Goal: Task Accomplishment & Management: Manage account settings

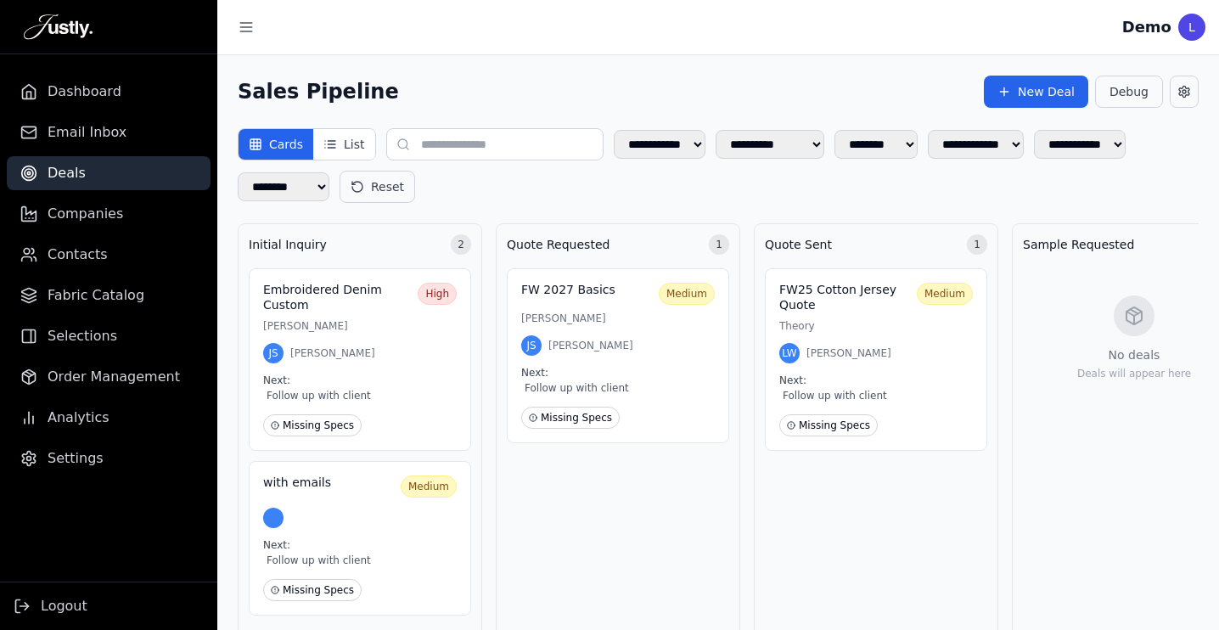
click at [1214, 106] on div "**********" at bounding box center [717, 368] width 1001 height 626
click at [1193, 93] on button at bounding box center [1183, 92] width 29 height 32
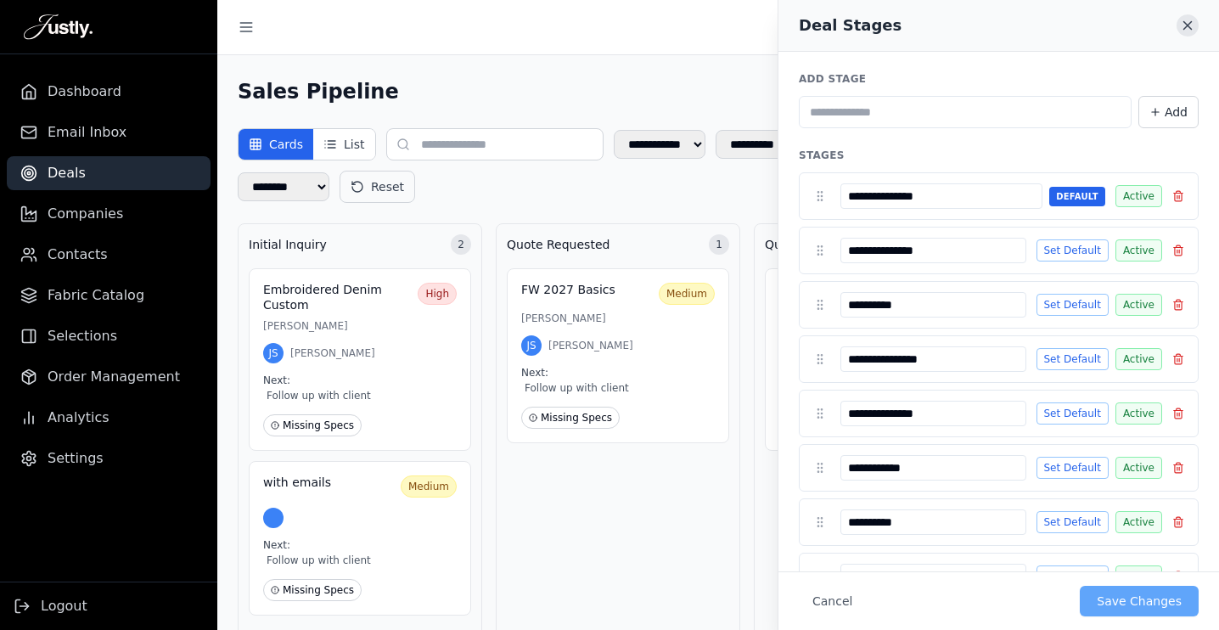
click at [1186, 31] on icon "Close" at bounding box center [1187, 25] width 15 height 15
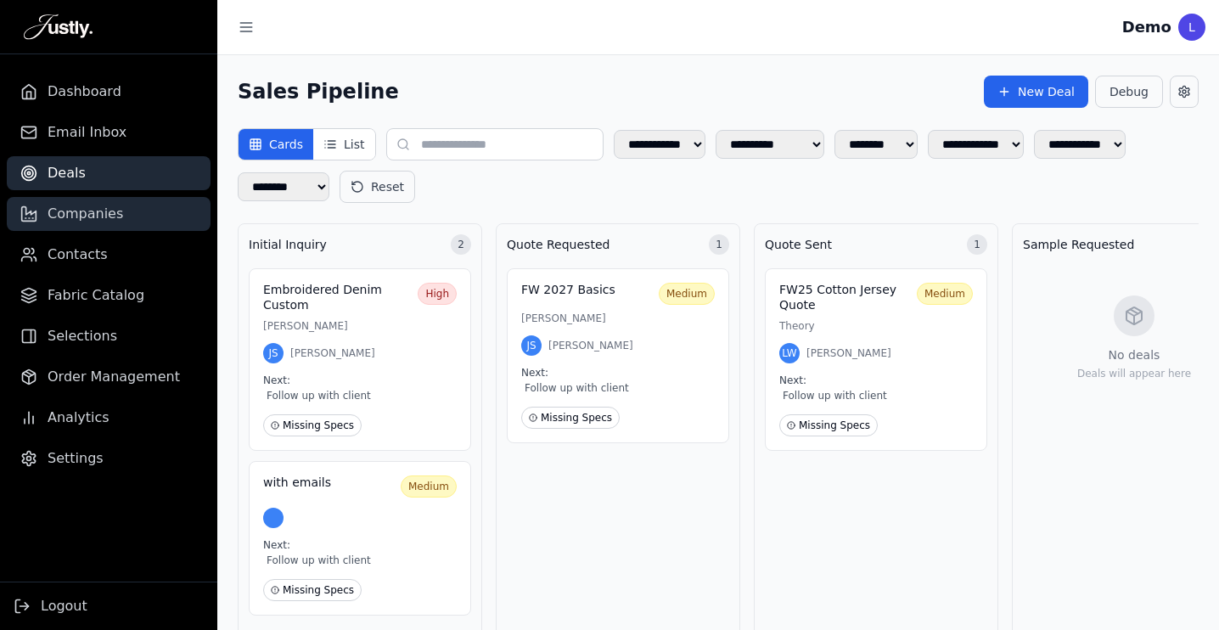
click at [93, 220] on span "Companies" at bounding box center [86, 214] width 76 height 20
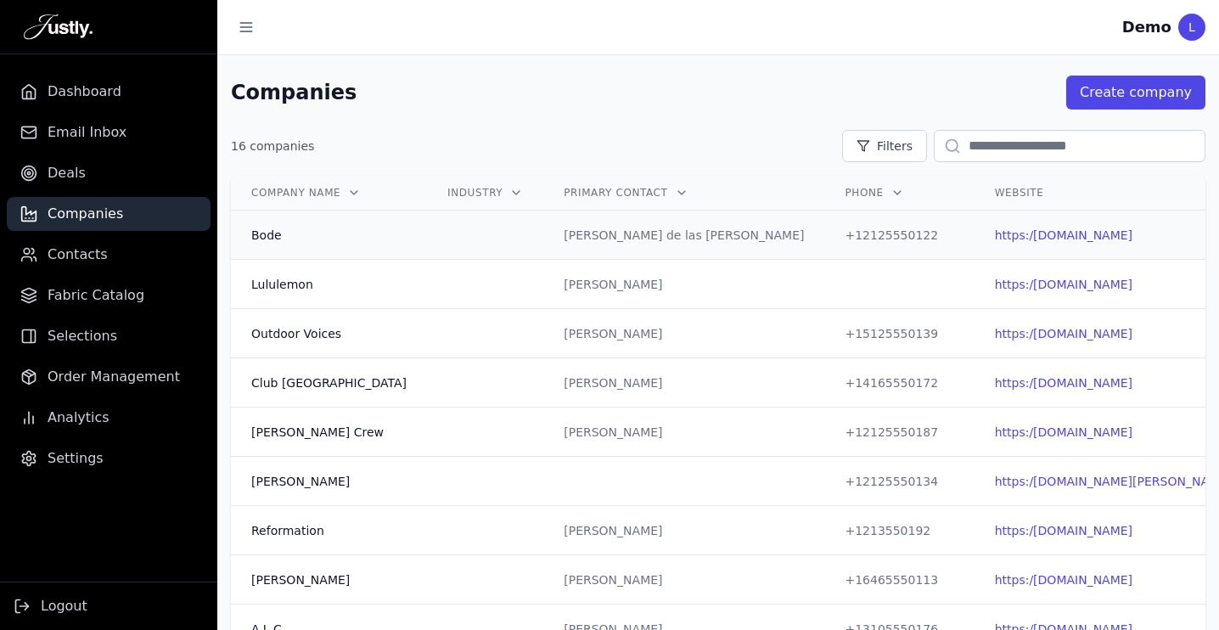
click at [427, 245] on td at bounding box center [485, 234] width 116 height 49
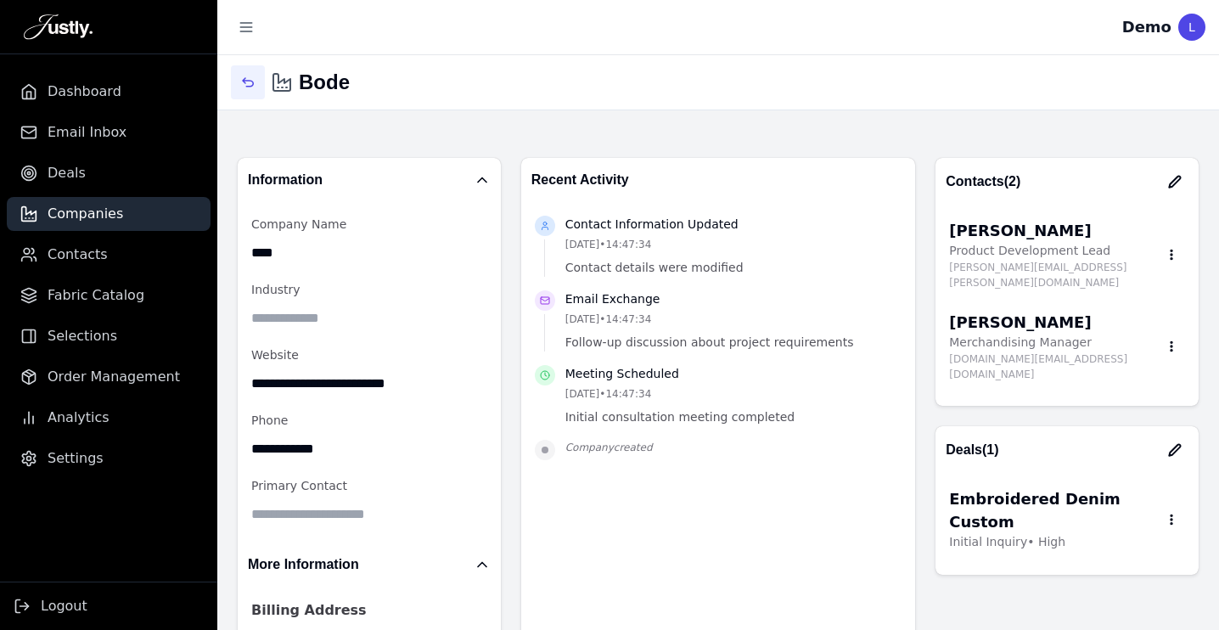
click at [243, 77] on icon "button" at bounding box center [248, 83] width 14 height 14
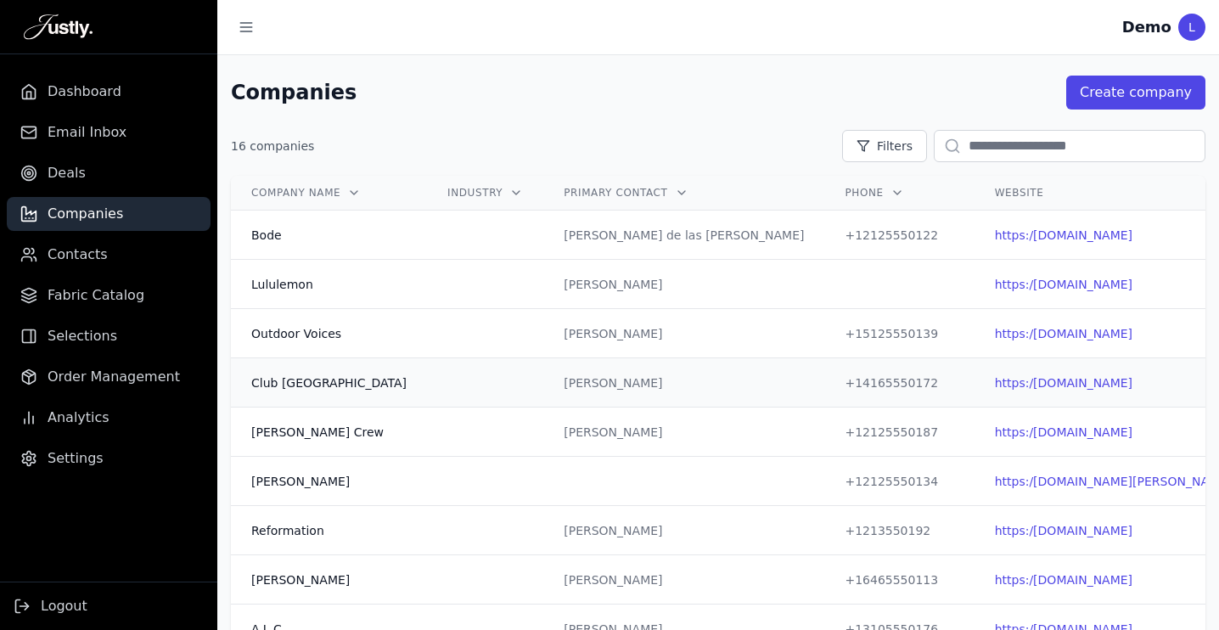
click at [427, 400] on td at bounding box center [485, 382] width 116 height 49
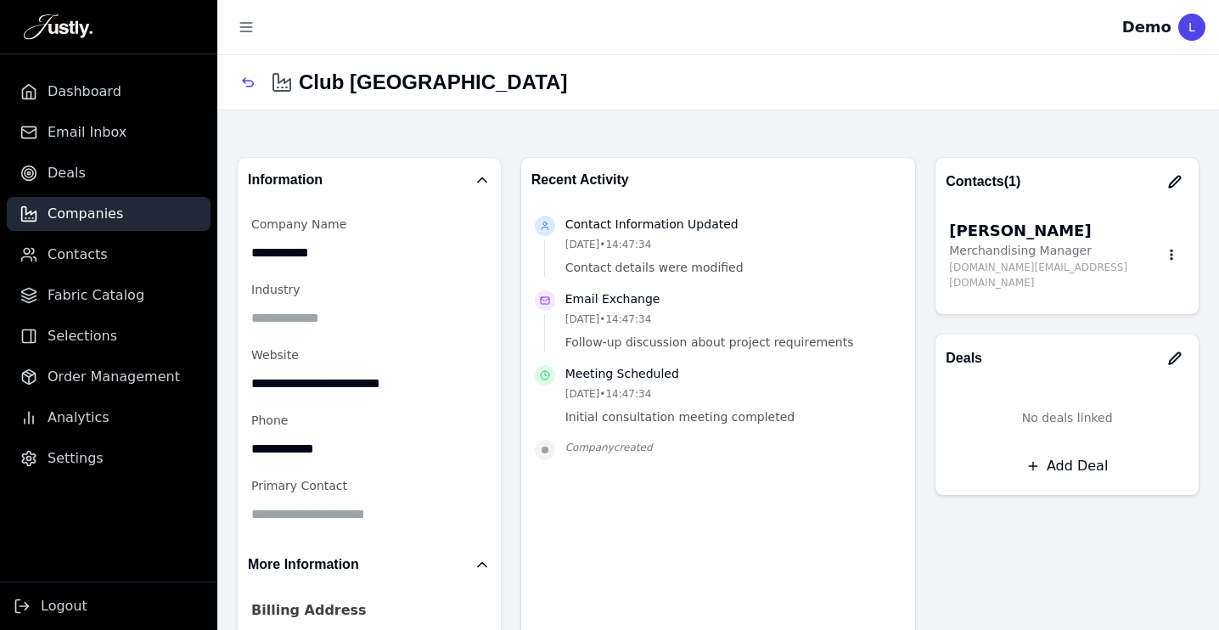
click at [1175, 352] on icon "button" at bounding box center [1174, 357] width 11 height 11
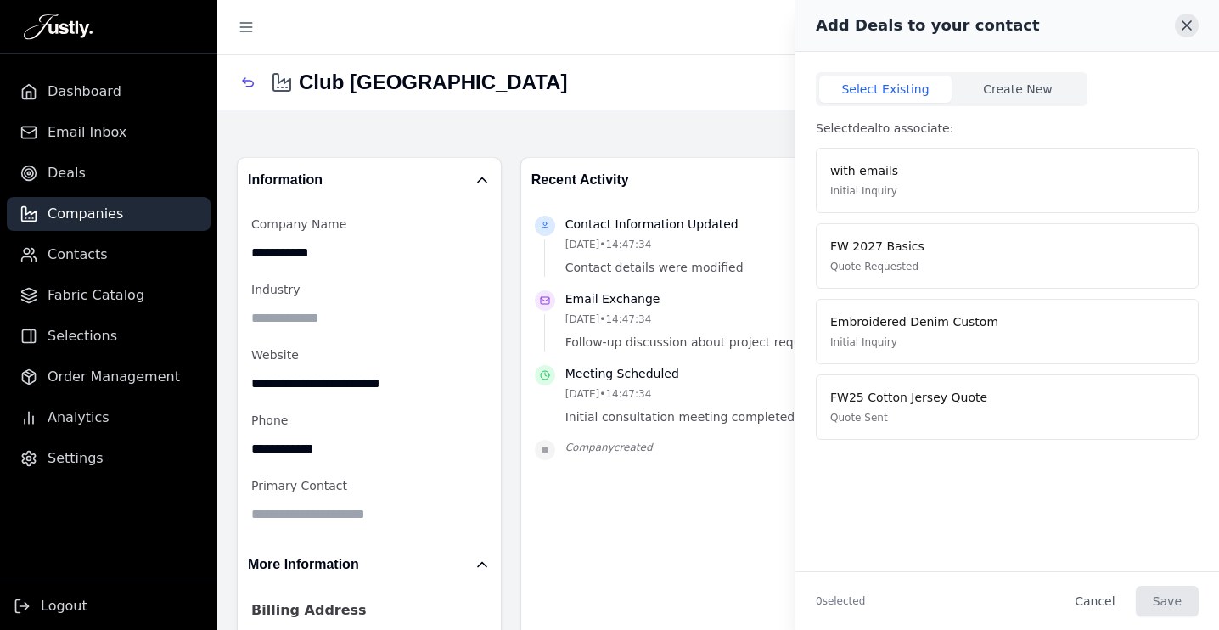
click at [1180, 24] on icon at bounding box center [1186, 25] width 17 height 17
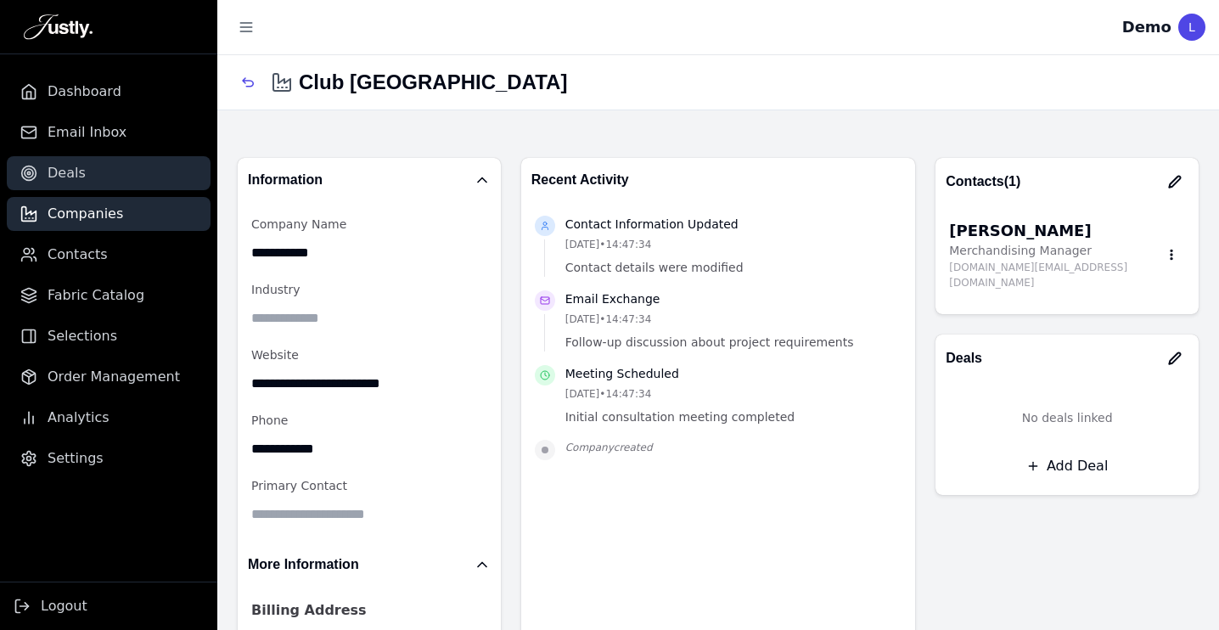
click at [81, 176] on link "Deals" at bounding box center [109, 173] width 204 height 34
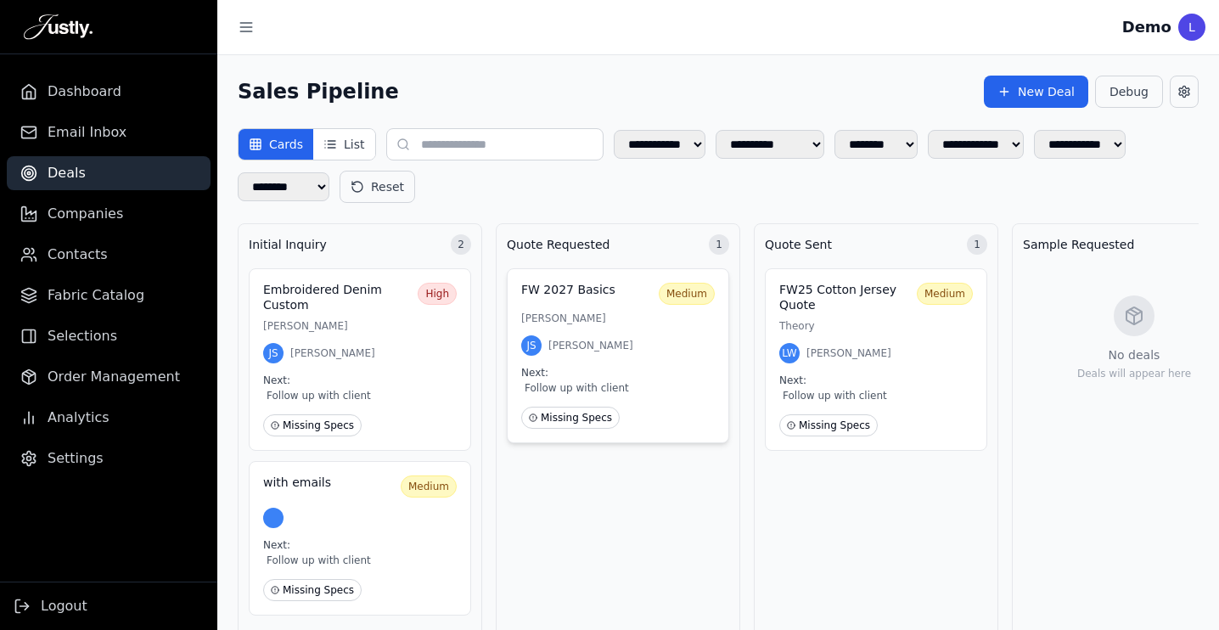
click at [637, 353] on div "JS [PERSON_NAME]" at bounding box center [617, 345] width 193 height 20
select select "**********"
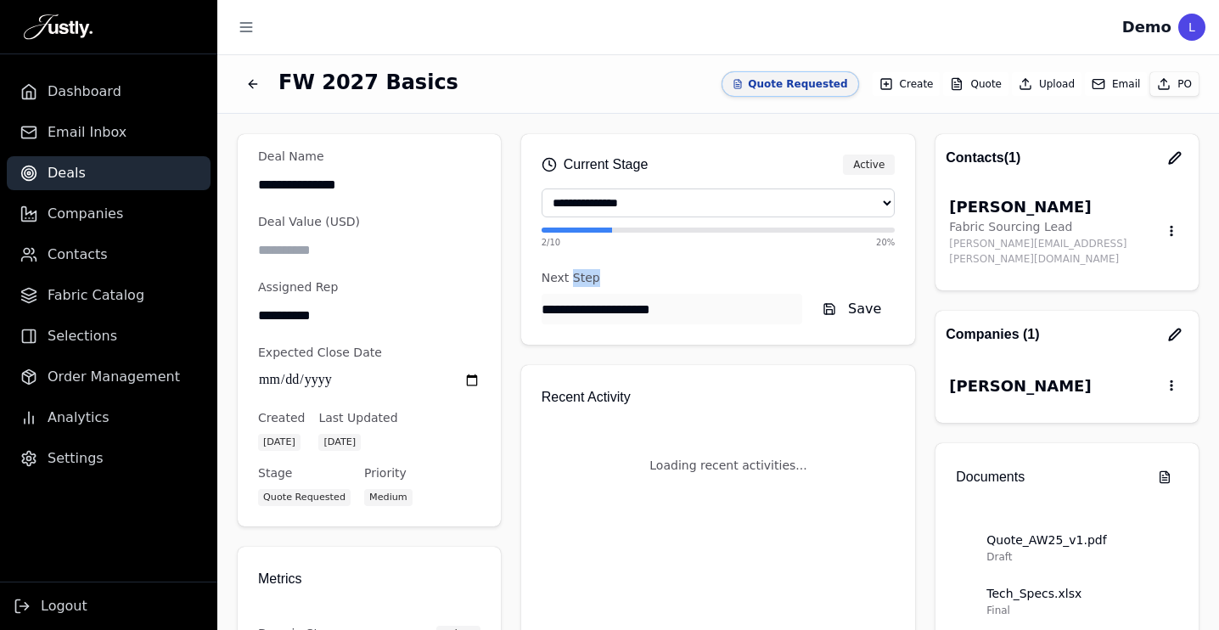
click at [637, 353] on div "**********" at bounding box center [718, 484] width 395 height 700
click at [256, 91] on button "Back to deals" at bounding box center [253, 84] width 31 height 31
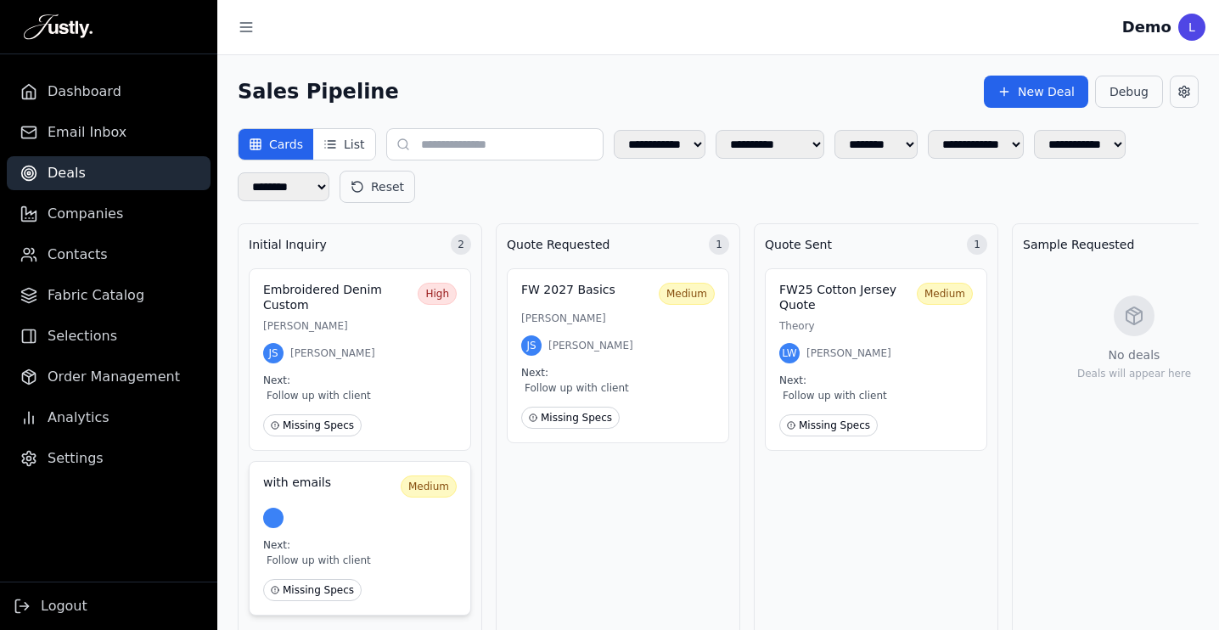
click at [345, 517] on div at bounding box center [359, 517] width 193 height 20
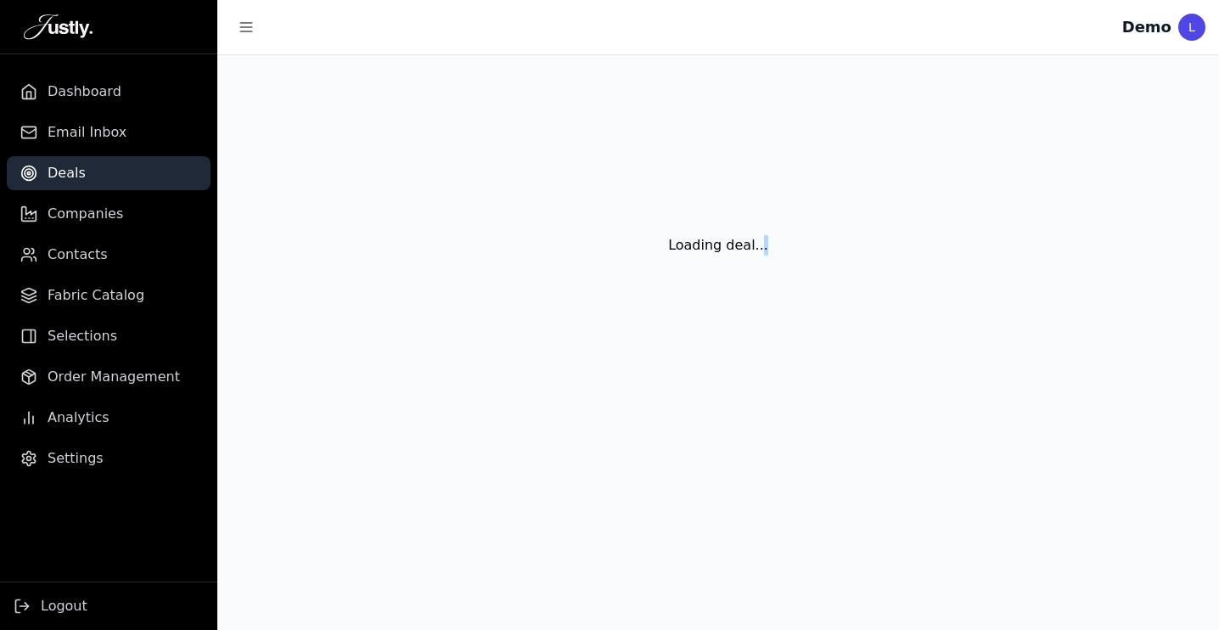
click at [345, 517] on main "Loading deal..." at bounding box center [717, 342] width 1001 height 575
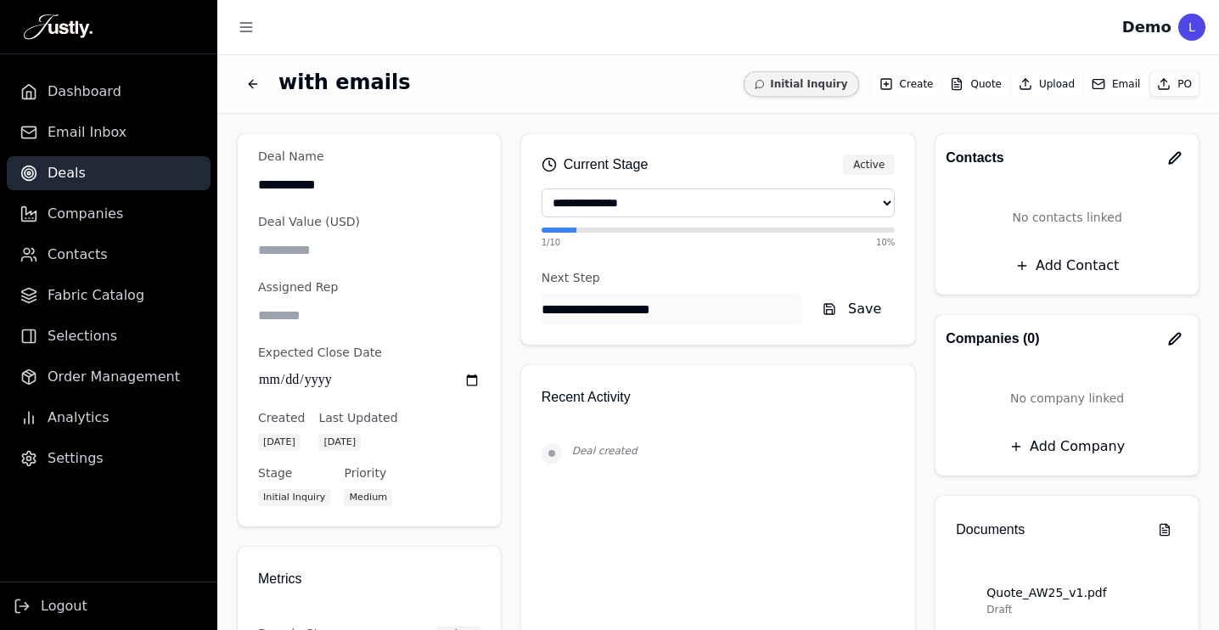
click at [1066, 450] on button "Add Company" at bounding box center [1067, 446] width 236 height 31
click at [1175, 336] on icon "button" at bounding box center [1174, 338] width 11 height 11
click at [1163, 160] on button "button" at bounding box center [1174, 157] width 27 height 27
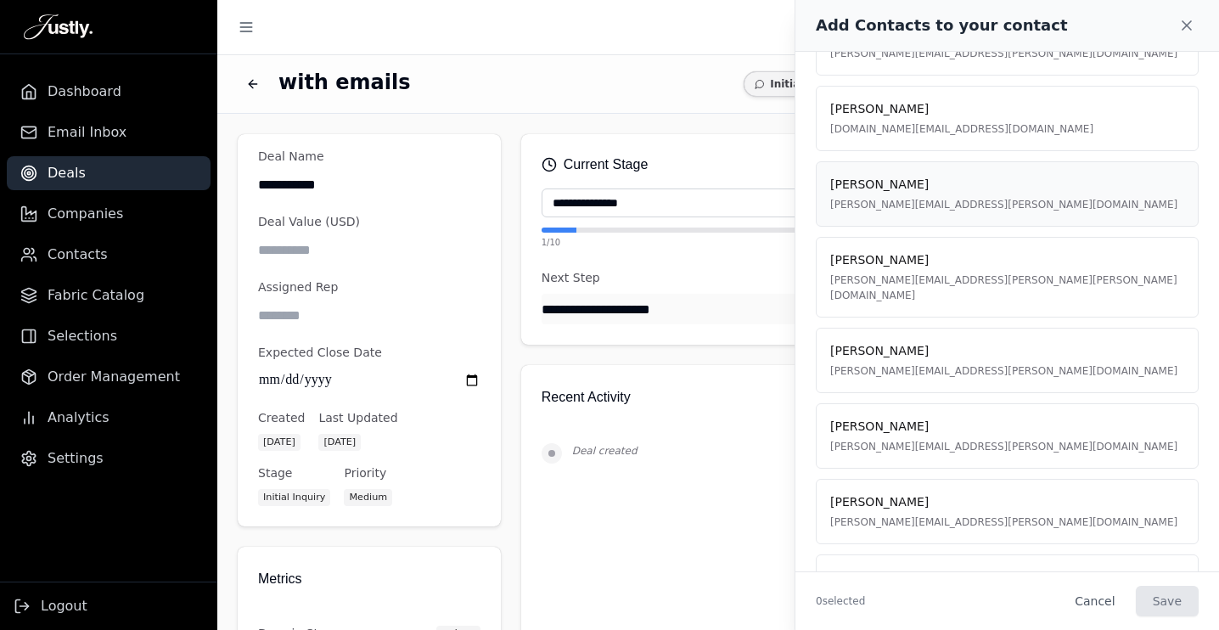
scroll to position [200, 0]
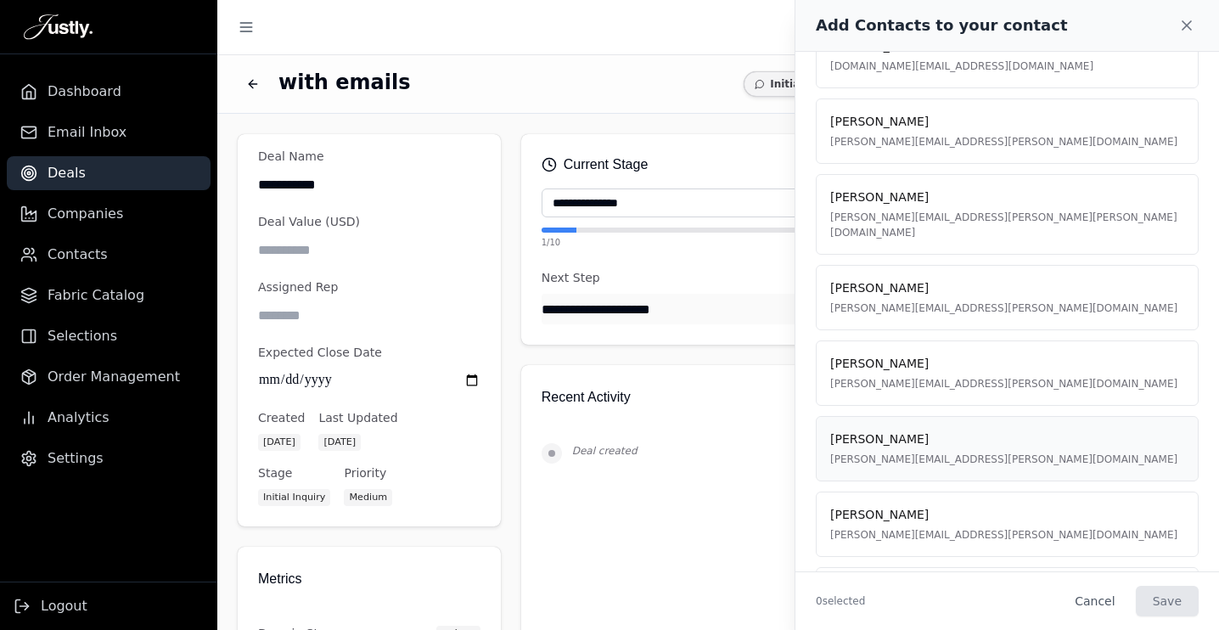
click at [948, 434] on div "[PERSON_NAME] [PERSON_NAME][EMAIL_ADDRESS][PERSON_NAME][DOMAIN_NAME]" at bounding box center [1003, 448] width 347 height 36
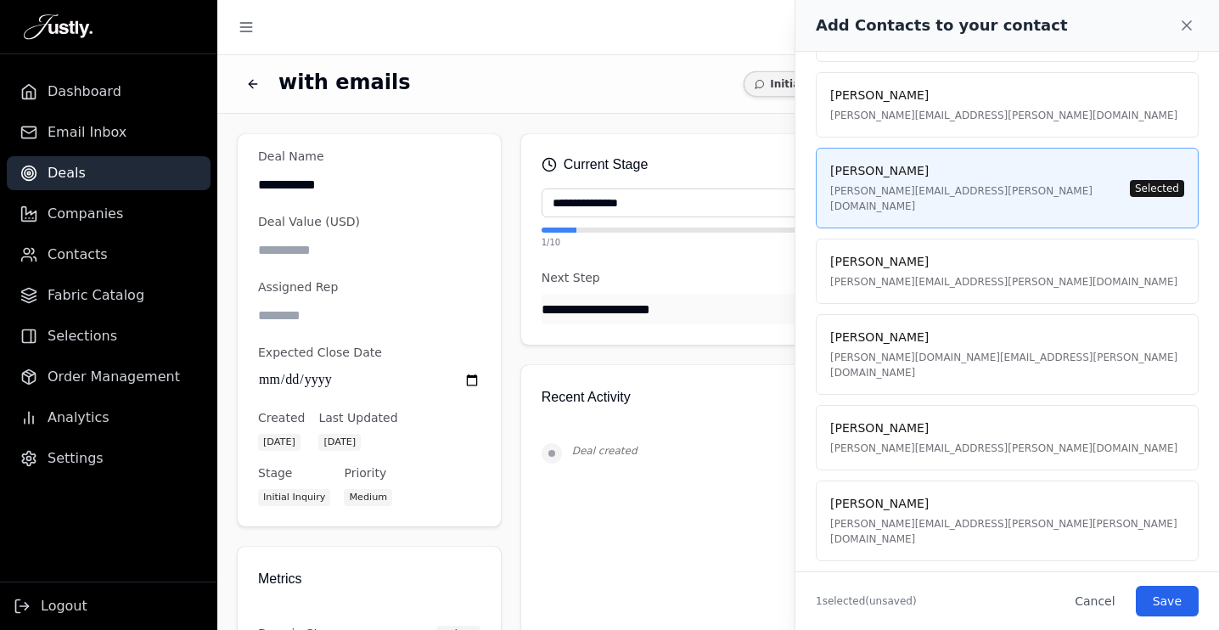
scroll to position [478, 0]
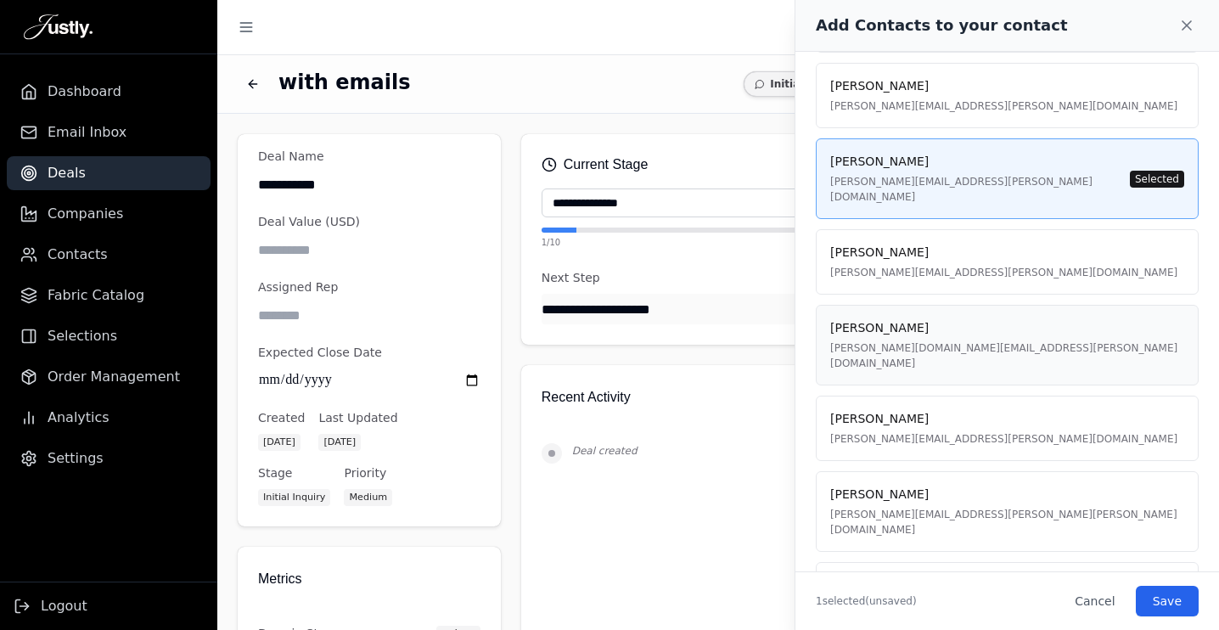
click at [1023, 319] on div "[PERSON_NAME] [PERSON_NAME][DOMAIN_NAME][EMAIL_ADDRESS][PERSON_NAME][DOMAIN_NAM…" at bounding box center [1007, 345] width 354 height 52
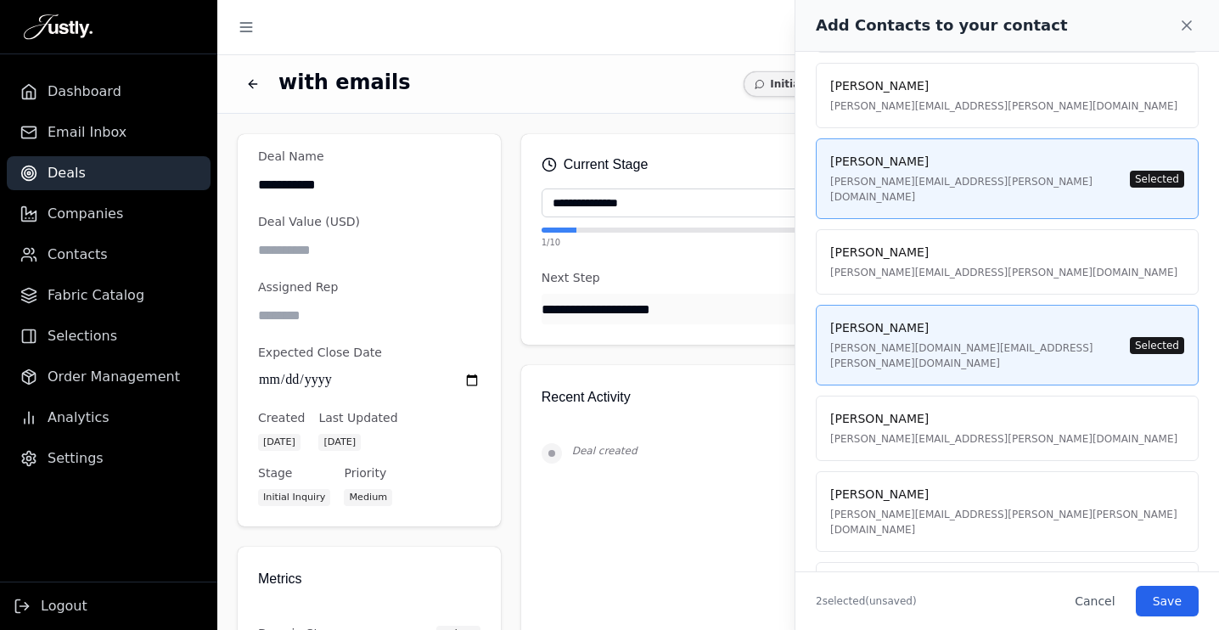
click at [1116, 159] on div "[PERSON_NAME] [PERSON_NAME][EMAIL_ADDRESS][PERSON_NAME][DOMAIN_NAME] Selected" at bounding box center [1007, 179] width 354 height 52
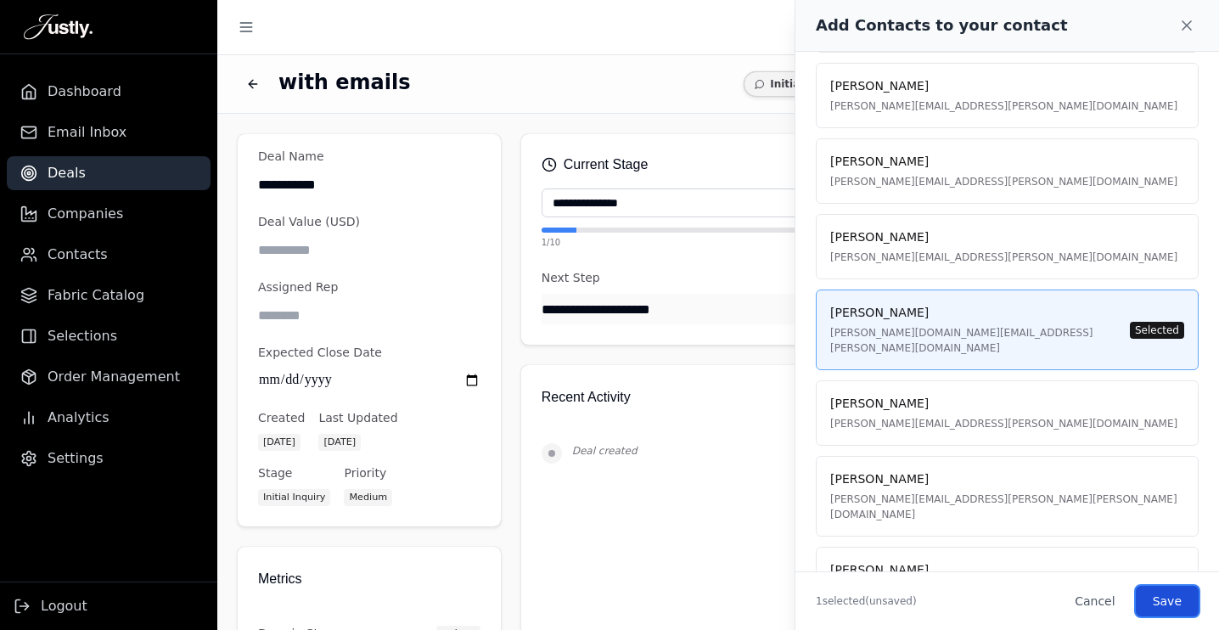
click at [1160, 589] on button "Save" at bounding box center [1166, 601] width 63 height 31
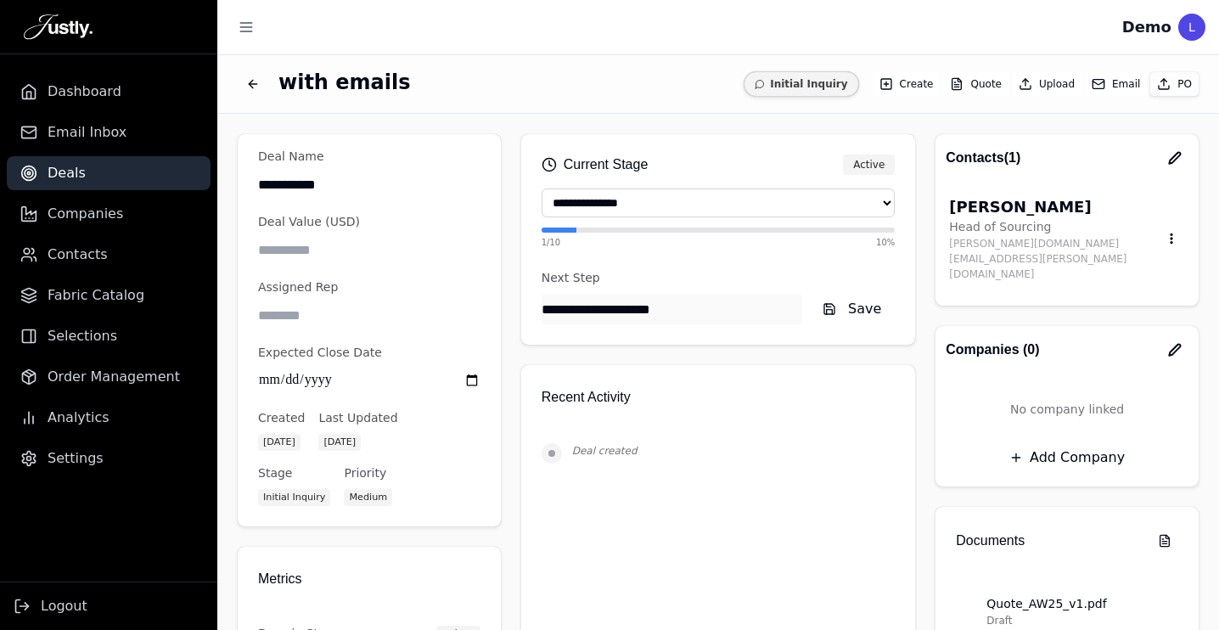
click at [255, 80] on icon "Back to deals" at bounding box center [253, 84] width 14 height 14
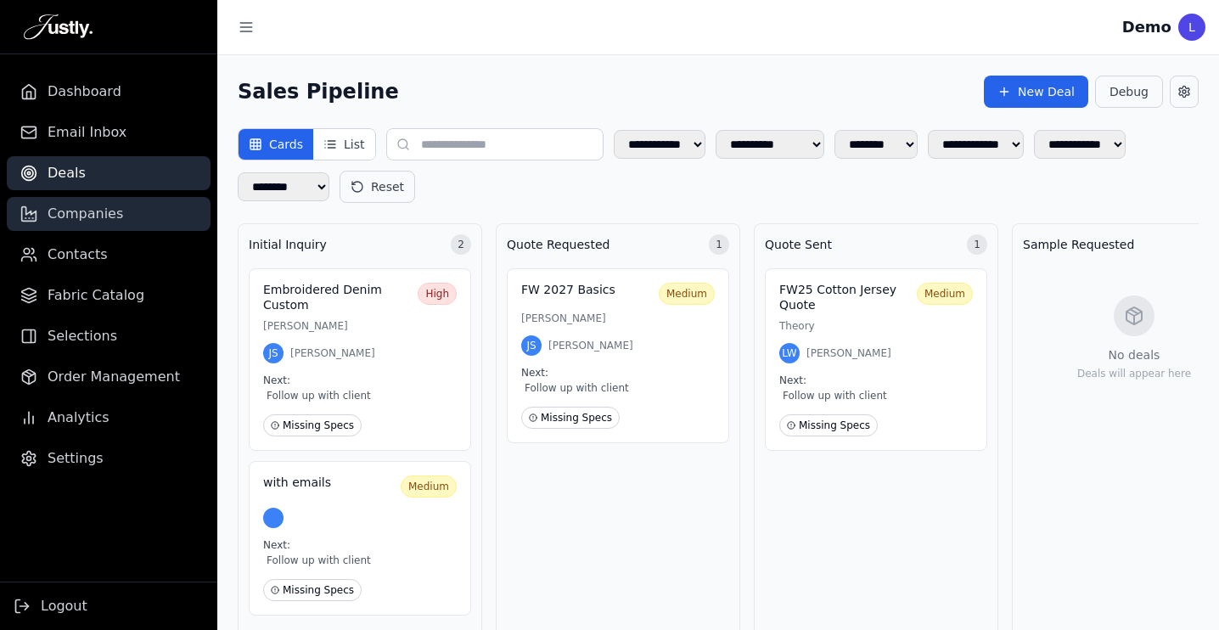
click at [94, 204] on span "Companies" at bounding box center [86, 214] width 76 height 20
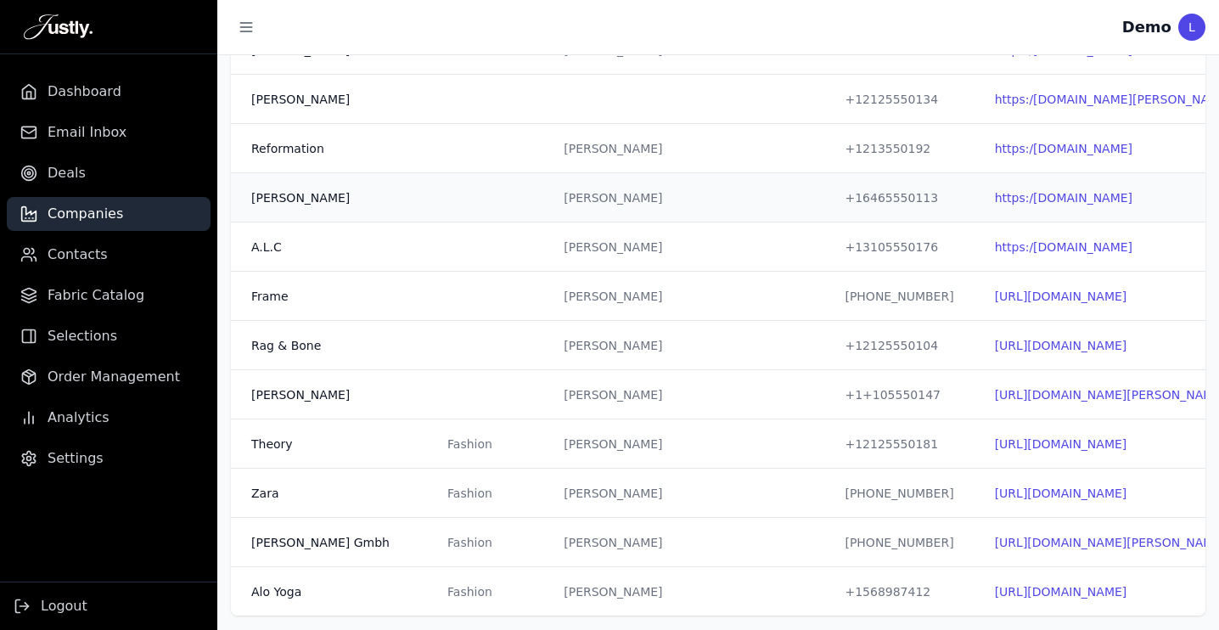
scroll to position [388, 0]
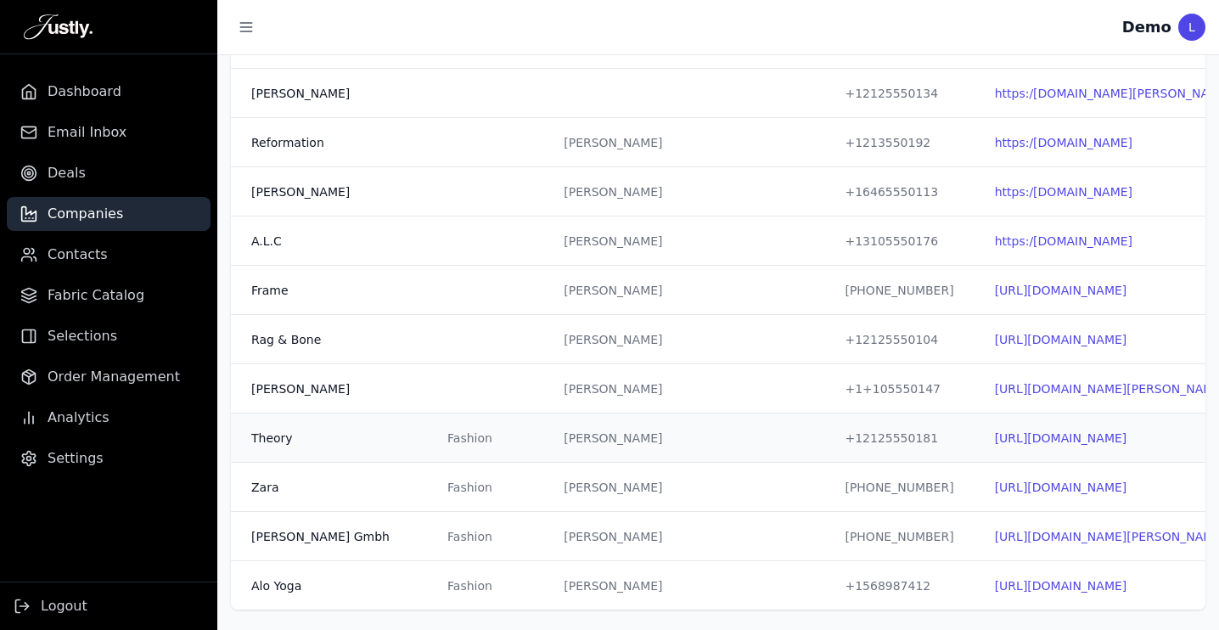
click at [490, 437] on div "Fashion" at bounding box center [485, 437] width 76 height 17
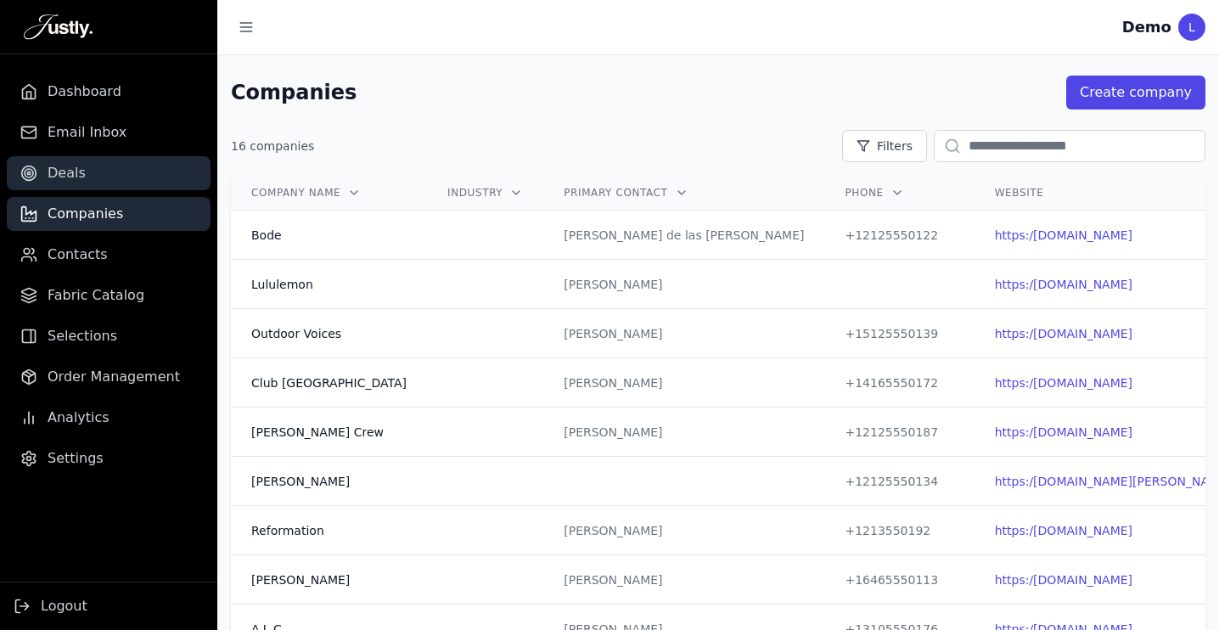
scroll to position [388, 0]
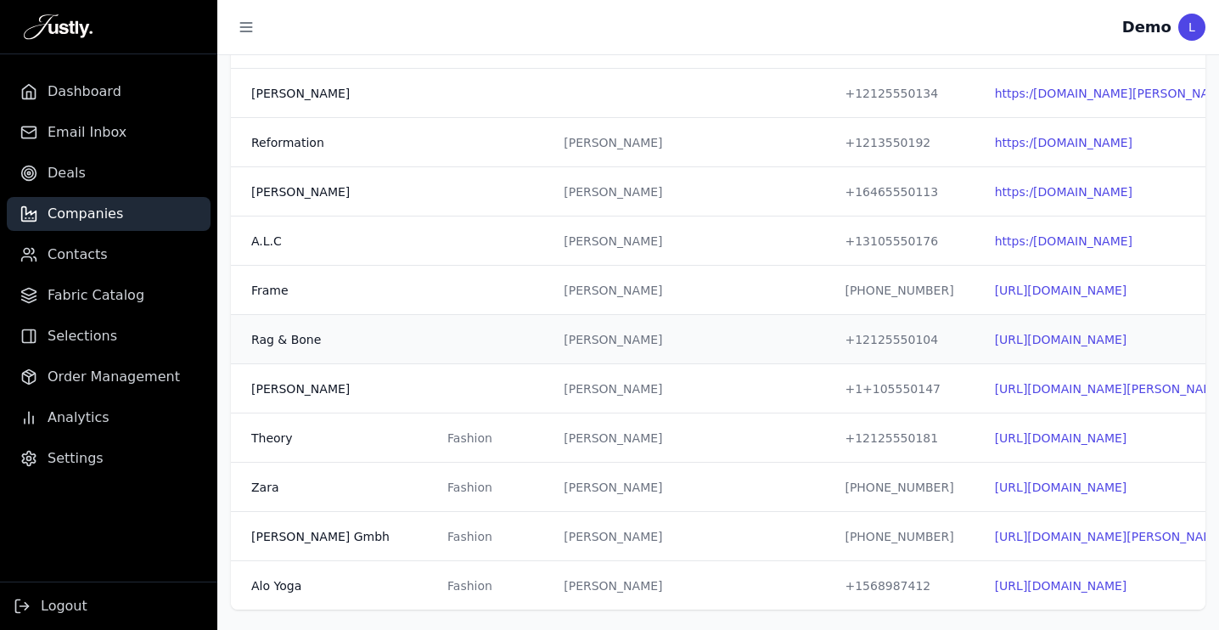
click at [471, 334] on td at bounding box center [485, 339] width 116 height 49
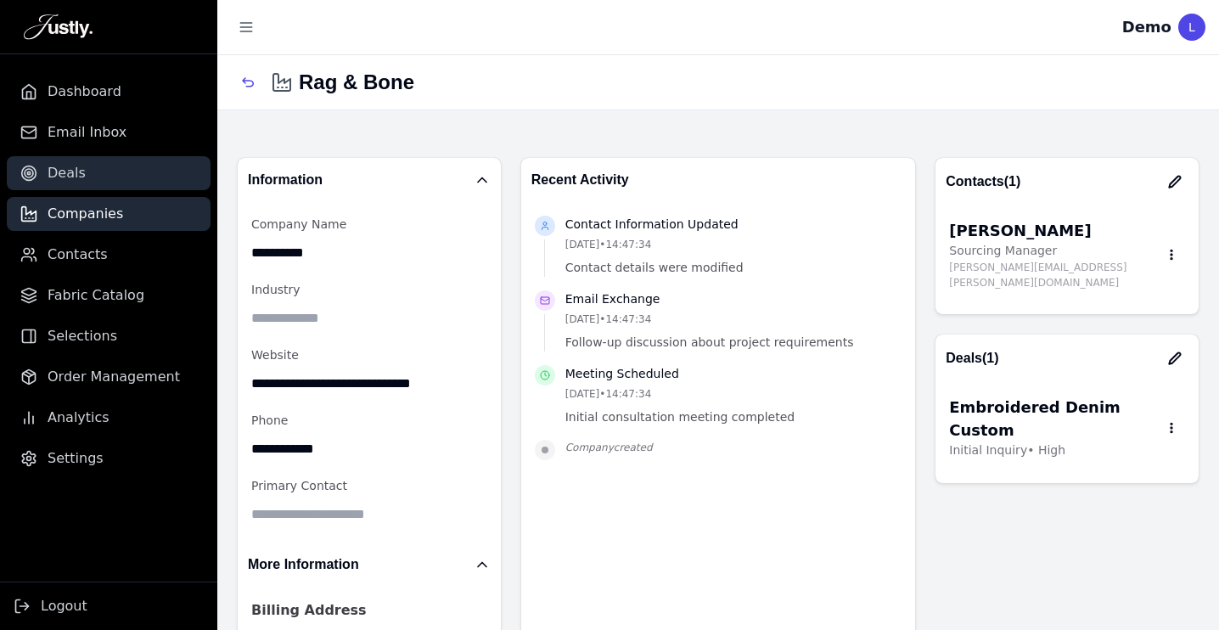
click at [65, 175] on span "Deals" at bounding box center [67, 173] width 38 height 20
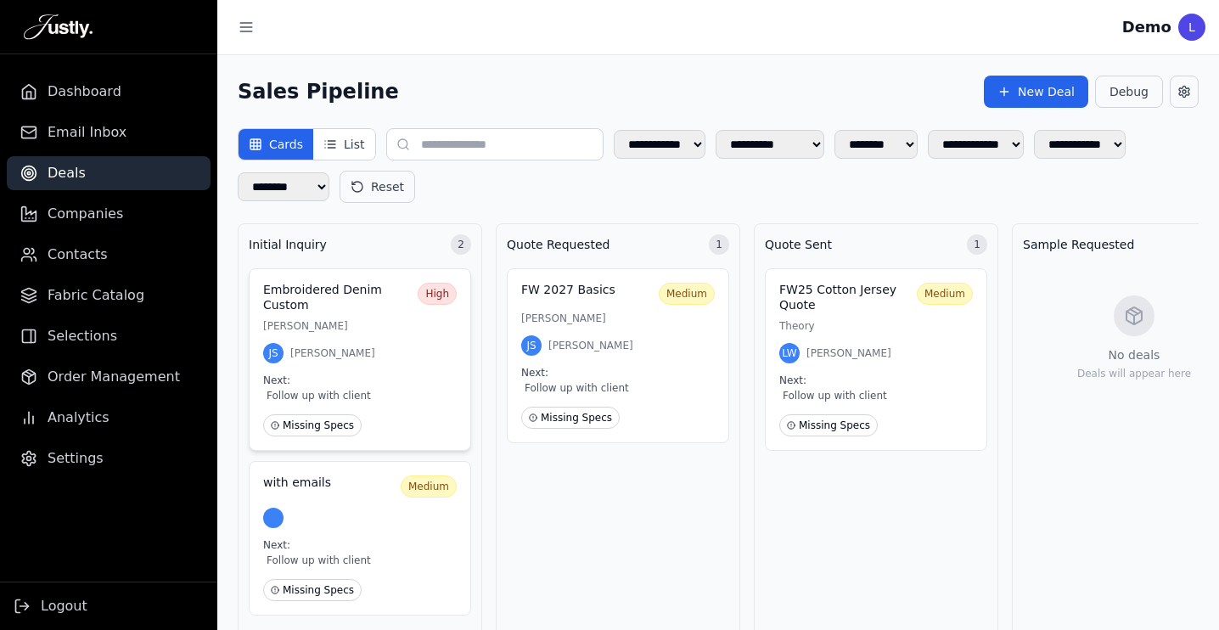
click at [359, 345] on div "JS [PERSON_NAME]" at bounding box center [359, 353] width 193 height 20
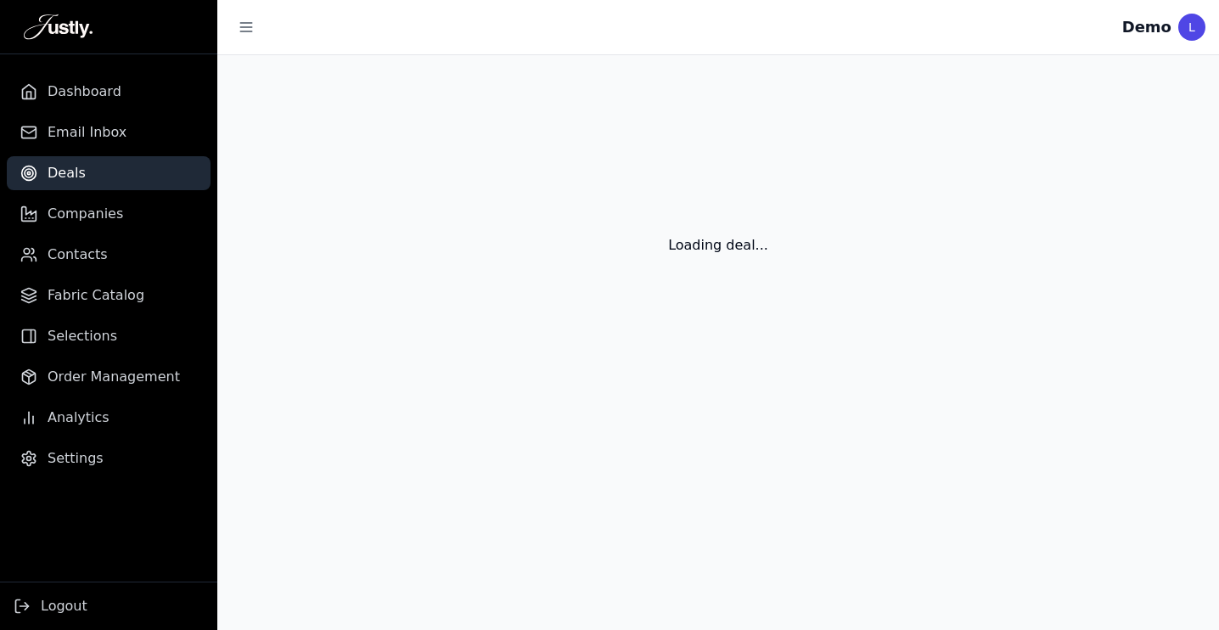
click at [359, 345] on div "Loading deal..." at bounding box center [717, 224] width 1001 height 339
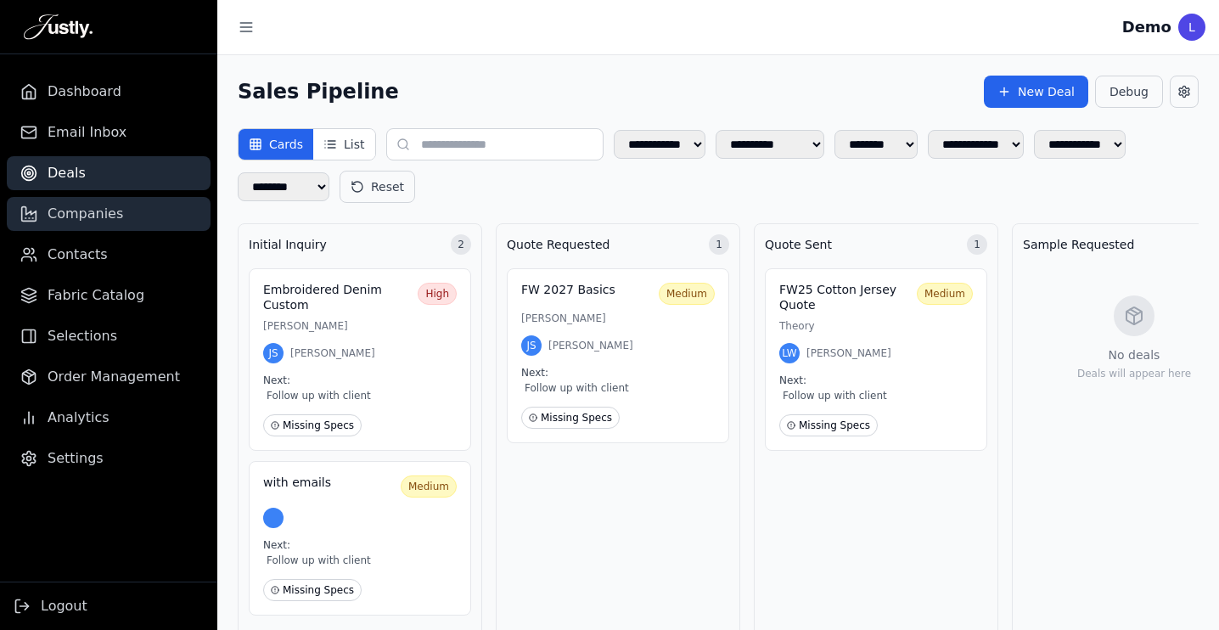
click at [101, 207] on span "Companies" at bounding box center [86, 214] width 76 height 20
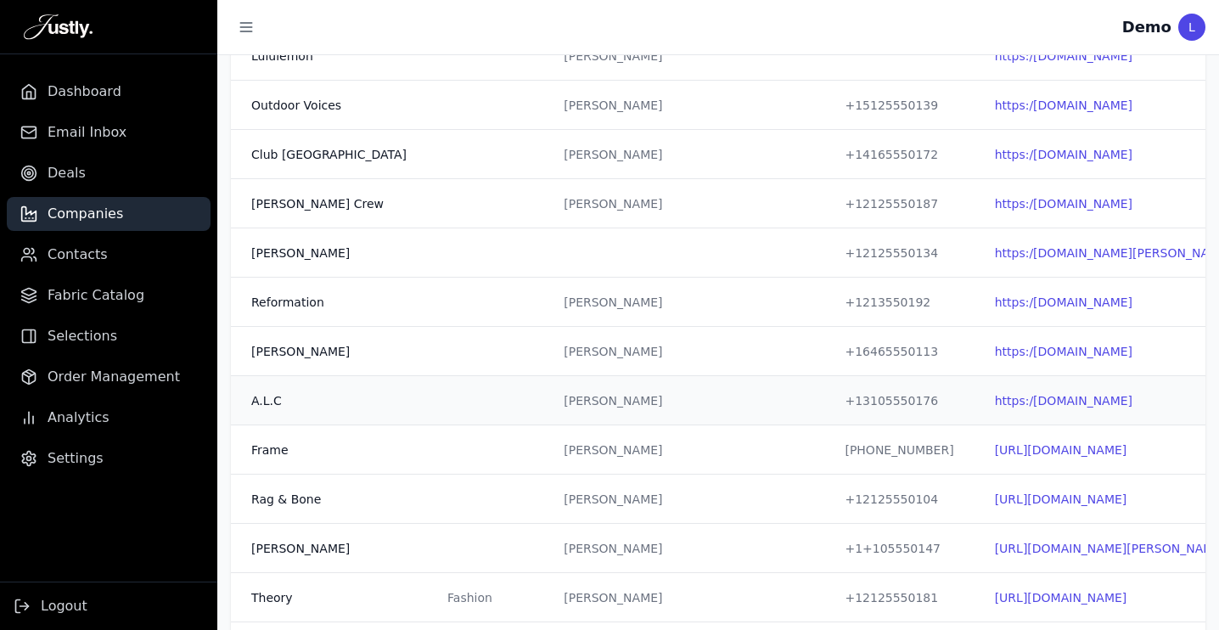
click at [377, 381] on td "A.L.C" at bounding box center [329, 400] width 196 height 49
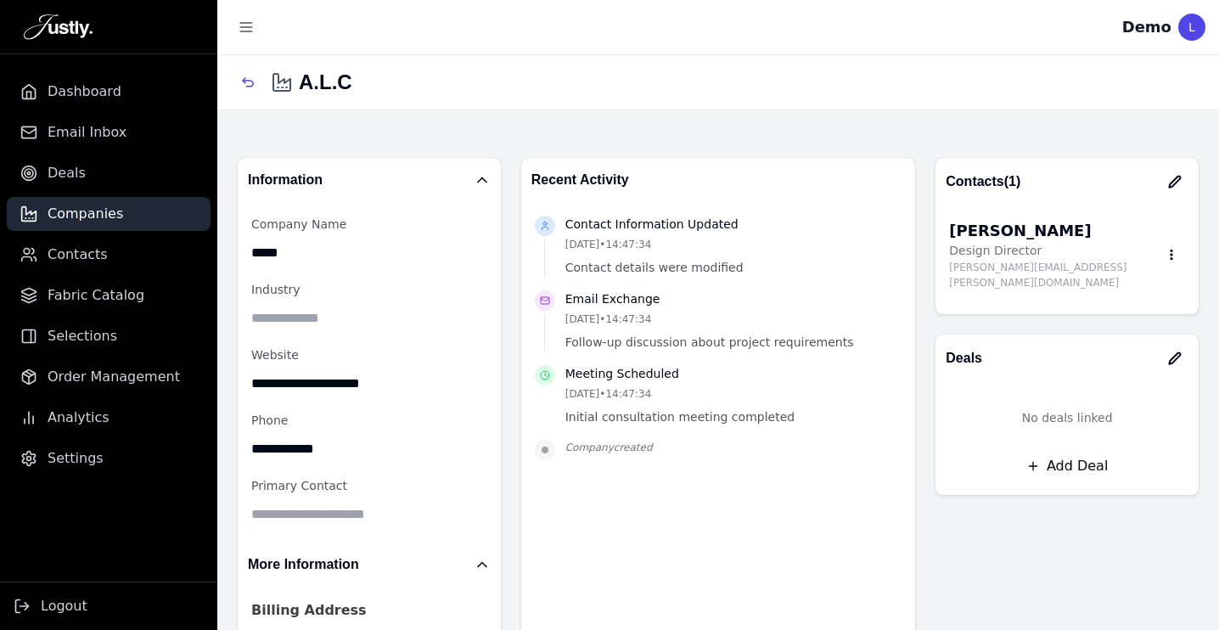
click at [1075, 451] on button "Add Deal" at bounding box center [1067, 466] width 236 height 31
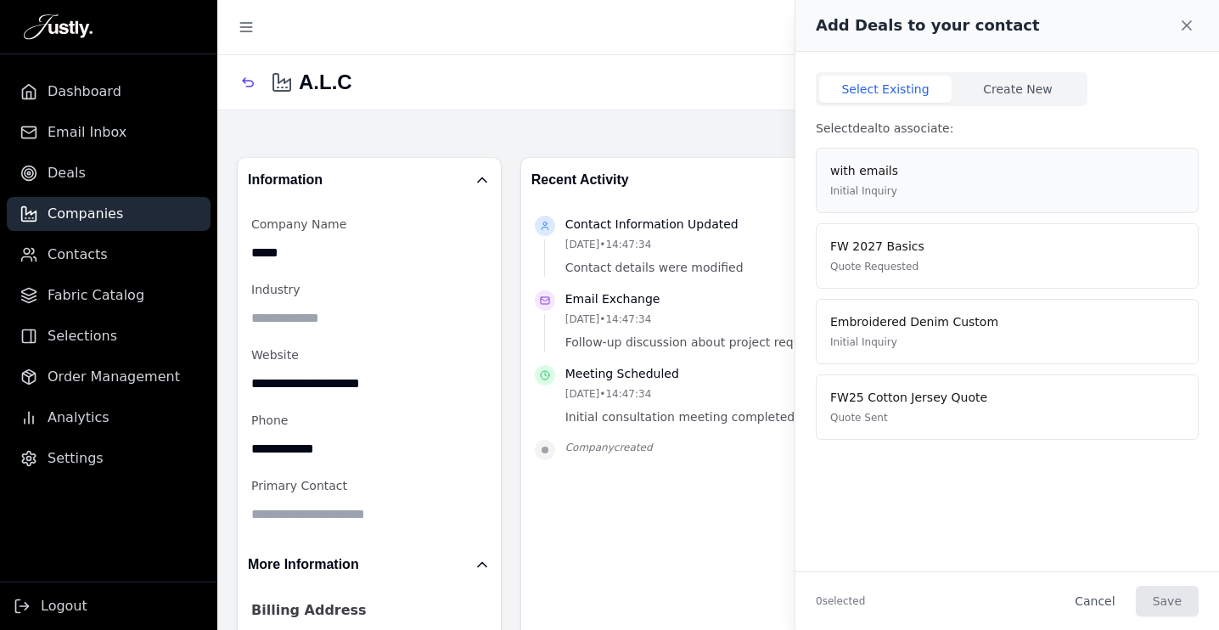
click at [883, 168] on p "with emails" at bounding box center [864, 171] width 68 height 18
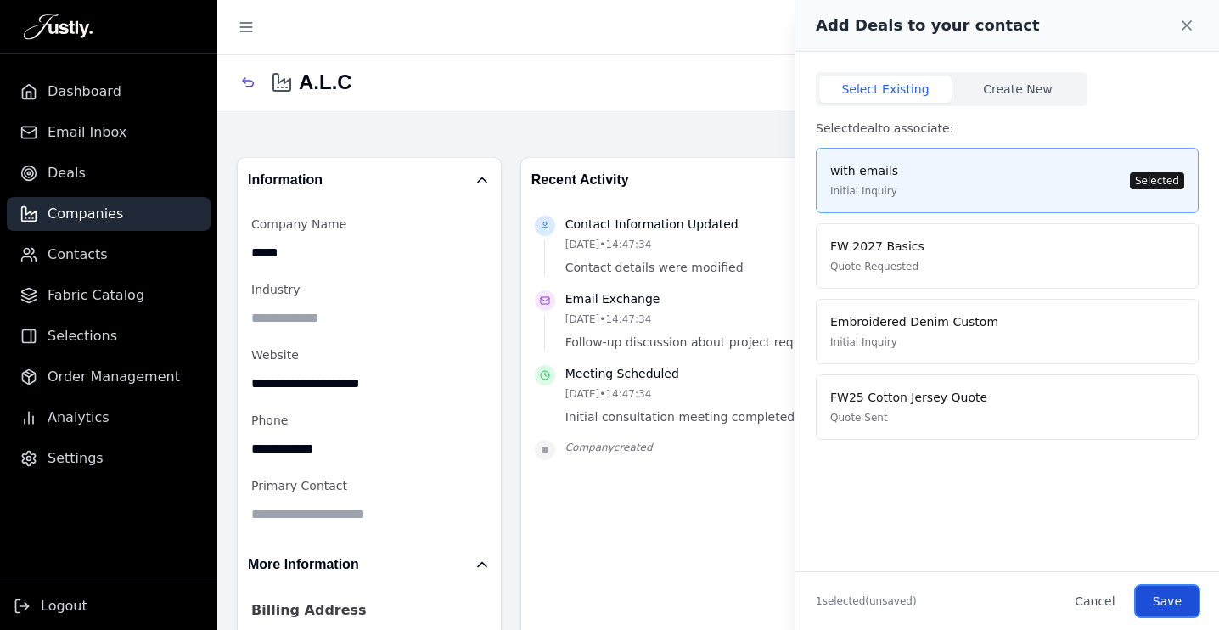
click at [1146, 598] on button "Save" at bounding box center [1166, 601] width 63 height 31
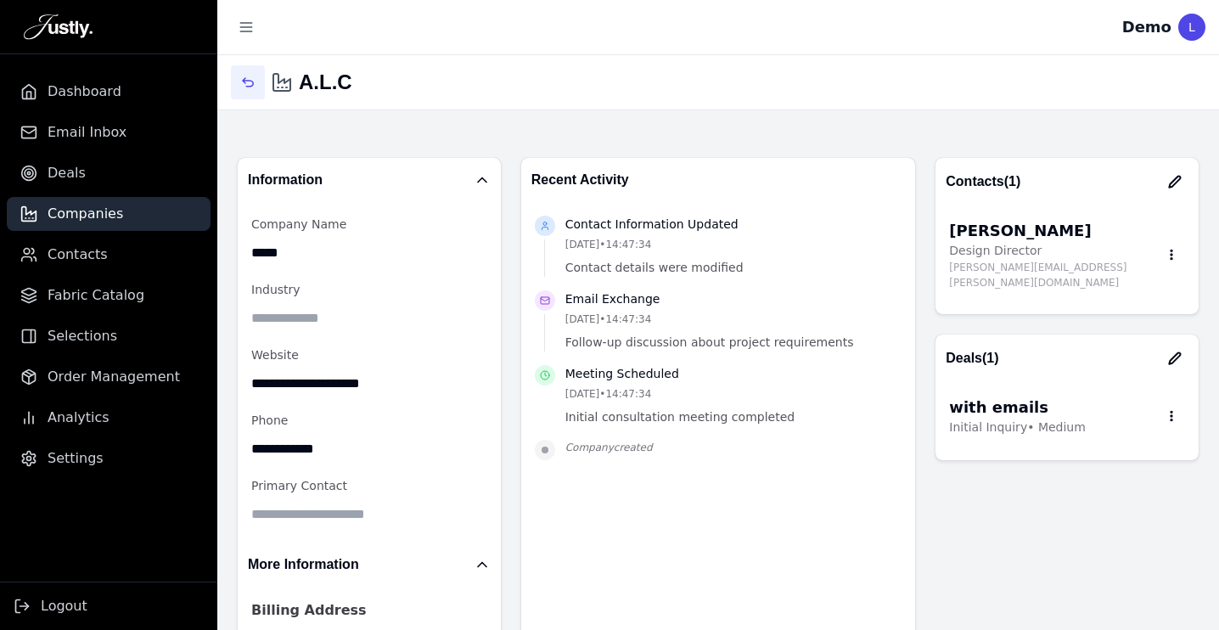
click at [248, 80] on icon "button" at bounding box center [248, 82] width 10 height 8
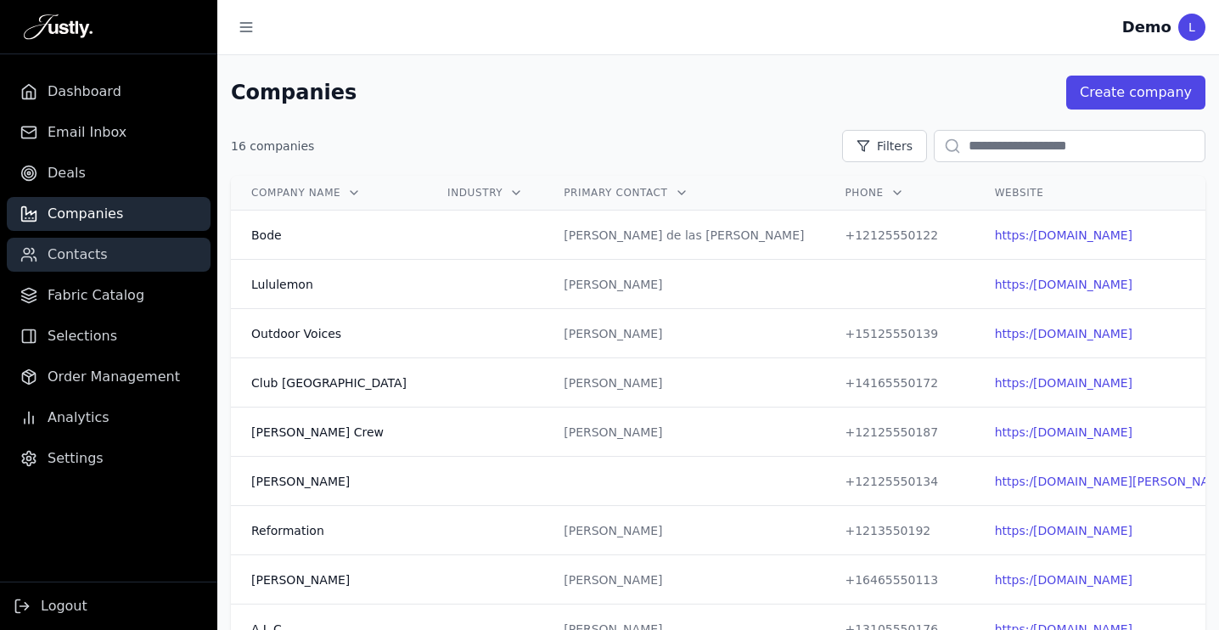
click at [194, 249] on link "Contacts" at bounding box center [109, 255] width 204 height 34
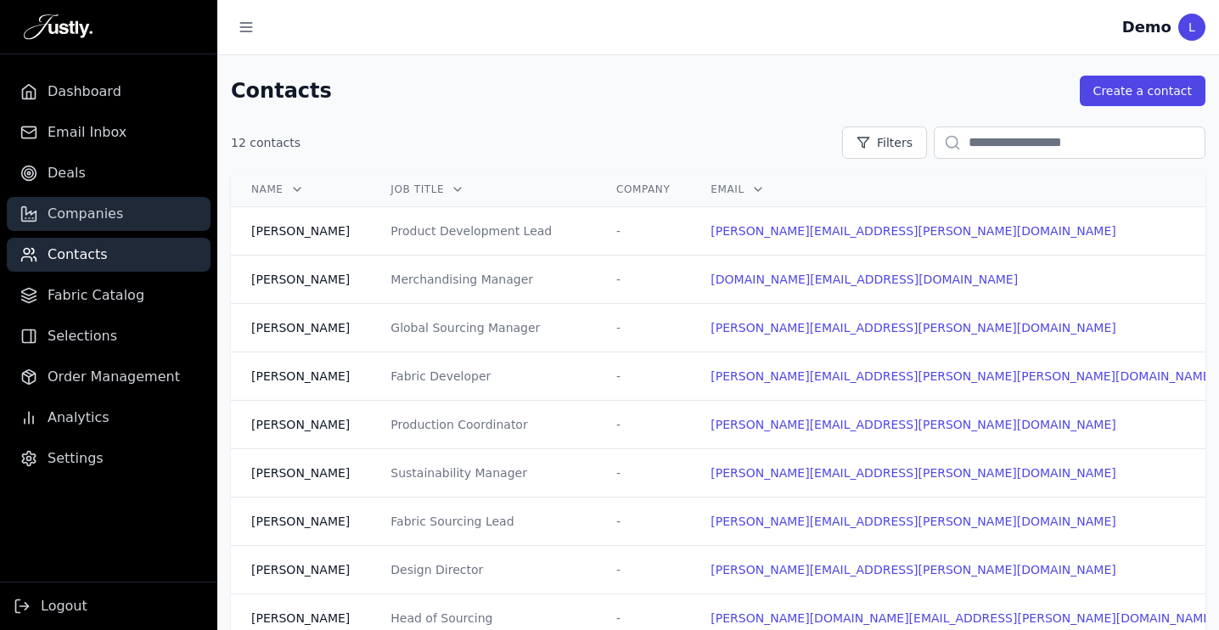
click at [165, 226] on link "Companies" at bounding box center [109, 214] width 204 height 34
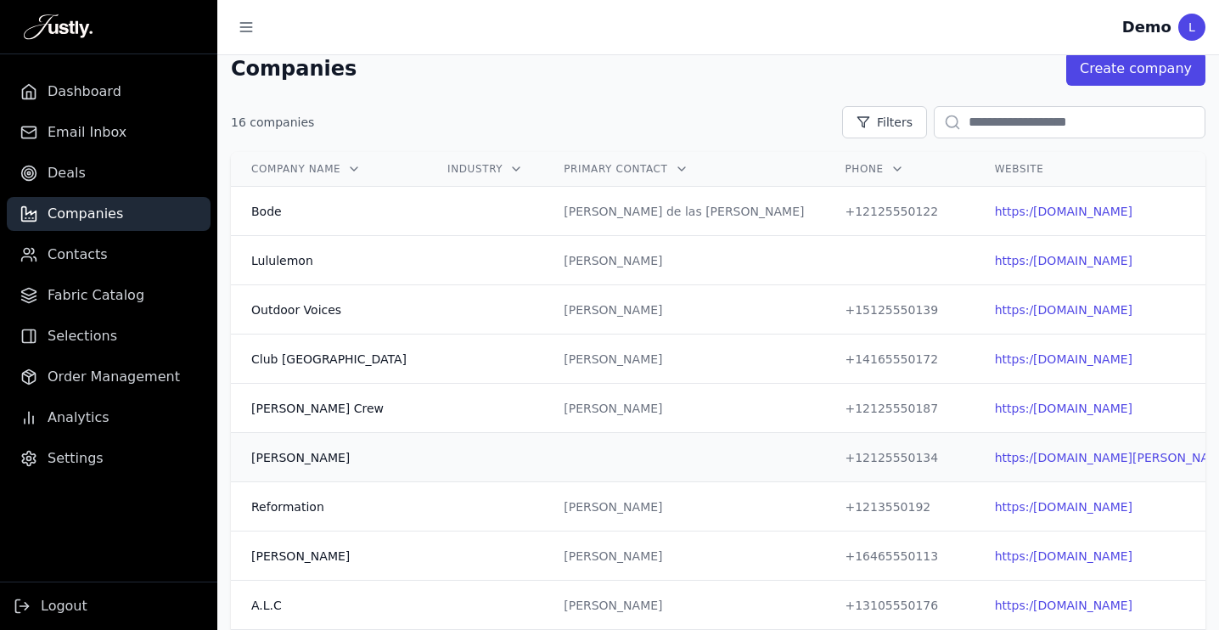
click at [589, 468] on td at bounding box center [683, 457] width 281 height 49
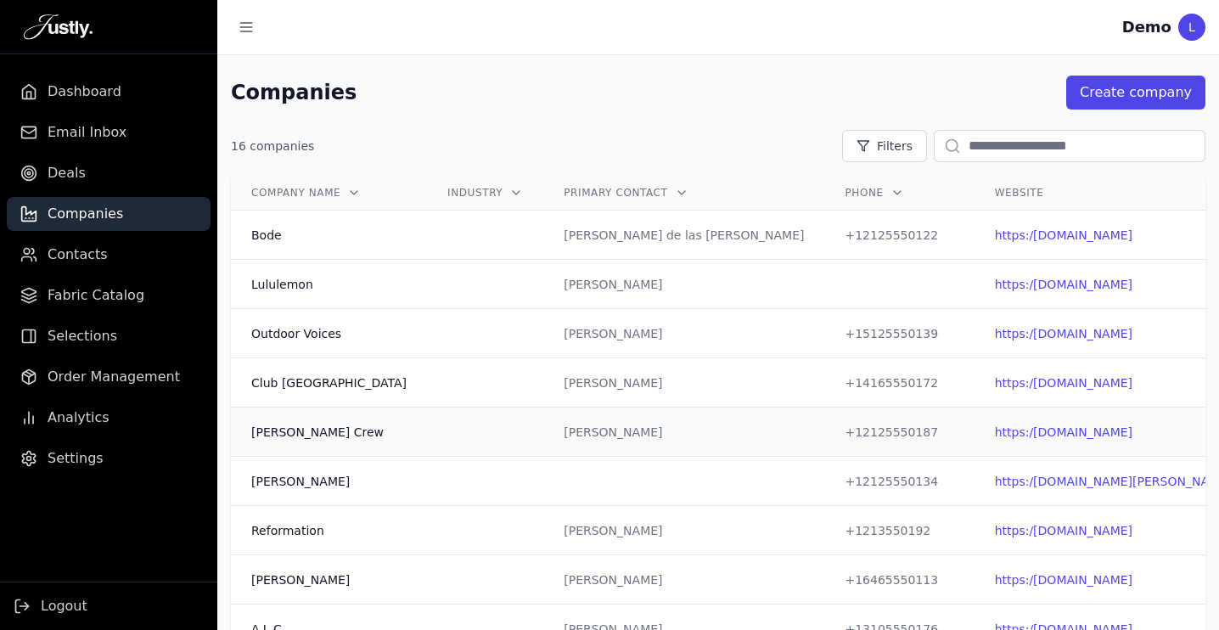
click at [475, 426] on td at bounding box center [485, 431] width 116 height 49
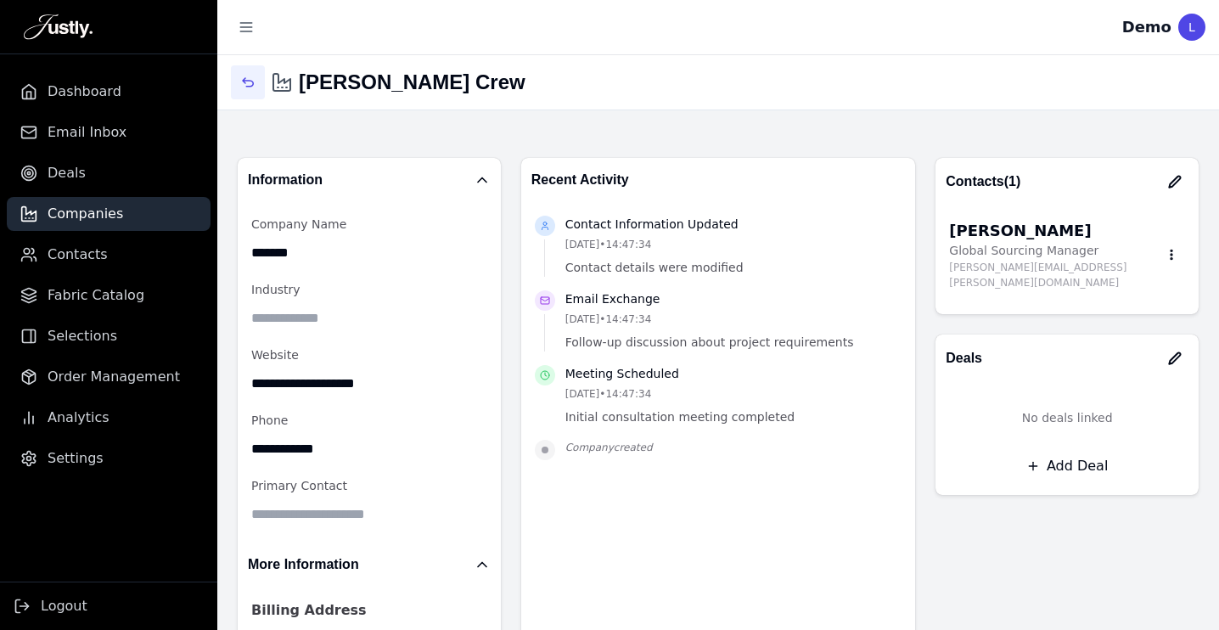
click at [248, 76] on icon "button" at bounding box center [248, 83] width 14 height 14
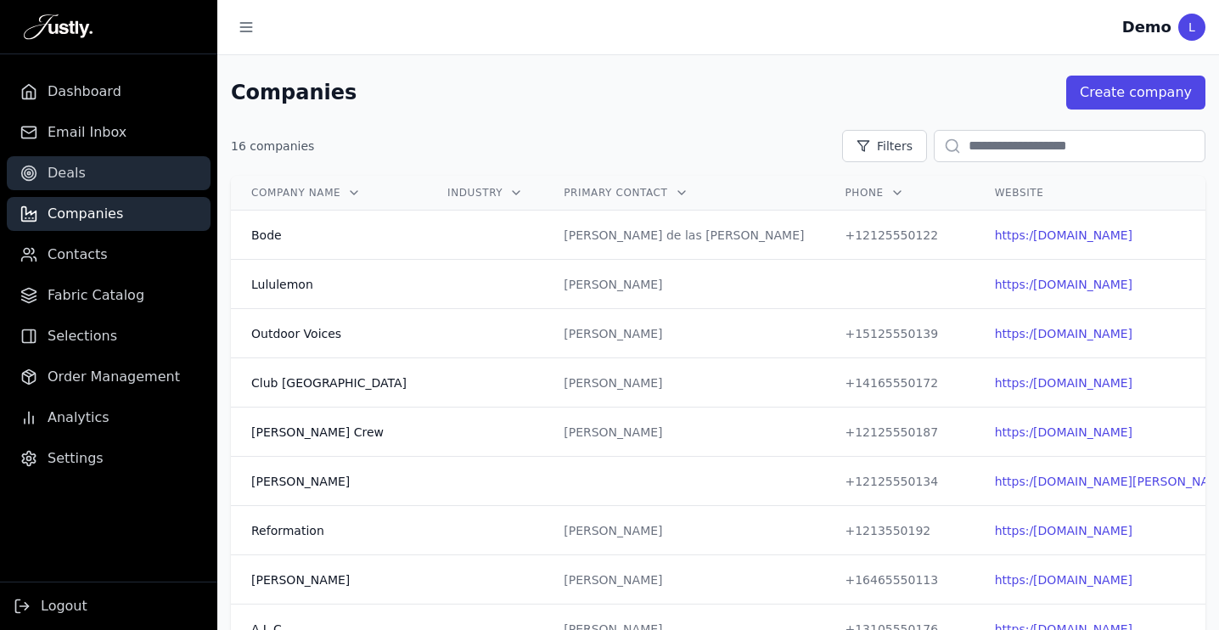
click at [83, 174] on link "Deals" at bounding box center [109, 173] width 204 height 34
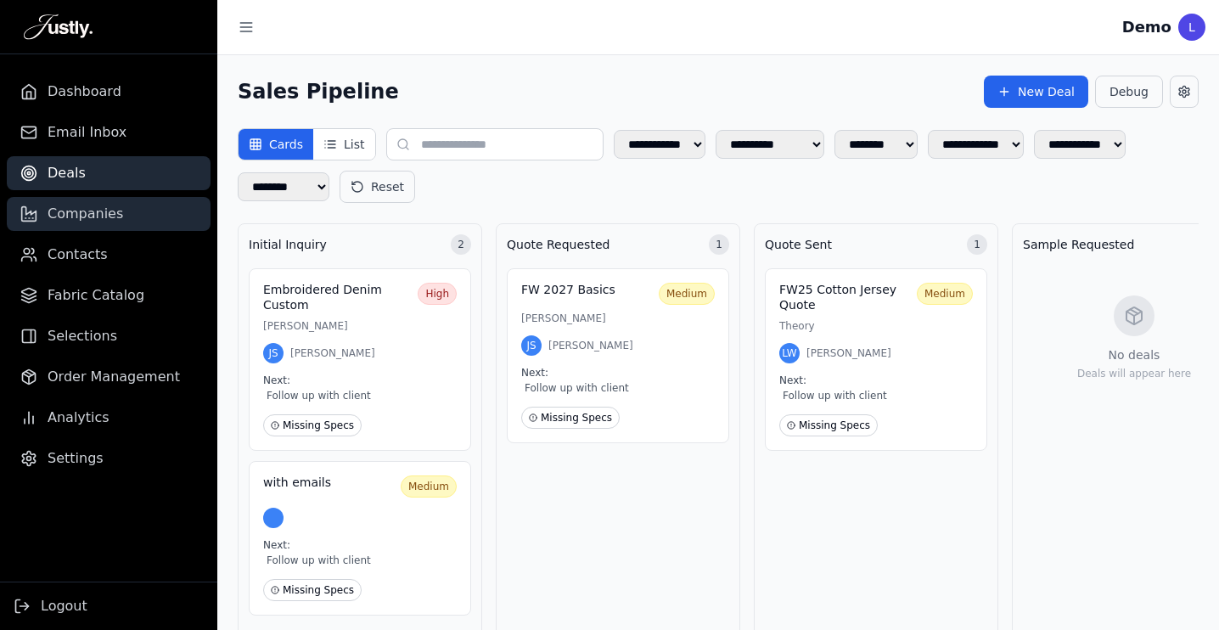
click at [74, 216] on span "Companies" at bounding box center [86, 214] width 76 height 20
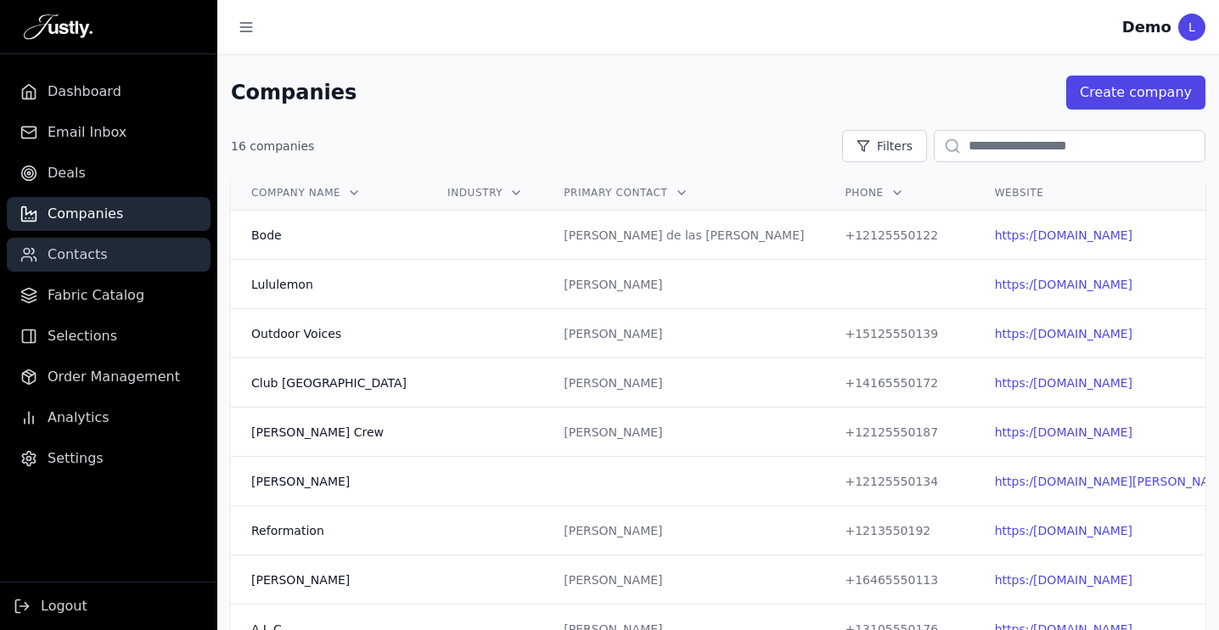
click at [91, 249] on span "Contacts" at bounding box center [78, 254] width 60 height 20
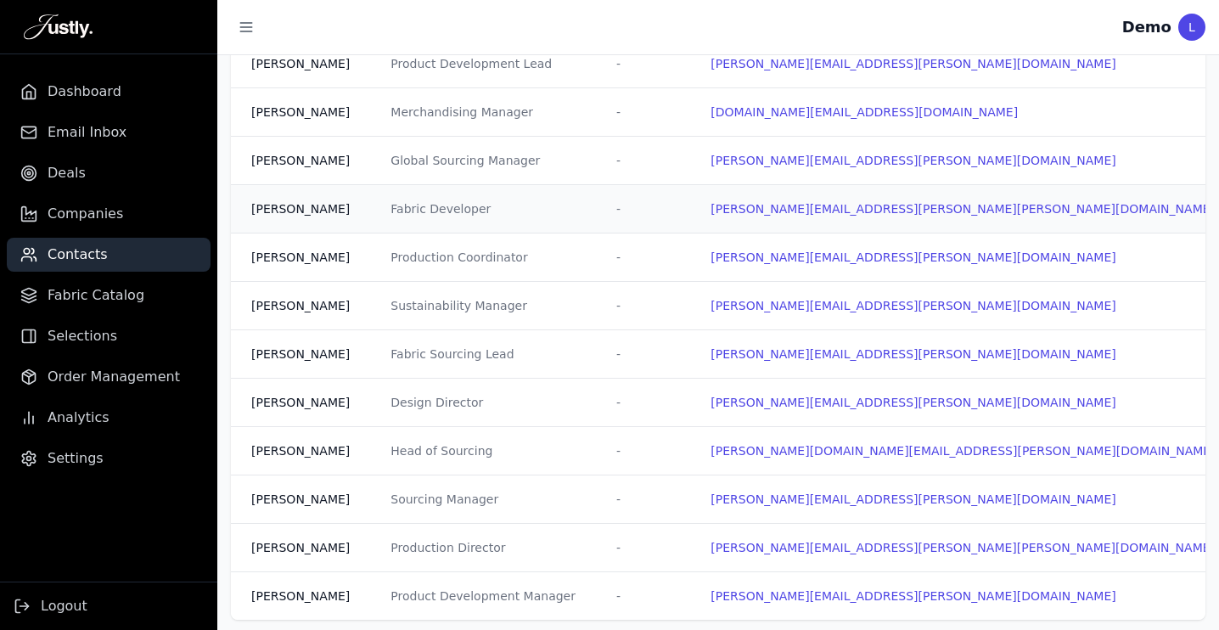
scroll to position [177, 0]
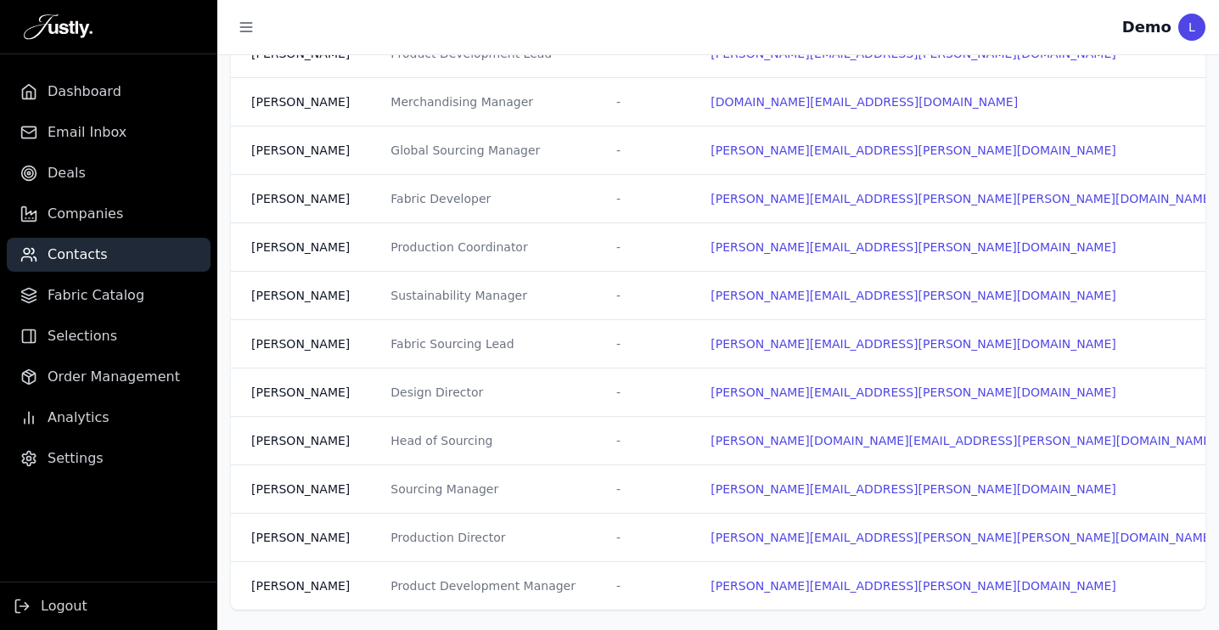
click at [1186, 25] on div "L" at bounding box center [1191, 27] width 27 height 27
click at [70, 159] on link "Deals" at bounding box center [109, 173] width 204 height 34
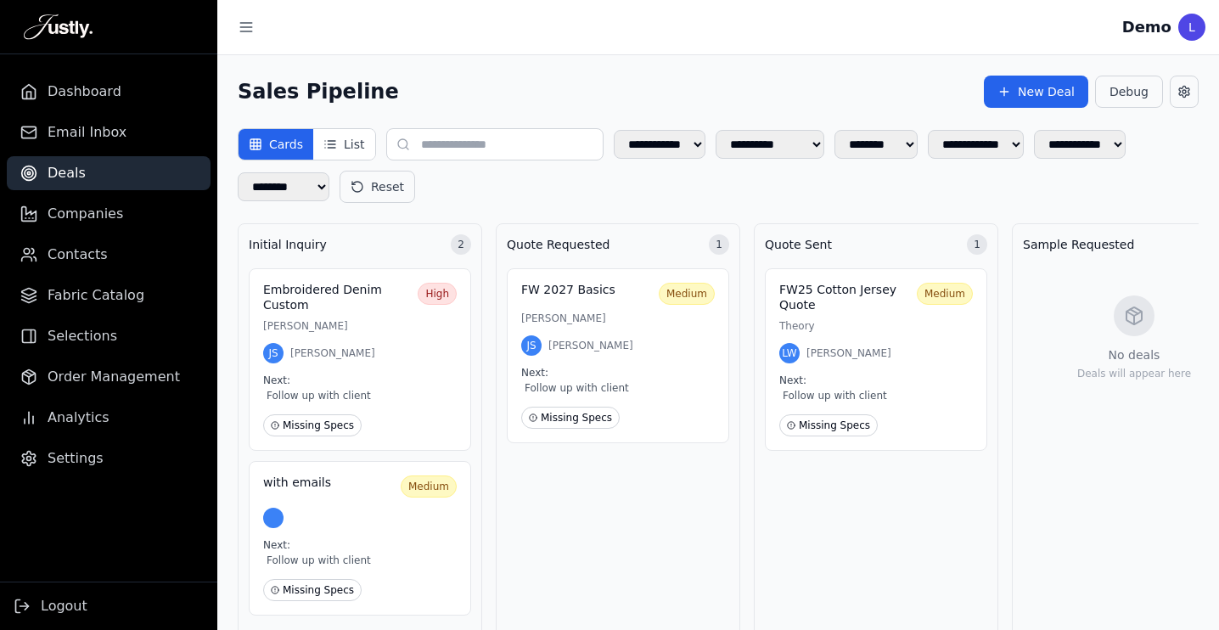
click at [1192, 87] on button at bounding box center [1183, 92] width 29 height 32
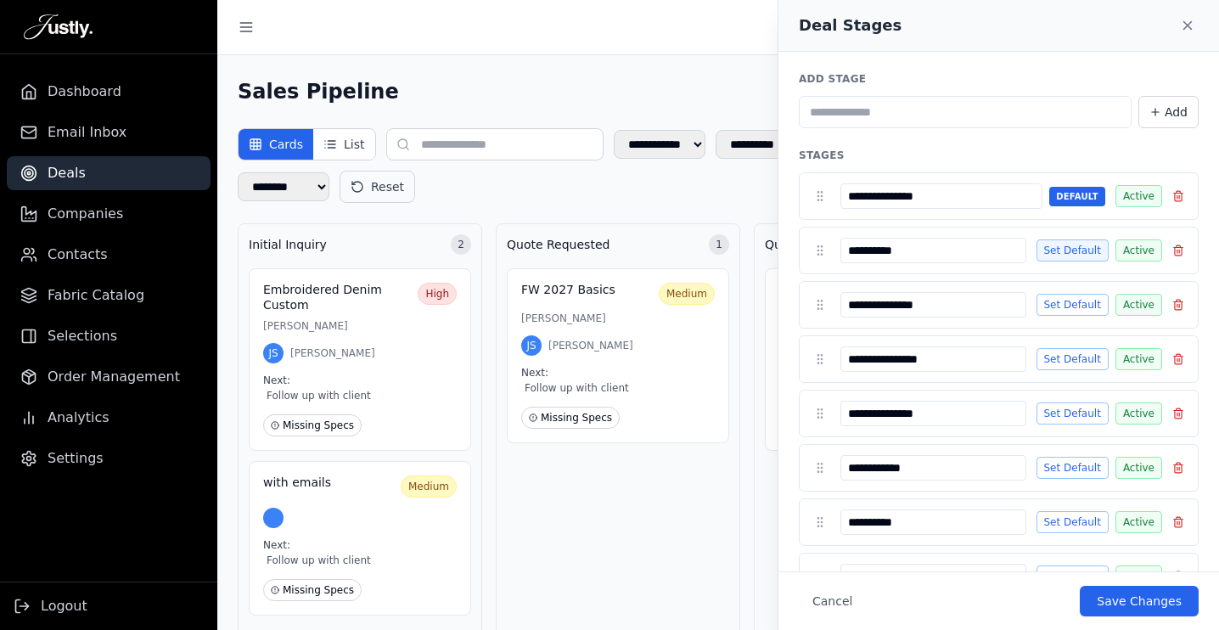
click at [1085, 251] on button "Set Default" at bounding box center [1072, 250] width 72 height 22
click at [1081, 194] on button "Set Default" at bounding box center [1072, 196] width 72 height 22
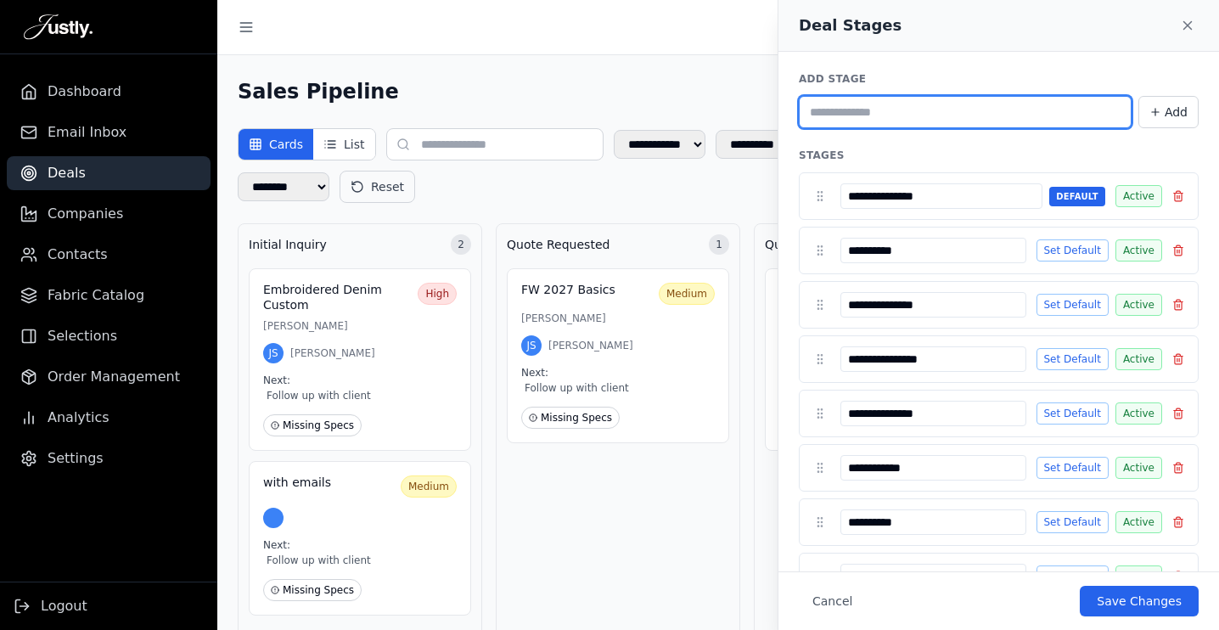
click at [938, 111] on input "Deal Stages Settings" at bounding box center [965, 112] width 333 height 32
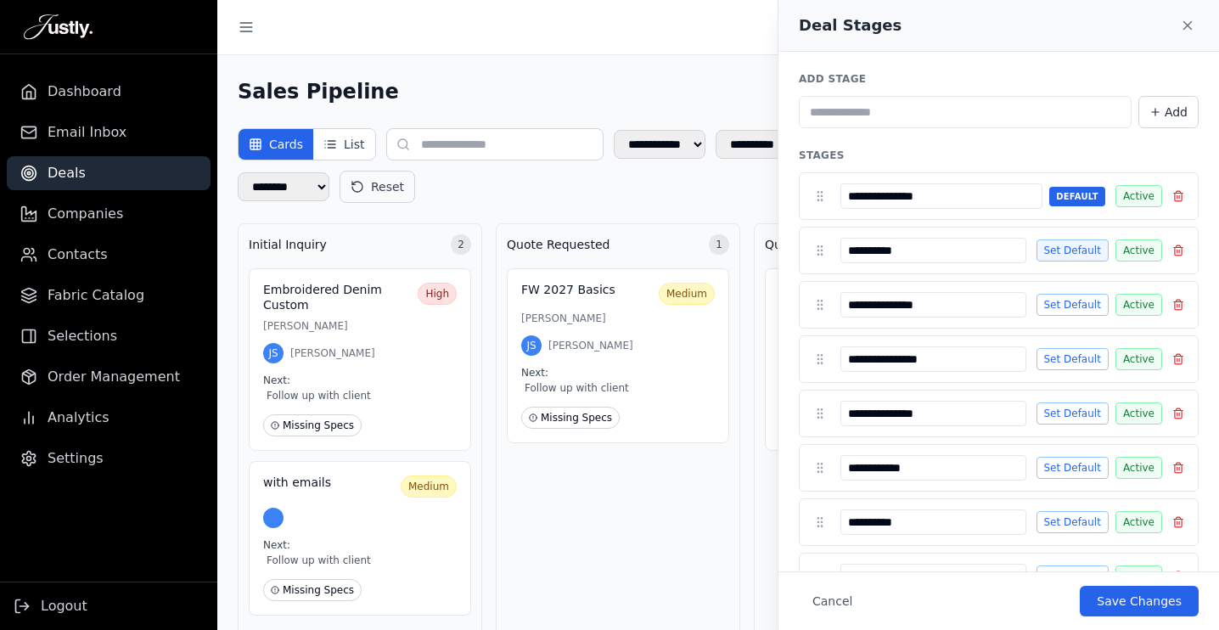
click at [1080, 253] on button "Set Default" at bounding box center [1072, 250] width 72 height 22
click at [1080, 303] on button "Set Default" at bounding box center [1072, 305] width 72 height 22
click at [1095, 199] on button "Set Default" at bounding box center [1072, 196] width 72 height 22
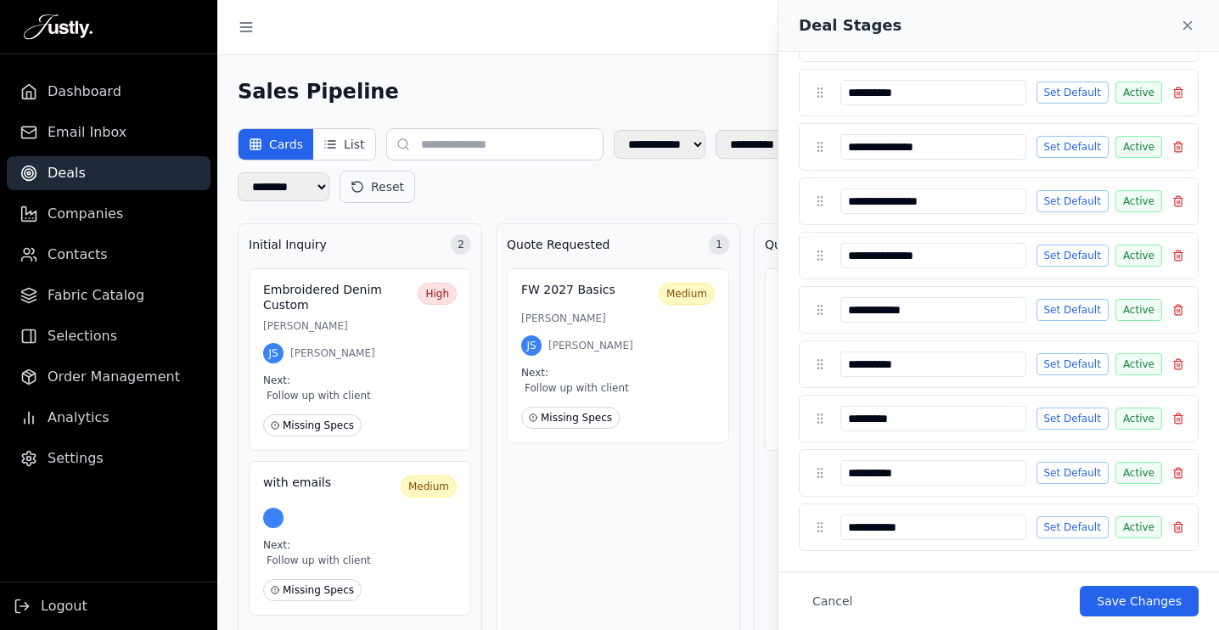
drag, startPoint x: 843, startPoint y: 469, endPoint x: 1141, endPoint y: 6, distance: 550.8
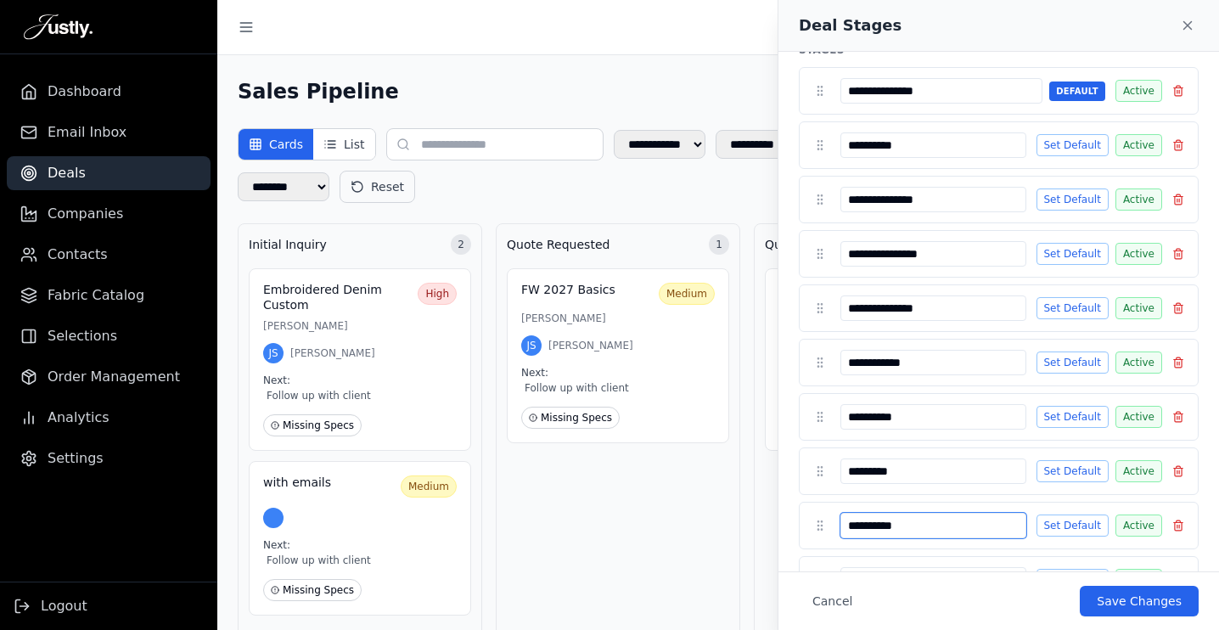
scroll to position [98, 0]
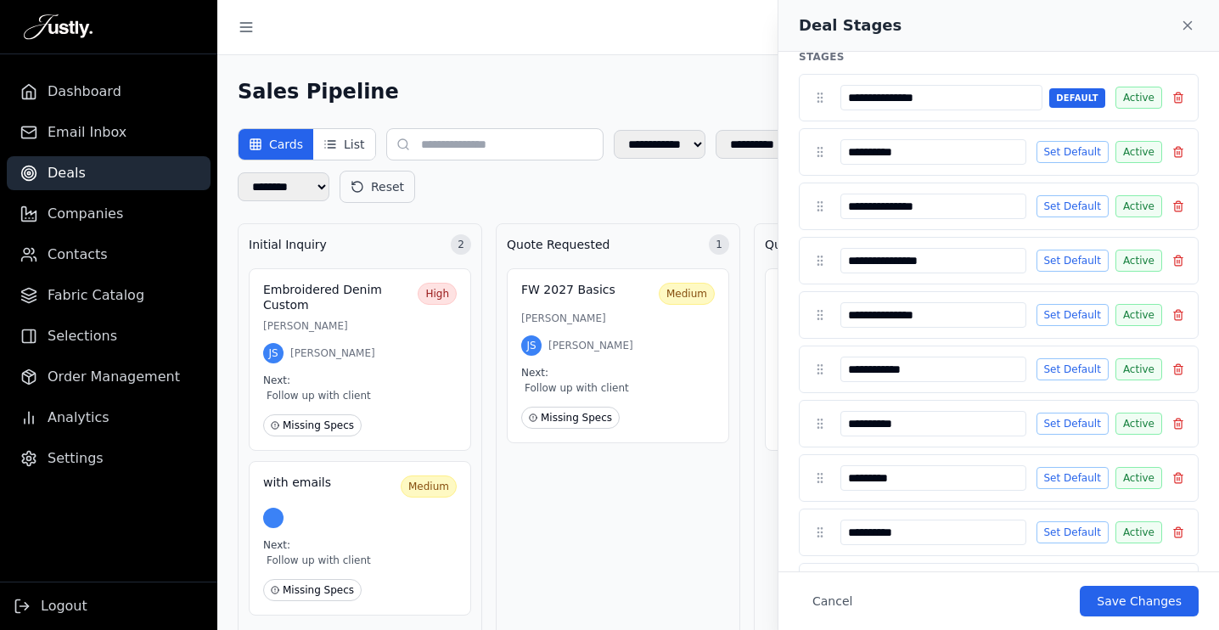
click at [1141, 101] on button "Active" at bounding box center [1138, 98] width 47 height 22
click at [1141, 153] on button "Active" at bounding box center [1138, 152] width 47 height 22
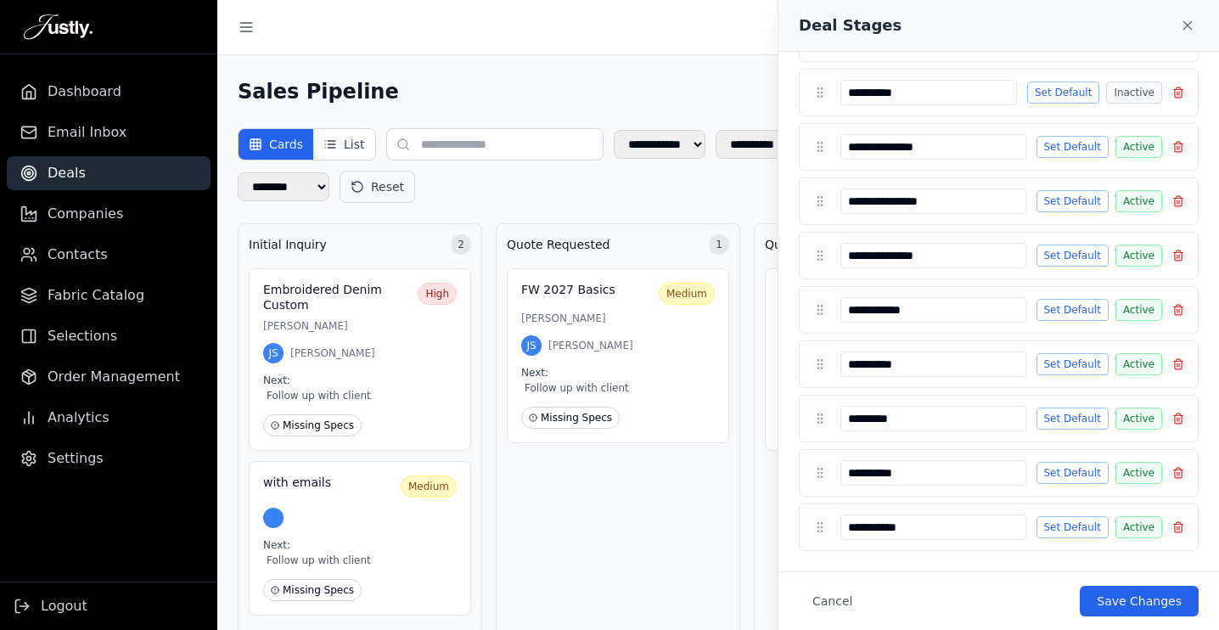
click at [1155, 471] on button "Active" at bounding box center [1138, 473] width 47 height 22
click at [1150, 526] on button "Active" at bounding box center [1138, 527] width 47 height 22
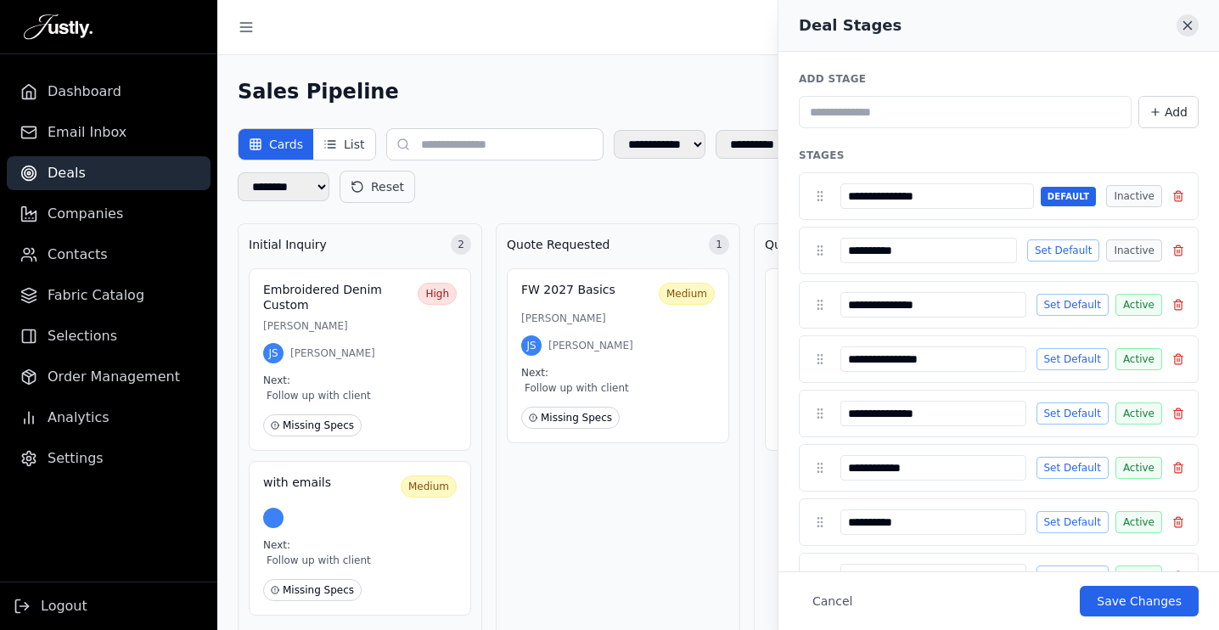
click at [1187, 25] on icon "Close" at bounding box center [1188, 26] width 8 height 8
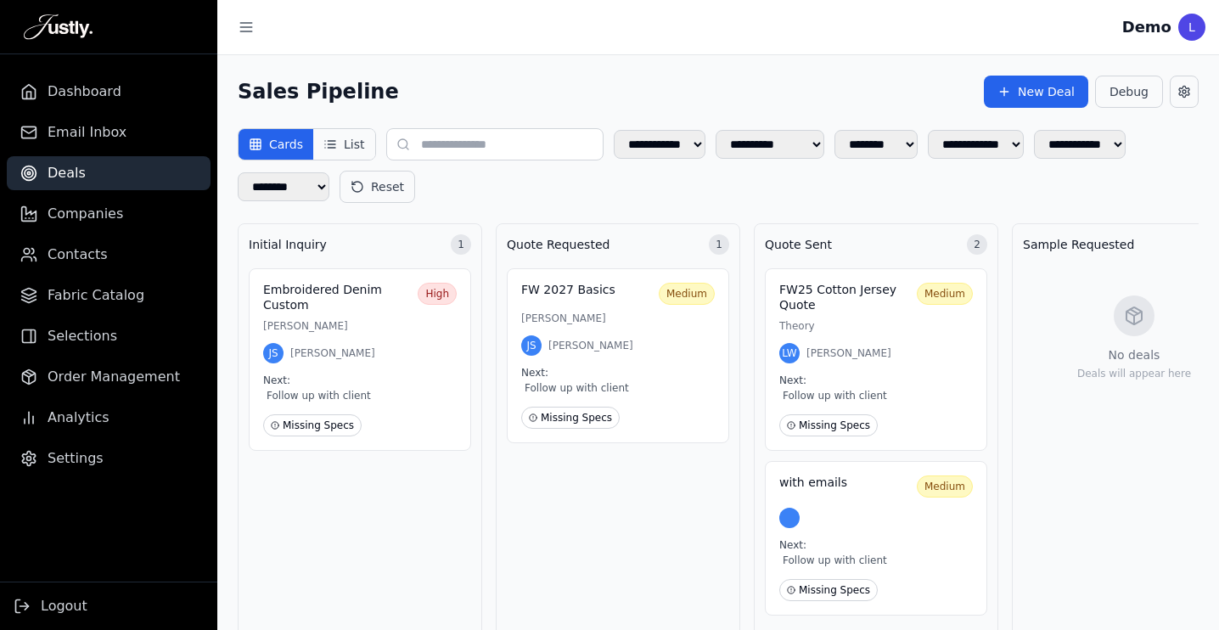
click at [331, 149] on icon at bounding box center [330, 144] width 14 height 14
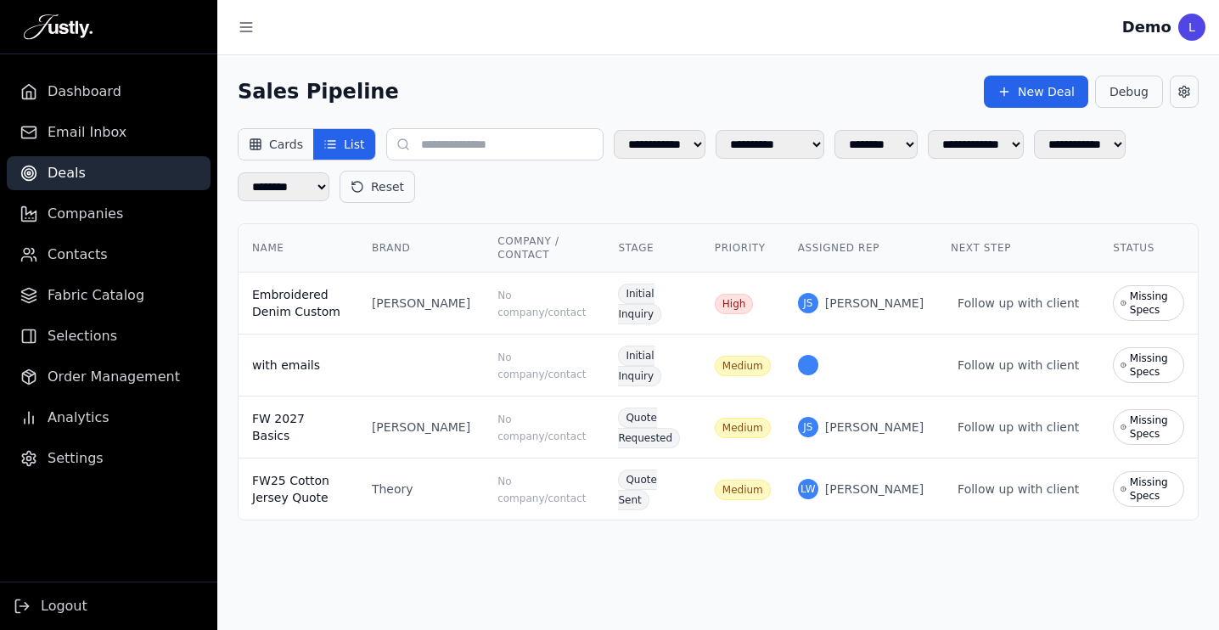
click at [272, 147] on button "Cards" at bounding box center [275, 144] width 75 height 31
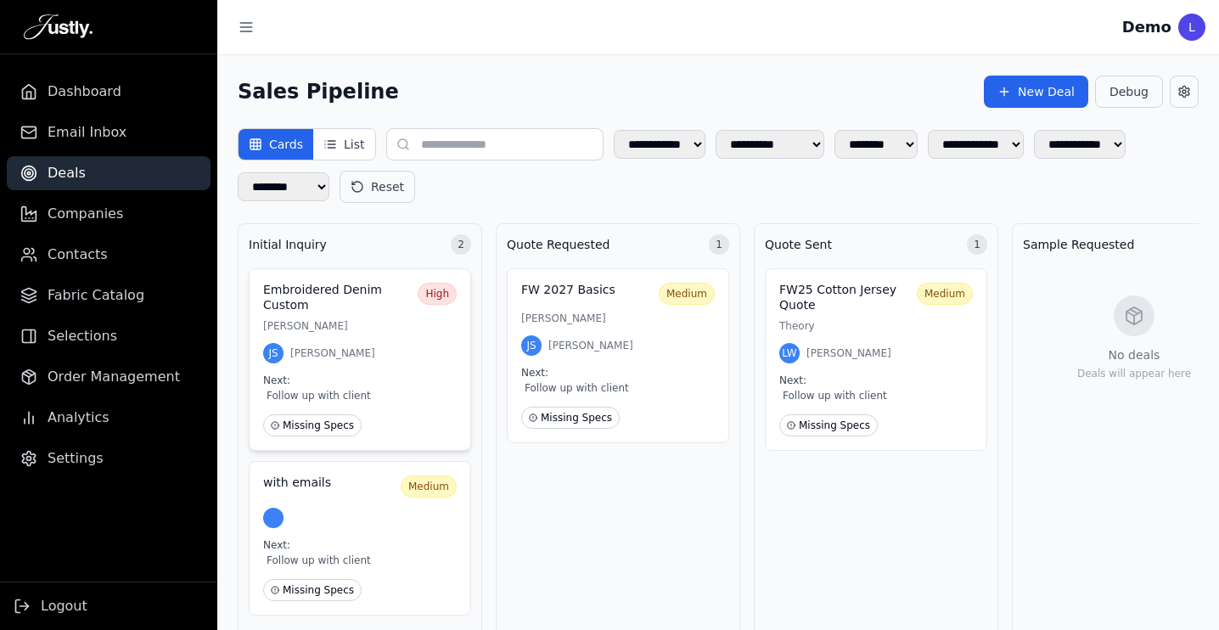
click at [334, 300] on h3 "Embroidered Denim Custom" at bounding box center [337, 298] width 148 height 30
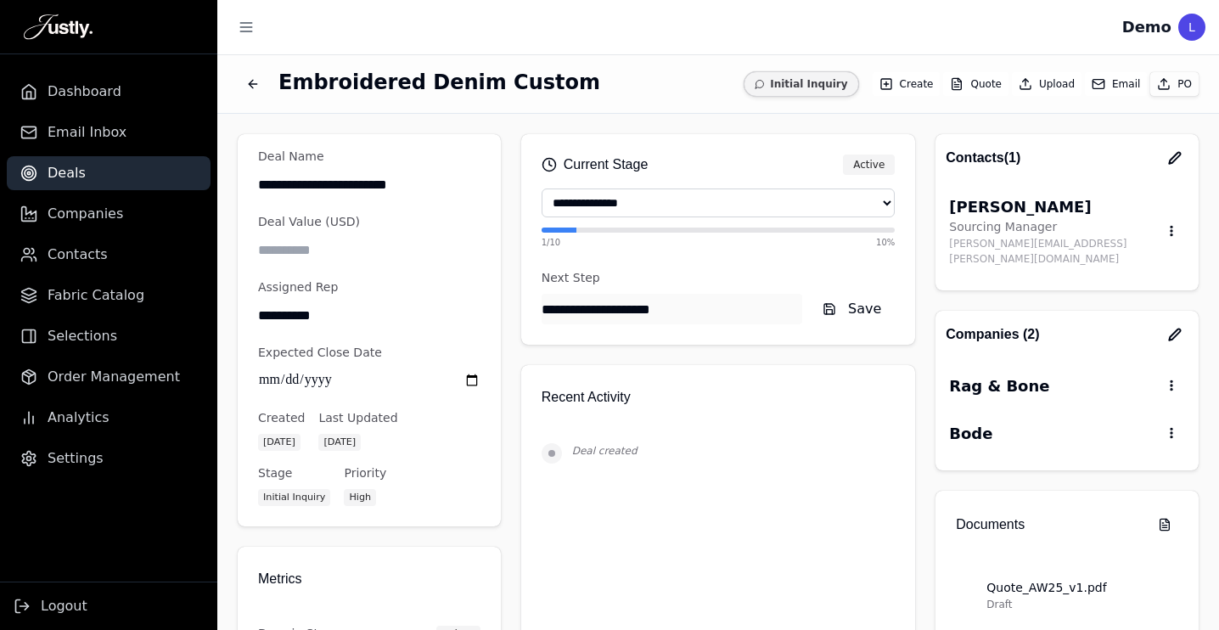
click at [432, 186] on input "**********" at bounding box center [369, 184] width 222 height 31
click at [466, 544] on button "Save" at bounding box center [462, 541] width 33 height 31
click at [433, 183] on input "**********" at bounding box center [369, 184] width 222 height 31
type input "**********"
click at [467, 542] on button "Save" at bounding box center [462, 541] width 33 height 31
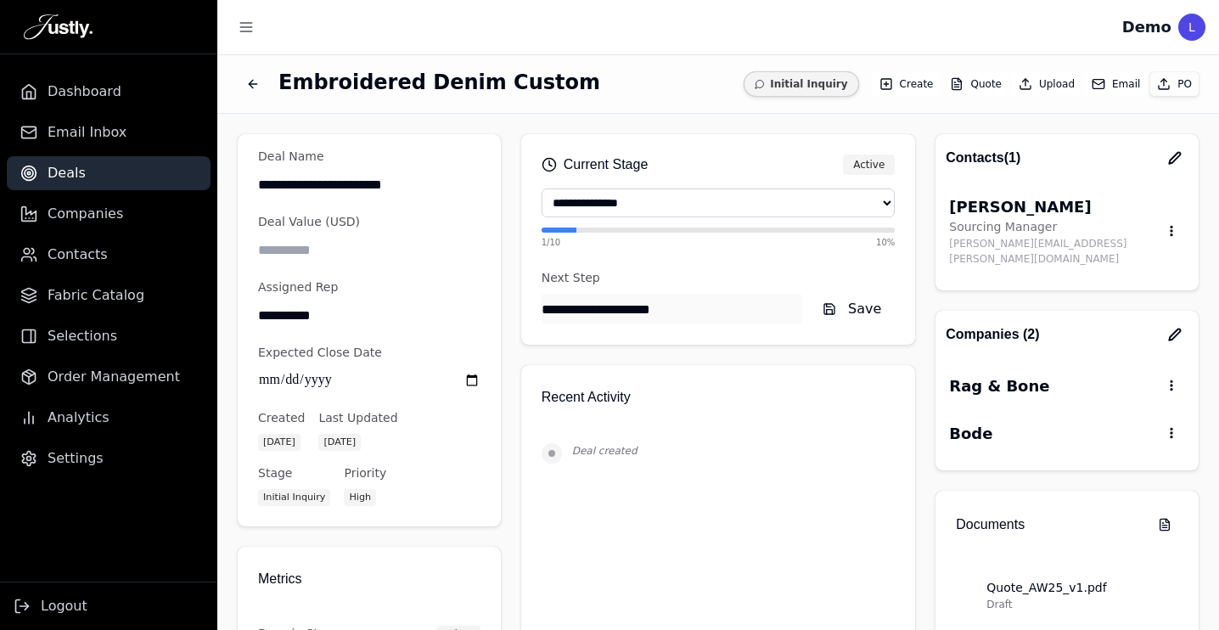
click at [868, 199] on select "**********" at bounding box center [718, 202] width 354 height 29
drag, startPoint x: 560, startPoint y: 163, endPoint x: 709, endPoint y: 163, distance: 148.5
click at [709, 163] on div "Current Stage Active" at bounding box center [718, 164] width 354 height 20
drag, startPoint x: 834, startPoint y: 243, endPoint x: 553, endPoint y: 221, distance: 281.7
click at [553, 221] on div "**********" at bounding box center [718, 218] width 354 height 60
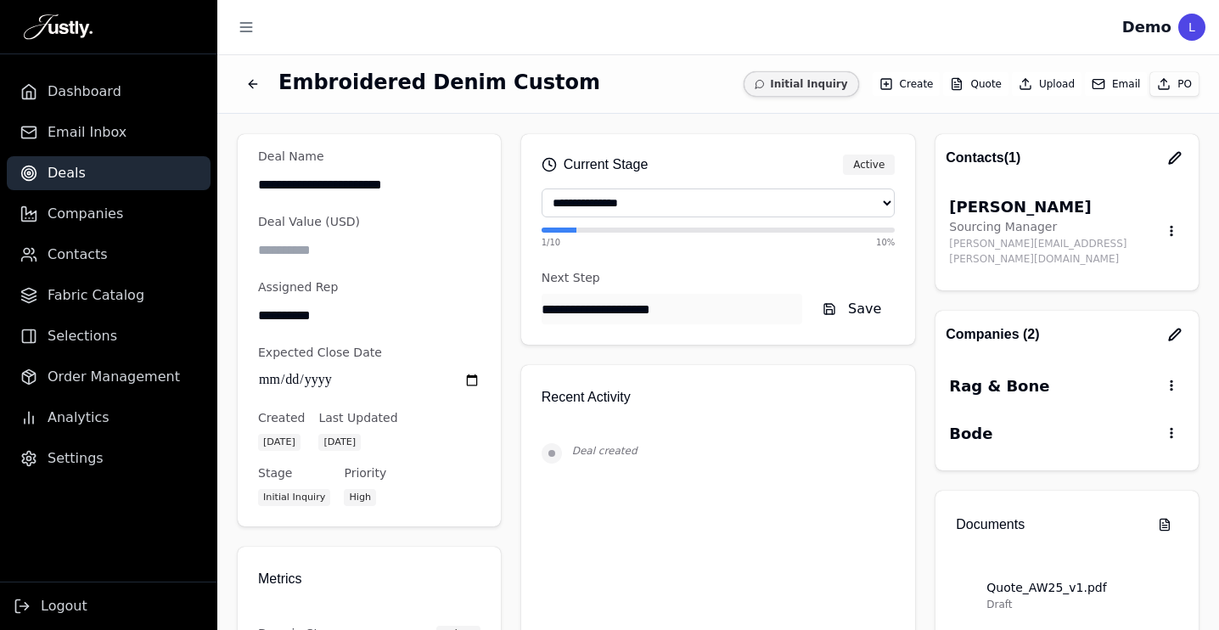
click at [681, 302] on input "**********" at bounding box center [671, 309] width 261 height 31
drag, startPoint x: 704, startPoint y: 318, endPoint x: 446, endPoint y: 318, distance: 258.0
click at [446, 318] on div "**********" at bounding box center [718, 364] width 961 height 460
type input "**********"
click at [864, 305] on button "Save" at bounding box center [852, 309] width 86 height 31
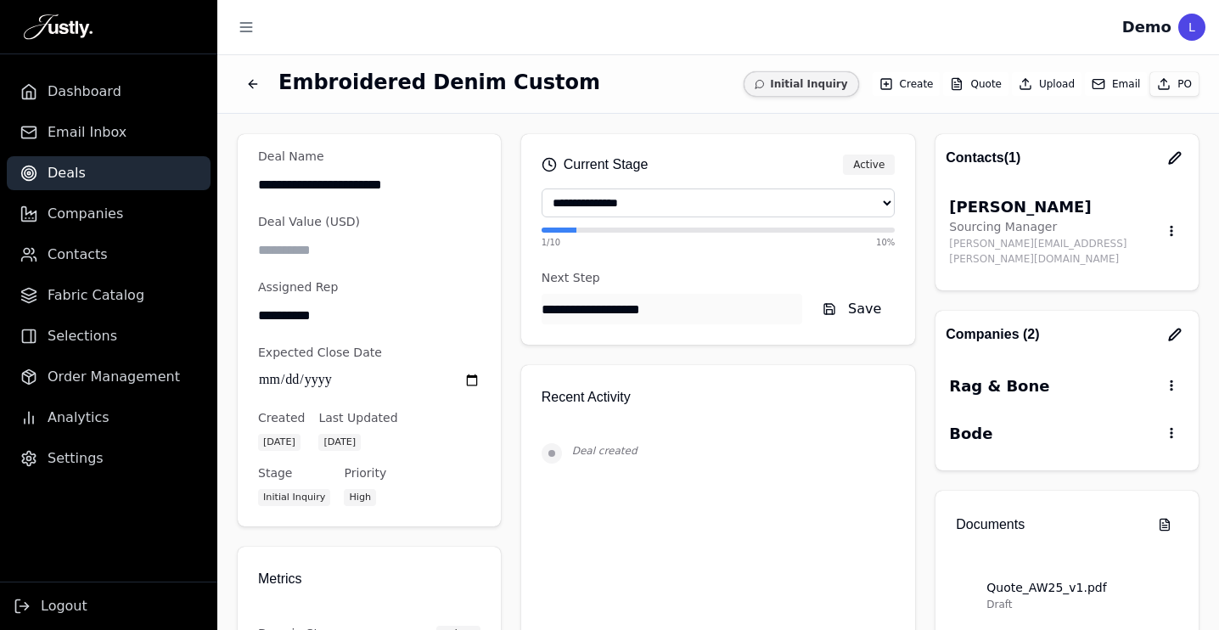
click at [1171, 161] on icon "button" at bounding box center [1174, 157] width 11 height 11
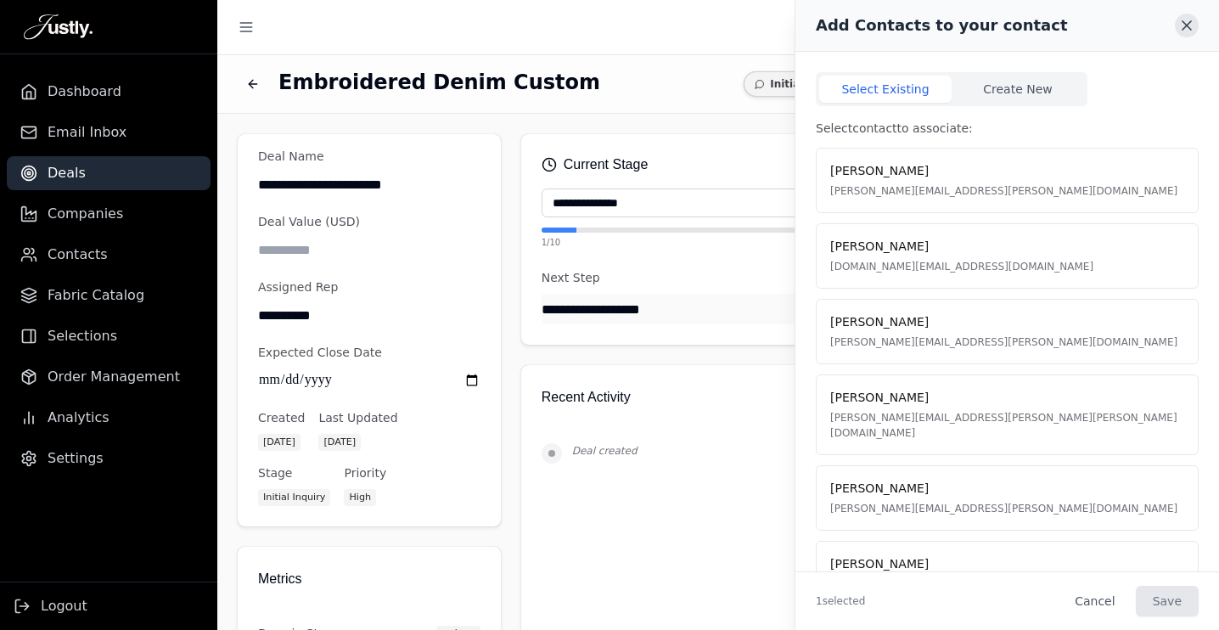
click at [1190, 21] on icon at bounding box center [1186, 25] width 8 height 8
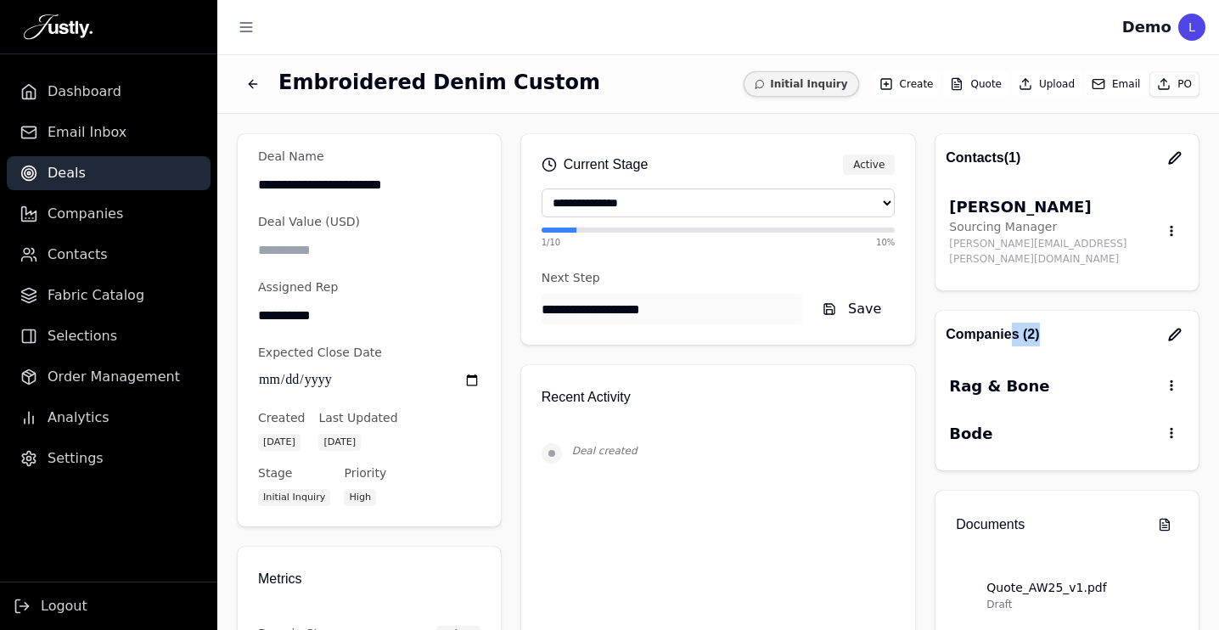
drag, startPoint x: 1046, startPoint y: 322, endPoint x: 1010, endPoint y: 322, distance: 35.6
click at [1010, 322] on div "Companies ( 2 )" at bounding box center [1066, 334] width 243 height 27
click at [1006, 287] on div "Contacts (1) [PERSON_NAME] Sourcing Manager [PERSON_NAME][EMAIL_ADDRESS][PERSON…" at bounding box center [1066, 508] width 263 height 748
click at [1172, 158] on icon "button" at bounding box center [1174, 157] width 11 height 11
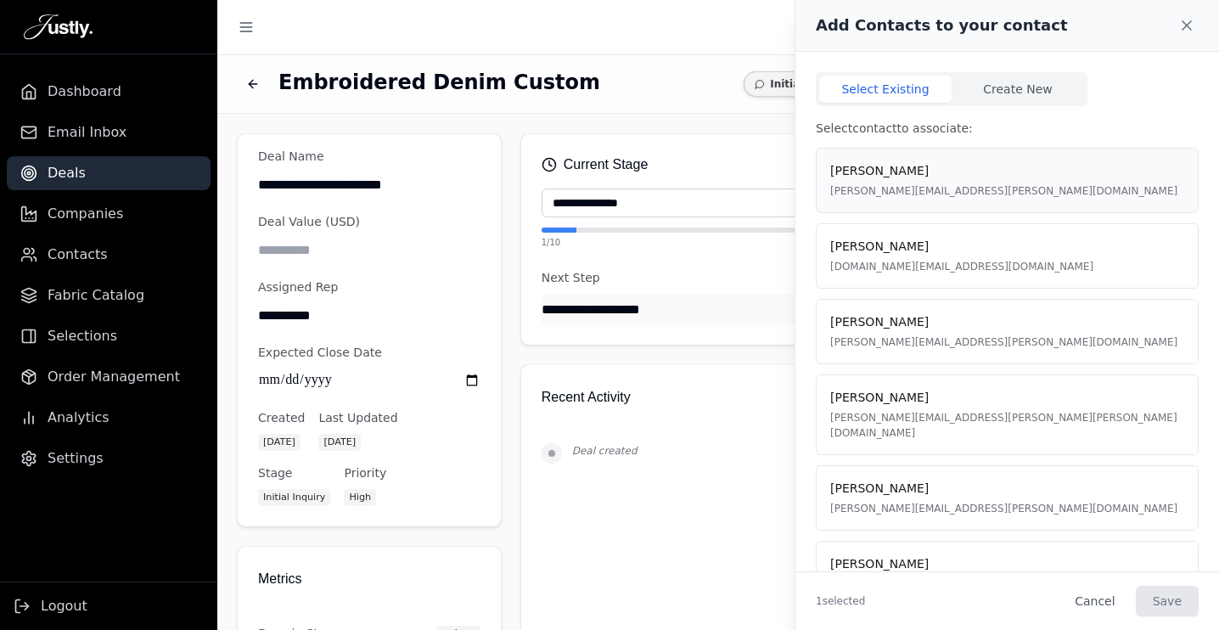
click at [991, 179] on div "[PERSON_NAME] [PERSON_NAME][EMAIL_ADDRESS][PERSON_NAME][DOMAIN_NAME]" at bounding box center [1007, 180] width 354 height 36
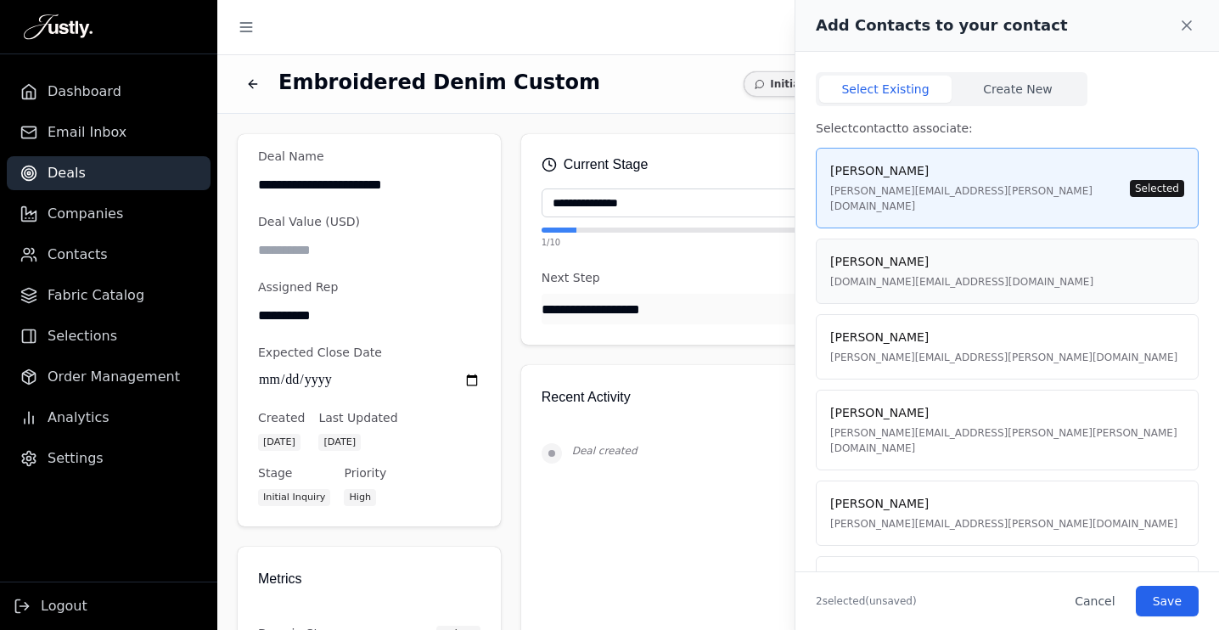
click at [1036, 238] on div "[PERSON_NAME] [DOMAIN_NAME][EMAIL_ADDRESS][DOMAIN_NAME]" at bounding box center [1007, 270] width 383 height 65
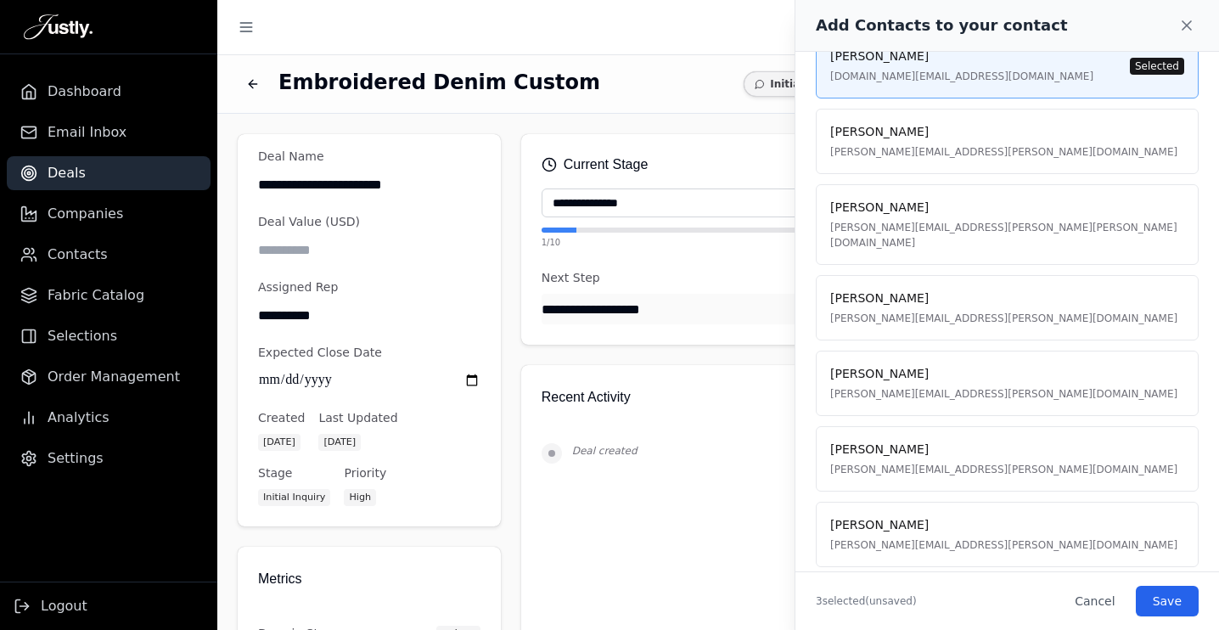
scroll to position [493, 0]
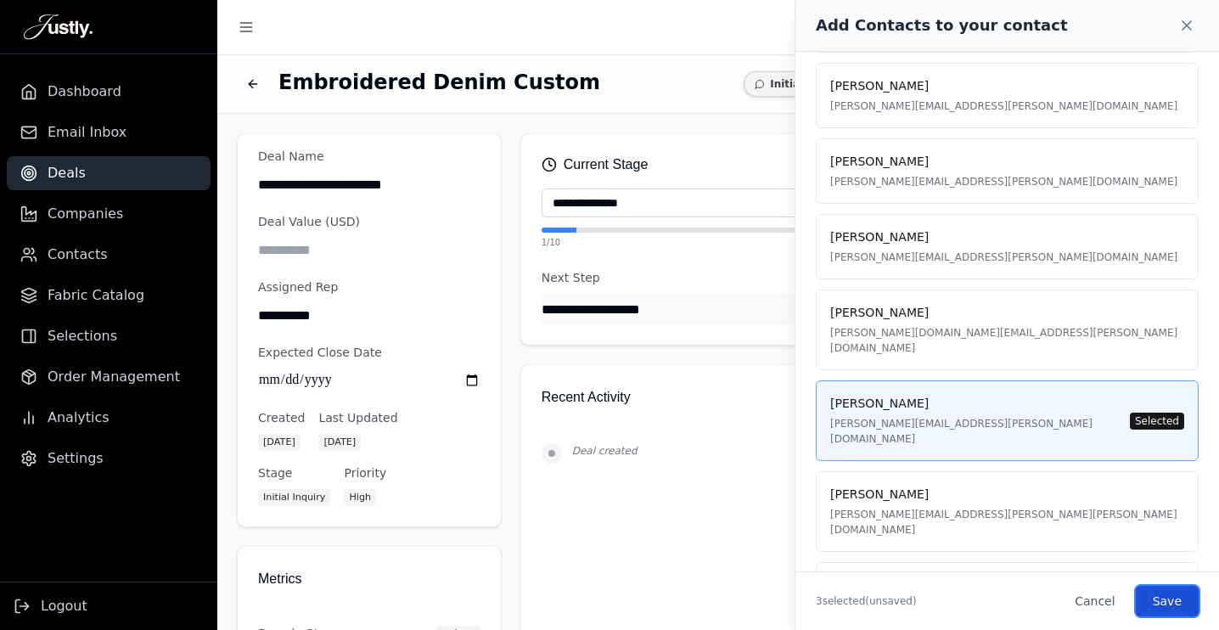
click at [1175, 601] on button "Save" at bounding box center [1166, 601] width 63 height 31
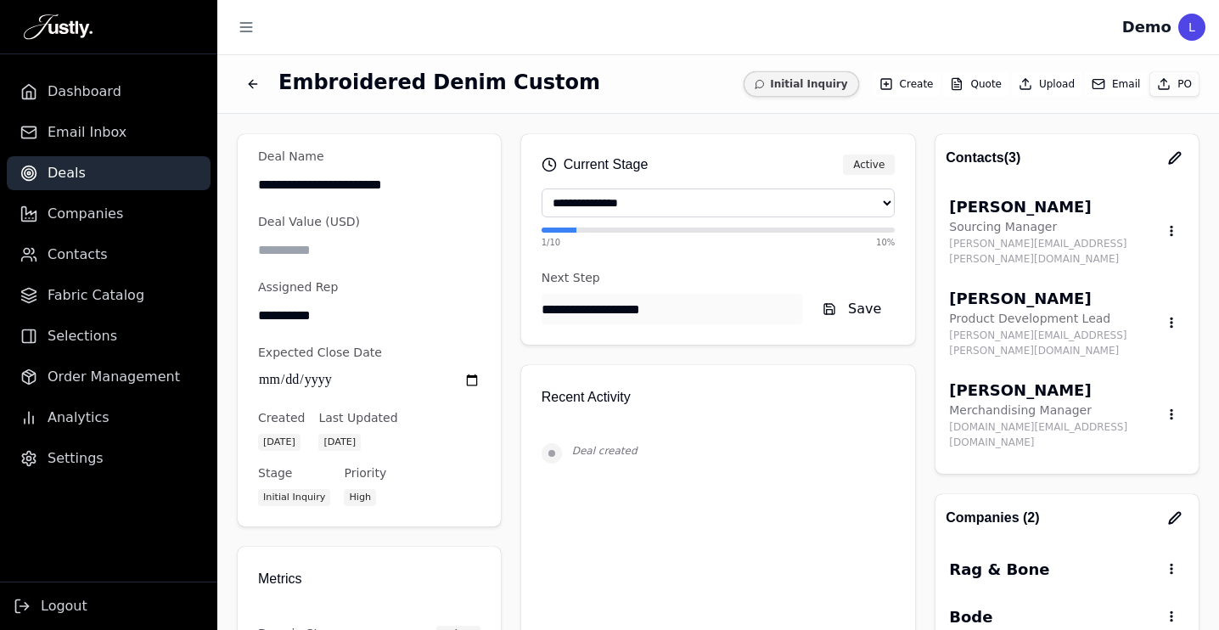
click at [1176, 159] on icon "button" at bounding box center [1174, 157] width 11 height 11
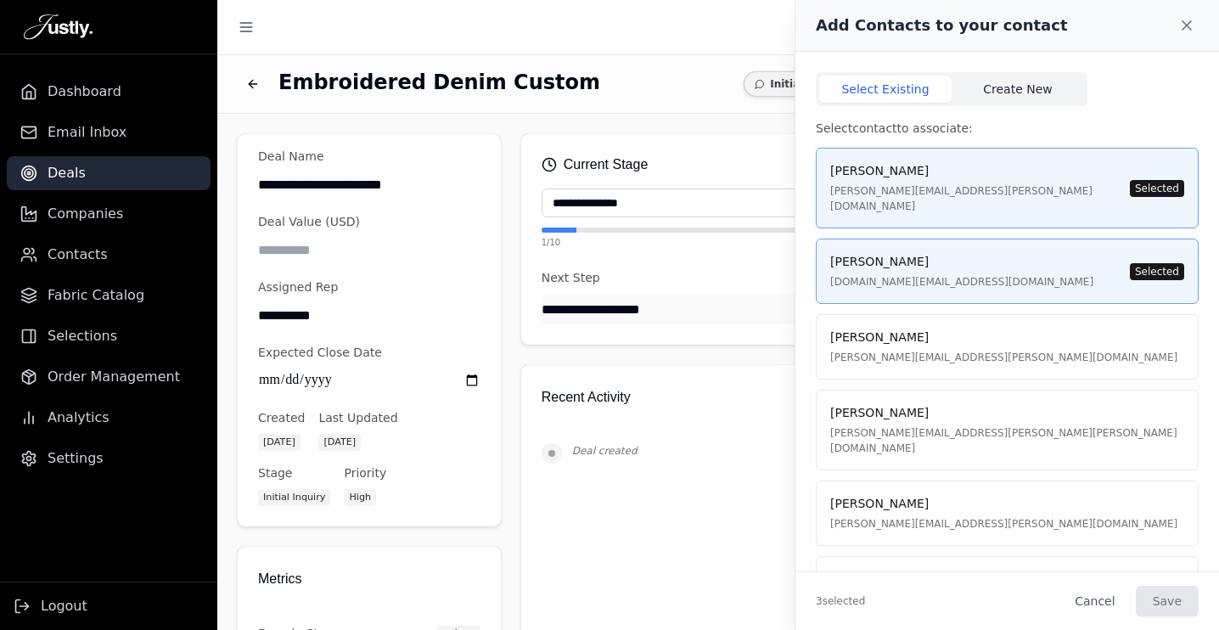
click at [1026, 82] on button "Create New" at bounding box center [1017, 89] width 132 height 27
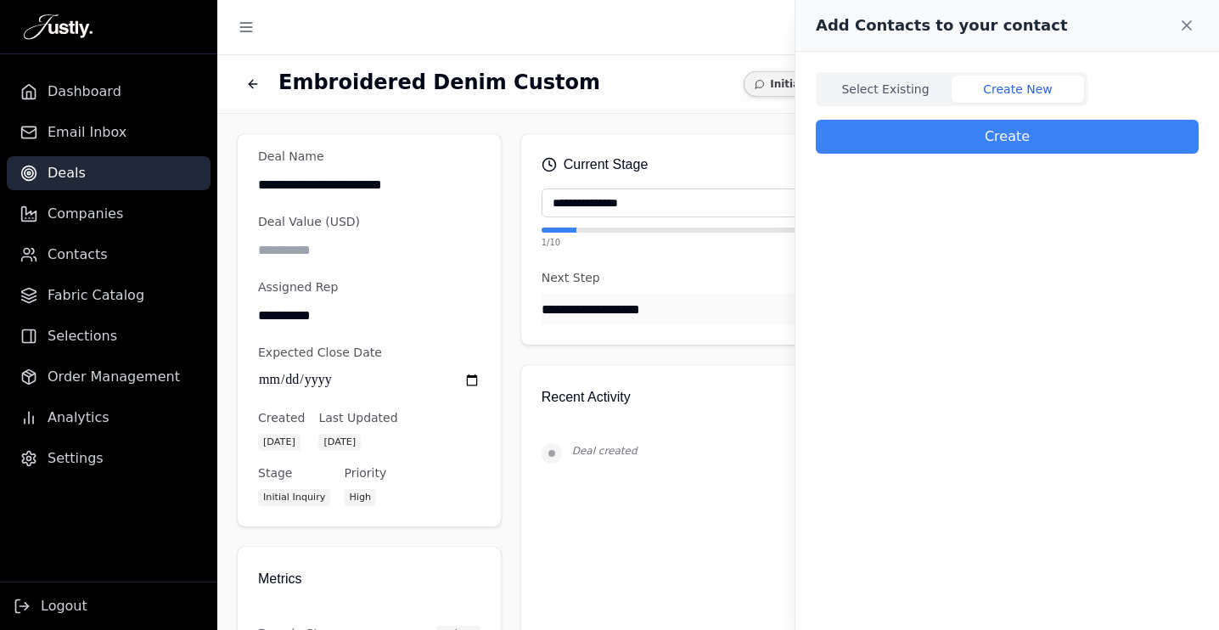
click at [964, 135] on button "Create" at bounding box center [1007, 137] width 383 height 34
click at [892, 86] on button "Select Existing" at bounding box center [885, 89] width 132 height 27
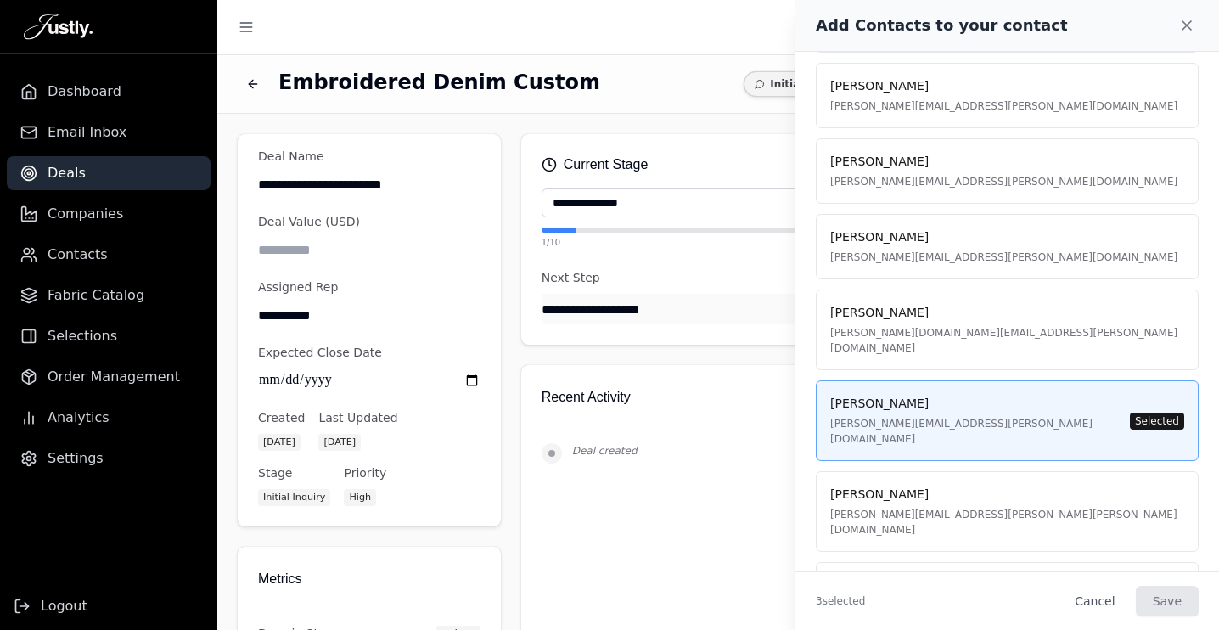
scroll to position [0, 0]
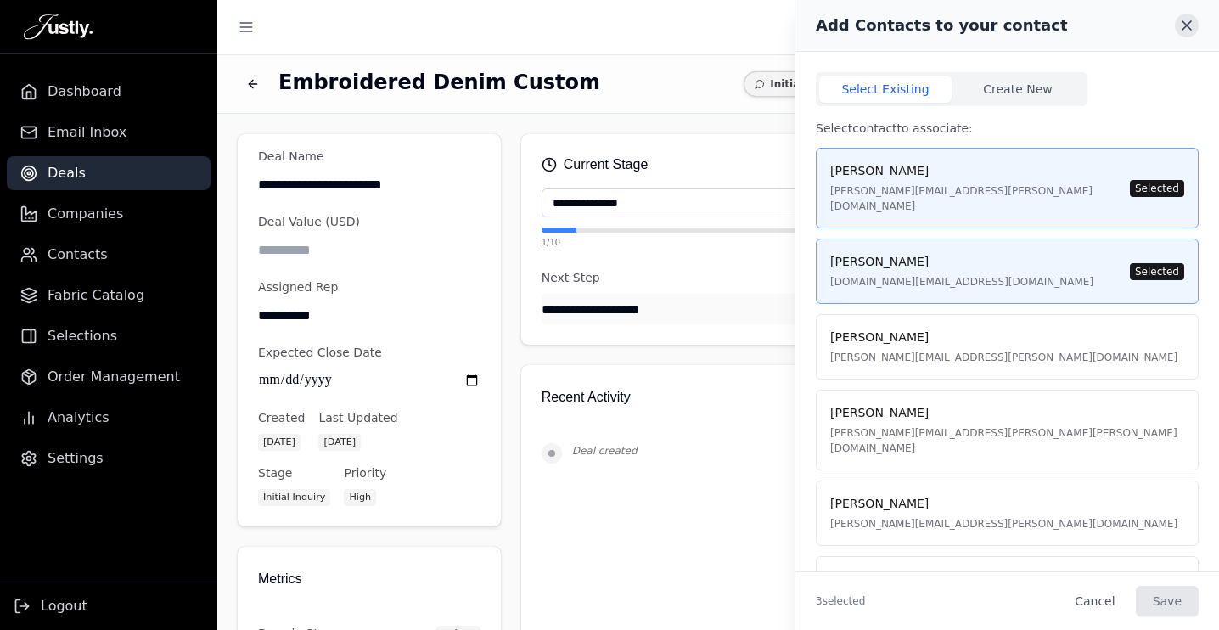
click at [1182, 24] on icon at bounding box center [1186, 25] width 17 height 17
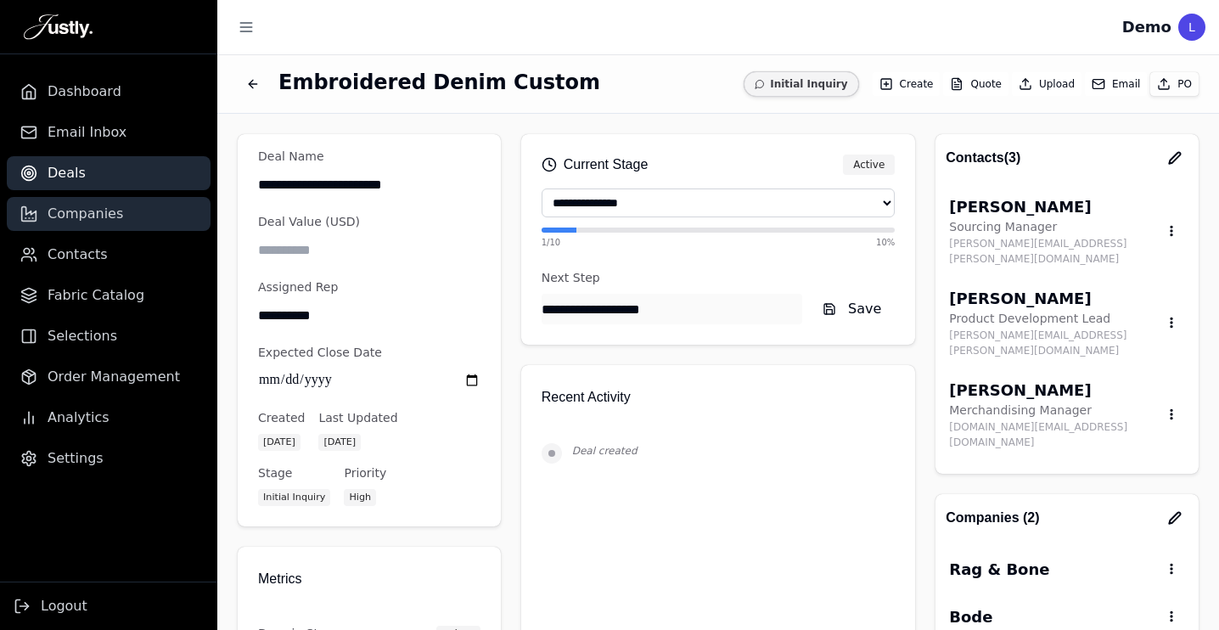
click at [92, 222] on span "Companies" at bounding box center [86, 214] width 76 height 20
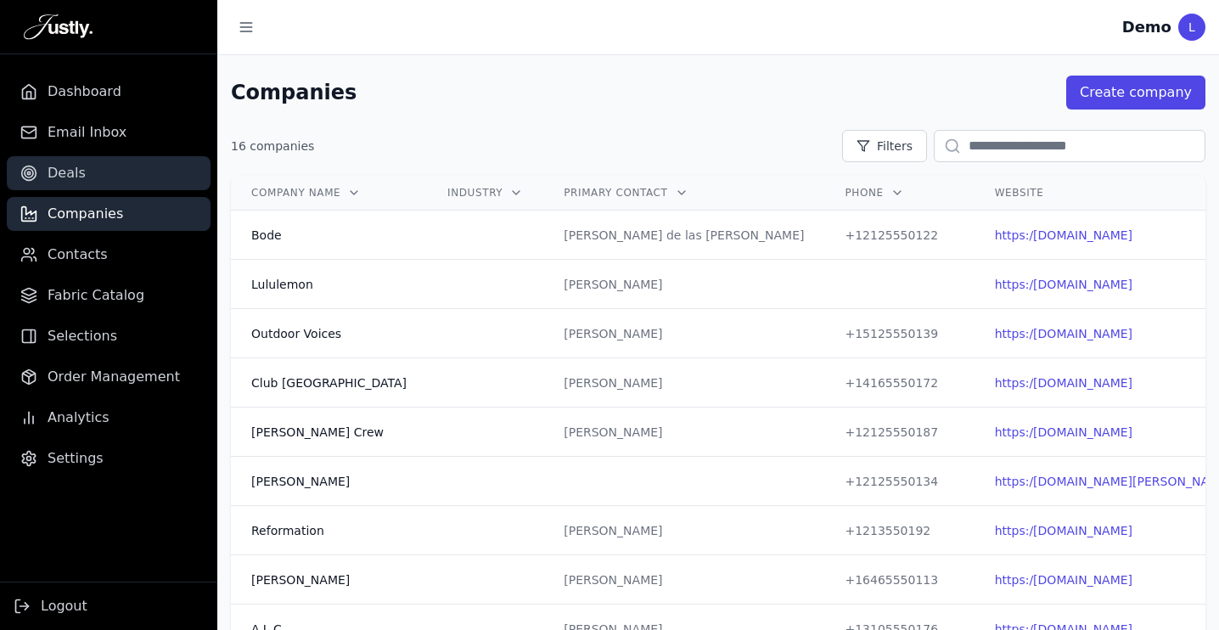
click at [64, 176] on span "Deals" at bounding box center [67, 173] width 38 height 20
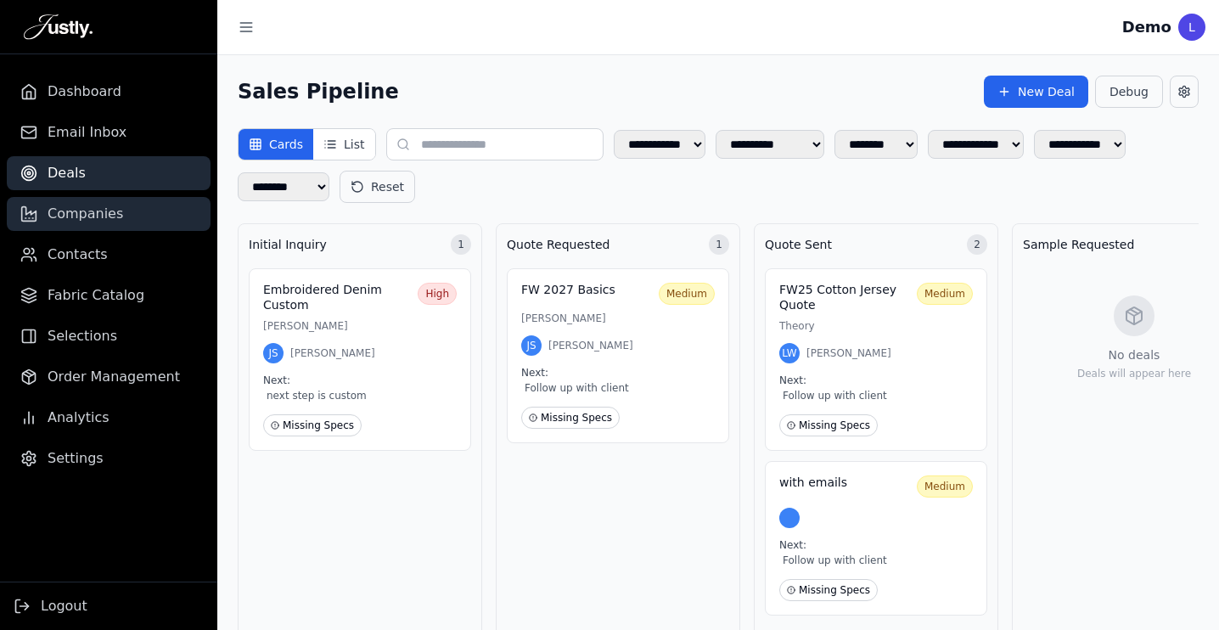
click at [98, 209] on span "Companies" at bounding box center [86, 214] width 76 height 20
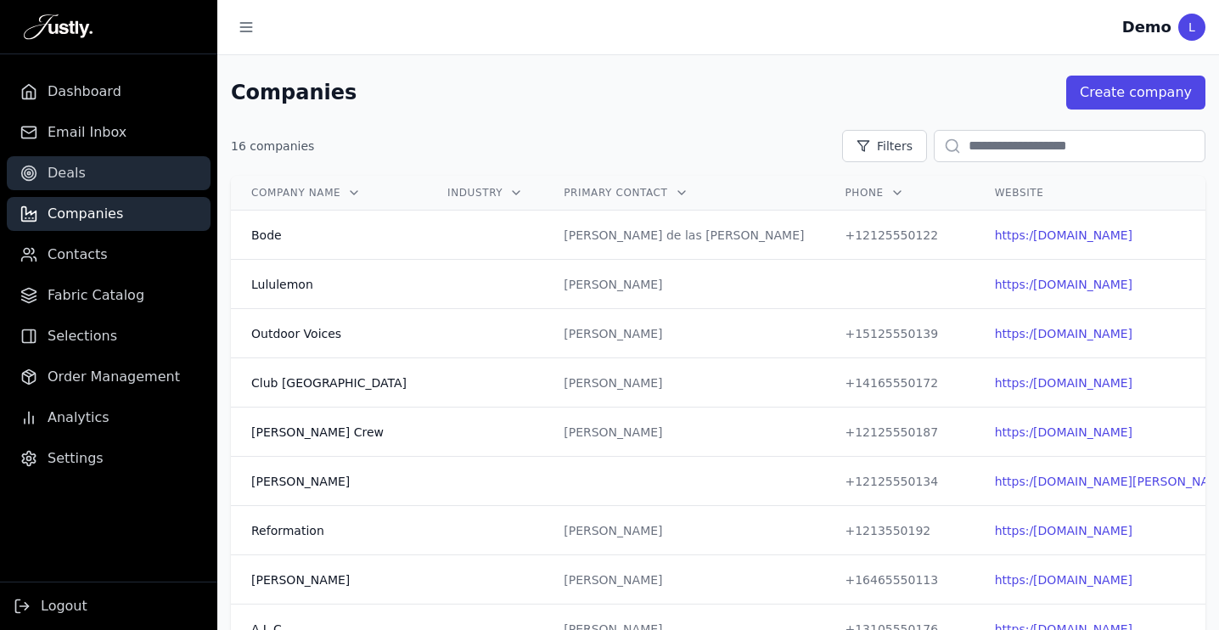
click at [98, 177] on link "Deals" at bounding box center [109, 173] width 204 height 34
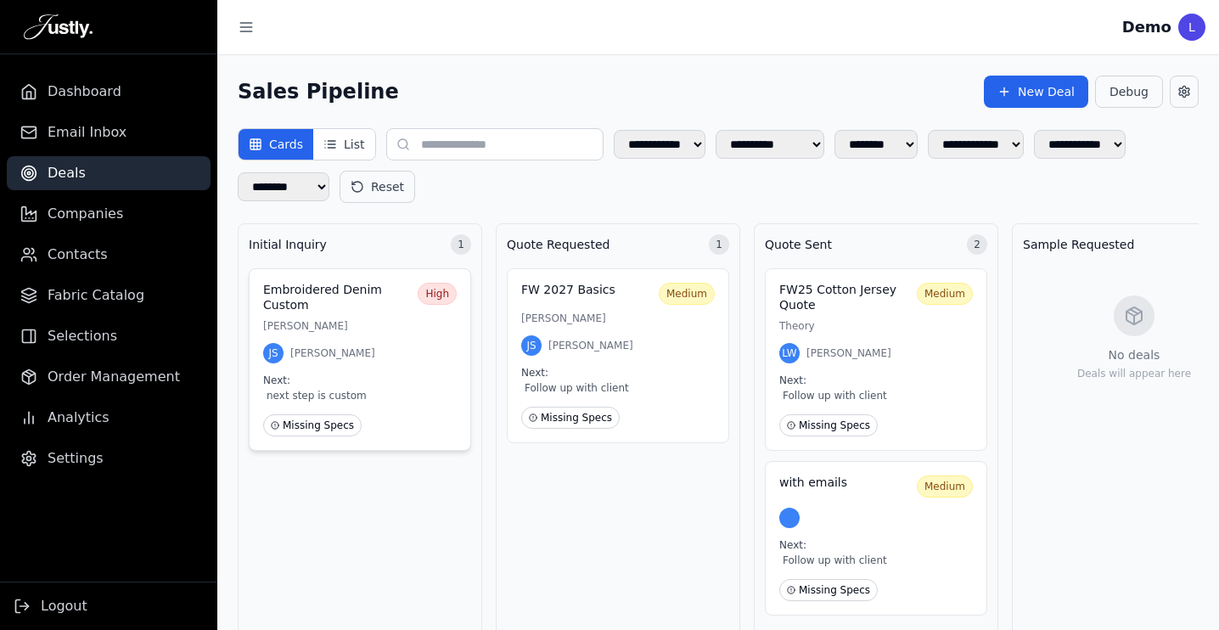
click at [389, 324] on p "[PERSON_NAME]" at bounding box center [359, 326] width 193 height 14
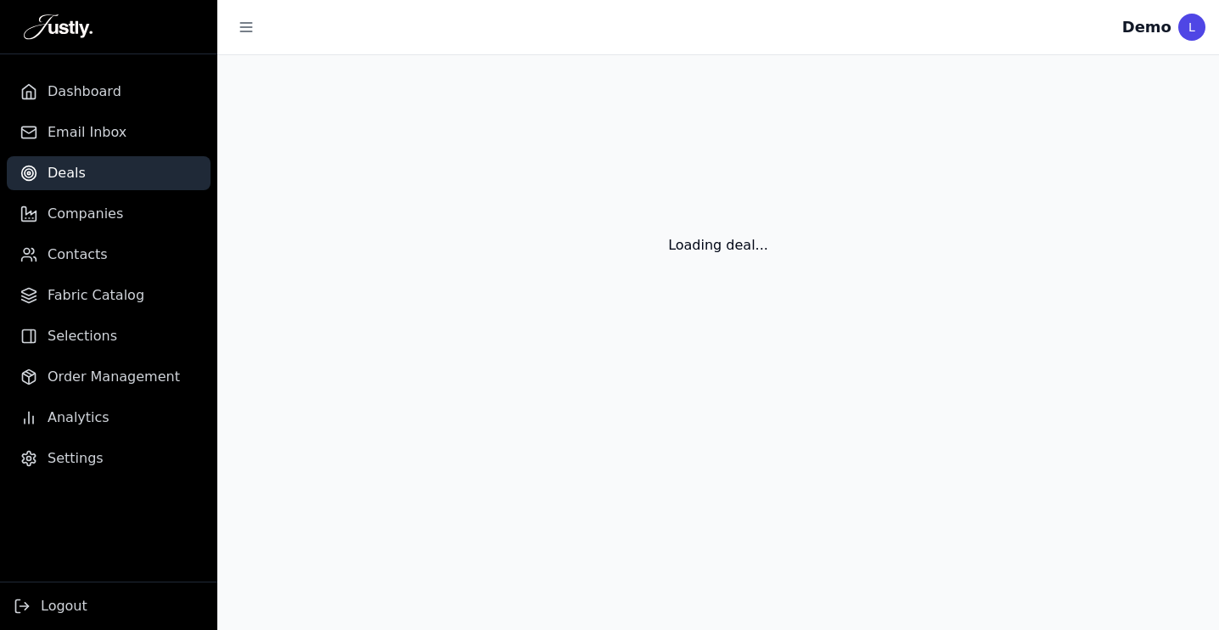
click at [389, 324] on div "Loading deal..." at bounding box center [717, 224] width 1001 height 339
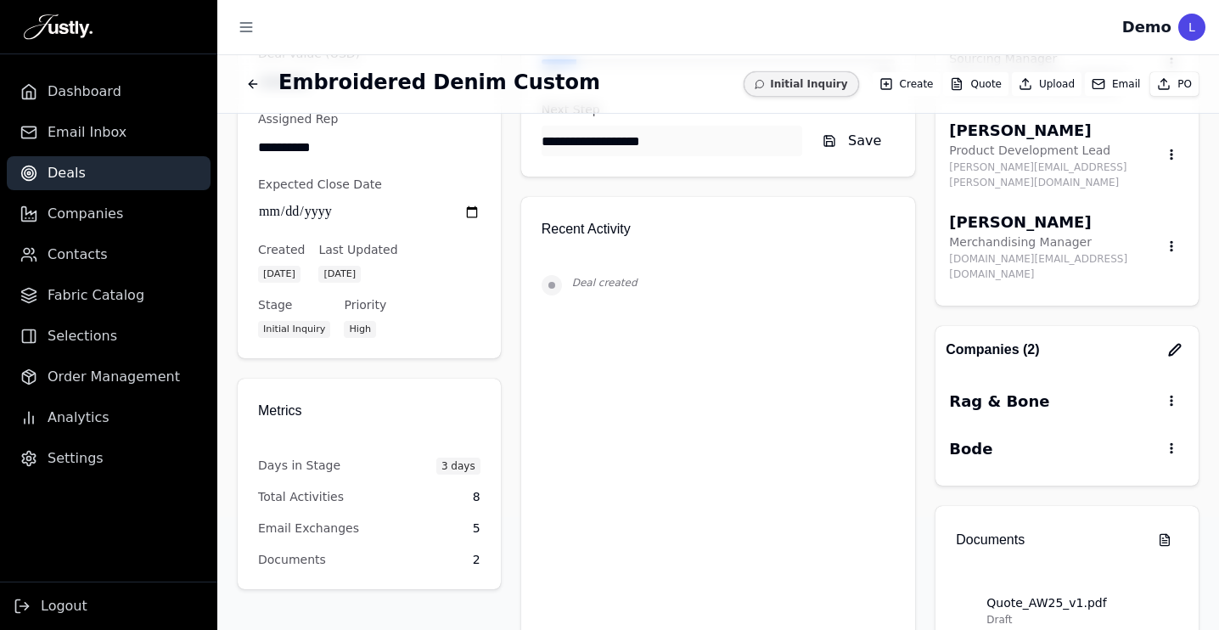
scroll to position [171, 0]
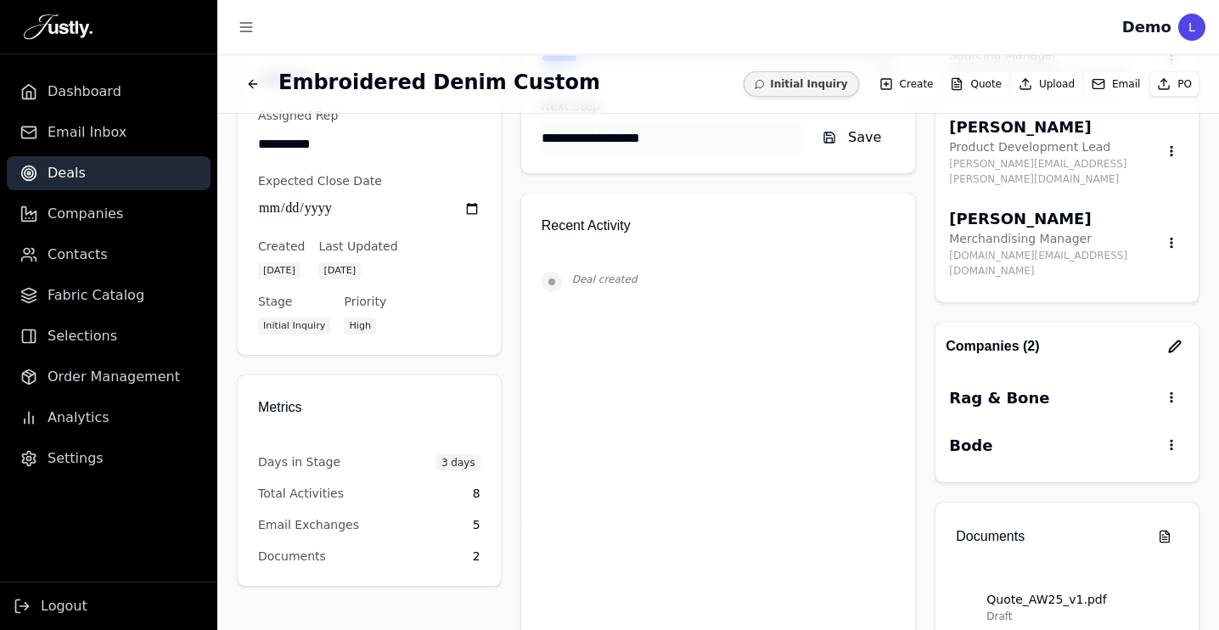
click at [1172, 340] on icon "button" at bounding box center [1174, 345] width 11 height 11
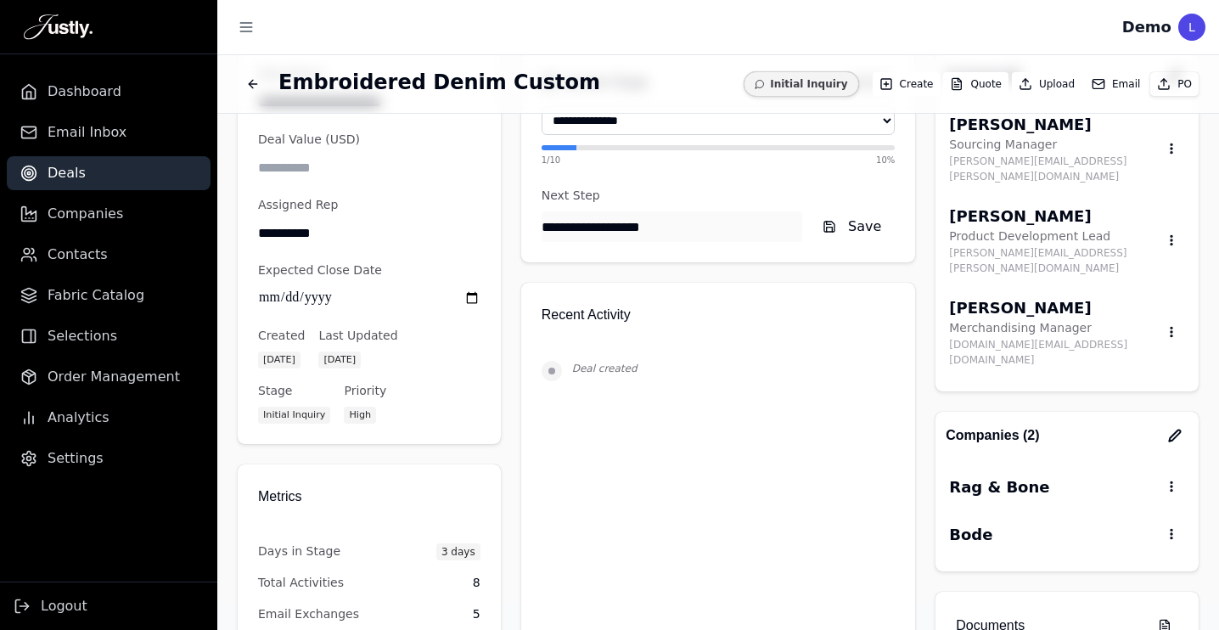
scroll to position [0, 0]
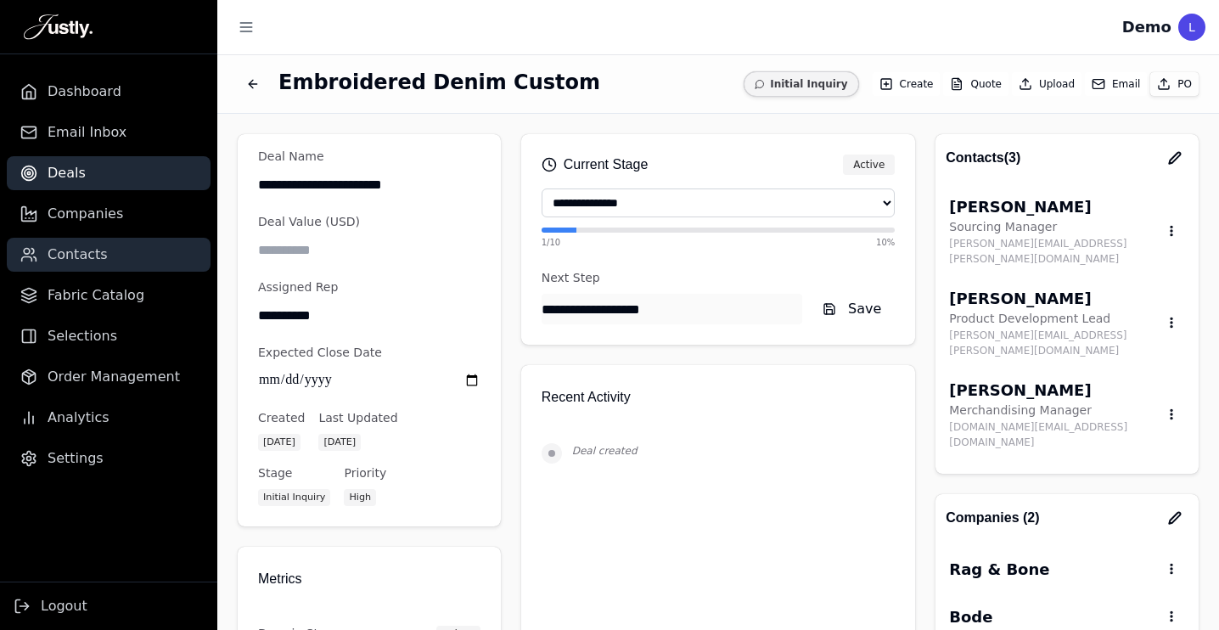
click at [93, 250] on span "Contacts" at bounding box center [78, 254] width 60 height 20
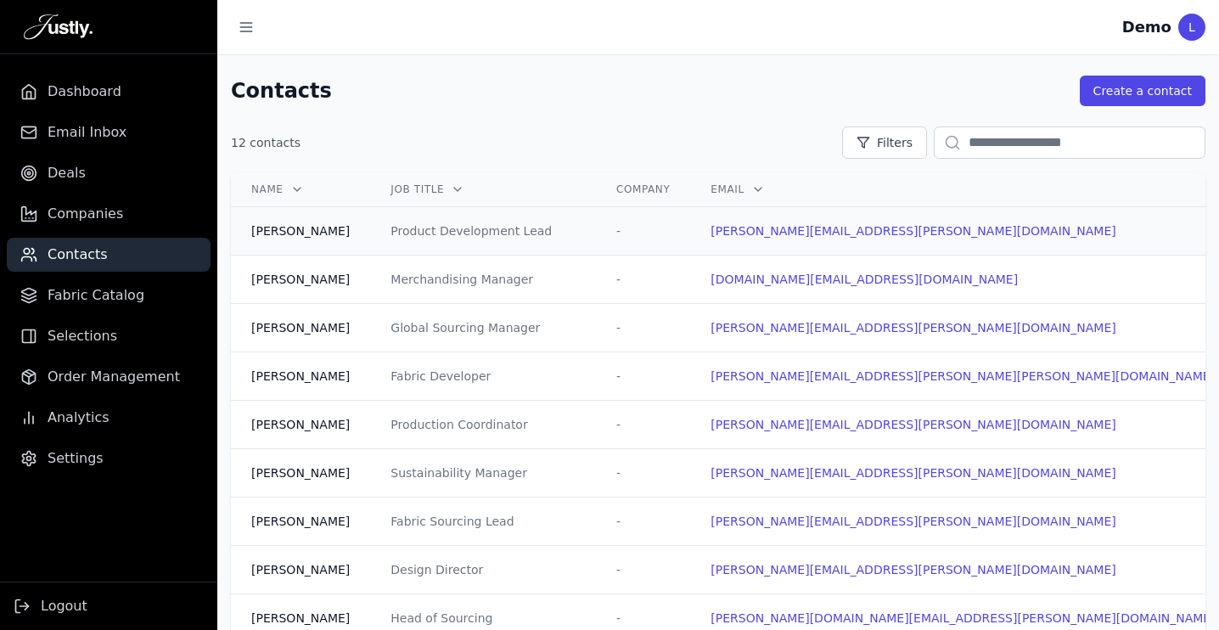
click at [625, 224] on div "-" at bounding box center [642, 230] width 53 height 17
click at [643, 227] on div "-" at bounding box center [642, 230] width 53 height 17
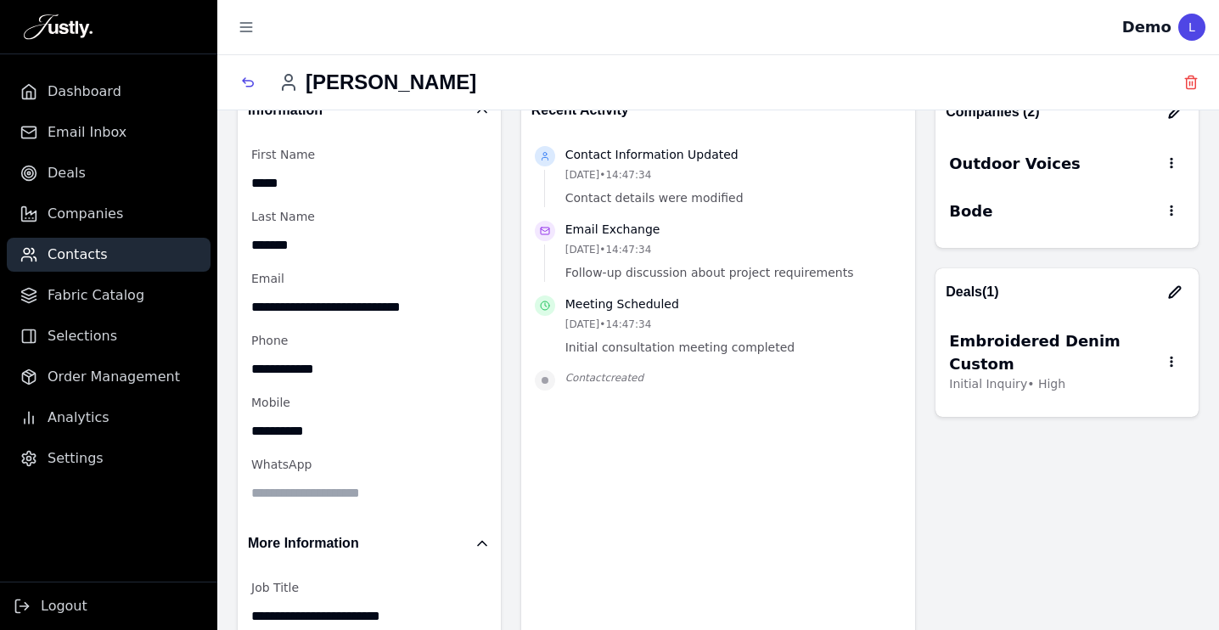
scroll to position [97, 0]
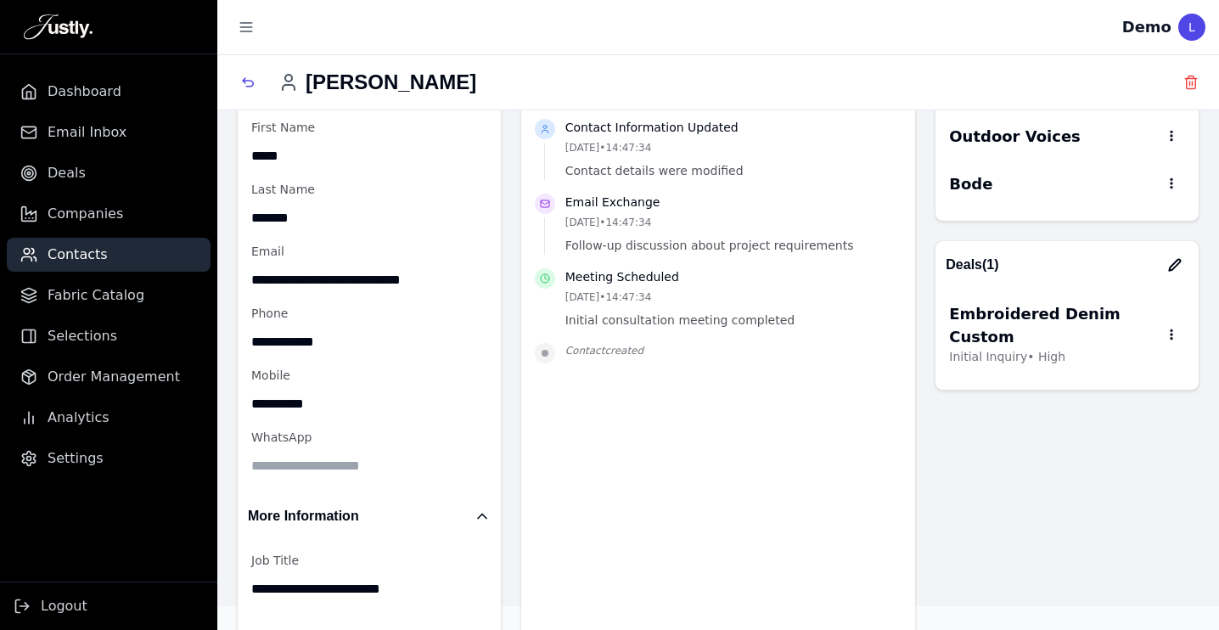
click at [1170, 266] on icon "button" at bounding box center [1174, 264] width 11 height 11
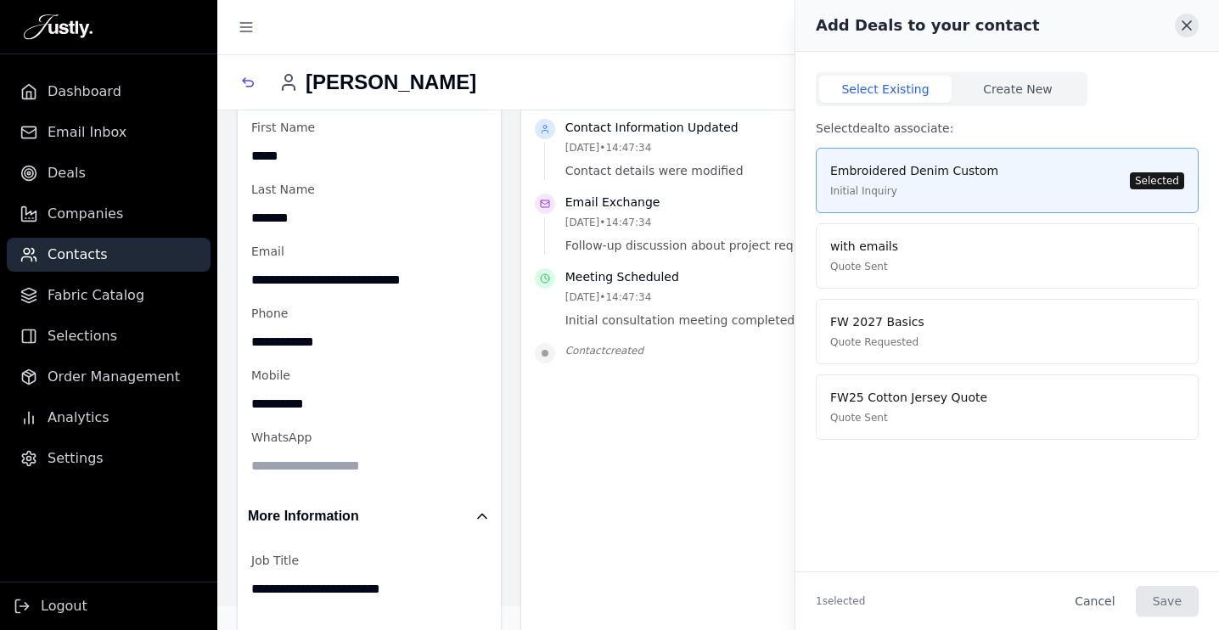
click at [1188, 23] on icon at bounding box center [1186, 25] width 8 height 8
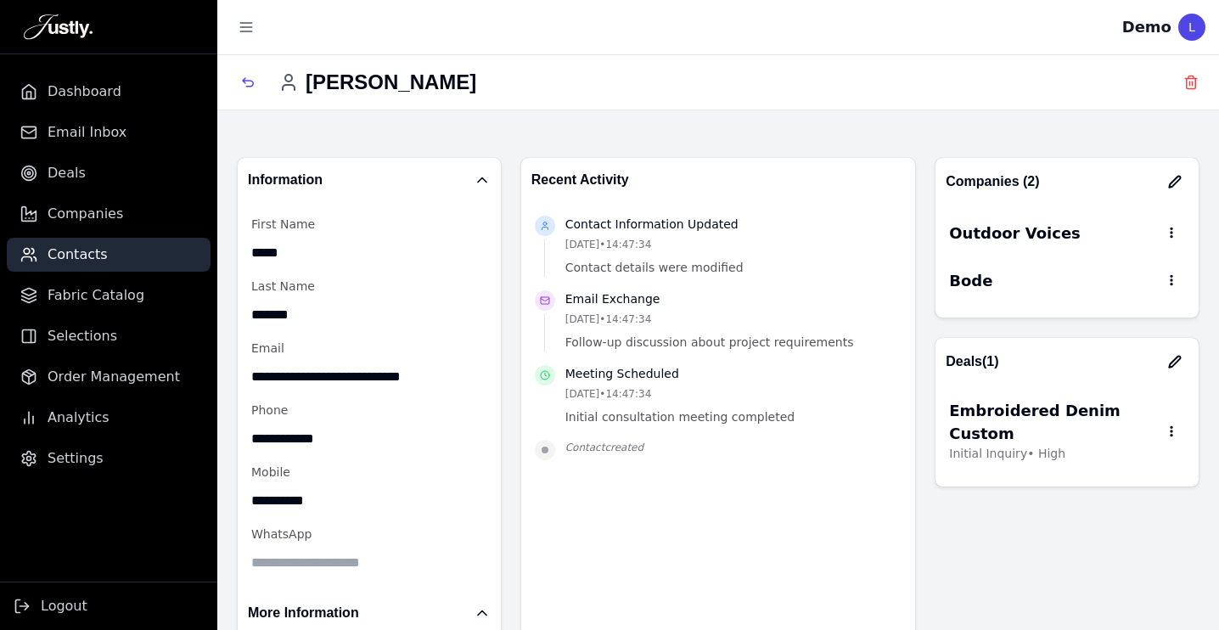
scroll to position [3, 0]
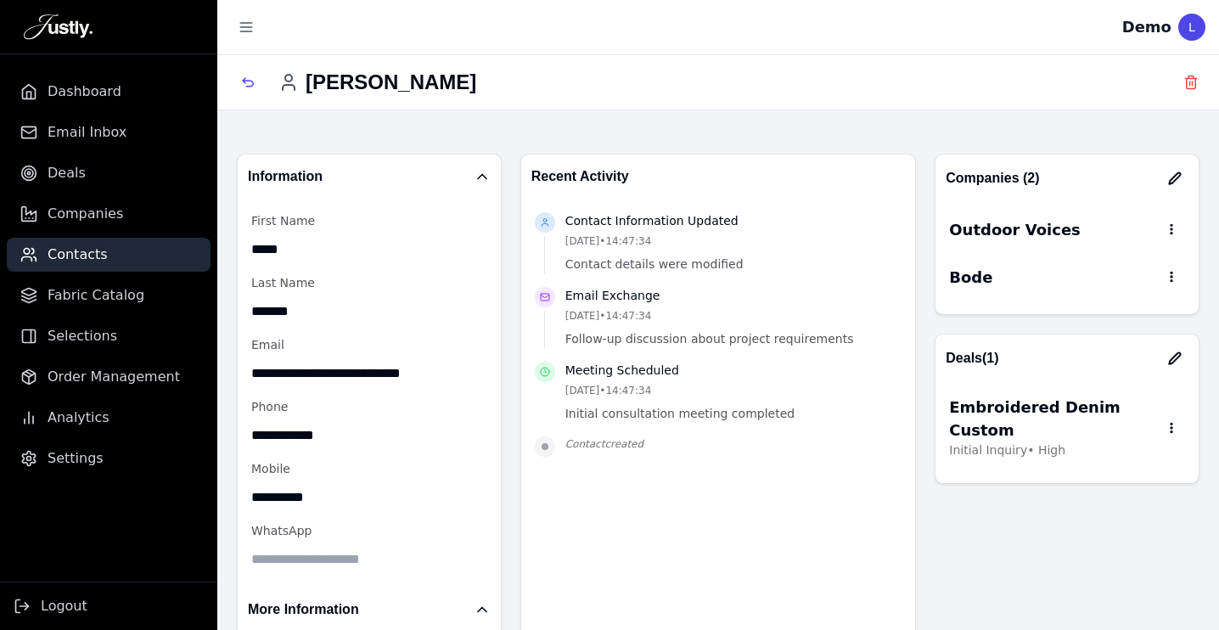
click at [1182, 182] on button "button" at bounding box center [1174, 178] width 27 height 27
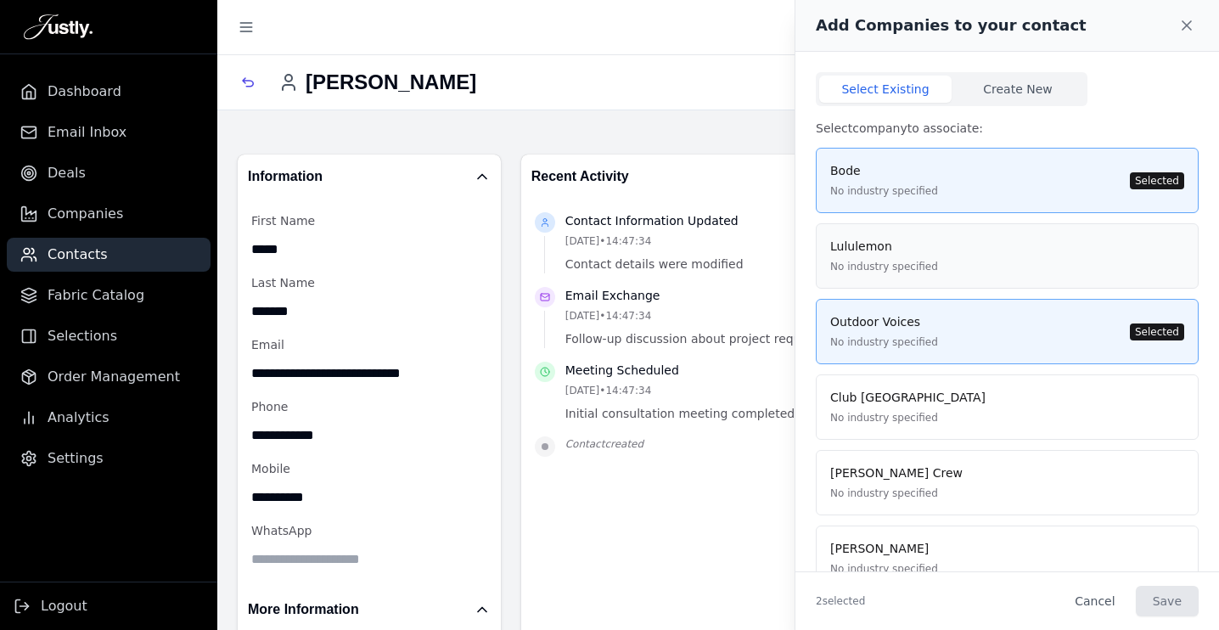
click at [1003, 252] on div "Lululemon No industry specified" at bounding box center [1007, 256] width 354 height 36
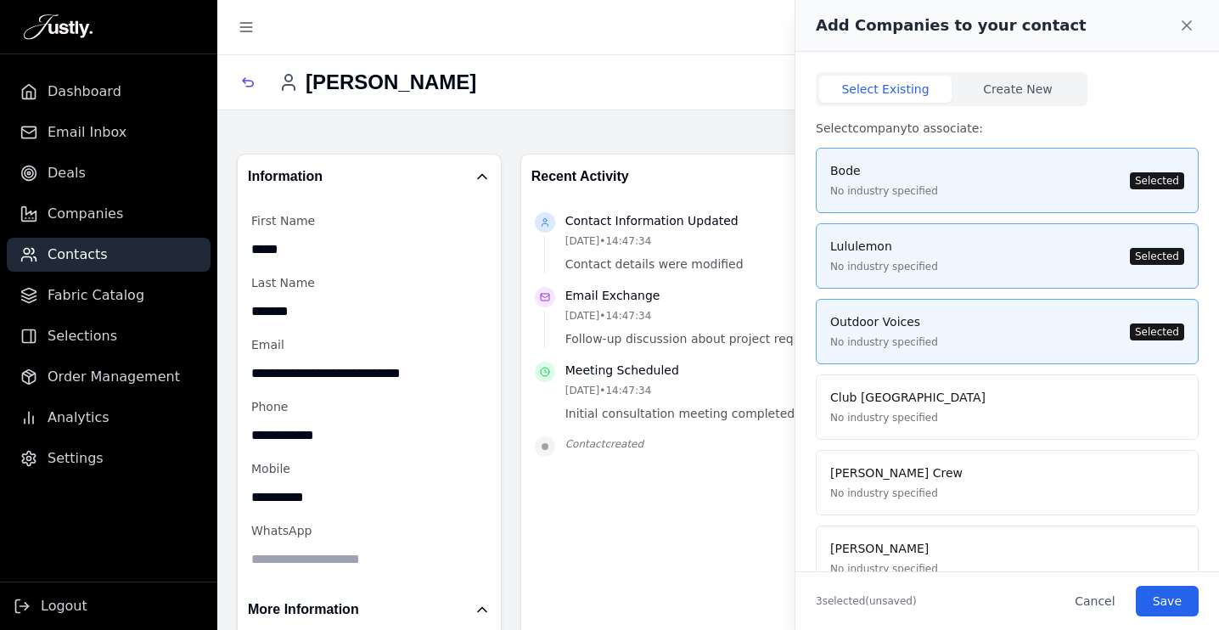
click at [1003, 242] on div "Lululemon No industry specified Selected" at bounding box center [1007, 256] width 354 height 36
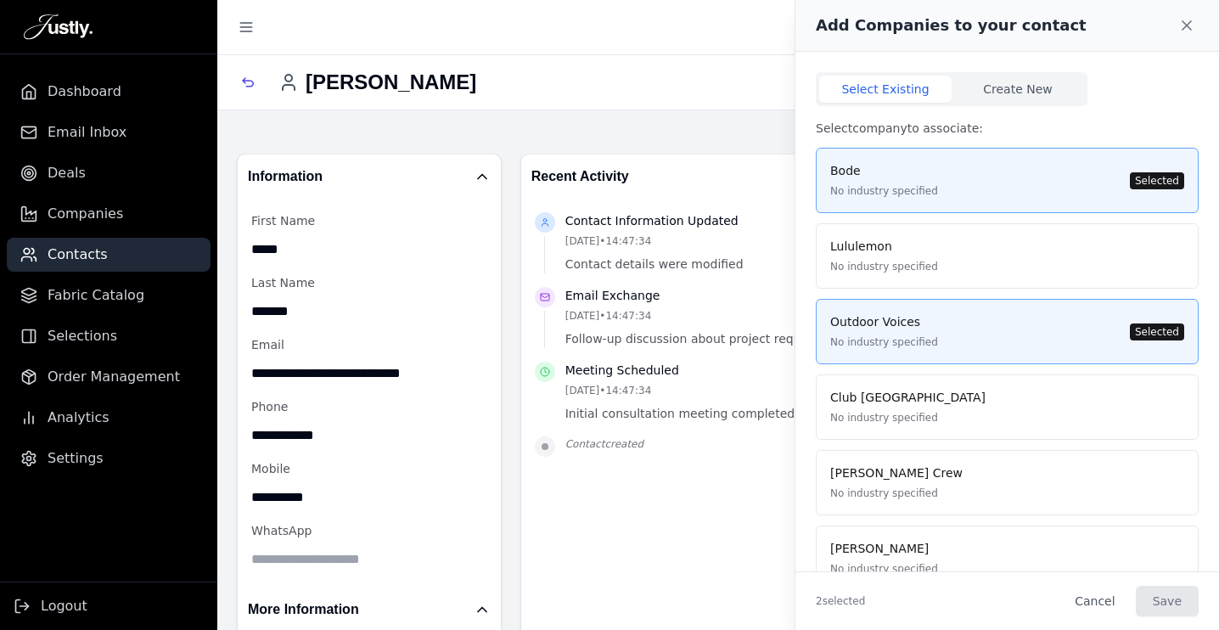
click at [1006, 165] on div "Bode No industry specified Selected" at bounding box center [1007, 180] width 354 height 36
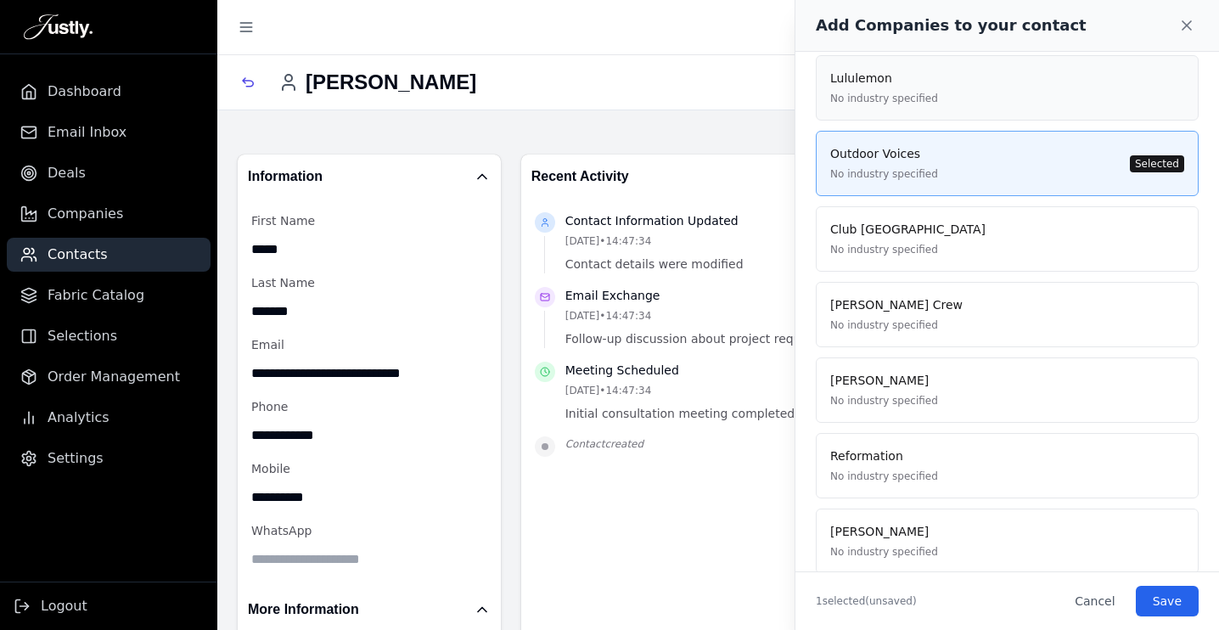
scroll to position [0, 0]
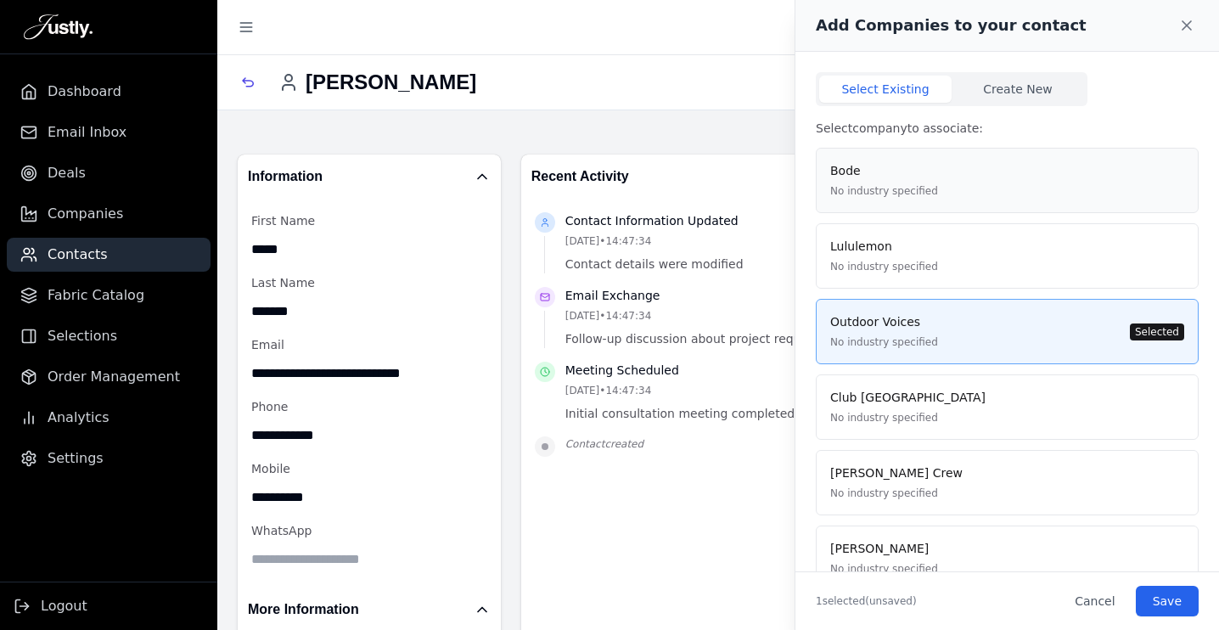
click at [1076, 169] on div "Bode No industry specified" at bounding box center [1007, 180] width 354 height 36
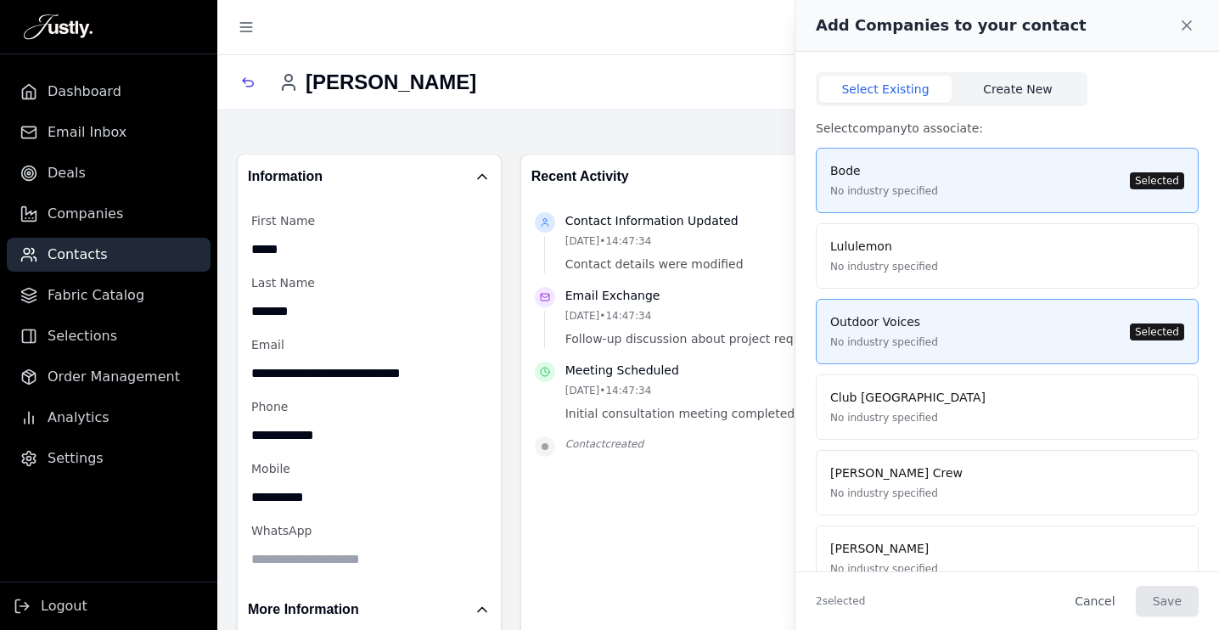
click at [1015, 85] on button "Create New" at bounding box center [1017, 89] width 132 height 27
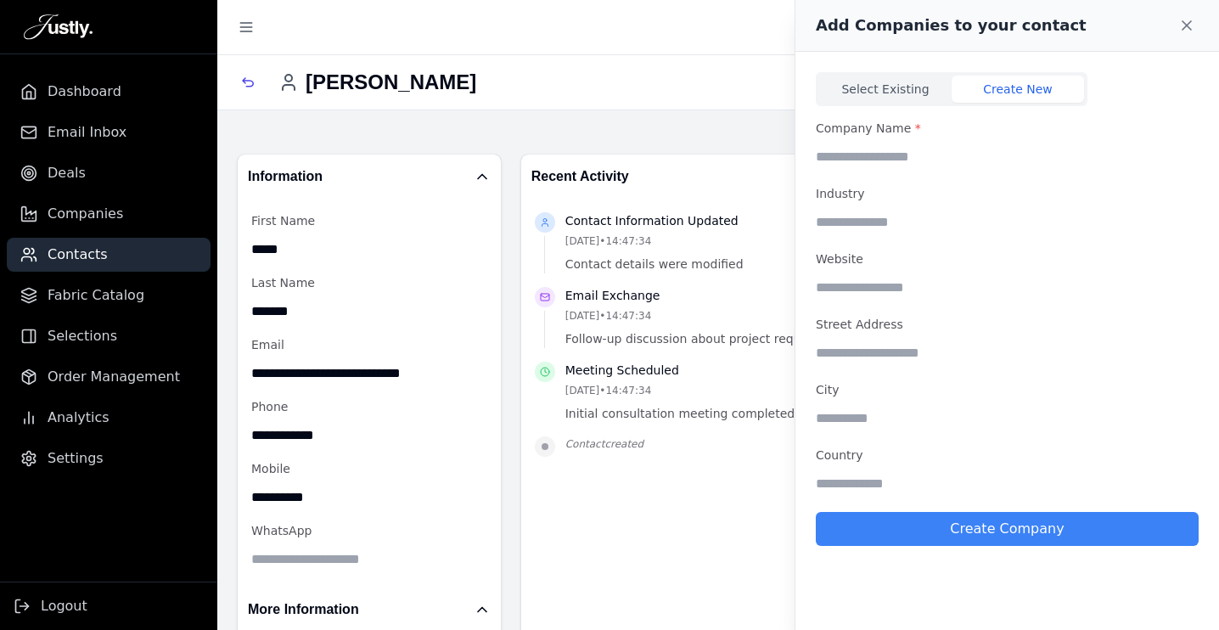
click at [878, 161] on input "text" at bounding box center [1007, 156] width 383 height 31
type input "**********"
click at [1001, 519] on button "Create Company" at bounding box center [1007, 529] width 383 height 34
click at [890, 92] on button "Select Existing" at bounding box center [885, 89] width 132 height 27
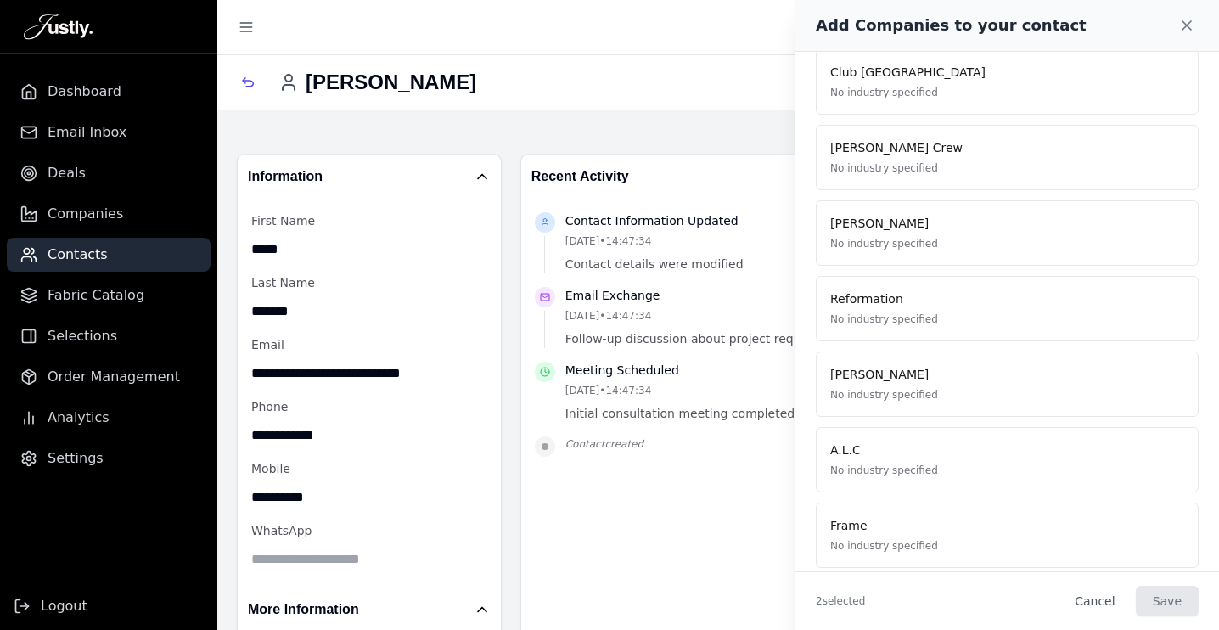
scroll to position [871, 0]
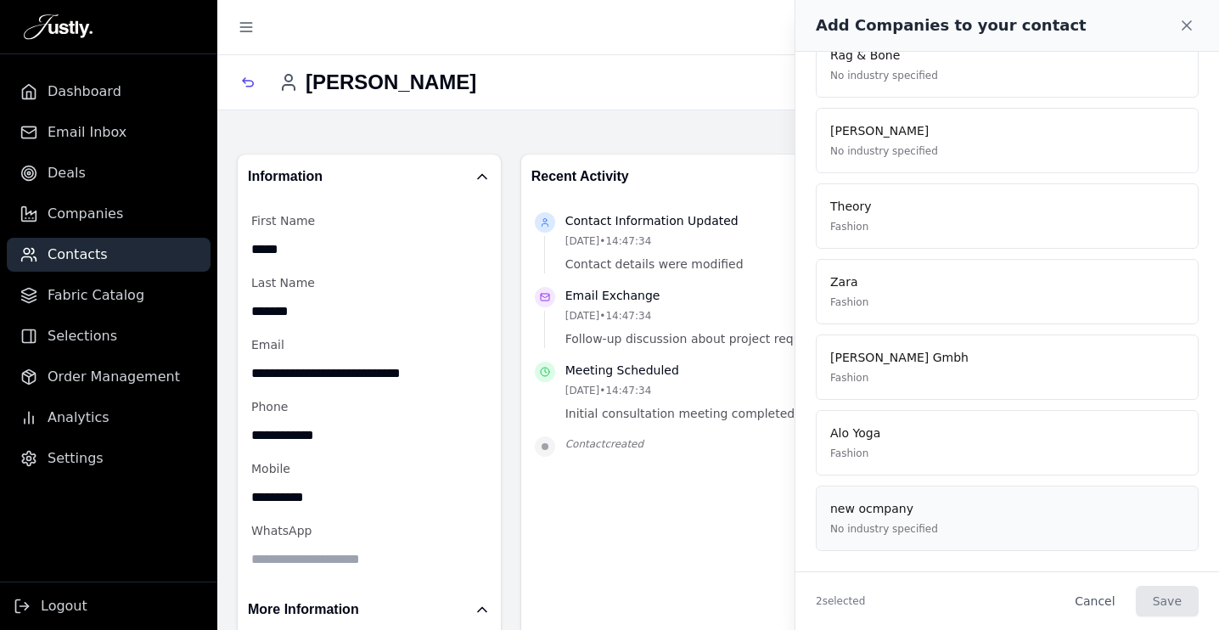
click at [971, 518] on div "new ocmpany No industry specified" at bounding box center [1007, 518] width 354 height 36
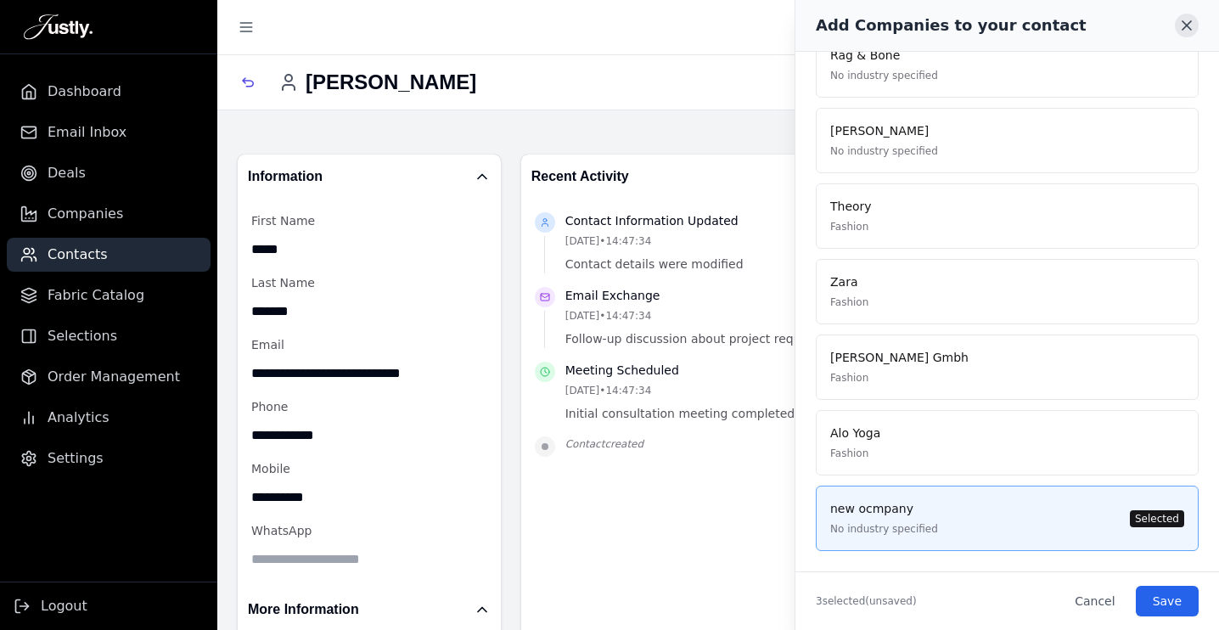
click at [1182, 31] on icon at bounding box center [1186, 25] width 17 height 17
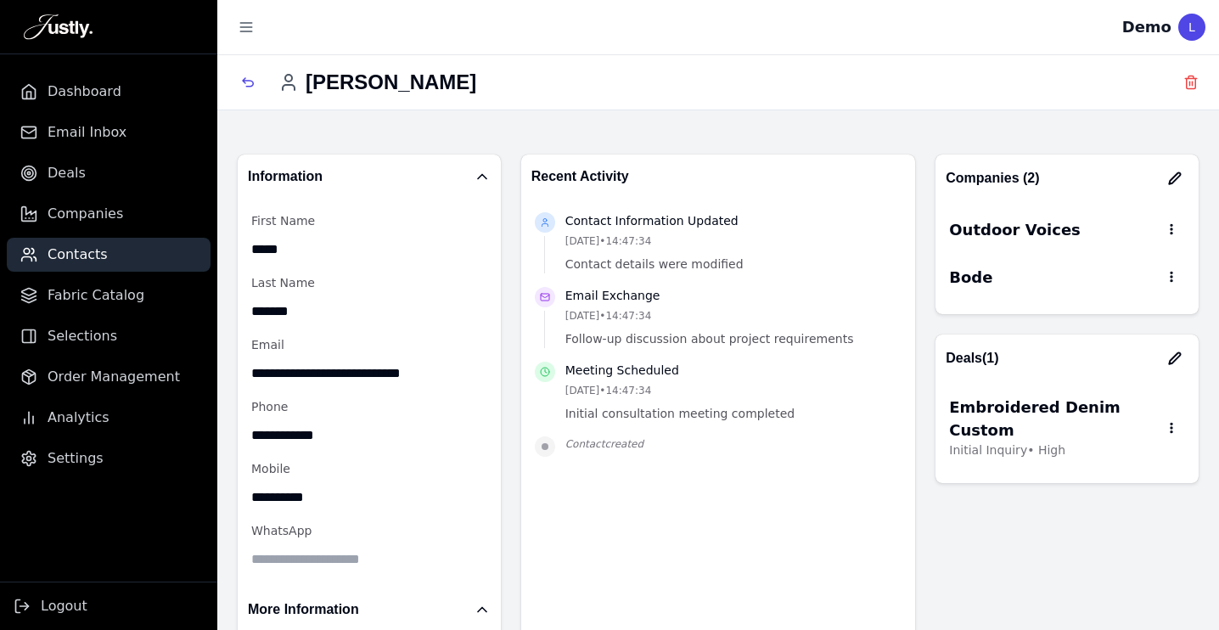
click at [1177, 222] on icon "button" at bounding box center [1171, 229] width 14 height 14
click at [1188, 213] on div "Outdoor Voices View this company Remove association Bode" at bounding box center [1066, 258] width 263 height 112
click at [1170, 423] on icon "button" at bounding box center [1170, 427] width 1 height 9
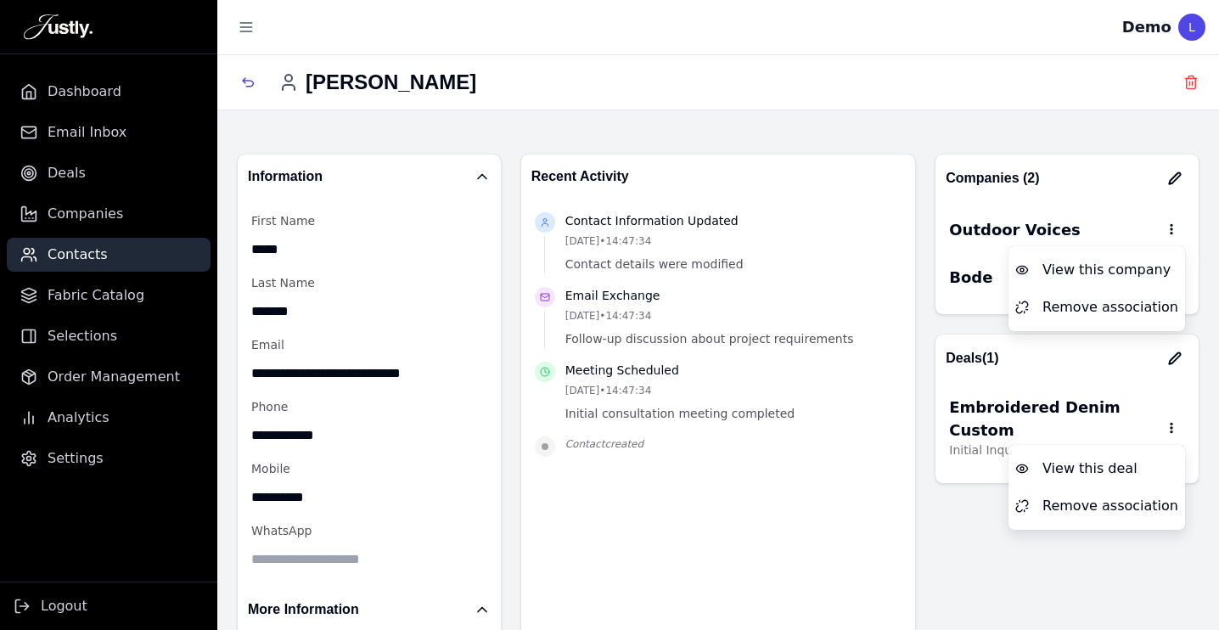
click at [1174, 227] on icon "button" at bounding box center [1171, 229] width 14 height 14
click at [1175, 421] on icon "button" at bounding box center [1171, 428] width 14 height 14
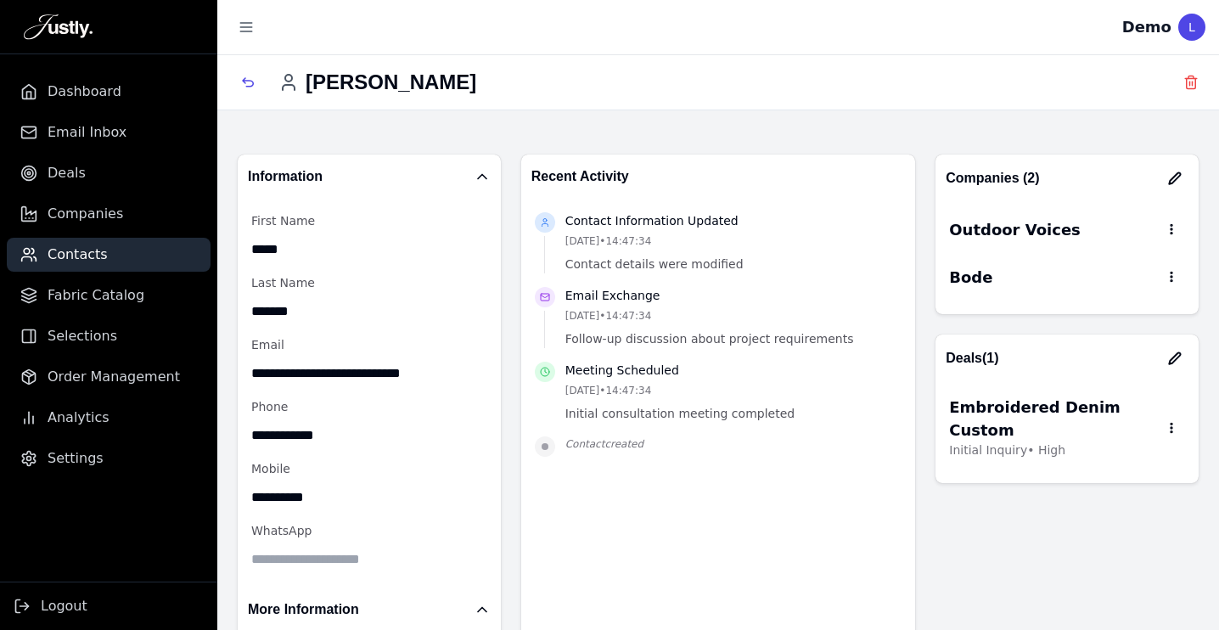
click at [1169, 227] on icon "button" at bounding box center [1171, 229] width 14 height 14
click at [1102, 266] on button "View this company" at bounding box center [1096, 270] width 163 height 34
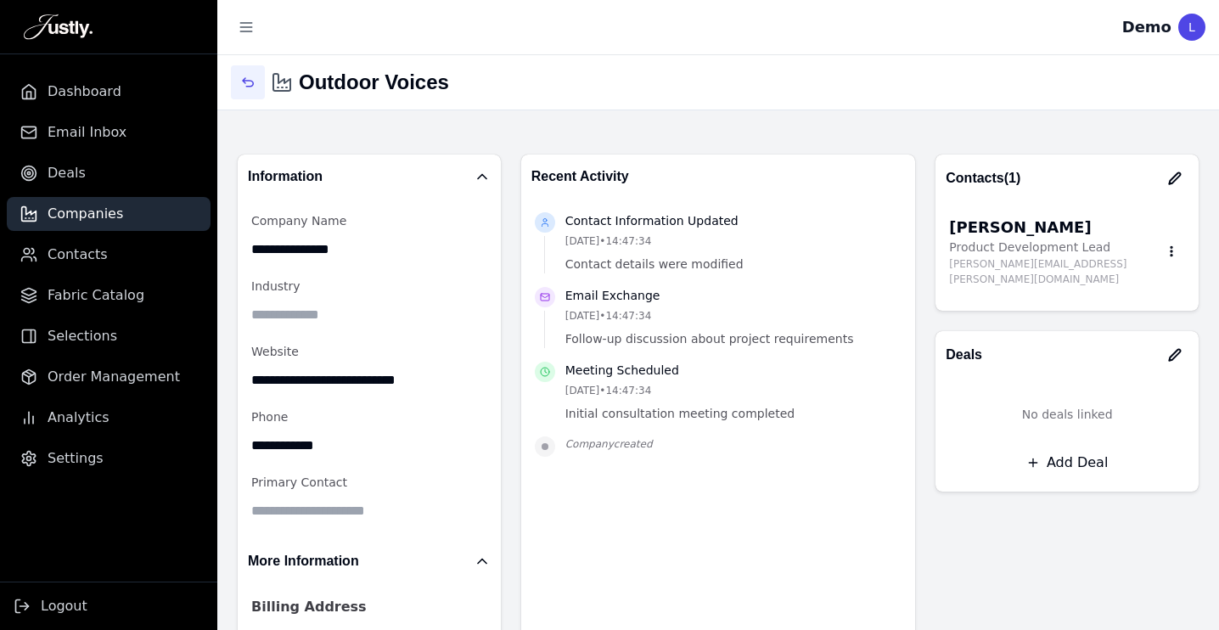
click at [249, 88] on icon "button" at bounding box center [248, 83] width 14 height 14
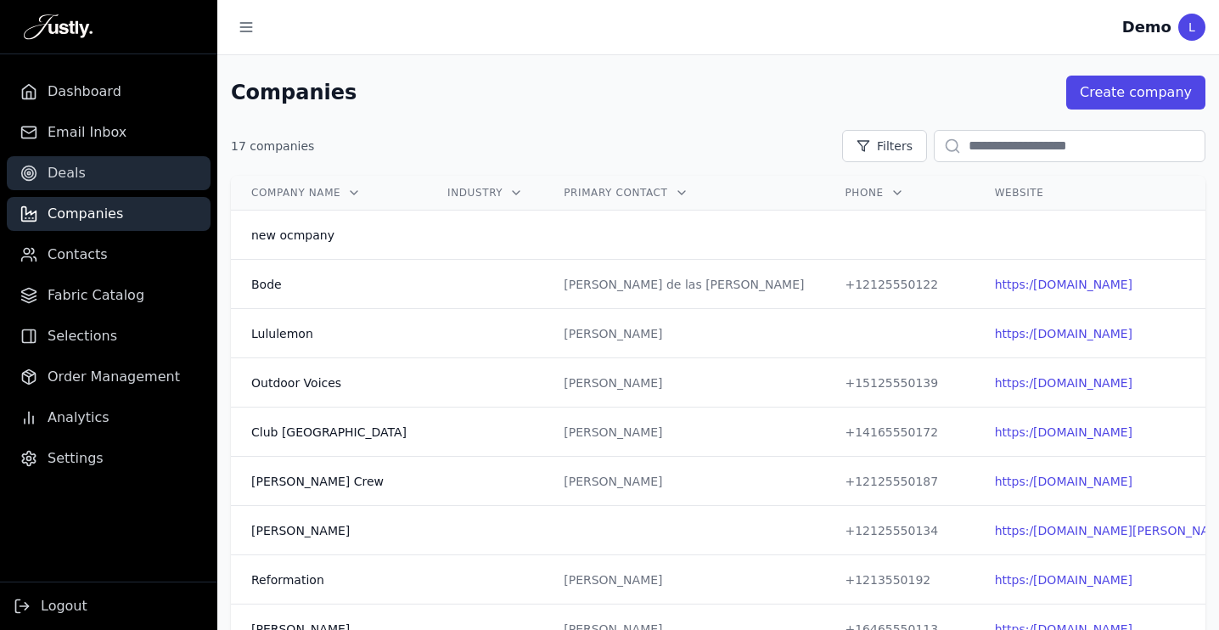
click at [56, 179] on span "Deals" at bounding box center [67, 173] width 38 height 20
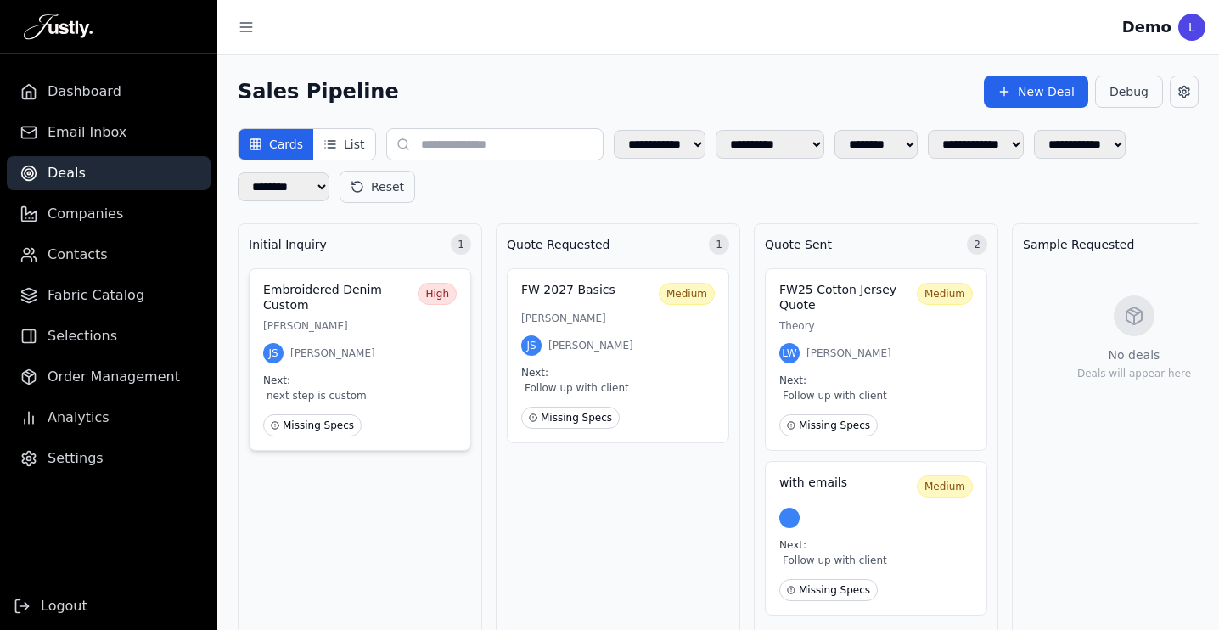
click at [350, 306] on h3 "Embroidered Denim Custom" at bounding box center [337, 298] width 148 height 30
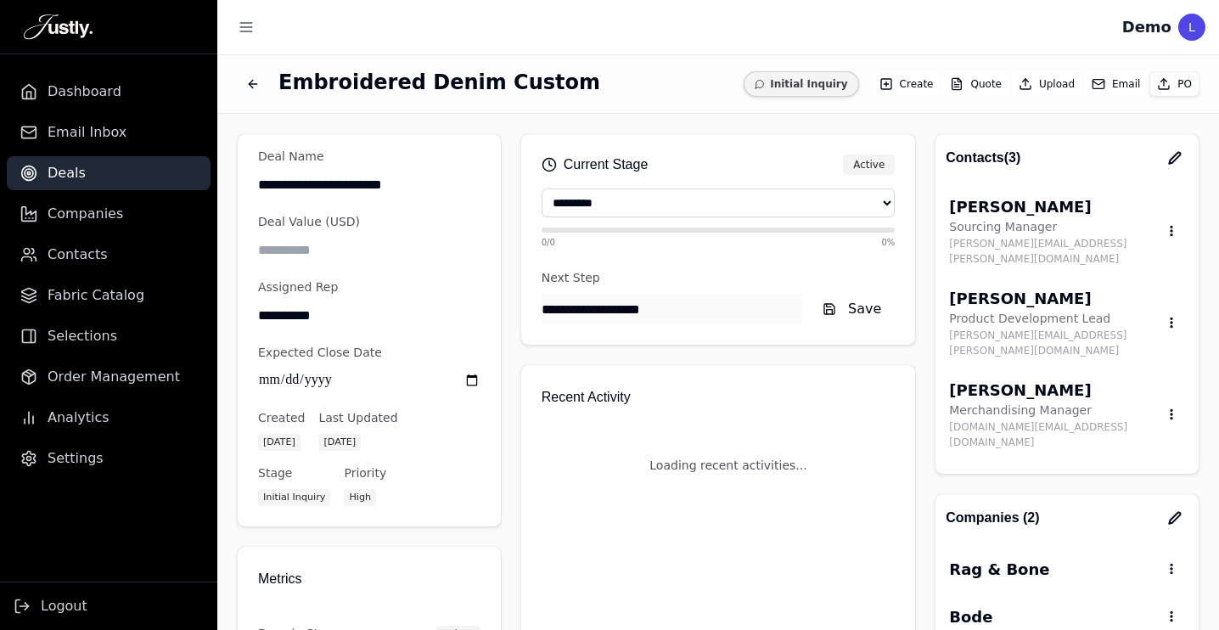
select select "**********"
click at [1114, 80] on button "Email" at bounding box center [1116, 84] width 62 height 24
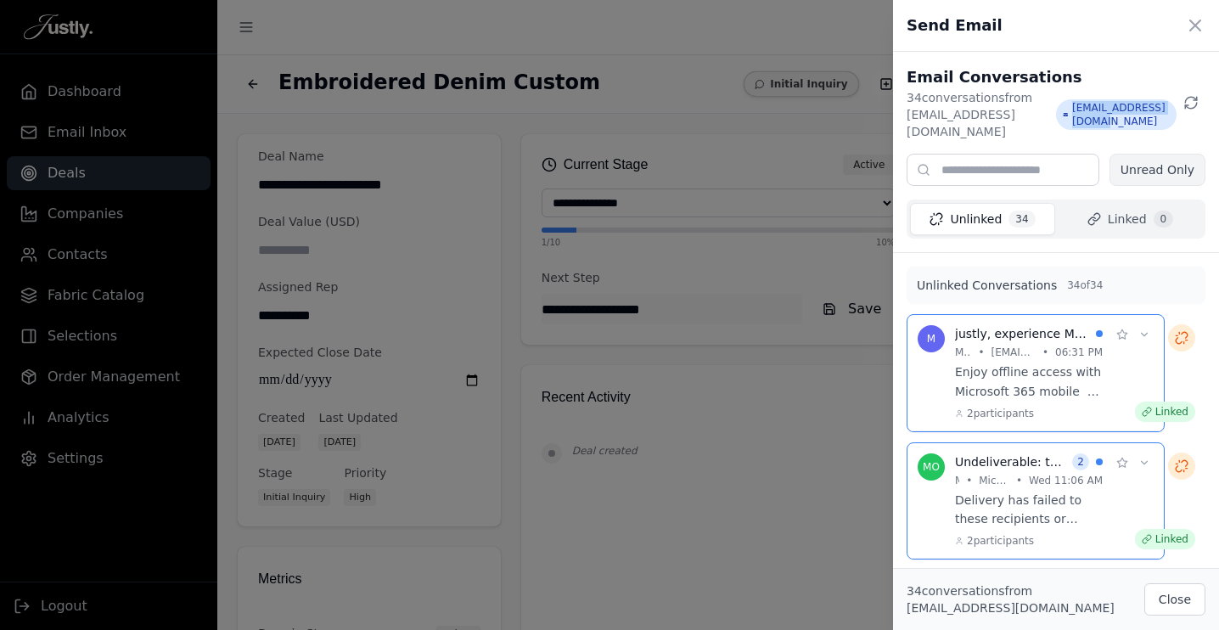
drag, startPoint x: 1069, startPoint y: 104, endPoint x: 1186, endPoint y: 102, distance: 116.3
click at [1176, 102] on span "[EMAIL_ADDRESS][DOMAIN_NAME]" at bounding box center [1116, 114] width 121 height 31
click at [1196, 20] on icon at bounding box center [1195, 25] width 20 height 20
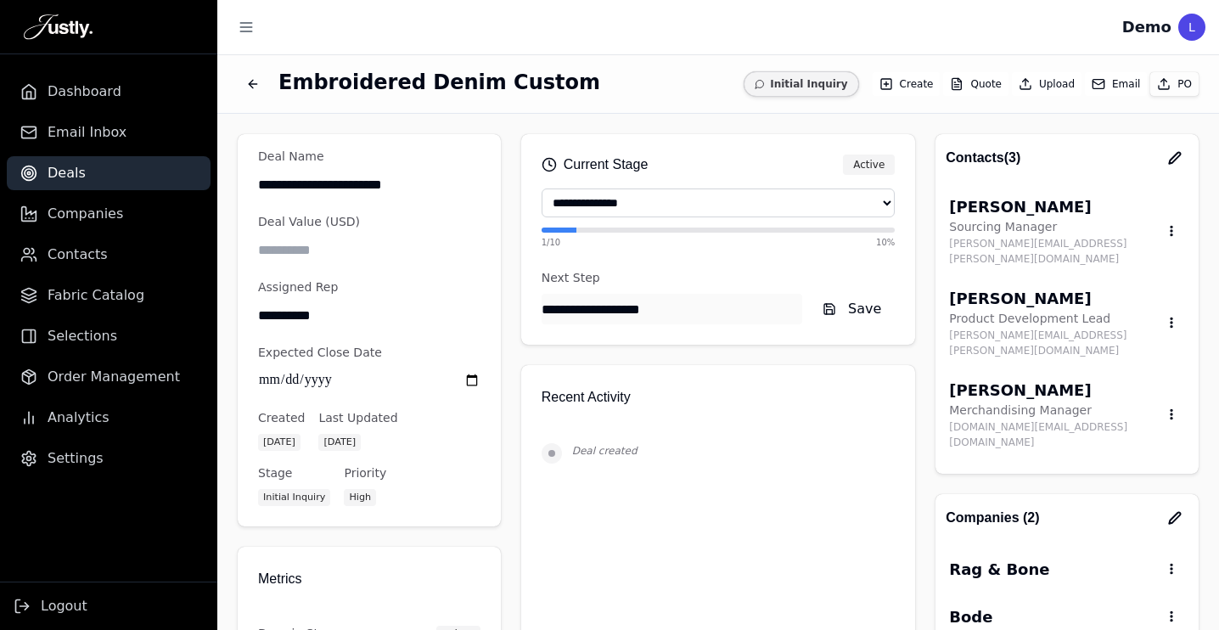
click at [1122, 87] on button "Email" at bounding box center [1116, 84] width 62 height 24
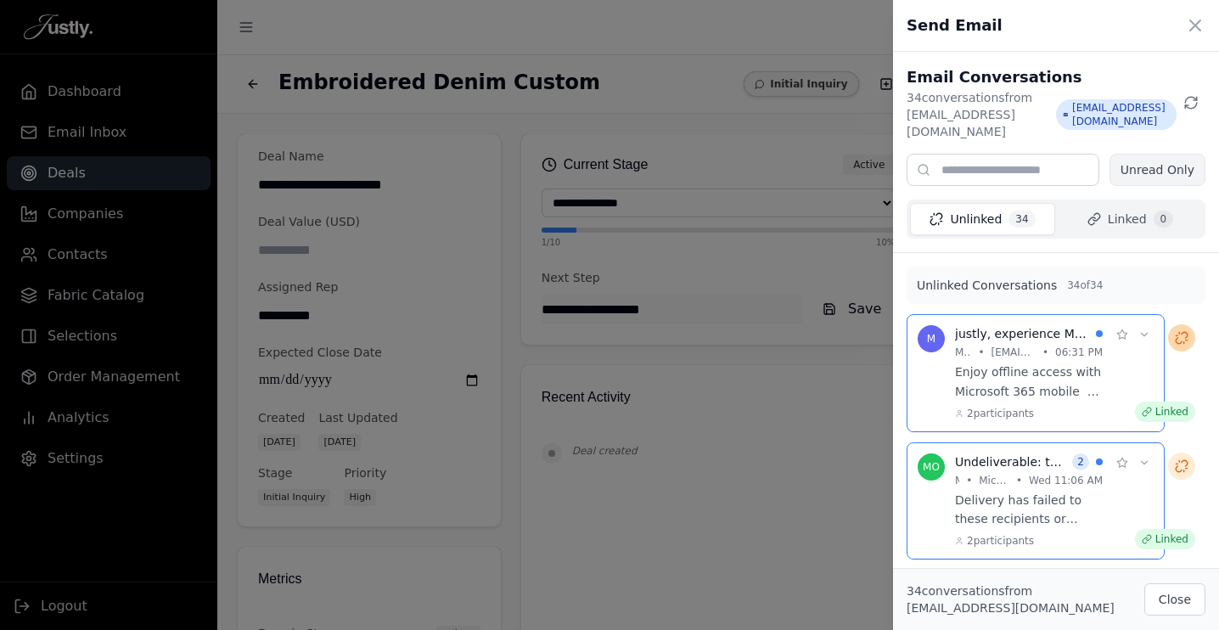
click at [1178, 331] on icon at bounding box center [1182, 338] width 14 height 14
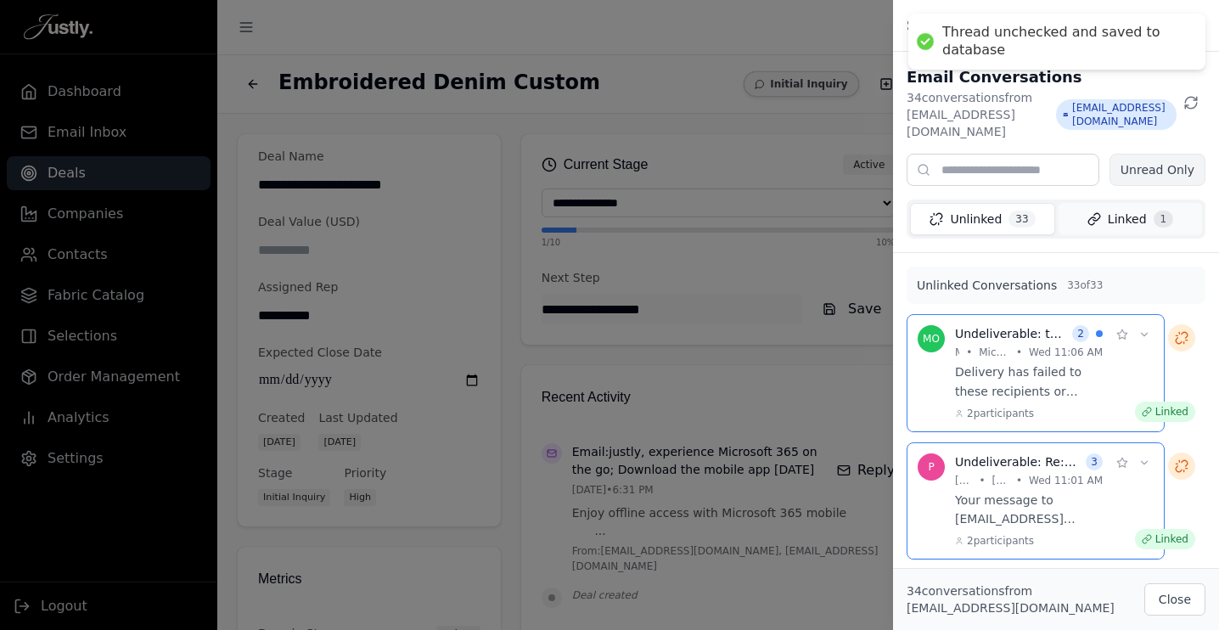
click at [1136, 210] on span "Linked" at bounding box center [1126, 218] width 39 height 17
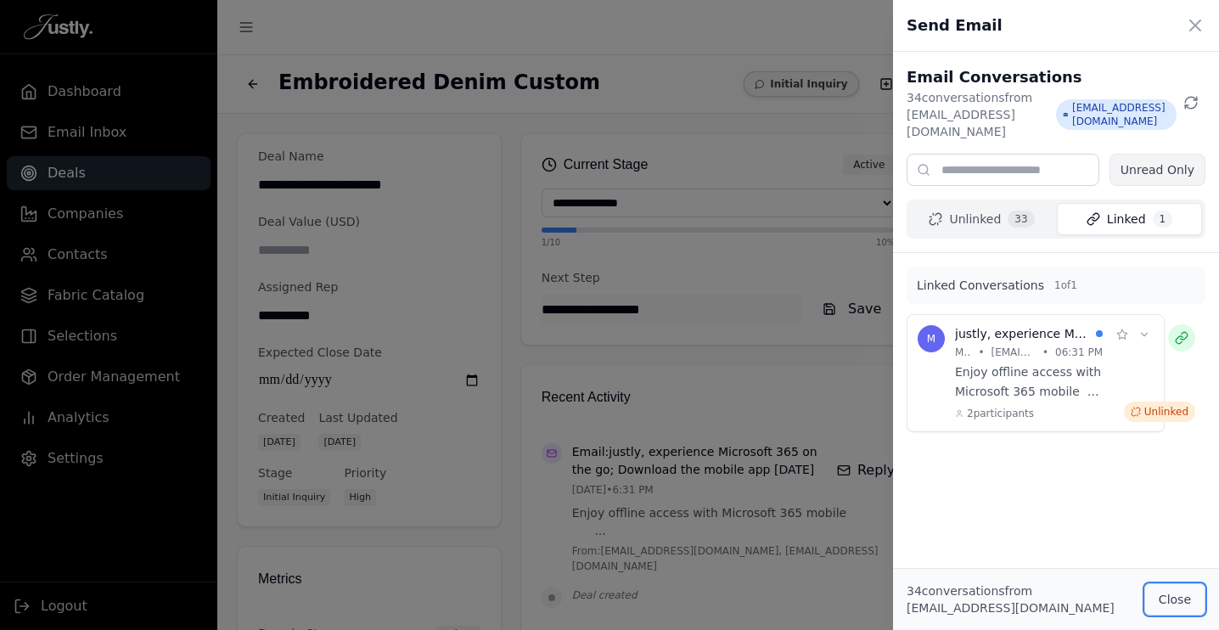
click at [1169, 599] on button "Close" at bounding box center [1174, 599] width 61 height 32
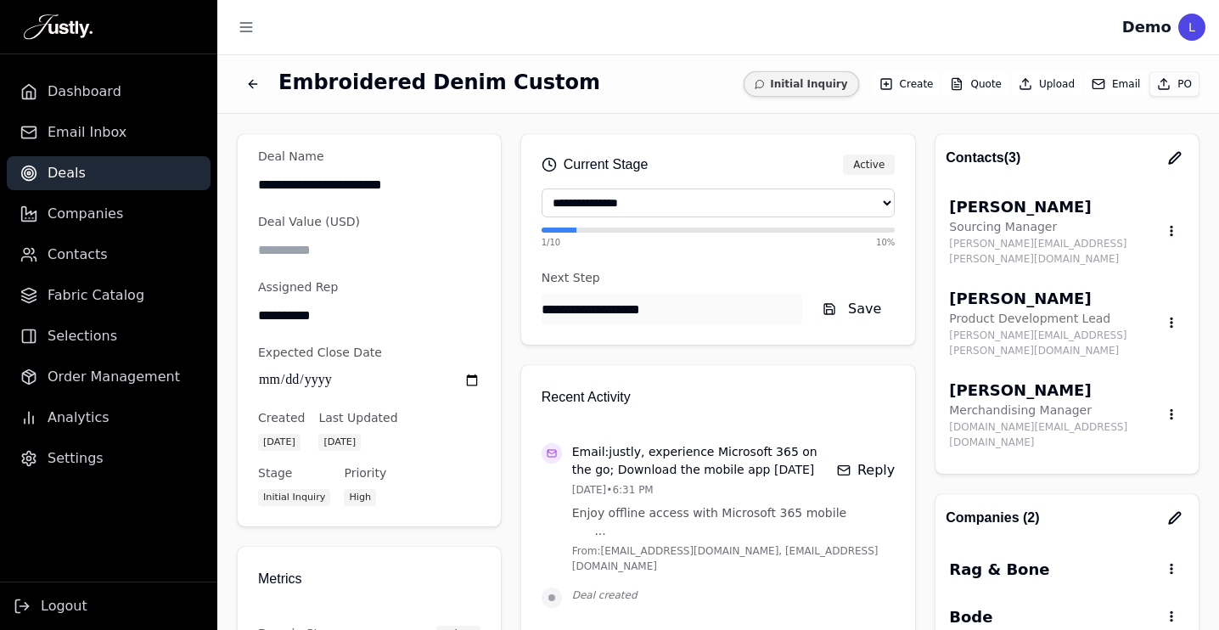
click at [1108, 81] on button "Email" at bounding box center [1116, 84] width 62 height 24
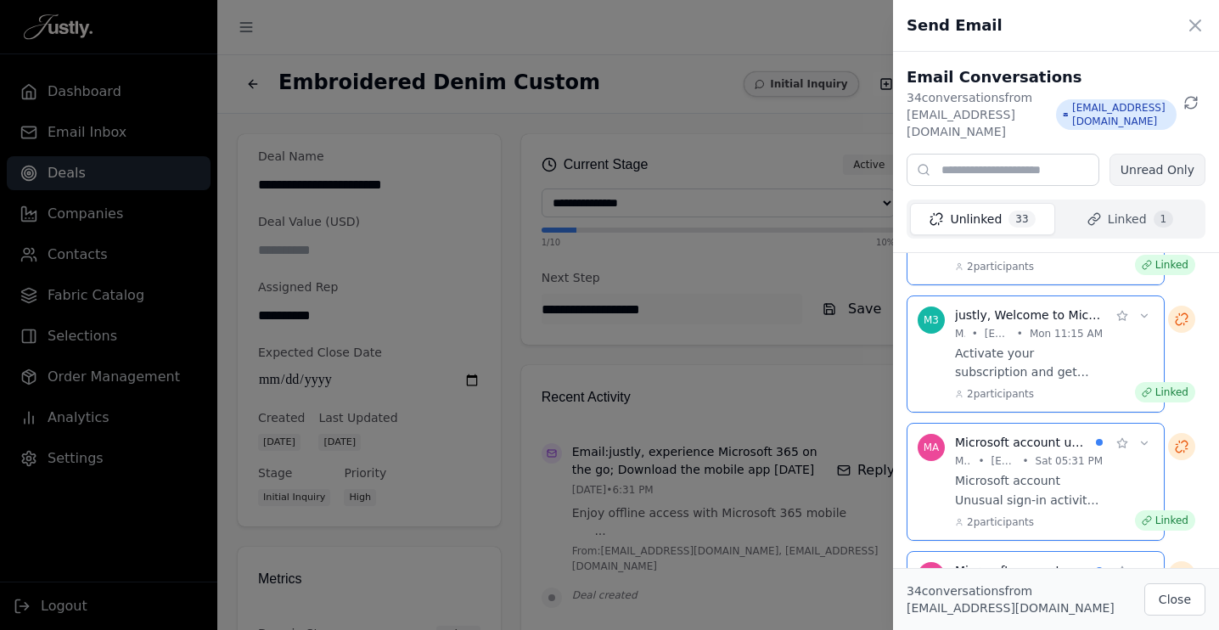
scroll to position [714, 0]
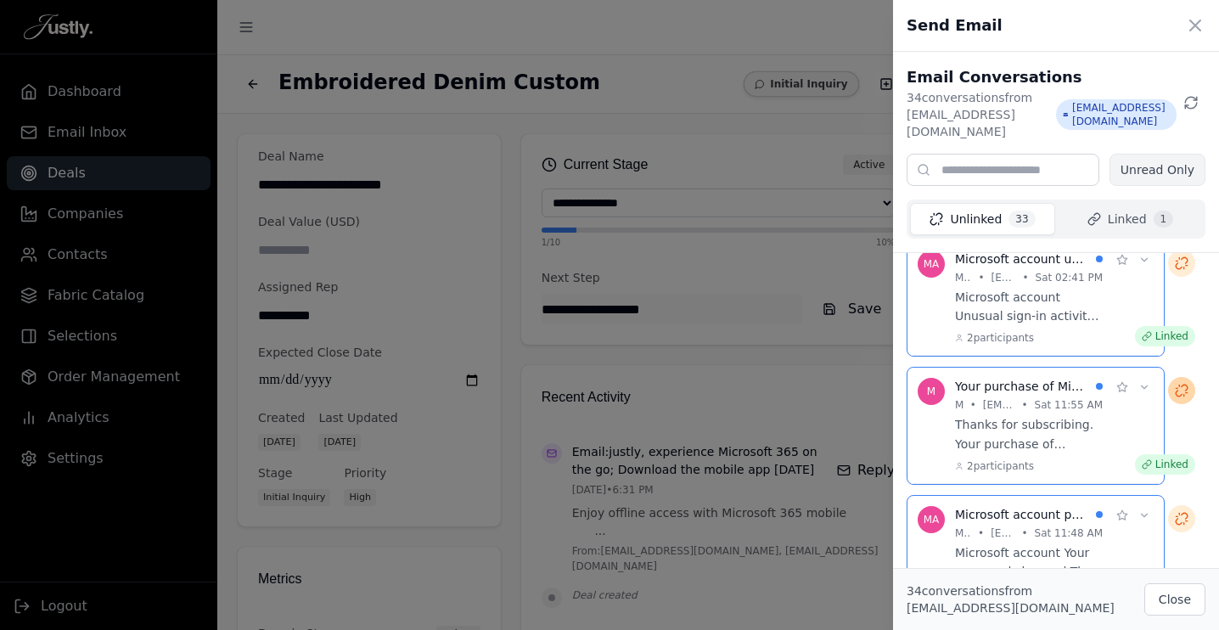
click at [1184, 384] on icon at bounding box center [1182, 391] width 14 height 14
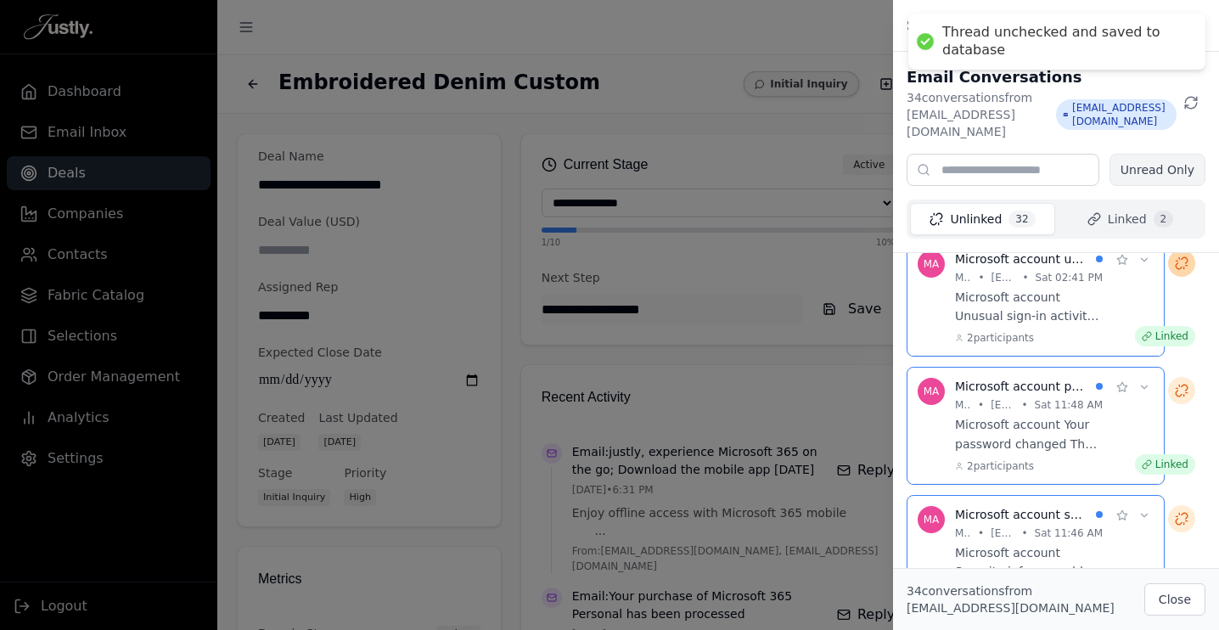
click at [1180, 256] on icon at bounding box center [1182, 263] width 14 height 14
click at [1179, 599] on button "Close" at bounding box center [1174, 599] width 61 height 32
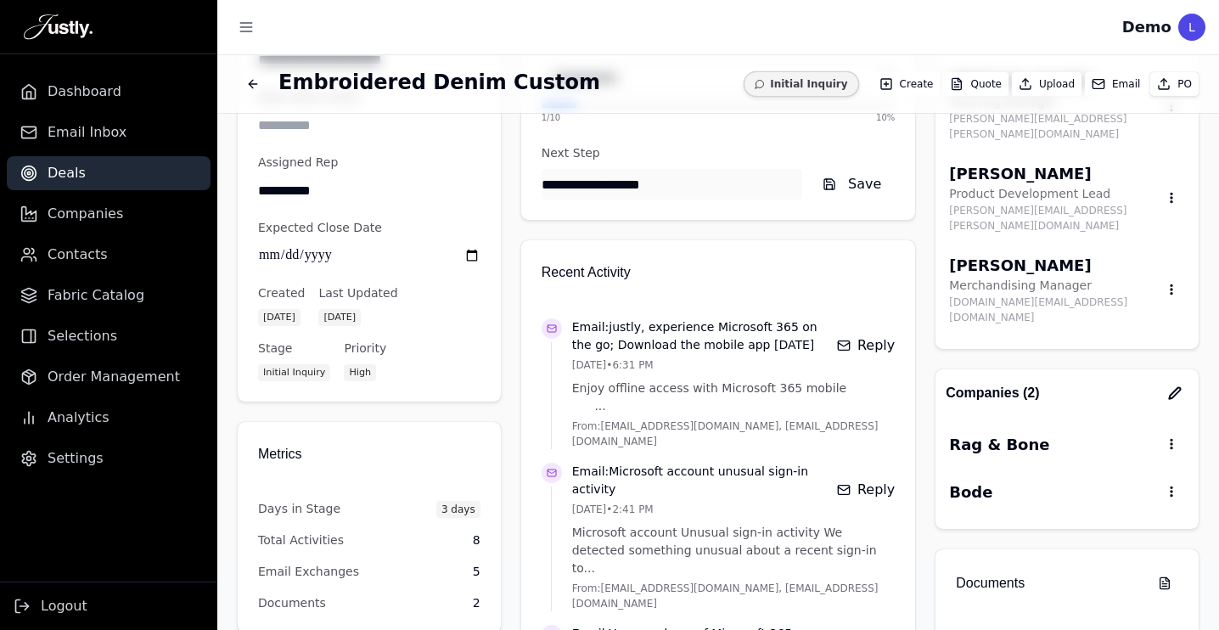
scroll to position [0, 0]
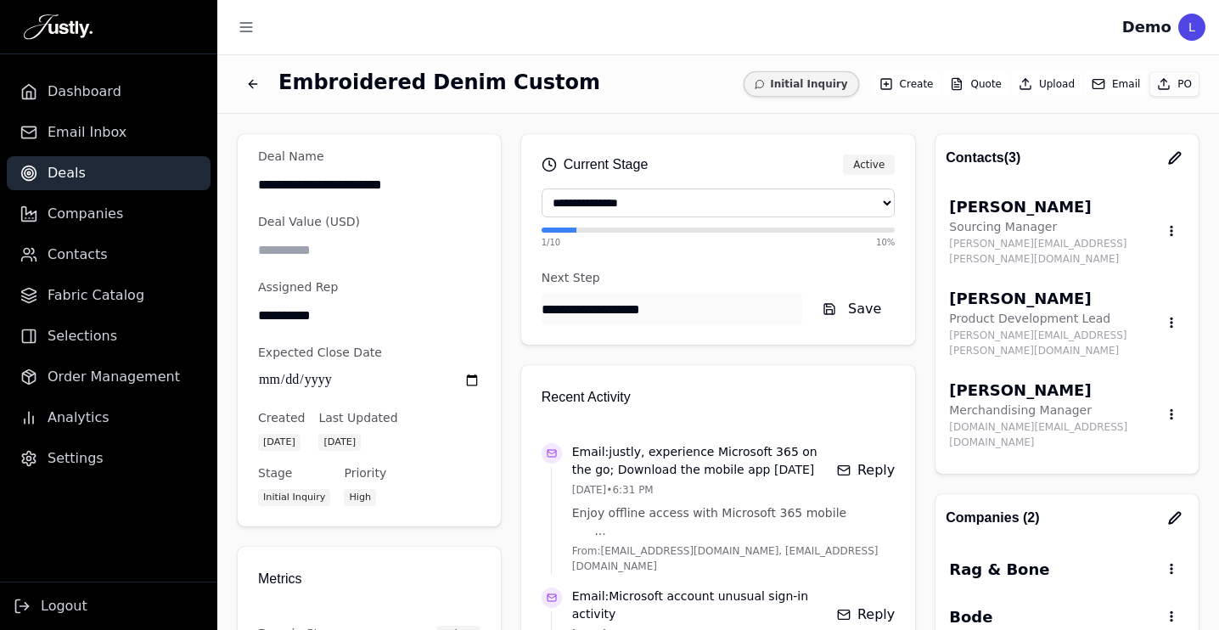
click at [1114, 77] on button "Email" at bounding box center [1116, 84] width 62 height 24
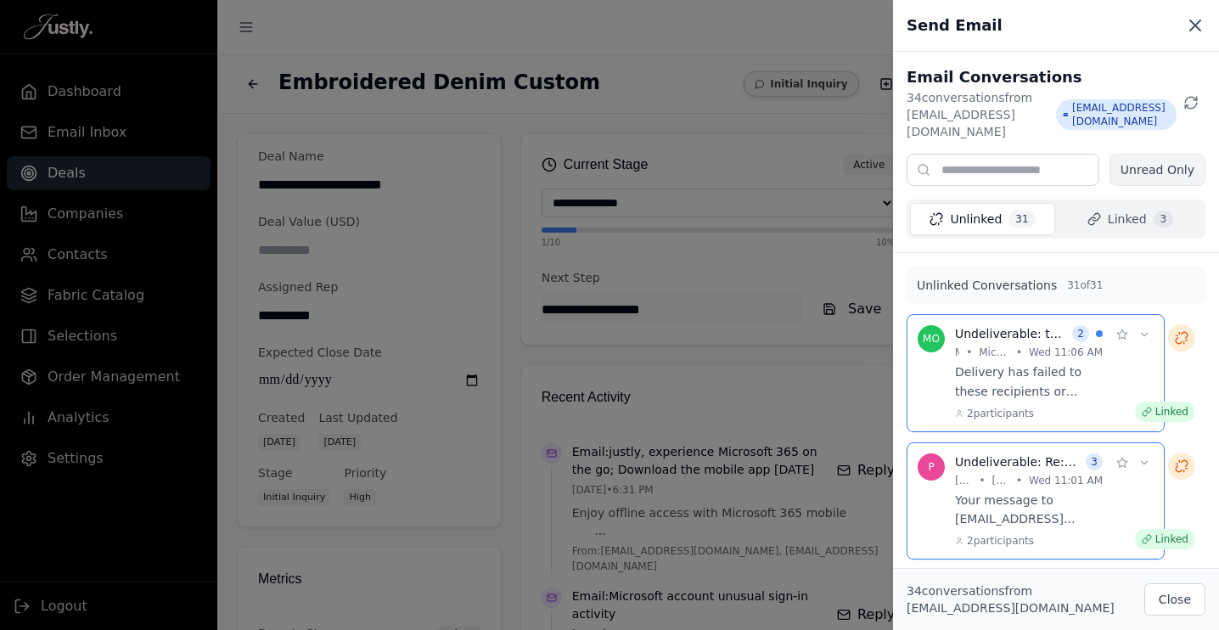
click at [1196, 21] on icon at bounding box center [1195, 25] width 20 height 20
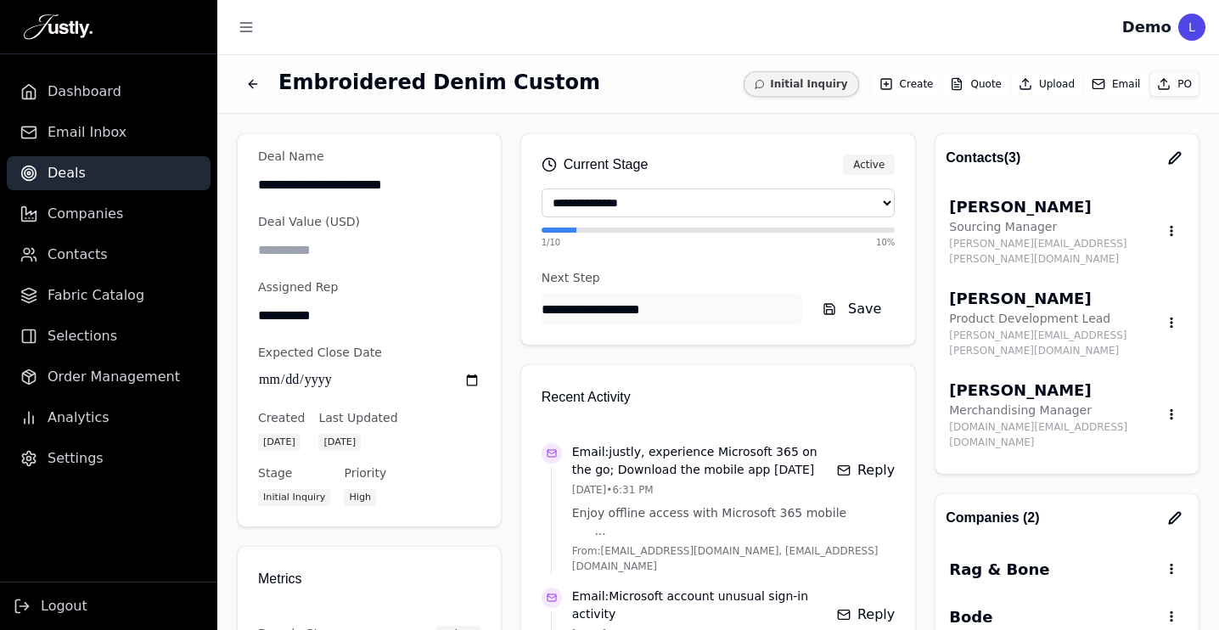
click at [1103, 80] on rect "button" at bounding box center [1097, 84] width 11 height 9
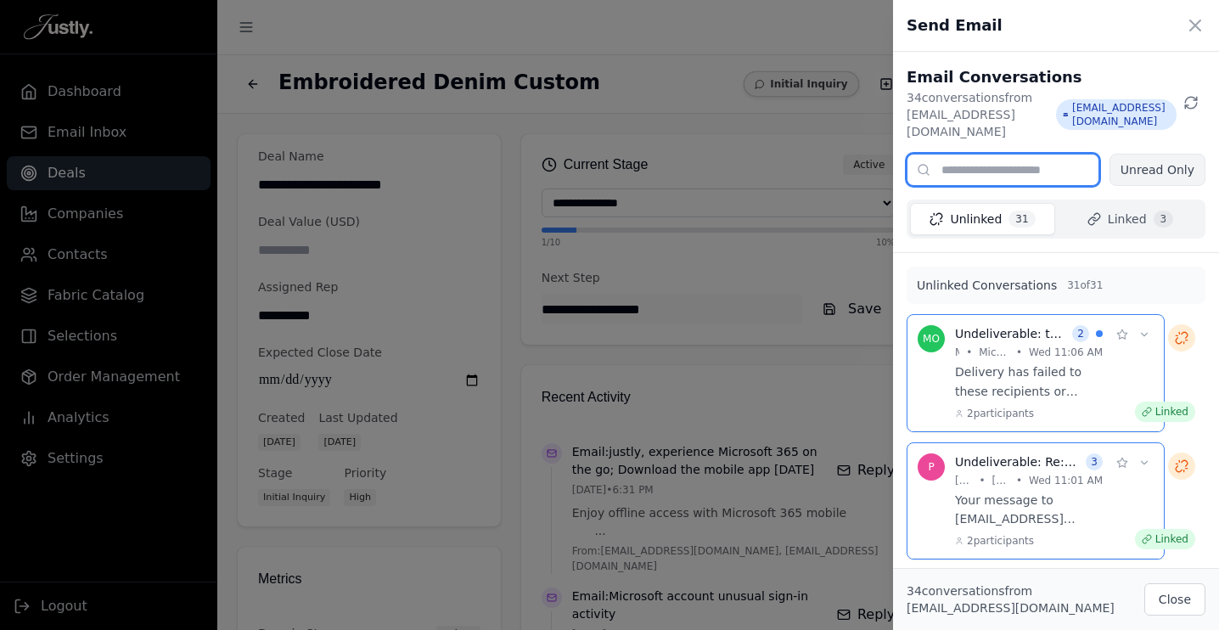
click at [980, 154] on input "text" at bounding box center [1002, 170] width 193 height 32
click at [1191, 21] on icon at bounding box center [1195, 25] width 10 height 10
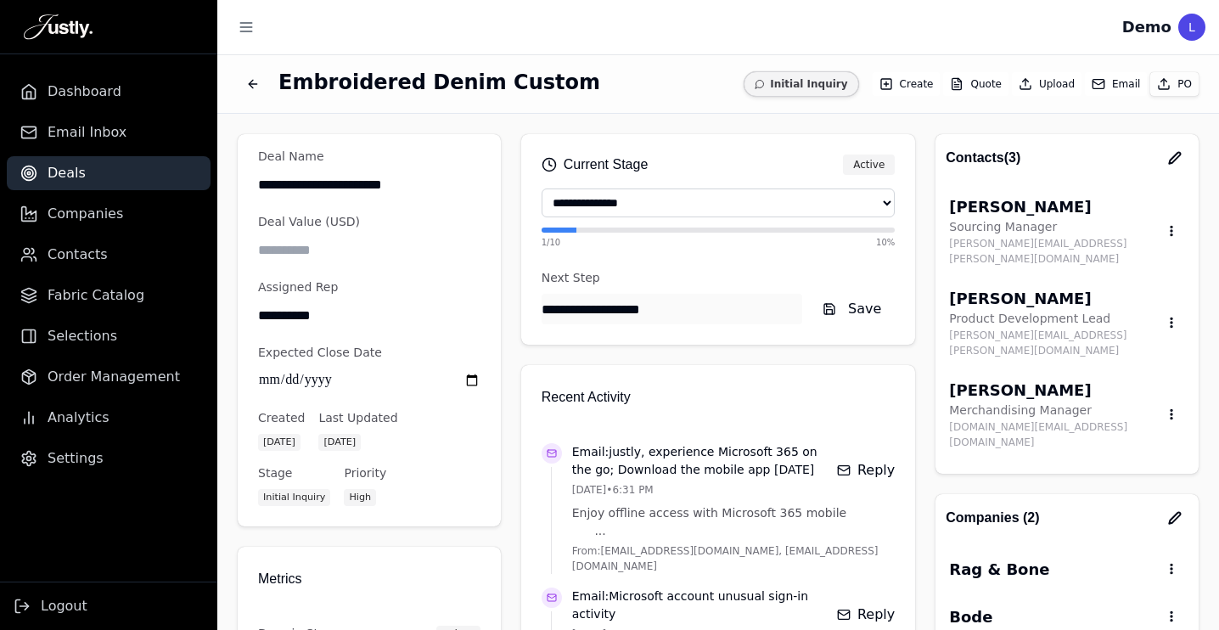
click at [1113, 91] on button "Email" at bounding box center [1116, 84] width 62 height 24
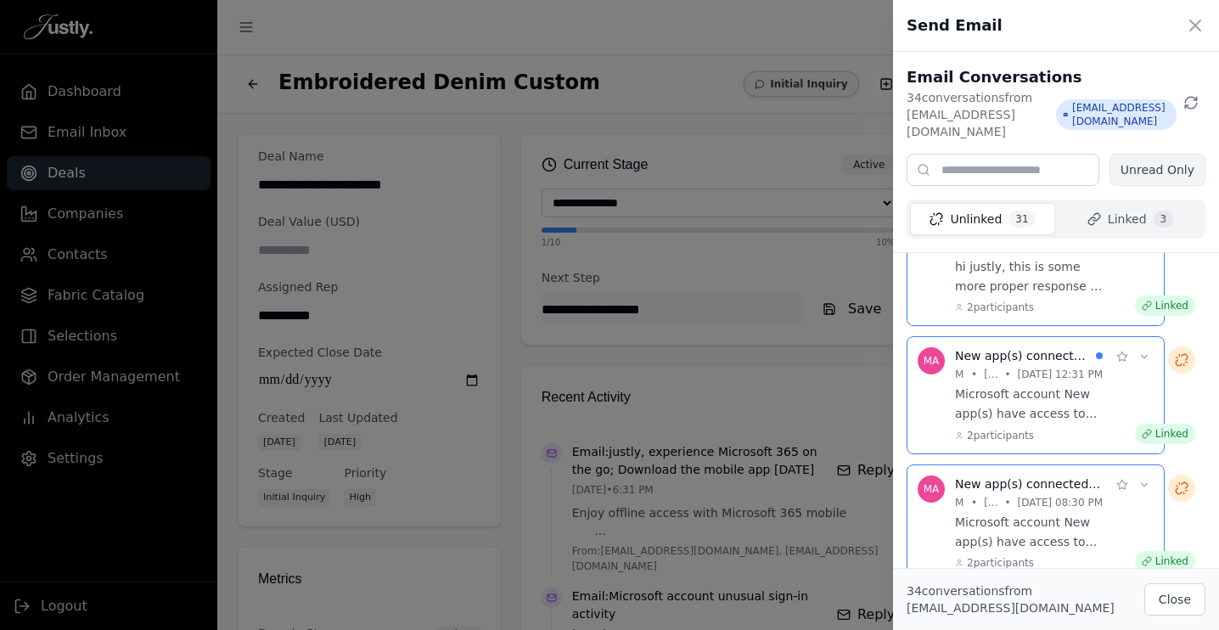
scroll to position [3025, 0]
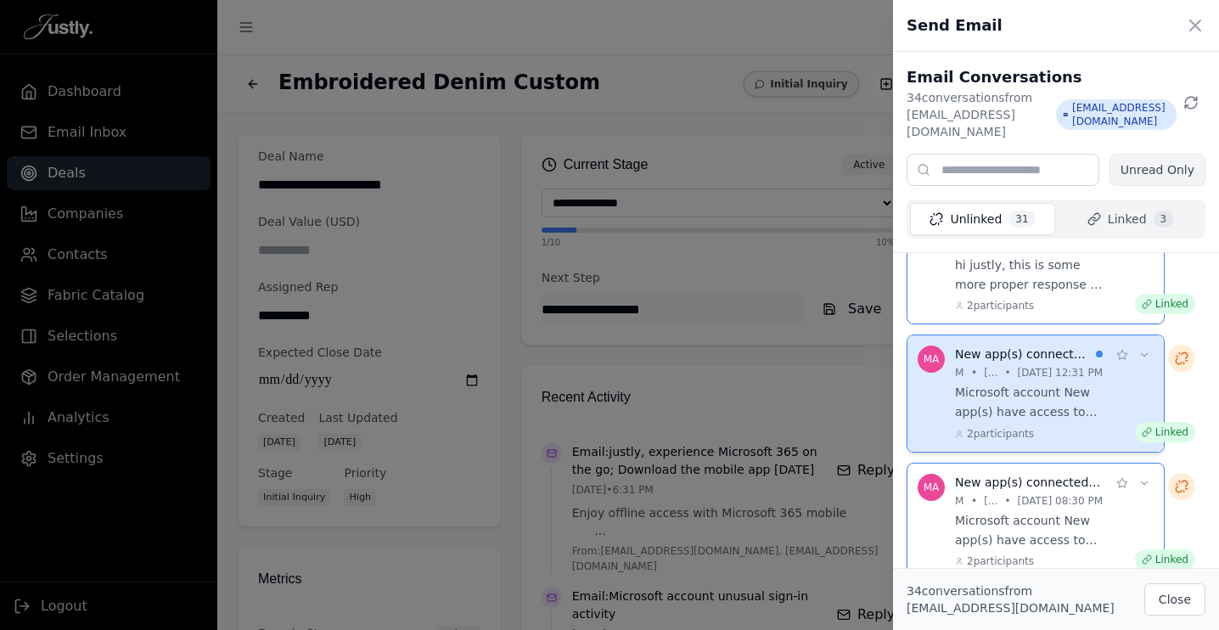
click at [1037, 393] on p "Microsoft account New app(s) have access to your data justly oauth connected to…" at bounding box center [1029, 402] width 148 height 39
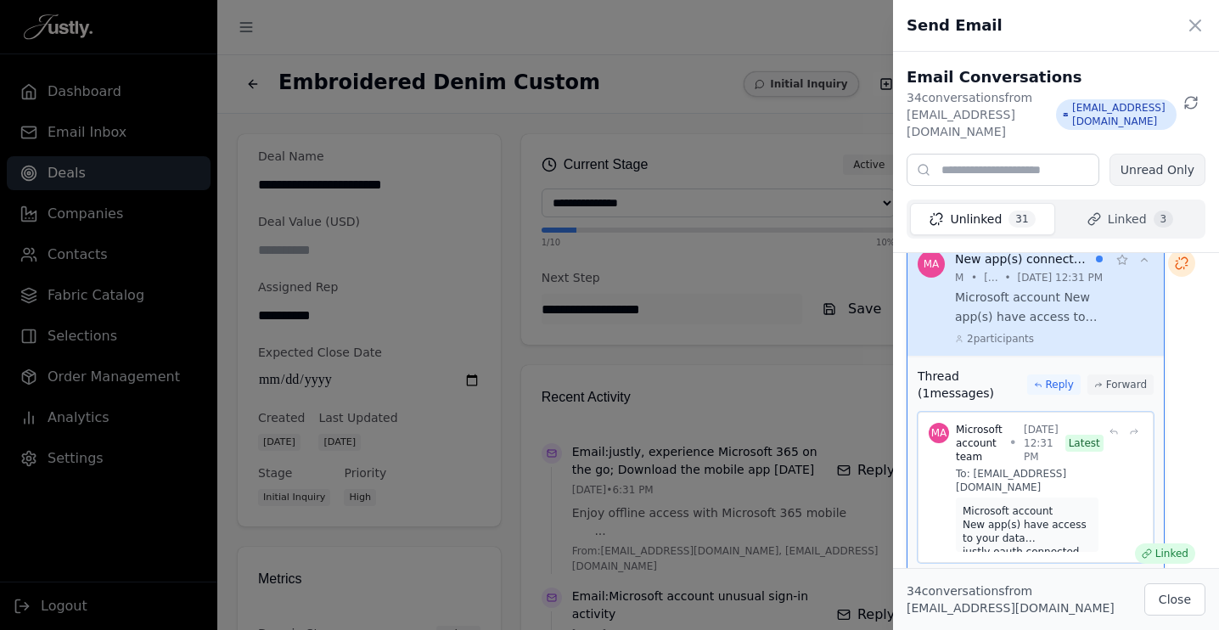
scroll to position [3075, 0]
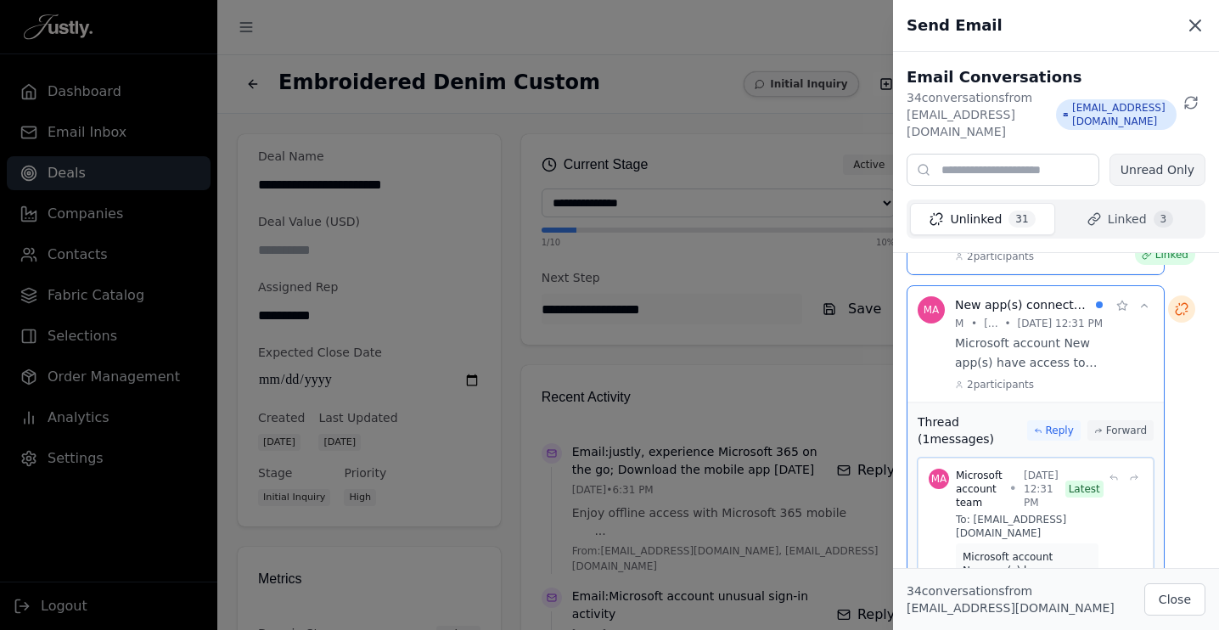
click at [1191, 25] on icon at bounding box center [1195, 25] width 20 height 20
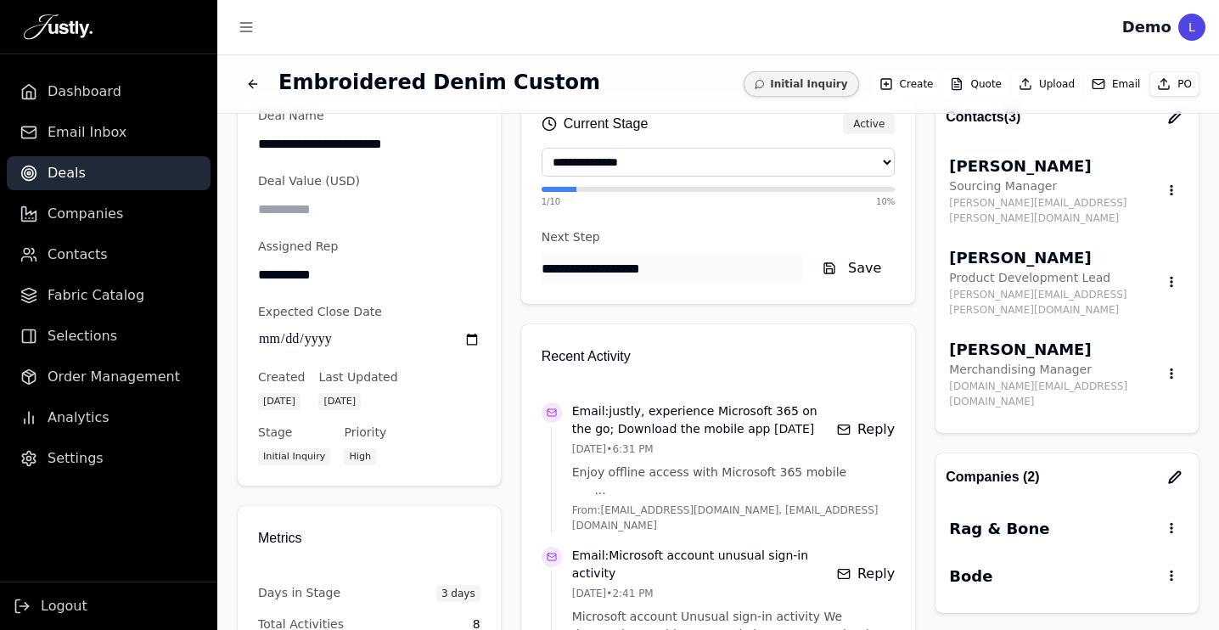
scroll to position [0, 0]
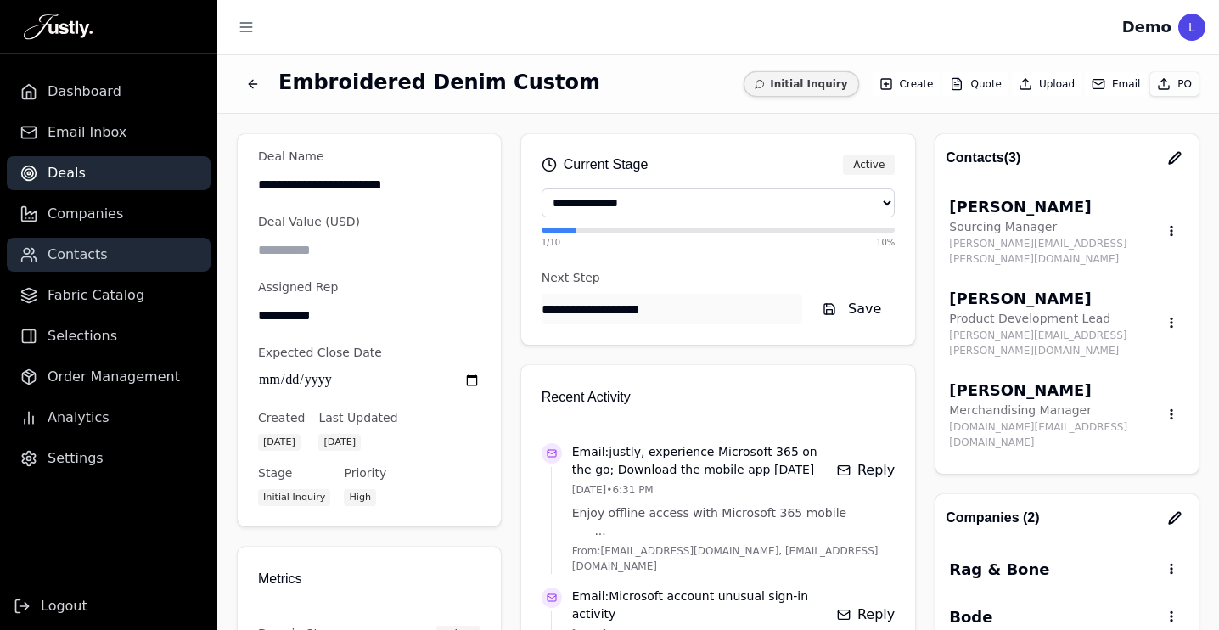
click at [67, 255] on span "Contacts" at bounding box center [78, 254] width 60 height 20
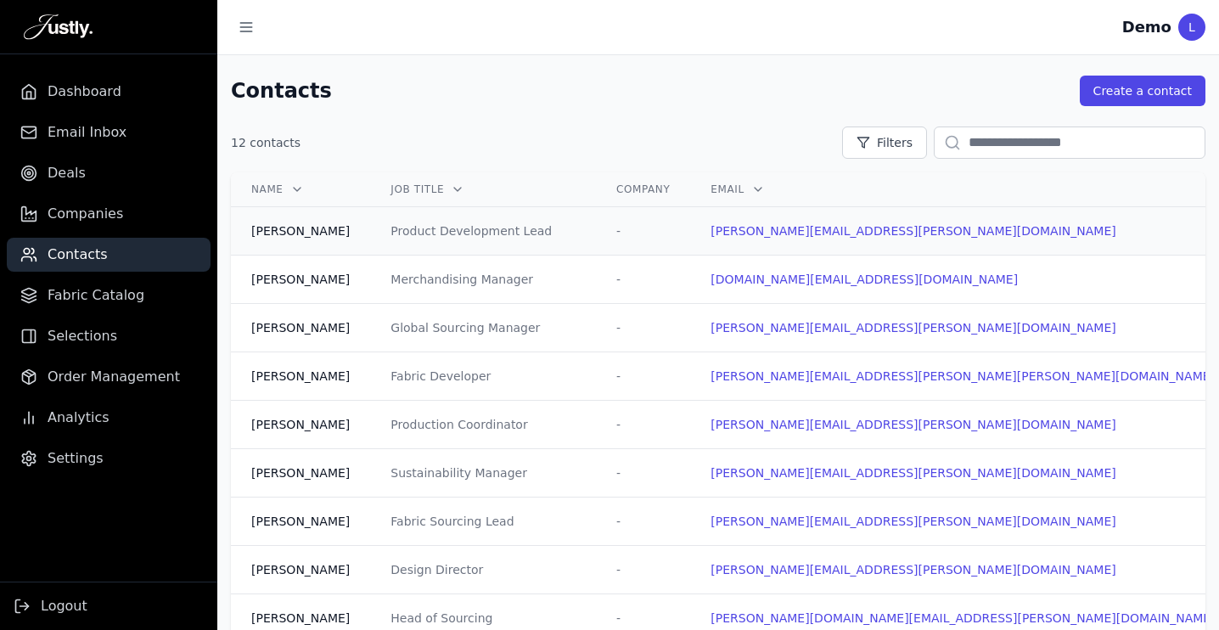
click at [592, 233] on td "Product Development Lead" at bounding box center [483, 231] width 226 height 48
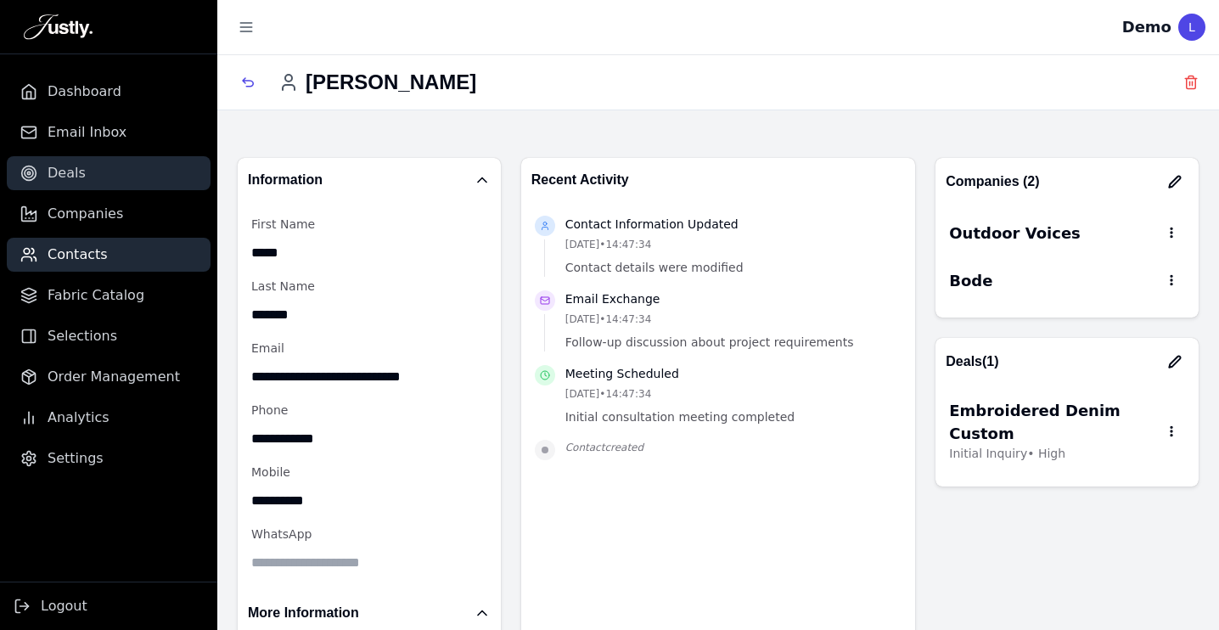
click at [76, 185] on link "Deals" at bounding box center [109, 173] width 204 height 34
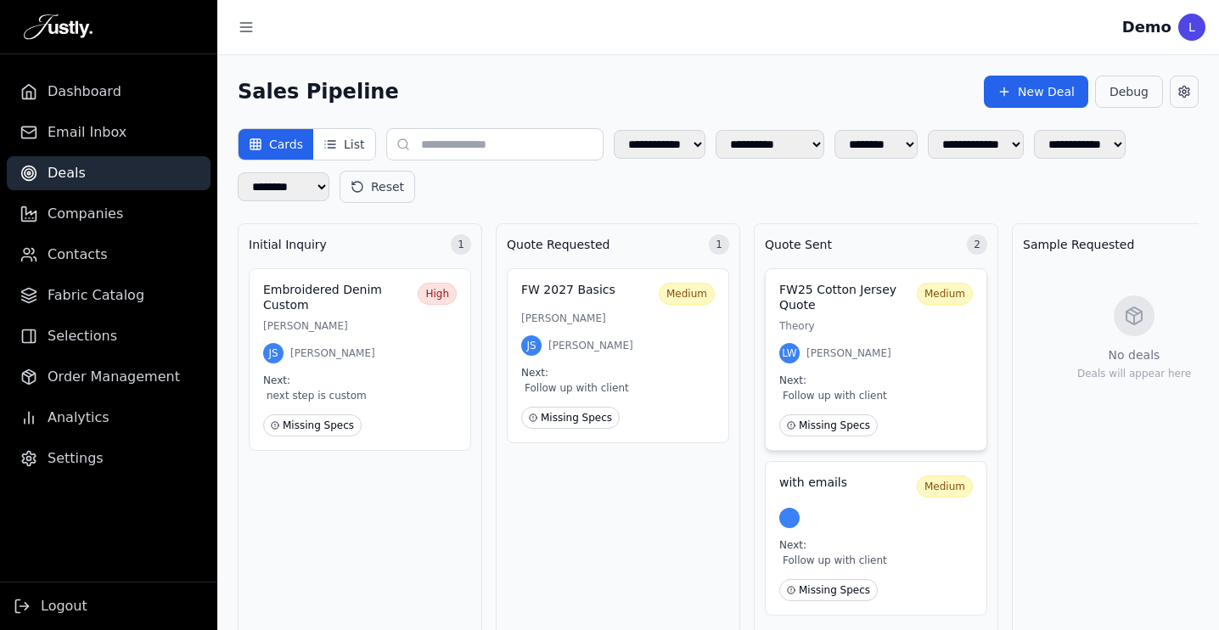
click at [858, 349] on div "LW [PERSON_NAME]" at bounding box center [875, 353] width 193 height 20
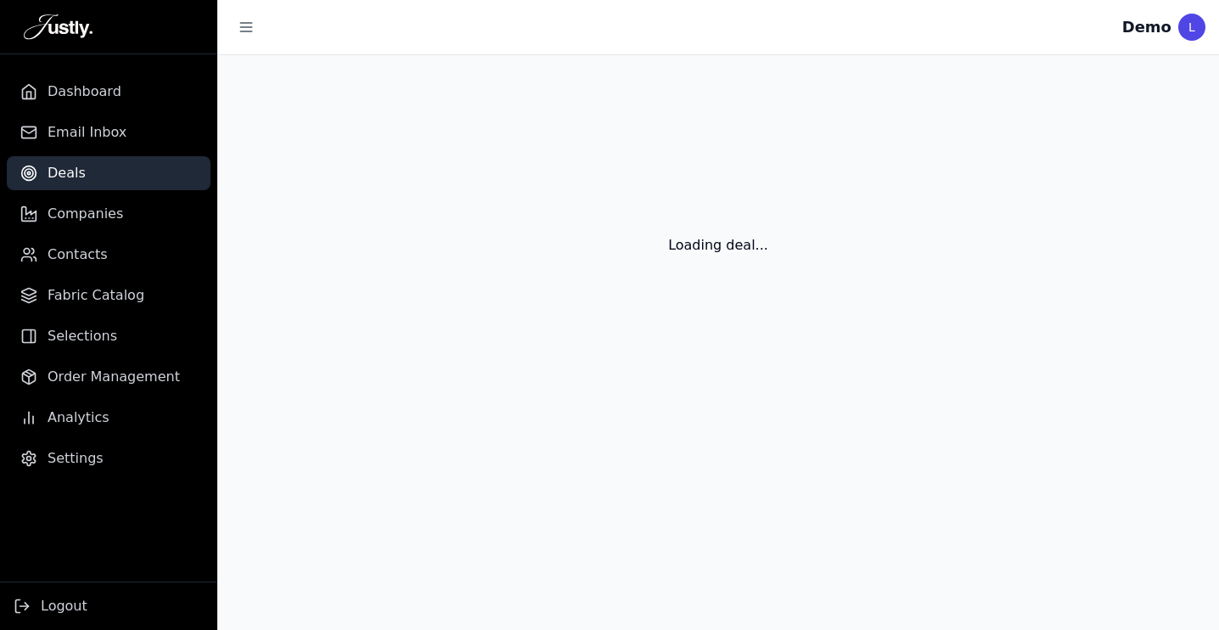
click at [858, 349] on div "Loading deal..." at bounding box center [717, 224] width 1001 height 339
select select "**********"
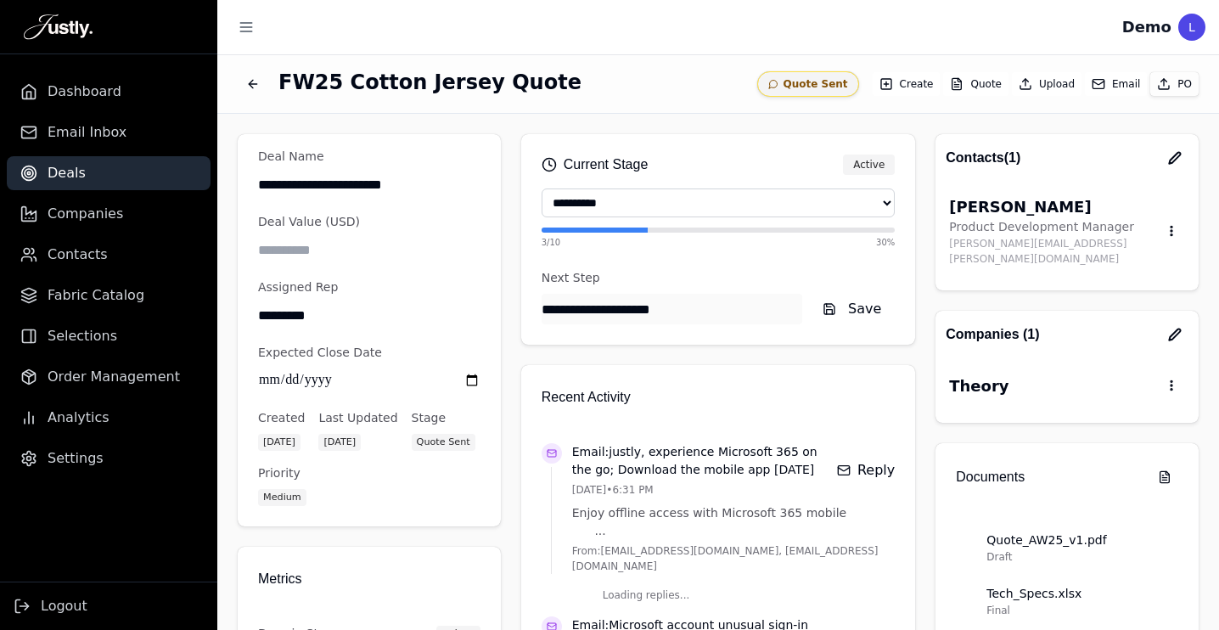
click at [1107, 74] on button "Email" at bounding box center [1116, 84] width 62 height 24
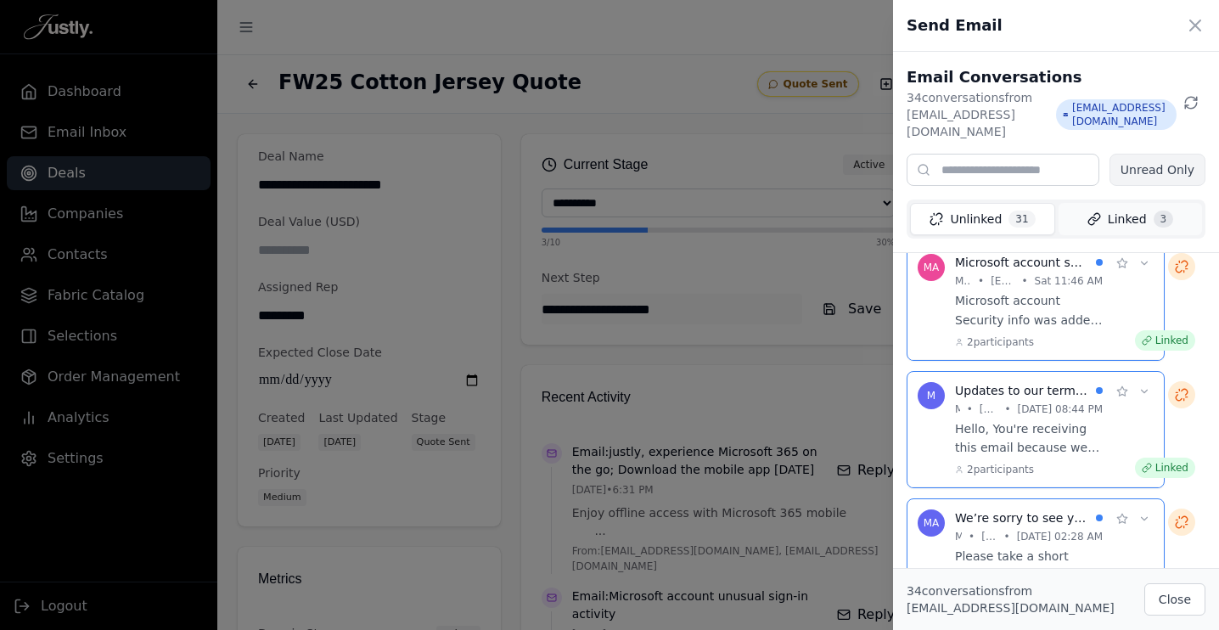
click at [1146, 206] on button "Linked 3" at bounding box center [1129, 219] width 143 height 32
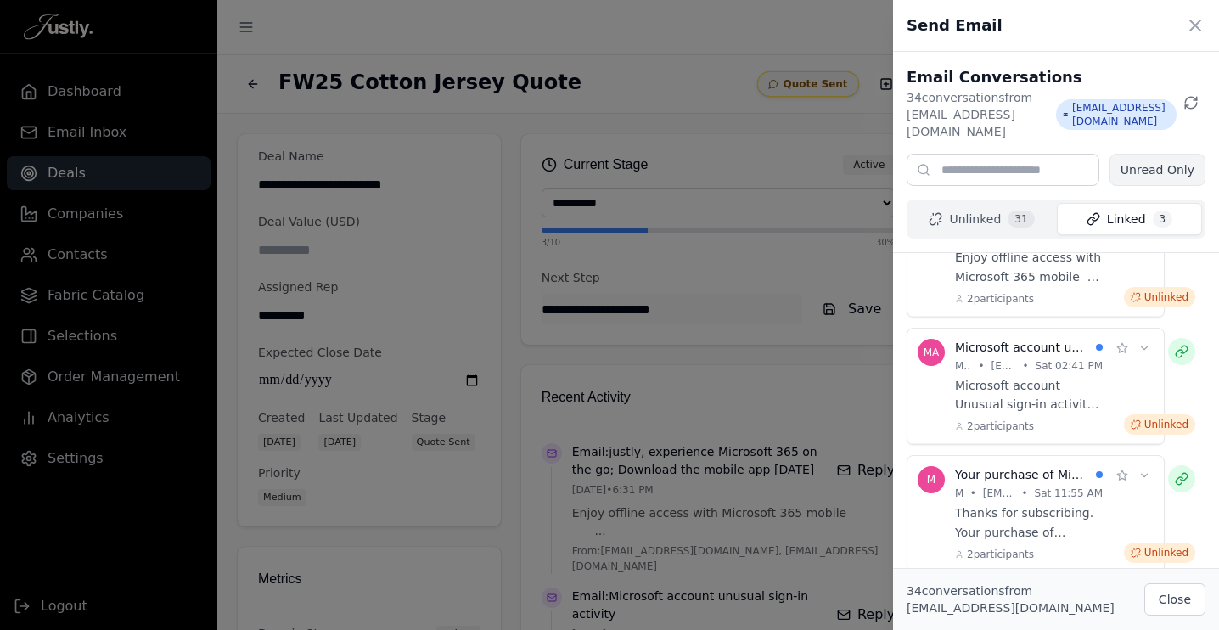
scroll to position [115, 0]
click at [1161, 154] on button "Unread Only" at bounding box center [1157, 170] width 96 height 32
click at [1196, 29] on icon at bounding box center [1195, 25] width 20 height 20
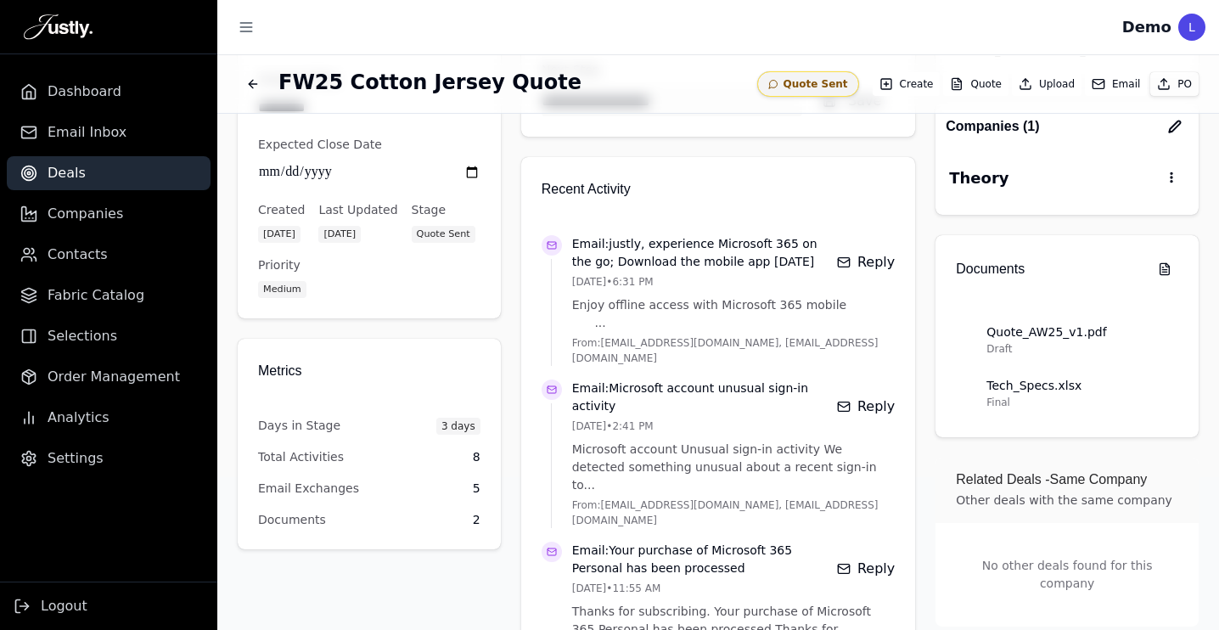
scroll to position [223, 0]
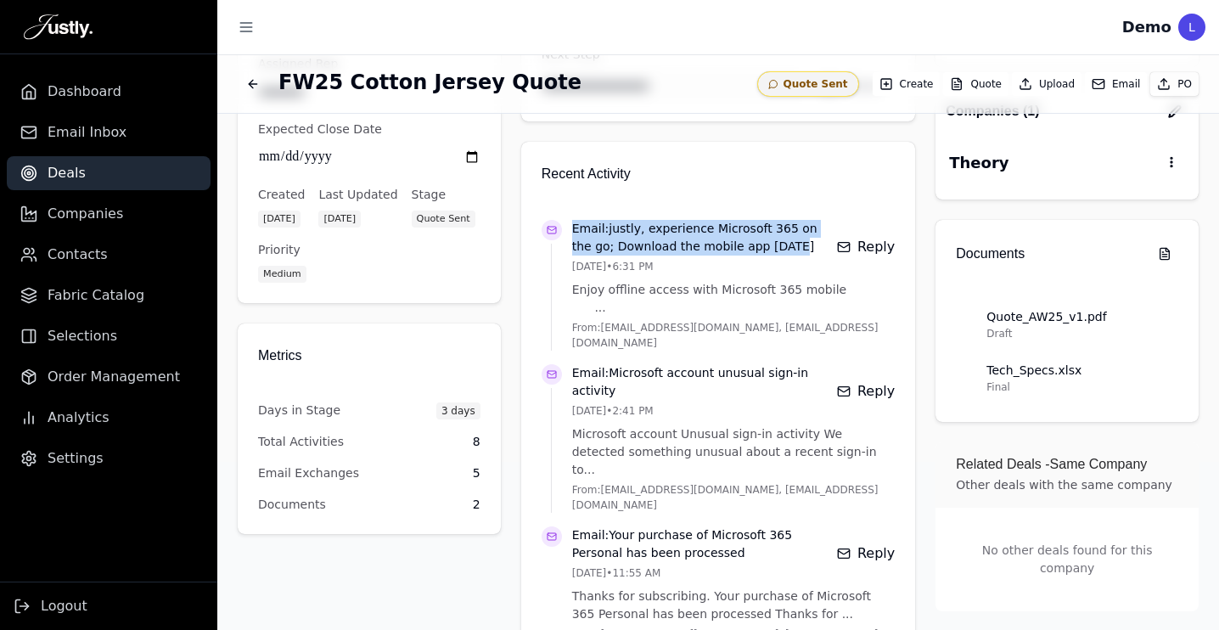
drag, startPoint x: 569, startPoint y: 236, endPoint x: 780, endPoint y: 250, distance: 211.0
click at [780, 250] on div "Email: justly, experience Microsoft 365 on the go; Download the mobile app [DAT…" at bounding box center [718, 292] width 354 height 144
click at [780, 250] on p "Email: justly, experience Microsoft 365 on the go; Download the mobile app [DAT…" at bounding box center [701, 238] width 258 height 36
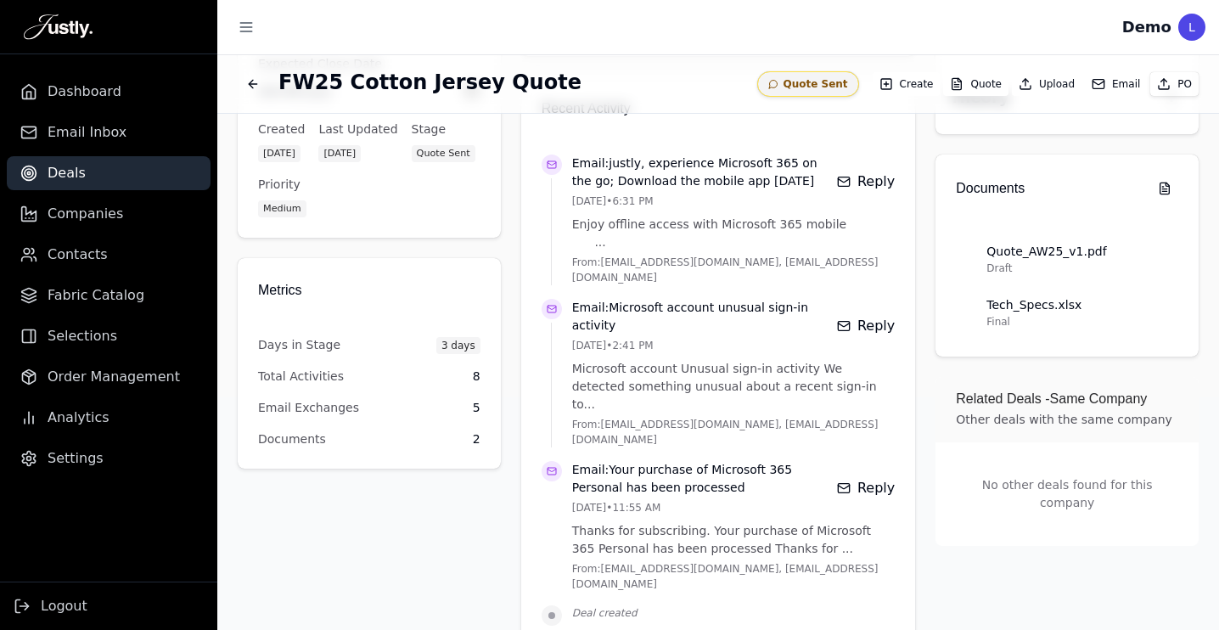
scroll to position [0, 0]
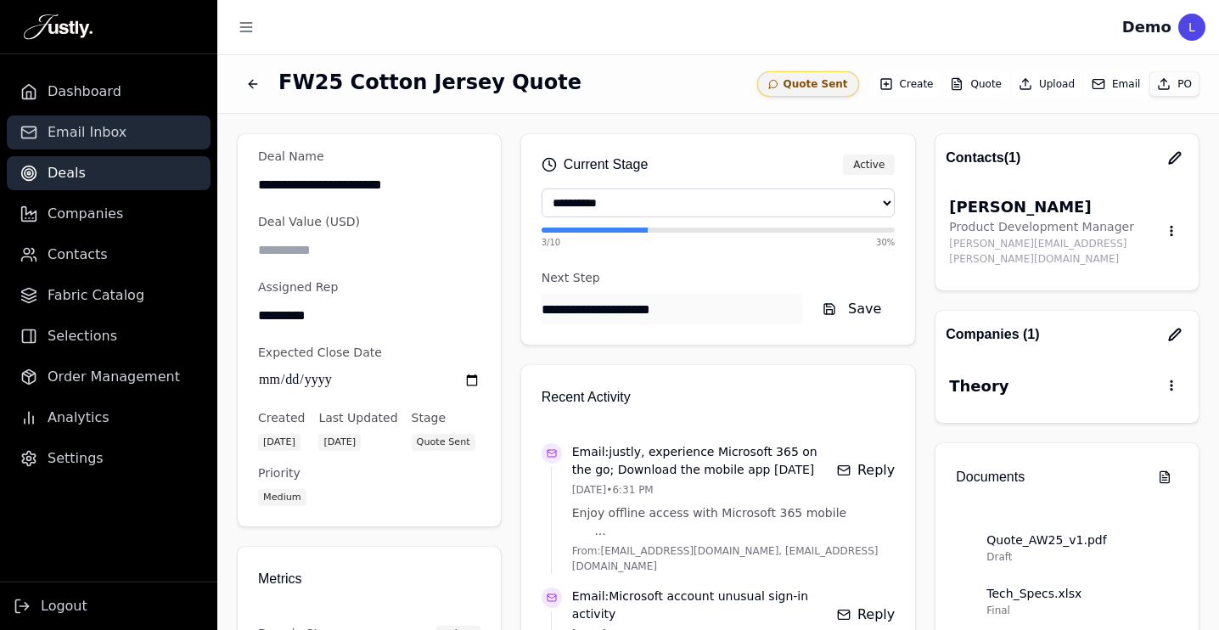
click at [87, 128] on span "Email Inbox" at bounding box center [87, 132] width 79 height 20
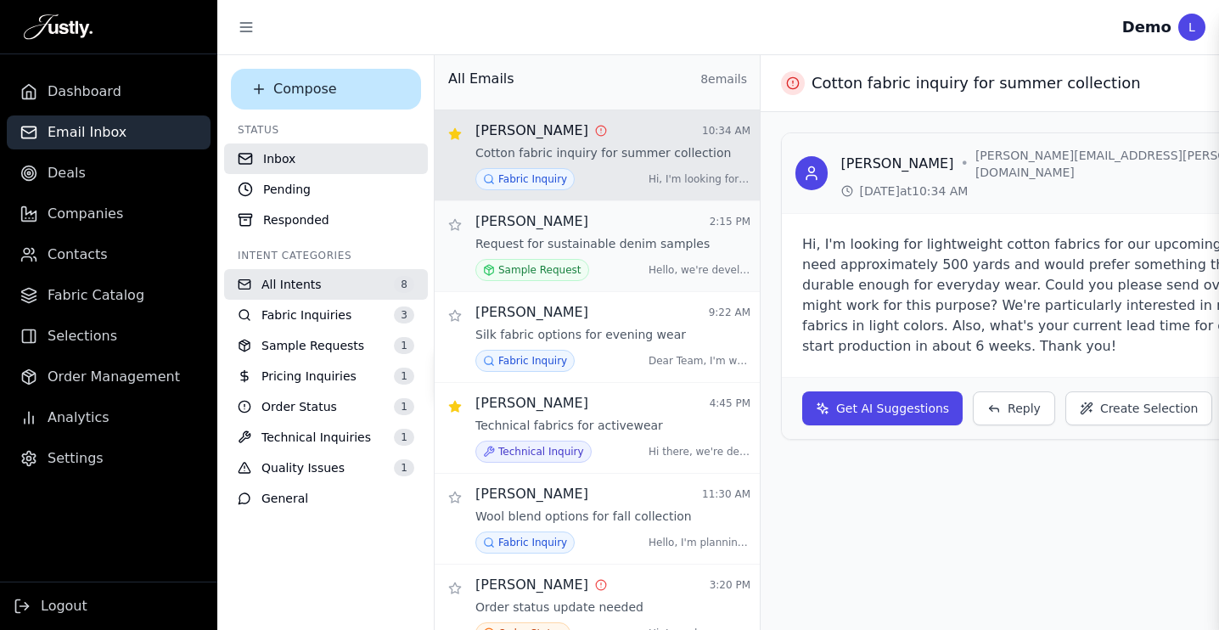
click at [601, 243] on p "Request for sustainable denim samples" at bounding box center [592, 243] width 234 height 17
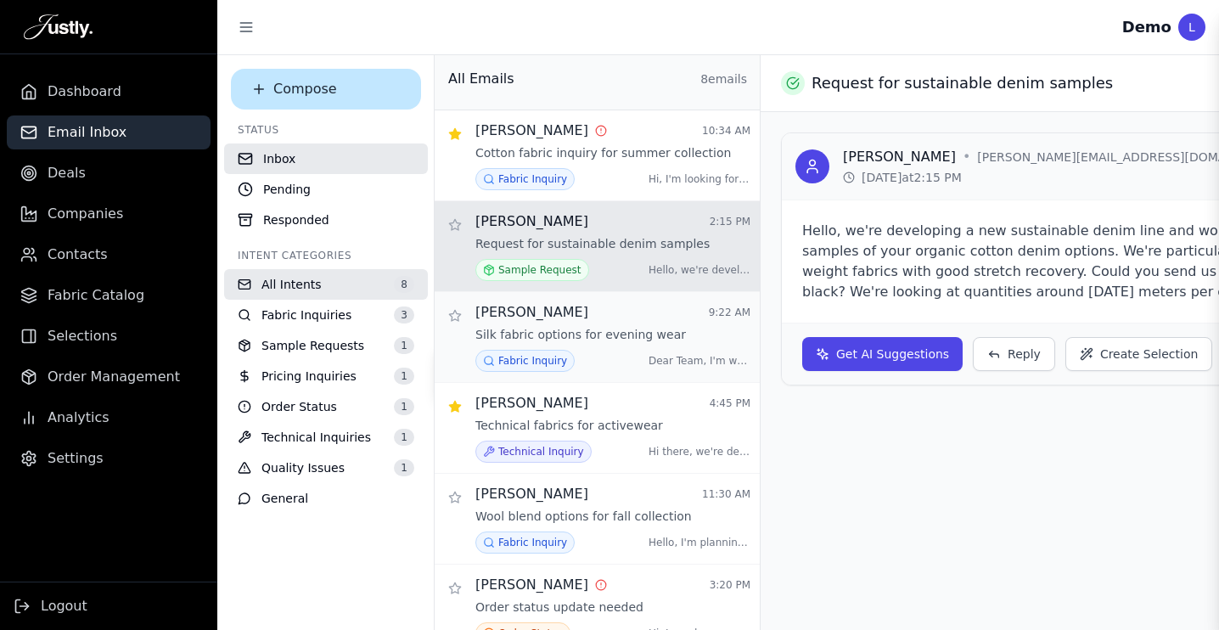
click at [618, 339] on p "Silk fabric options for evening wear" at bounding box center [580, 334] width 210 height 17
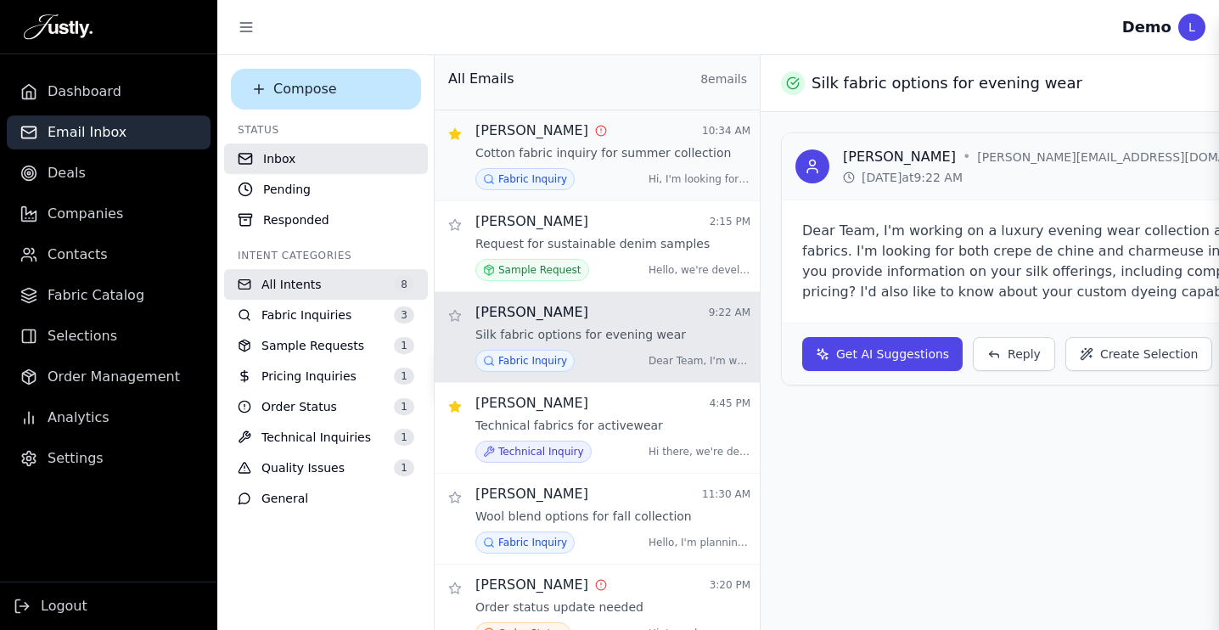
click at [608, 135] on div "[PERSON_NAME] 10:34 AM" at bounding box center [612, 131] width 275 height 20
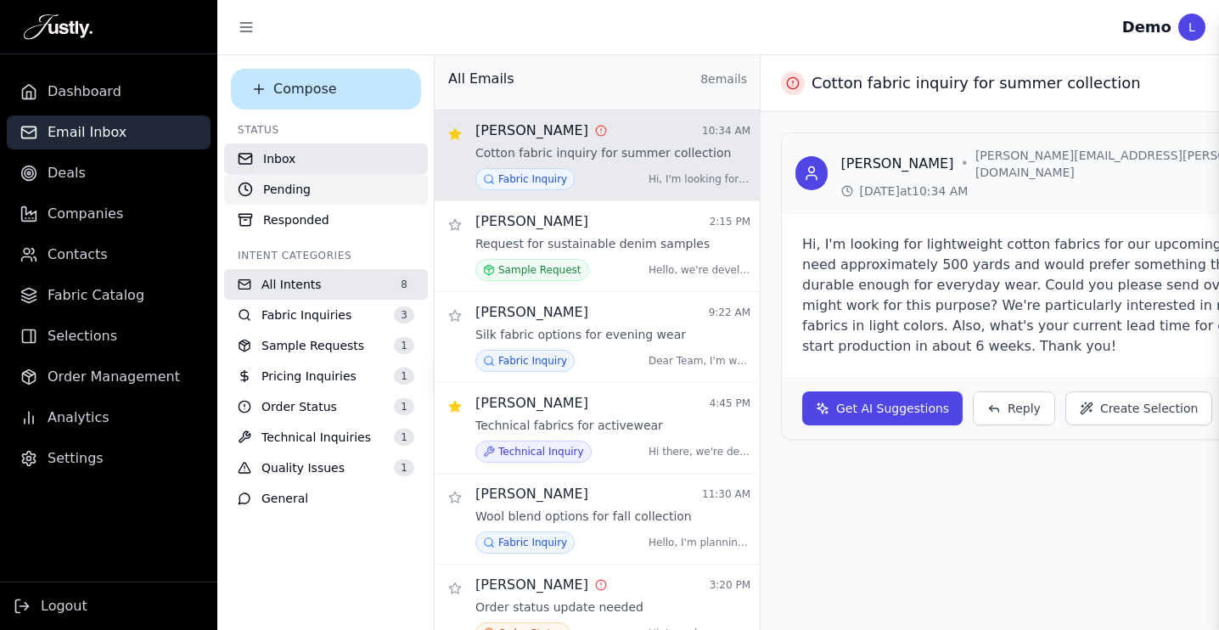
click at [282, 191] on button "Pending" at bounding box center [326, 189] width 204 height 31
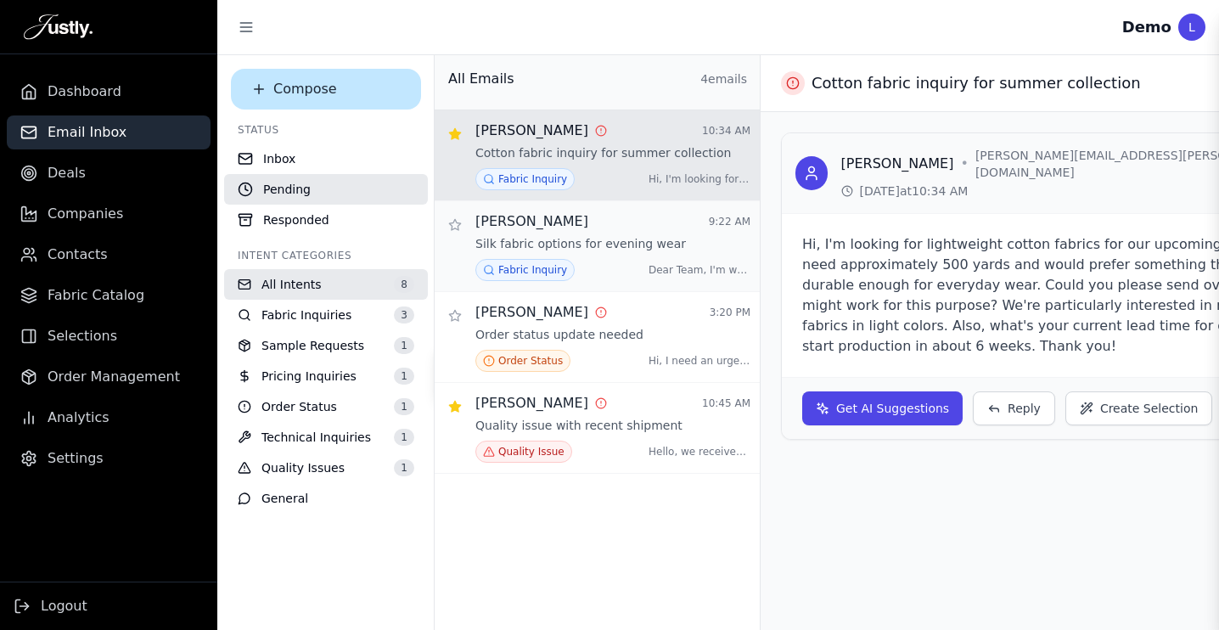
click at [625, 230] on div "[PERSON_NAME] 9:22 AM" at bounding box center [612, 221] width 275 height 20
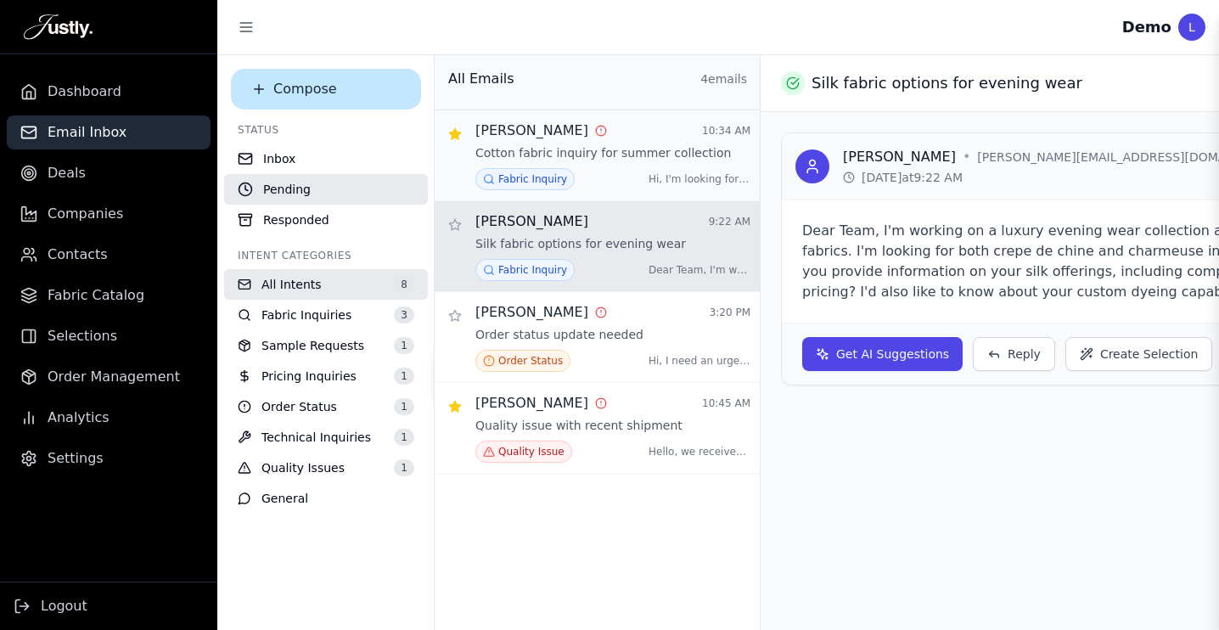
click at [625, 173] on div "Fabric Inquiry Hi, I'm looking for lightweigh ..." at bounding box center [612, 179] width 275 height 22
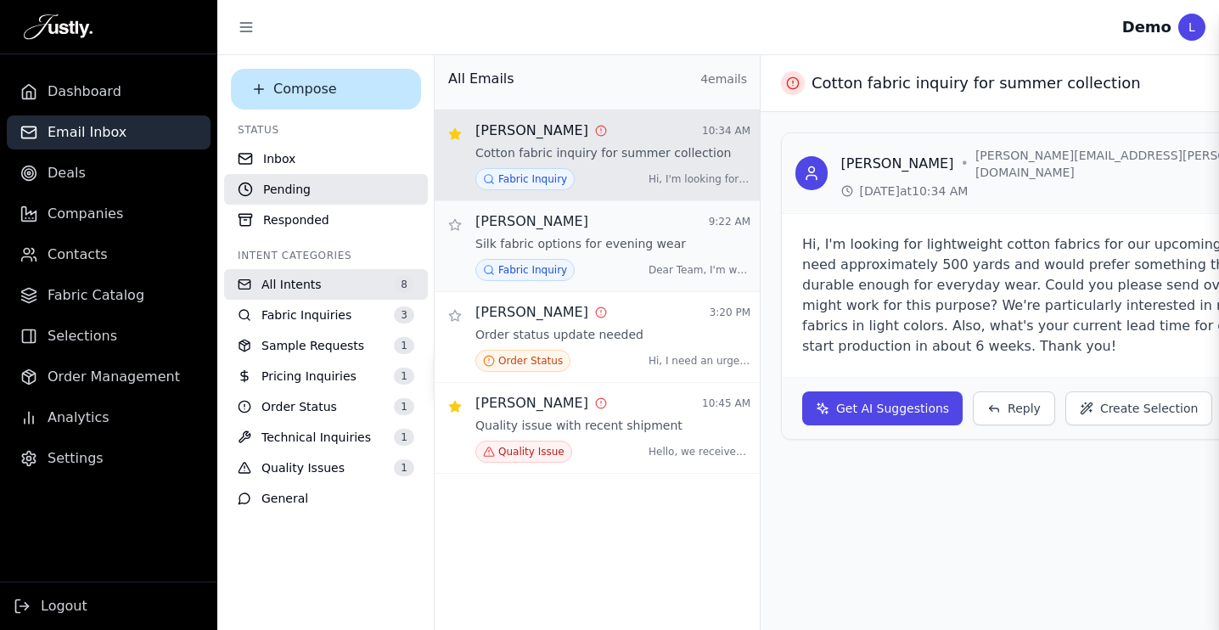
click at [552, 237] on p "Silk fabric options for evening wear" at bounding box center [580, 243] width 210 height 17
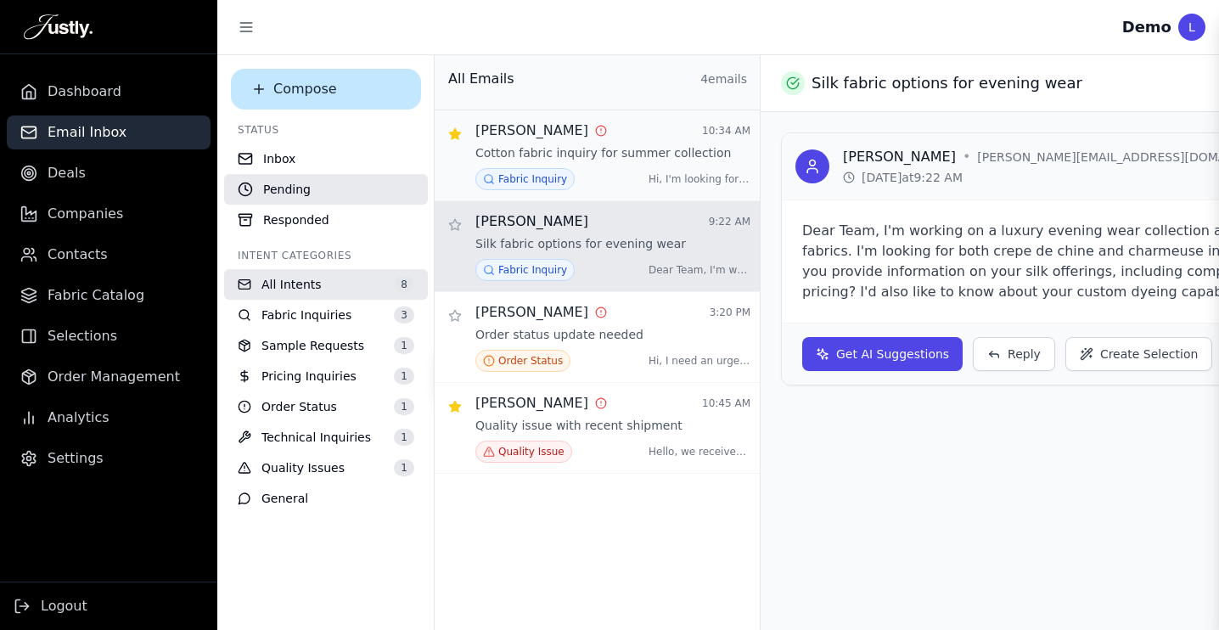
click at [593, 172] on div "Fabric Inquiry Hi, I'm looking for lightweigh ..." at bounding box center [612, 179] width 275 height 22
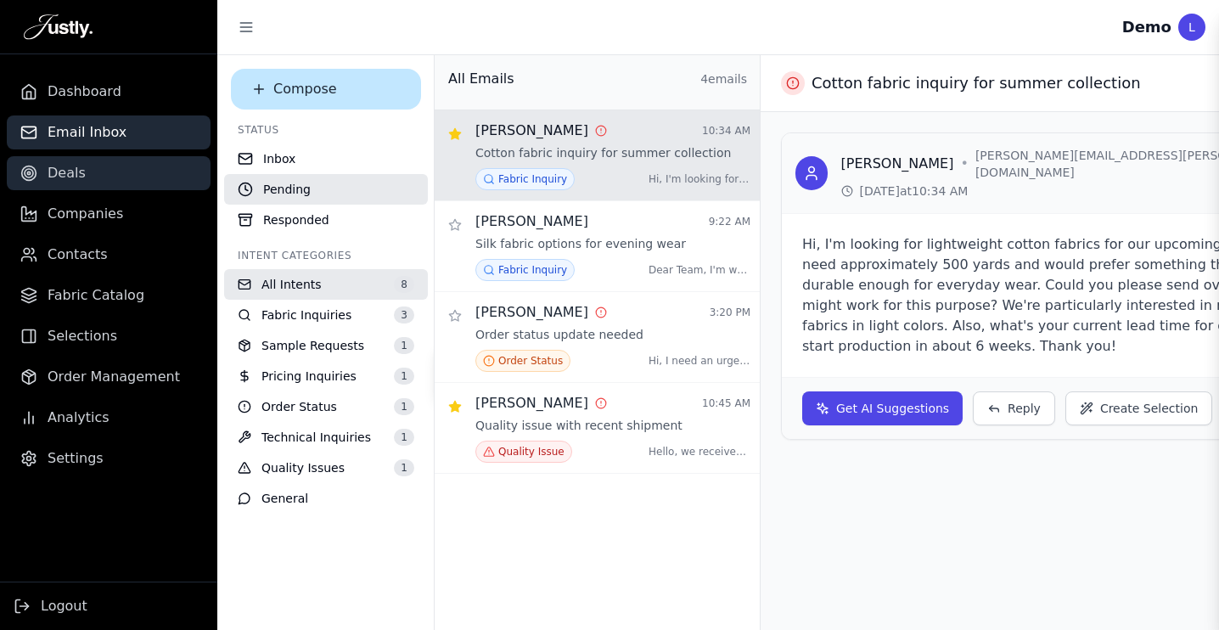
click at [105, 168] on link "Deals" at bounding box center [109, 173] width 204 height 34
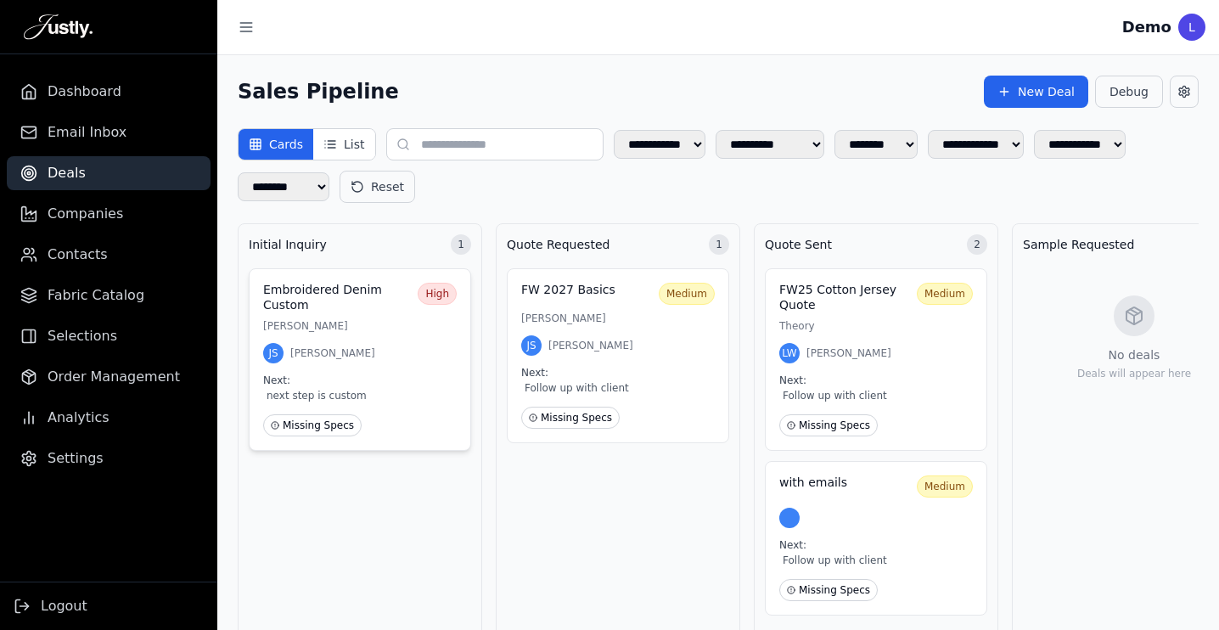
click at [363, 328] on p "[PERSON_NAME]" at bounding box center [359, 326] width 193 height 14
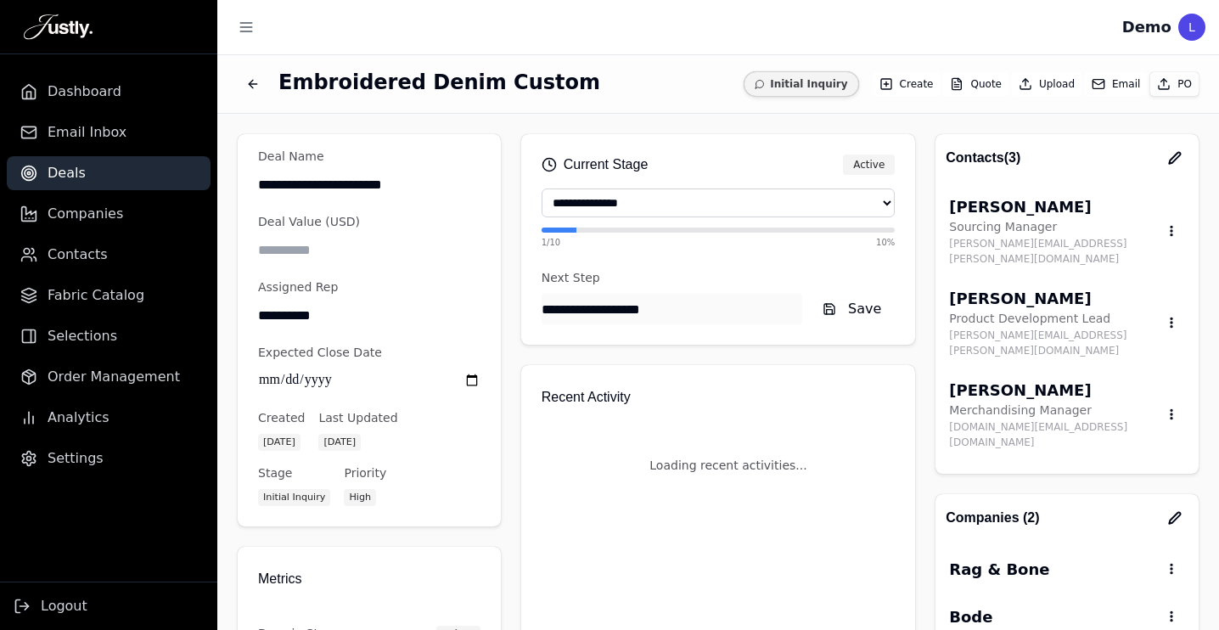
click at [363, 328] on div "**********" at bounding box center [717, 370] width 1001 height 630
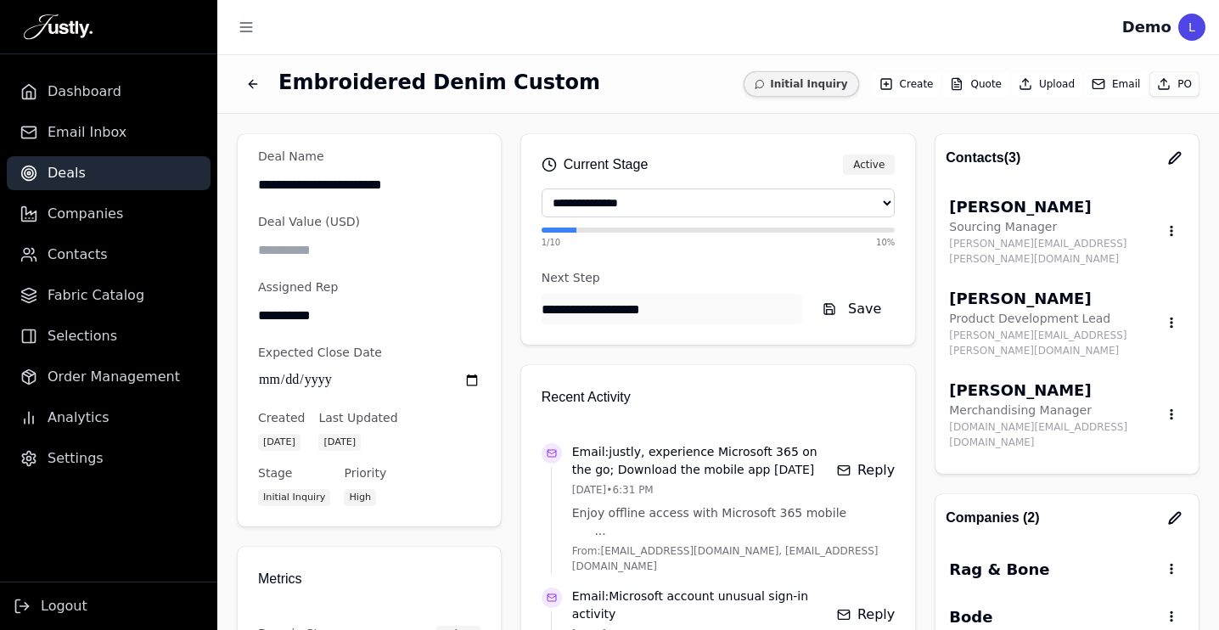
click at [249, 86] on icon "Back to deals" at bounding box center [253, 84] width 14 height 14
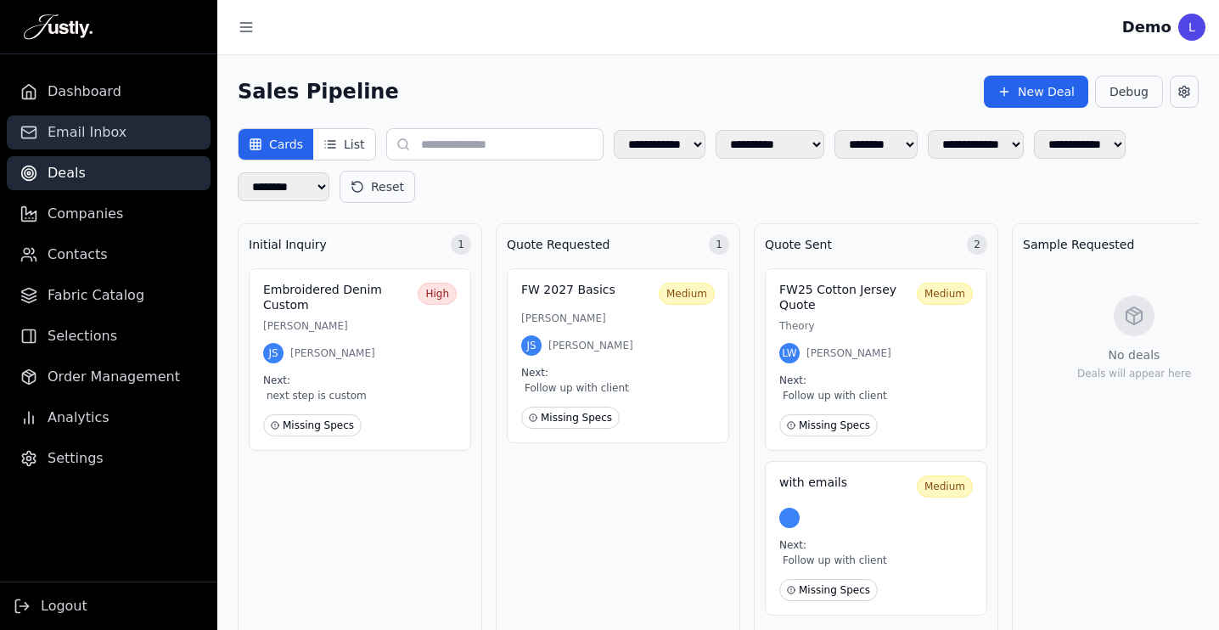
click at [106, 137] on span "Email Inbox" at bounding box center [87, 132] width 79 height 20
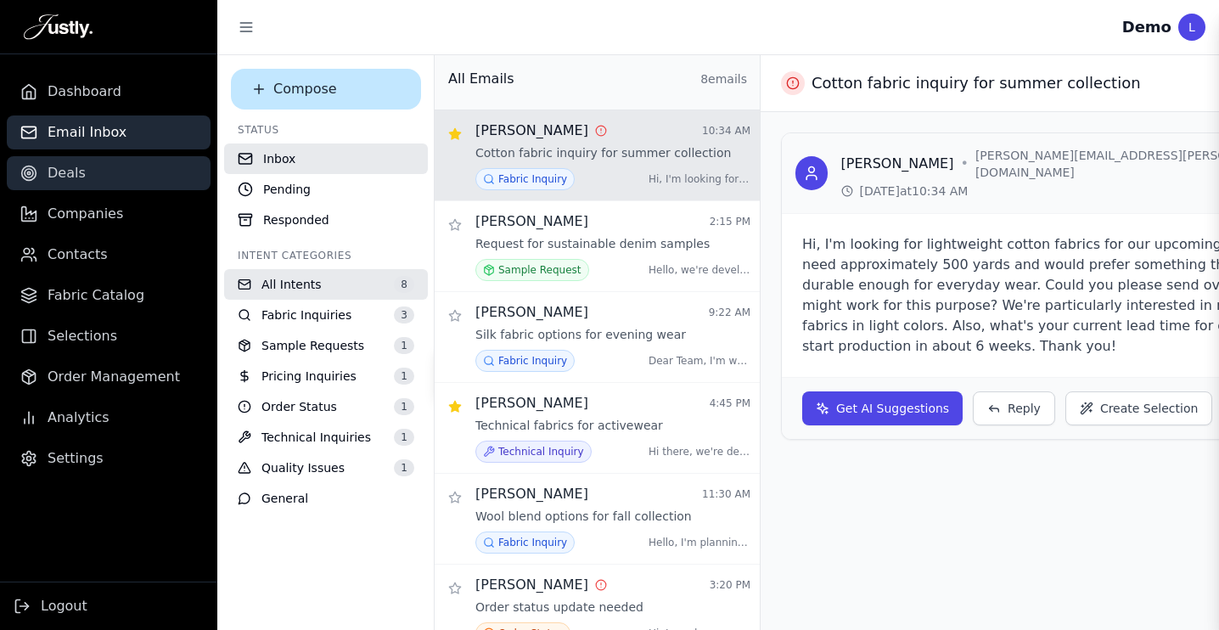
click at [79, 175] on span "Deals" at bounding box center [67, 173] width 38 height 20
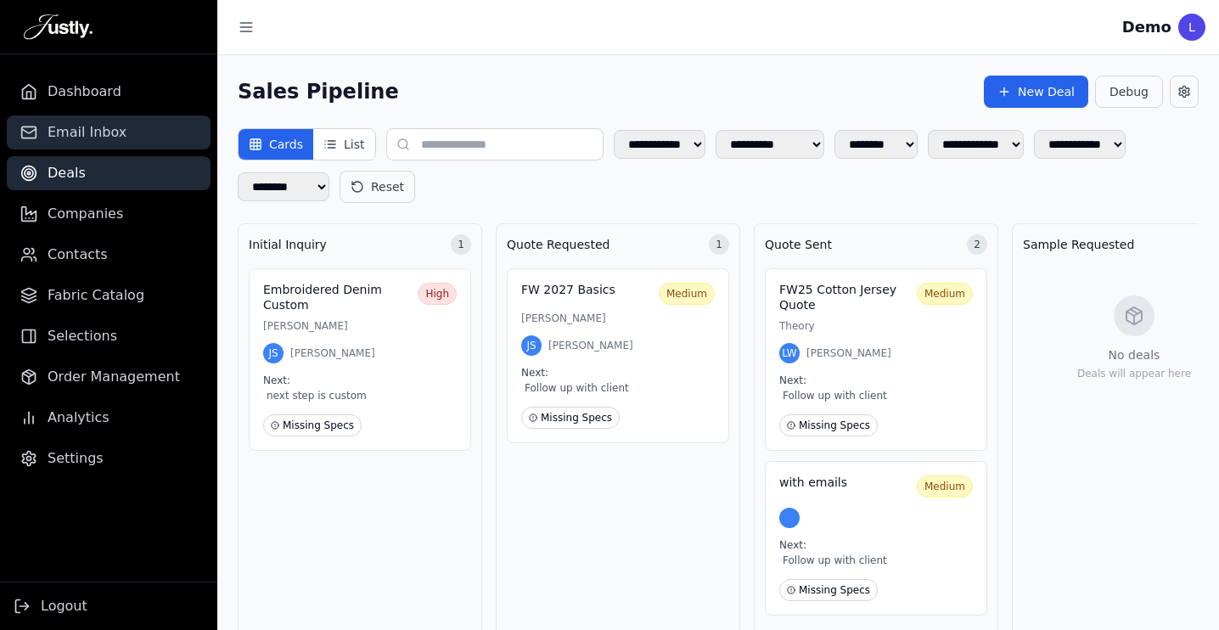
click at [86, 142] on span "Email Inbox" at bounding box center [87, 132] width 79 height 20
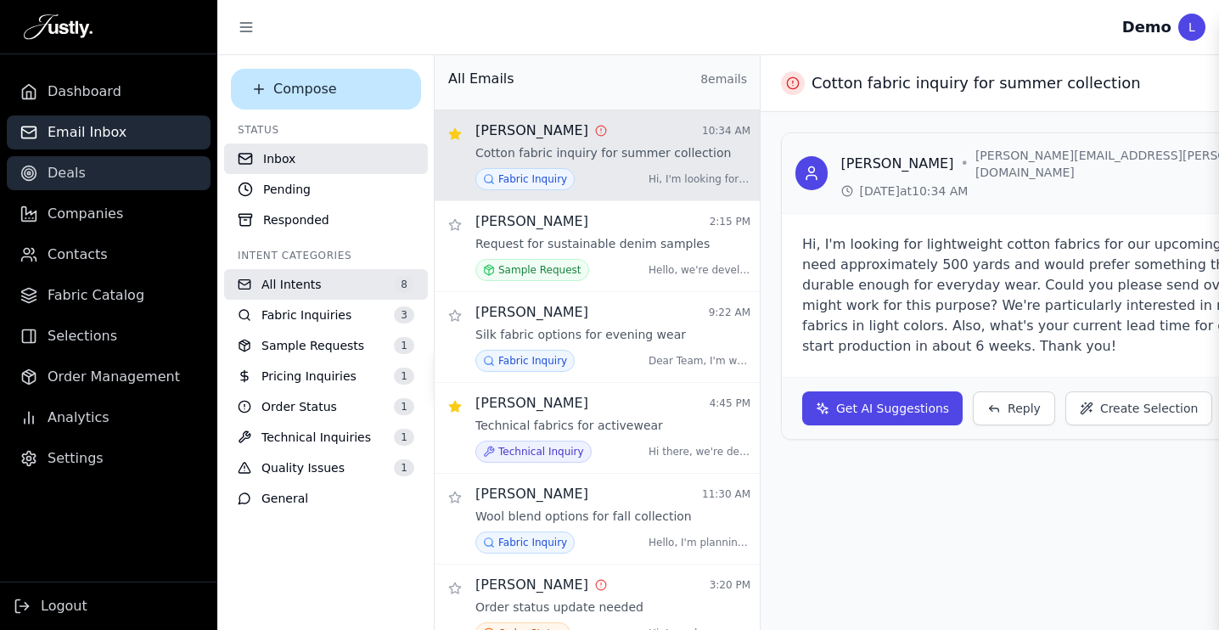
click at [104, 168] on link "Deals" at bounding box center [109, 173] width 204 height 34
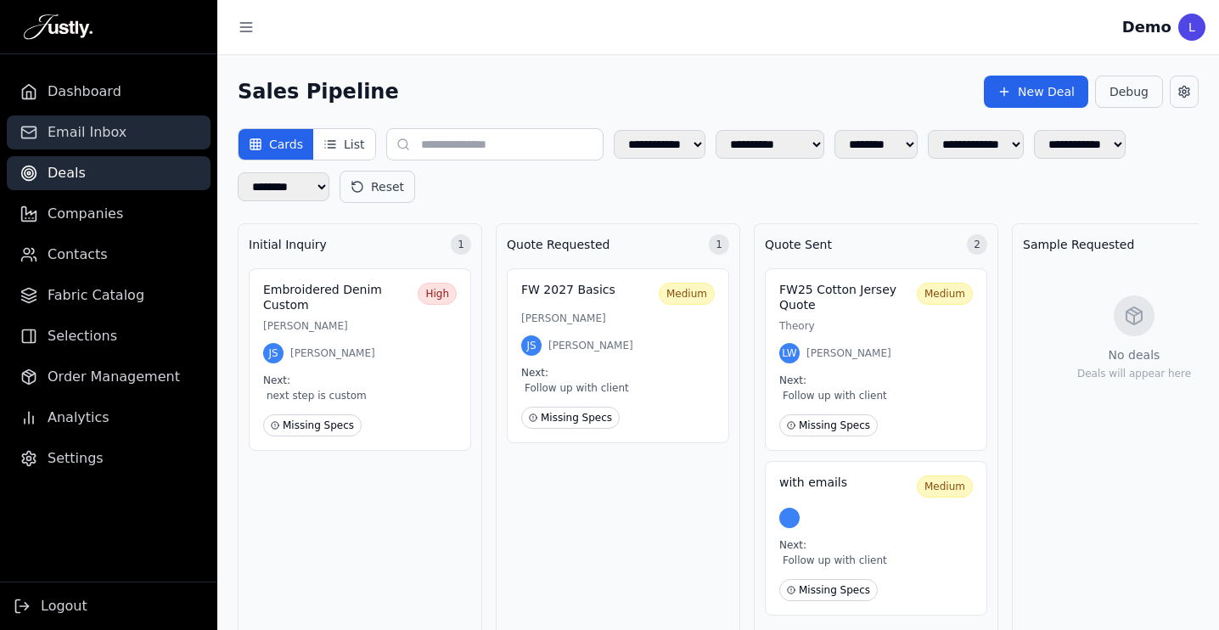
click at [98, 139] on span "Email Inbox" at bounding box center [87, 132] width 79 height 20
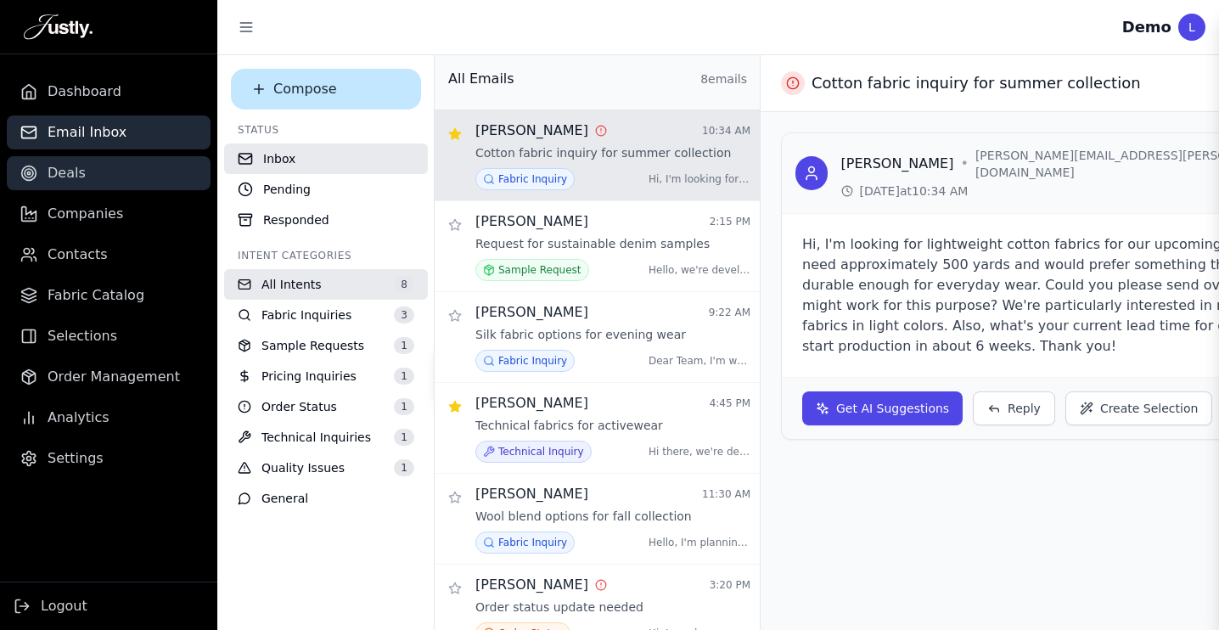
click at [92, 170] on link "Deals" at bounding box center [109, 173] width 204 height 34
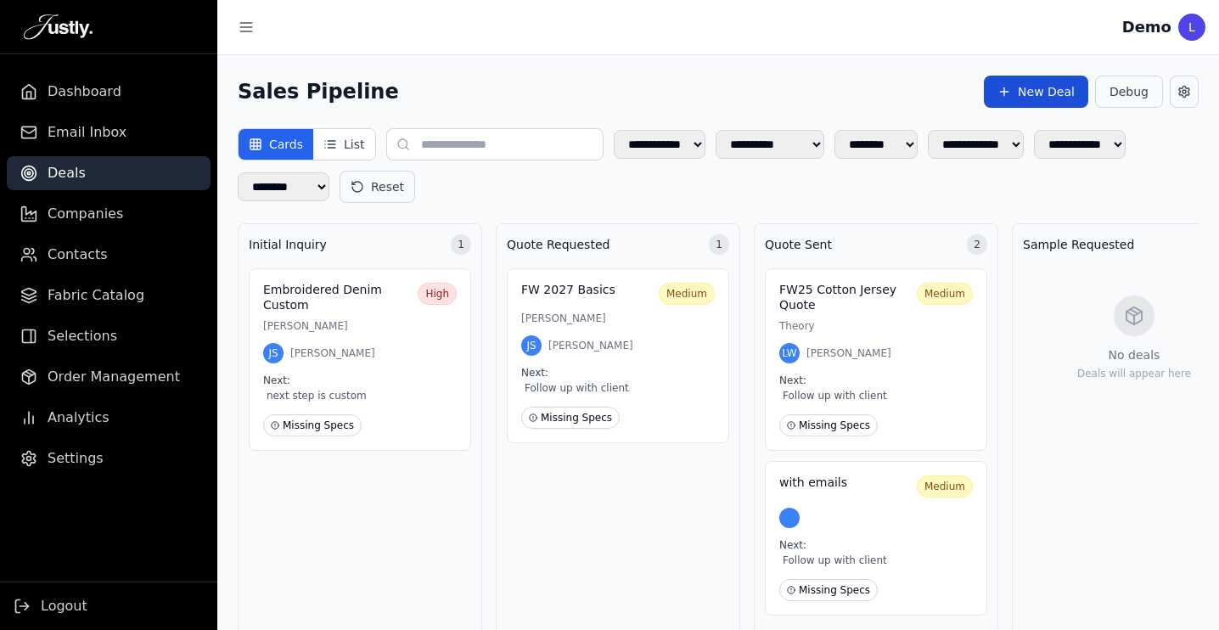
click at [1052, 86] on button "New Deal" at bounding box center [1036, 92] width 104 height 32
select select "******"
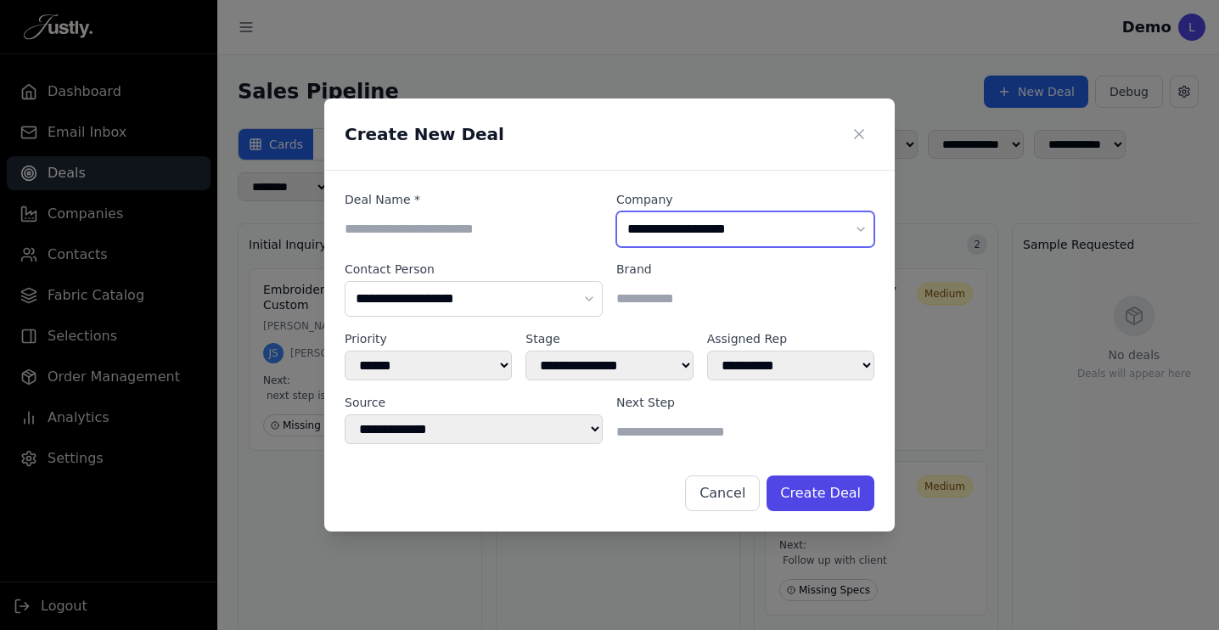
click at [653, 228] on select "**********" at bounding box center [745, 229] width 258 height 36
click at [862, 130] on icon at bounding box center [858, 134] width 17 height 17
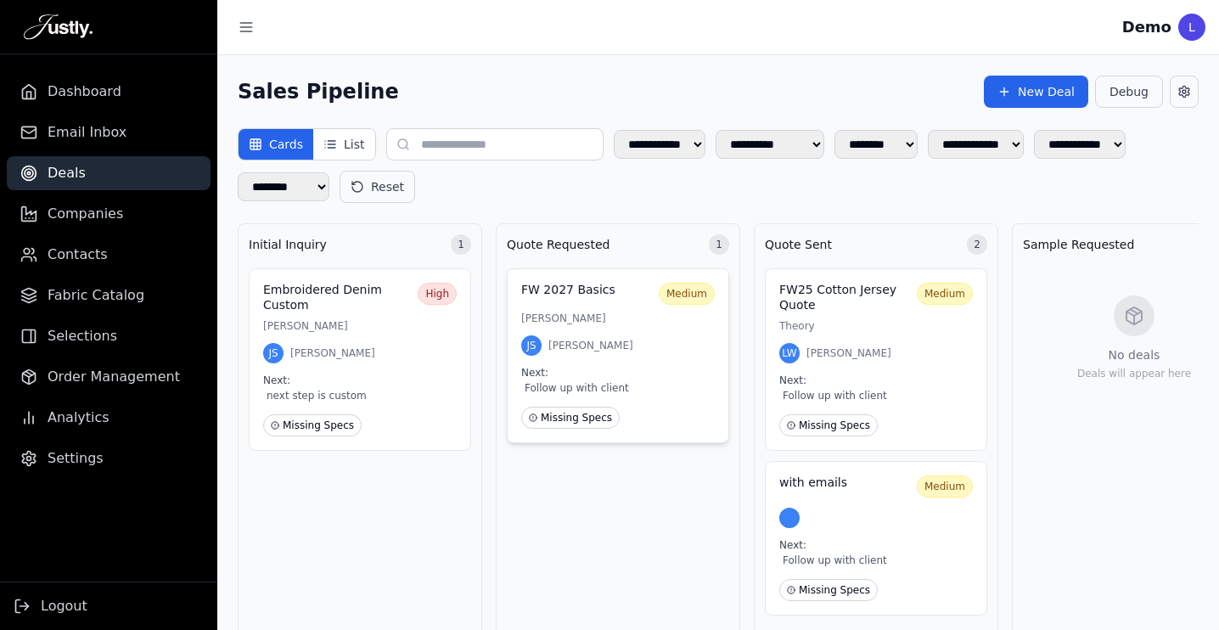
click at [598, 317] on p "[PERSON_NAME]" at bounding box center [617, 318] width 193 height 14
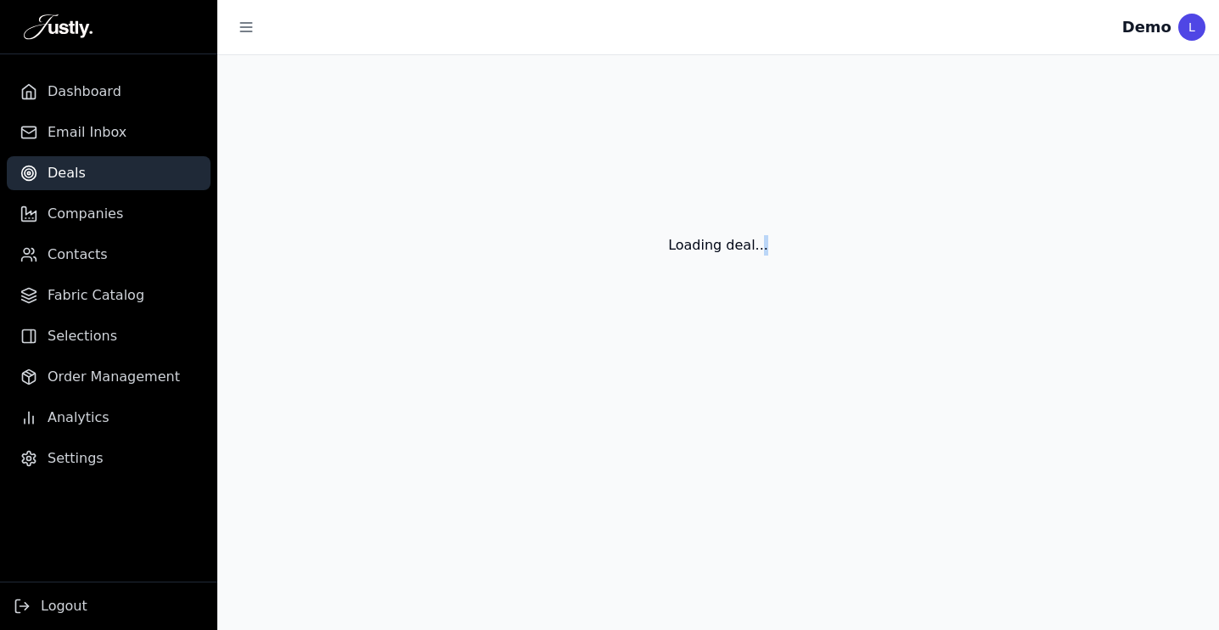
click at [598, 317] on div "Loading deal..." at bounding box center [717, 224] width 1001 height 339
select select "**********"
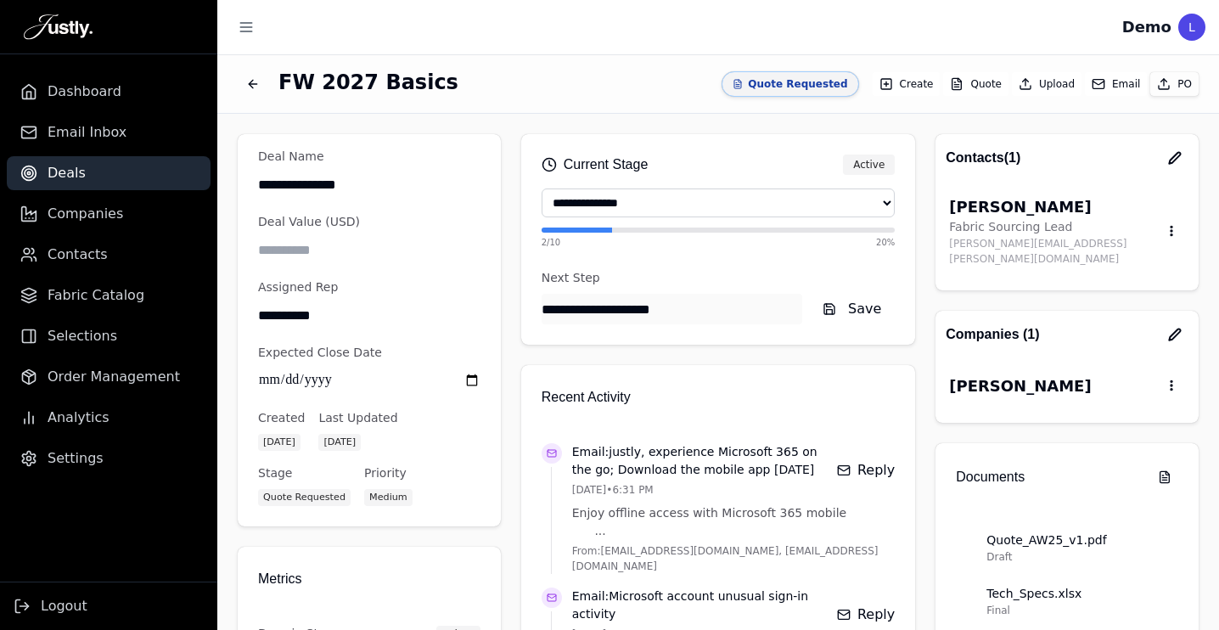
click at [1128, 80] on button "Email" at bounding box center [1116, 84] width 62 height 24
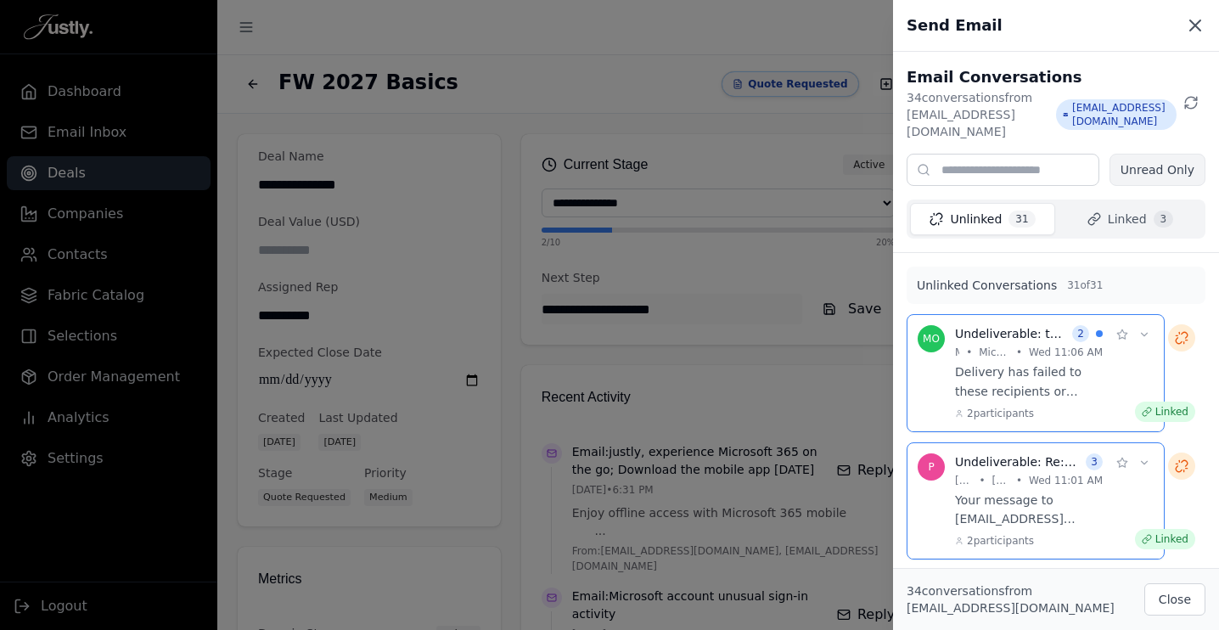
click at [1194, 22] on icon at bounding box center [1195, 25] width 20 height 20
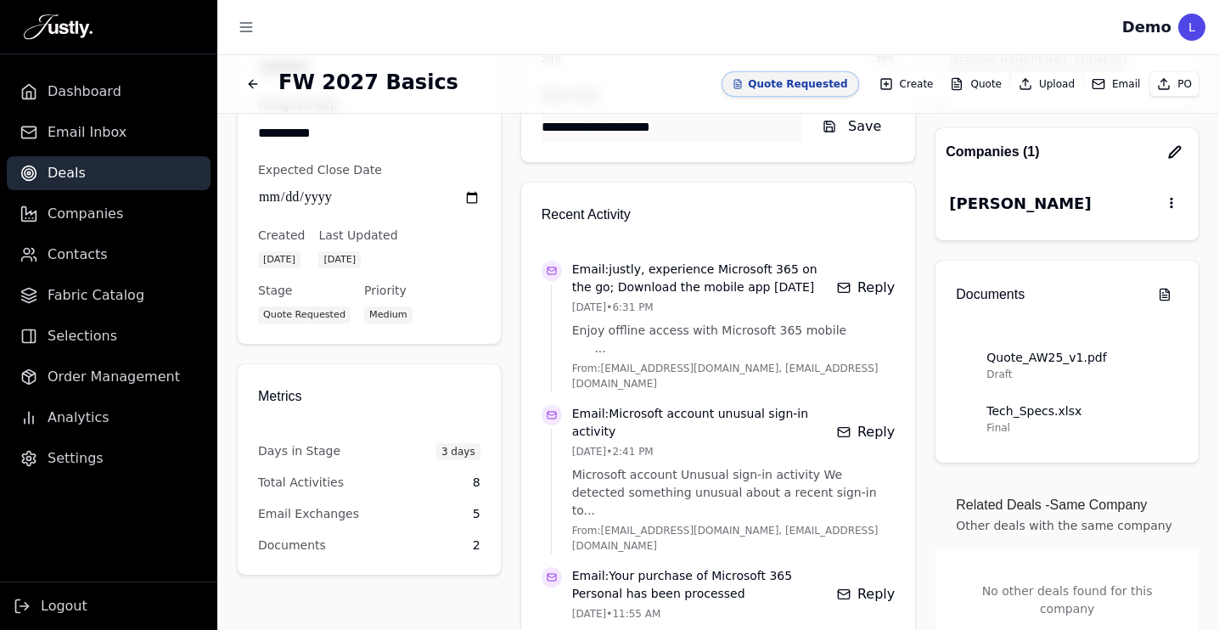
scroll to position [235, 0]
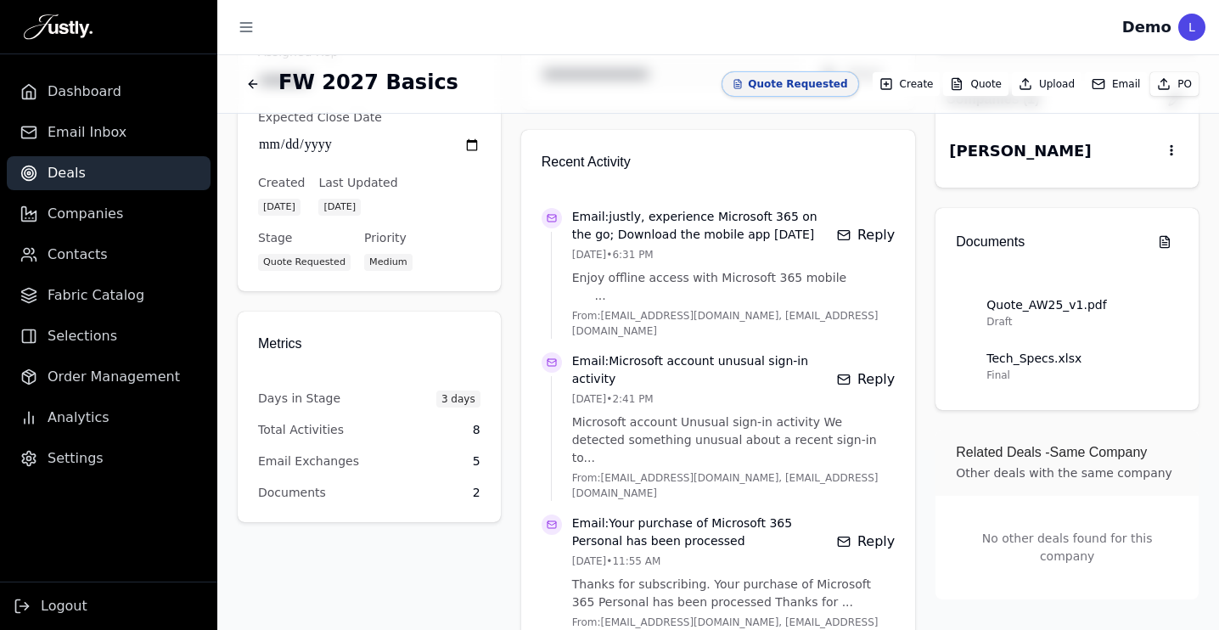
click at [872, 235] on button "Reply" at bounding box center [866, 234] width 58 height 27
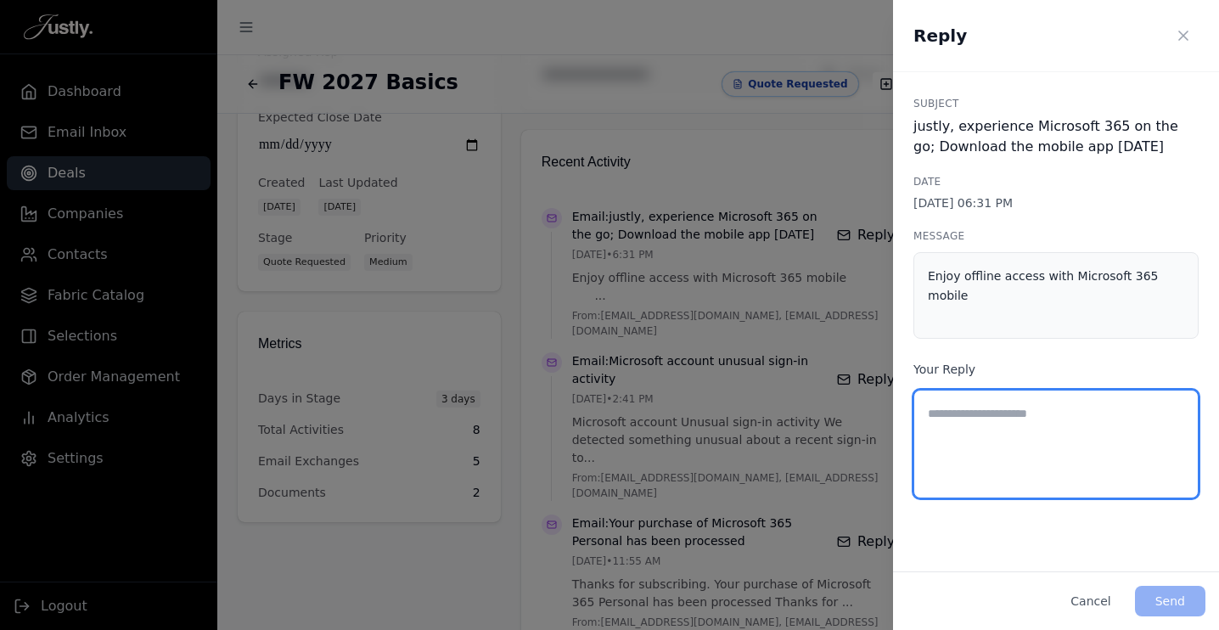
click at [981, 442] on textarea at bounding box center [1055, 444] width 285 height 109
drag, startPoint x: 1098, startPoint y: 406, endPoint x: 900, endPoint y: 401, distance: 198.7
click at [900, 401] on div "**********" at bounding box center [1056, 321] width 326 height 499
type textarea "**********"
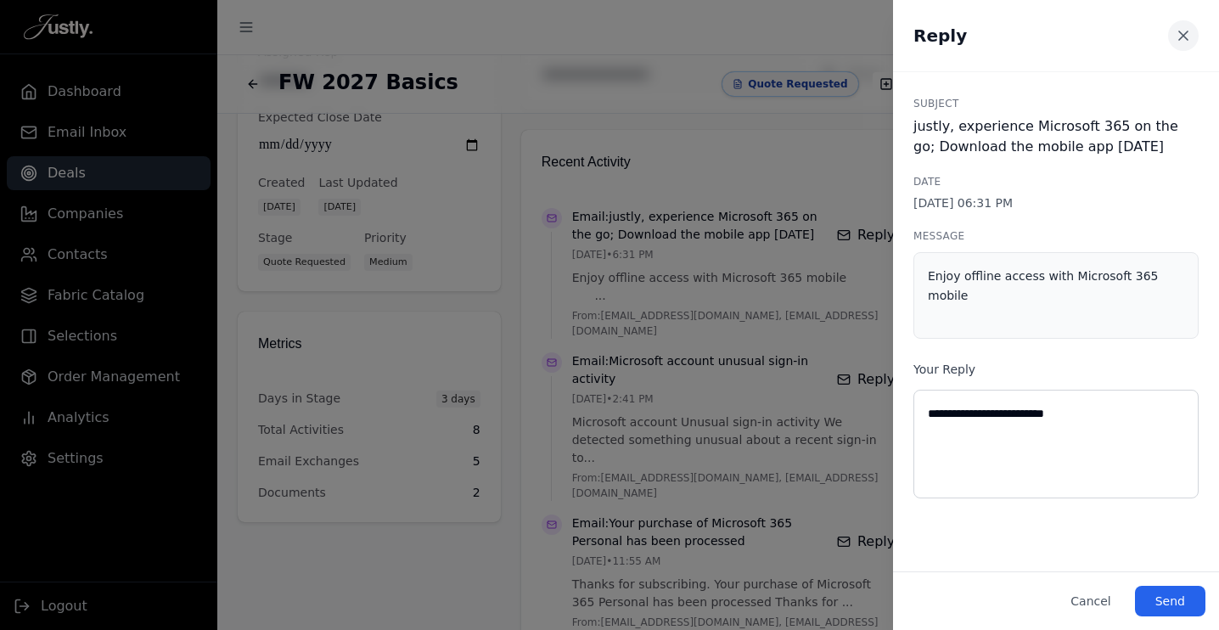
click at [1188, 36] on icon at bounding box center [1183, 35] width 17 height 17
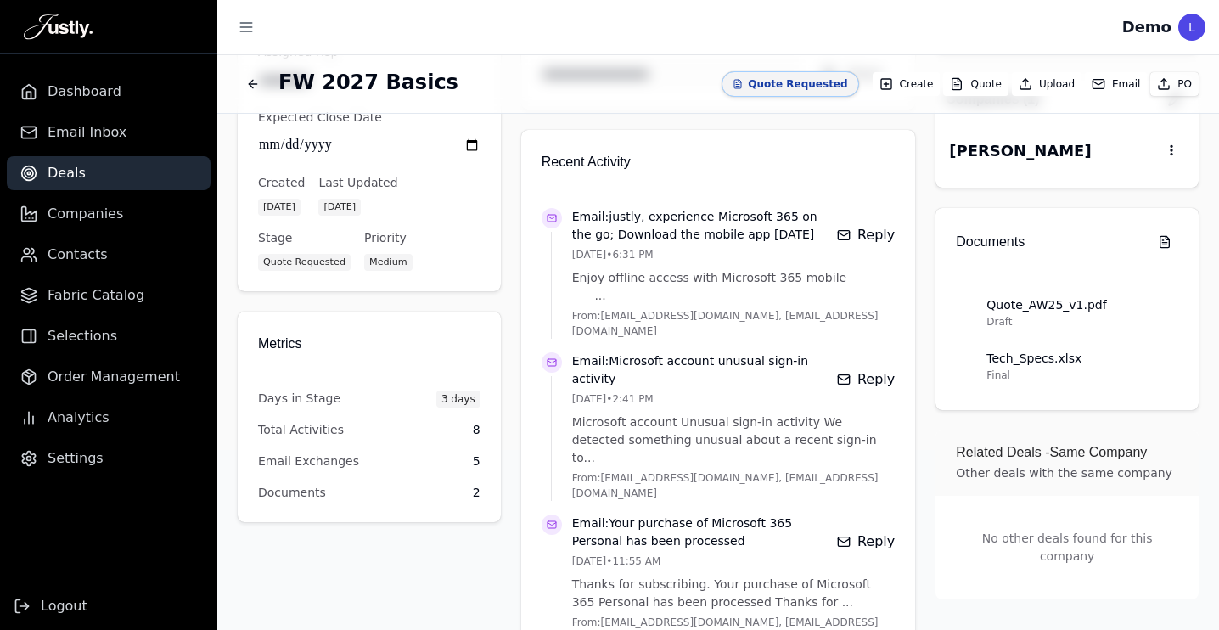
scroll to position [0, 0]
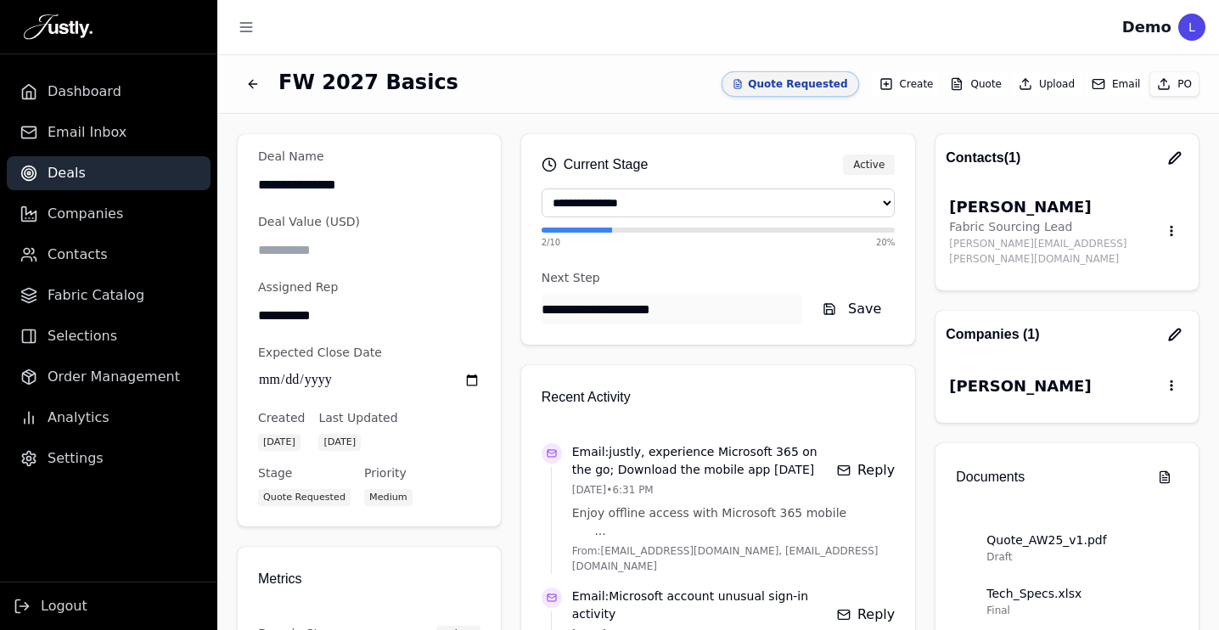
click at [253, 82] on icon "Back to deals" at bounding box center [253, 84] width 14 height 14
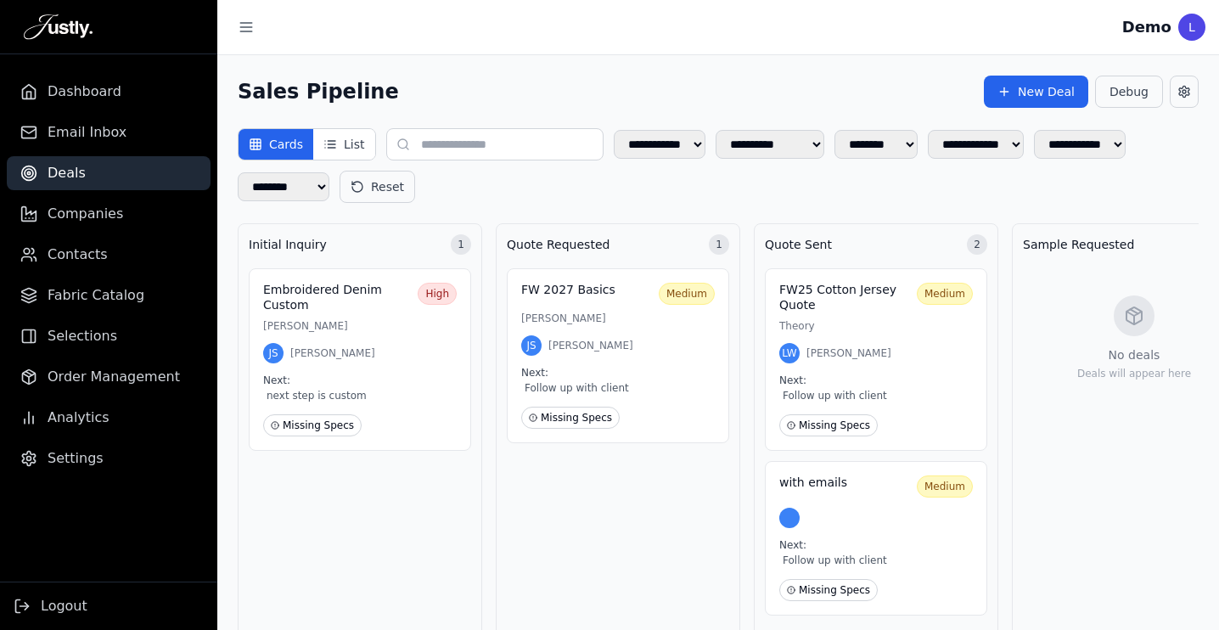
click at [1196, 24] on div "L" at bounding box center [1191, 27] width 27 height 27
click at [82, 212] on span "Companies" at bounding box center [86, 214] width 76 height 20
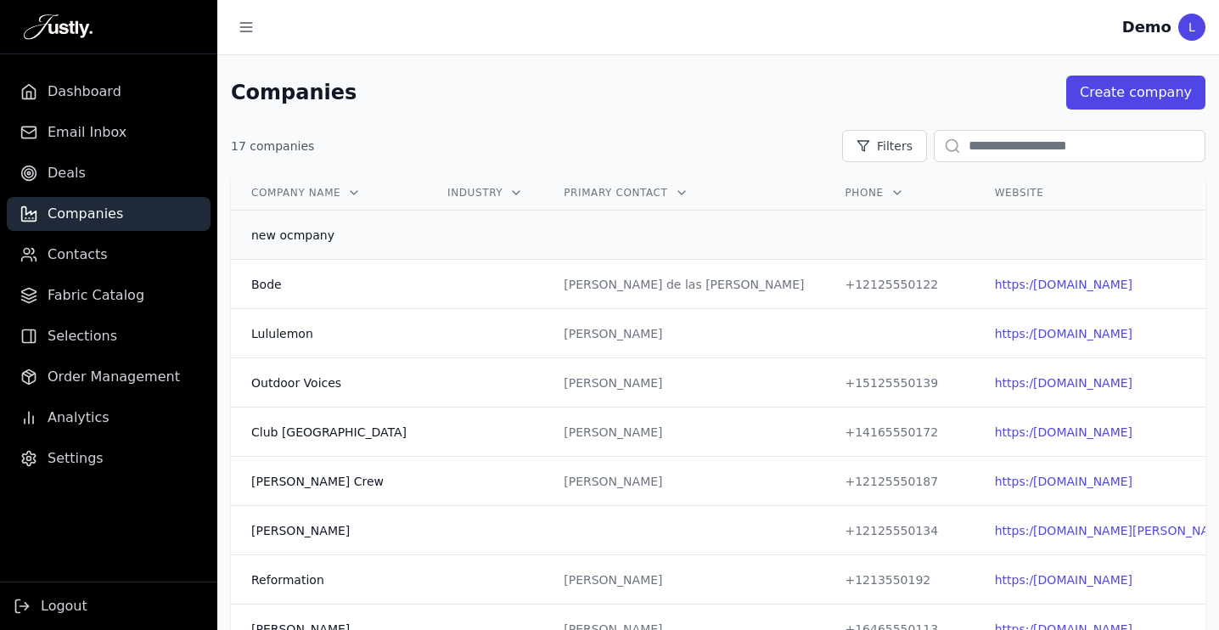
click at [470, 235] on td at bounding box center [485, 234] width 116 height 49
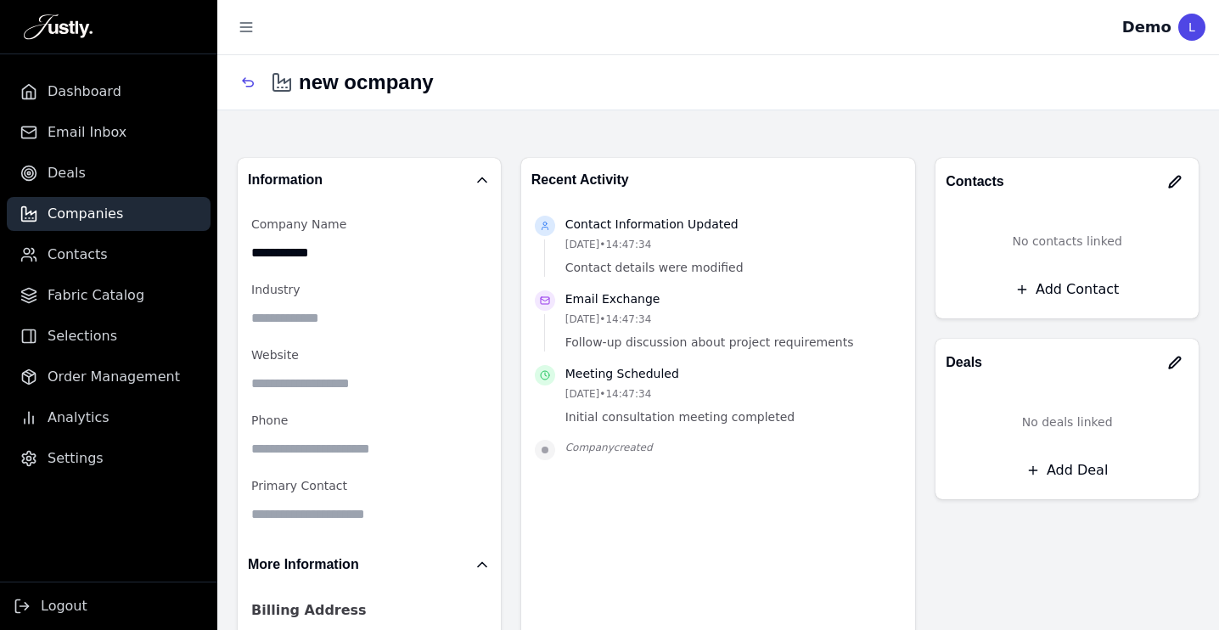
click at [349, 187] on div "Information" at bounding box center [369, 180] width 243 height 24
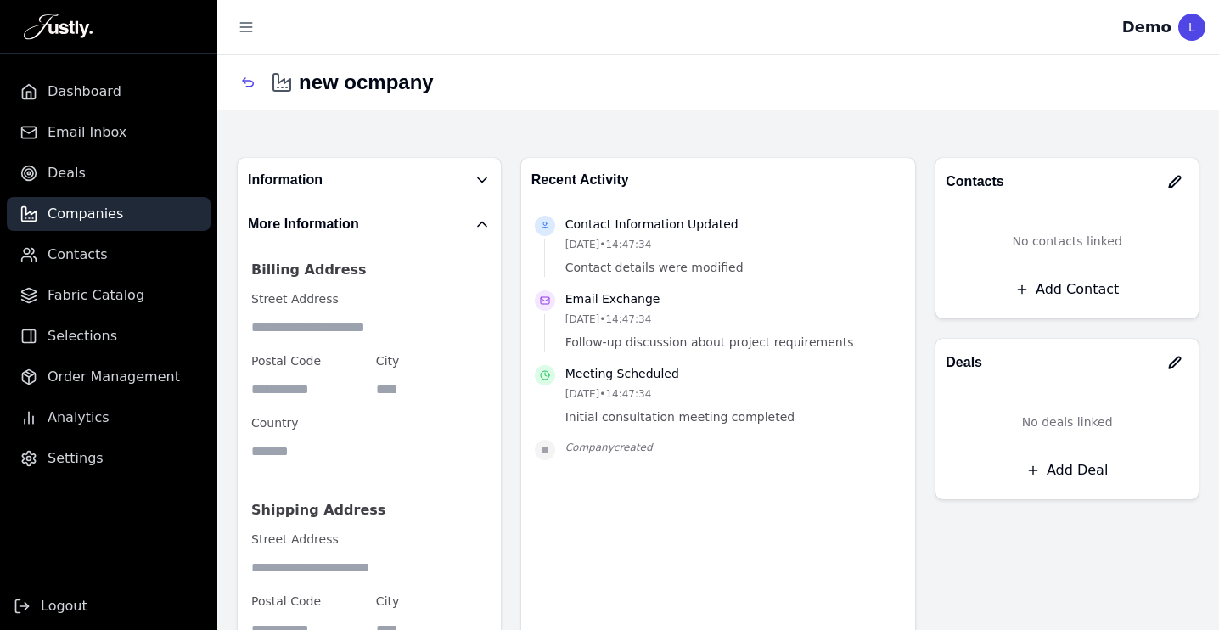
click at [349, 187] on div "Information" at bounding box center [369, 180] width 243 height 24
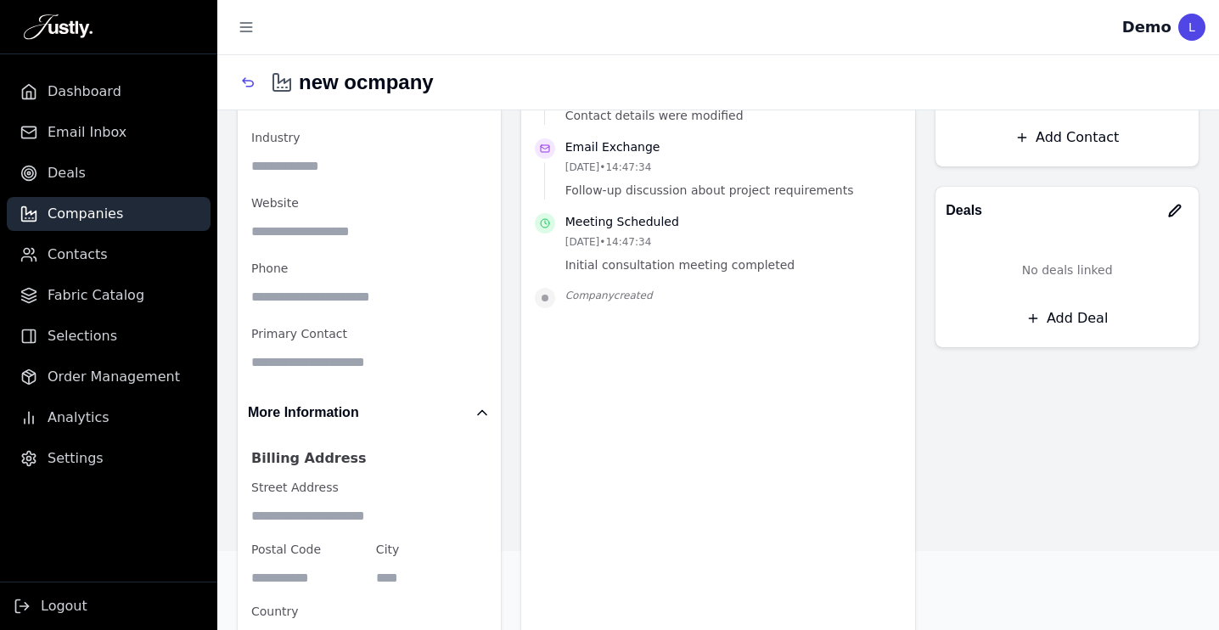
scroll to position [430, 0]
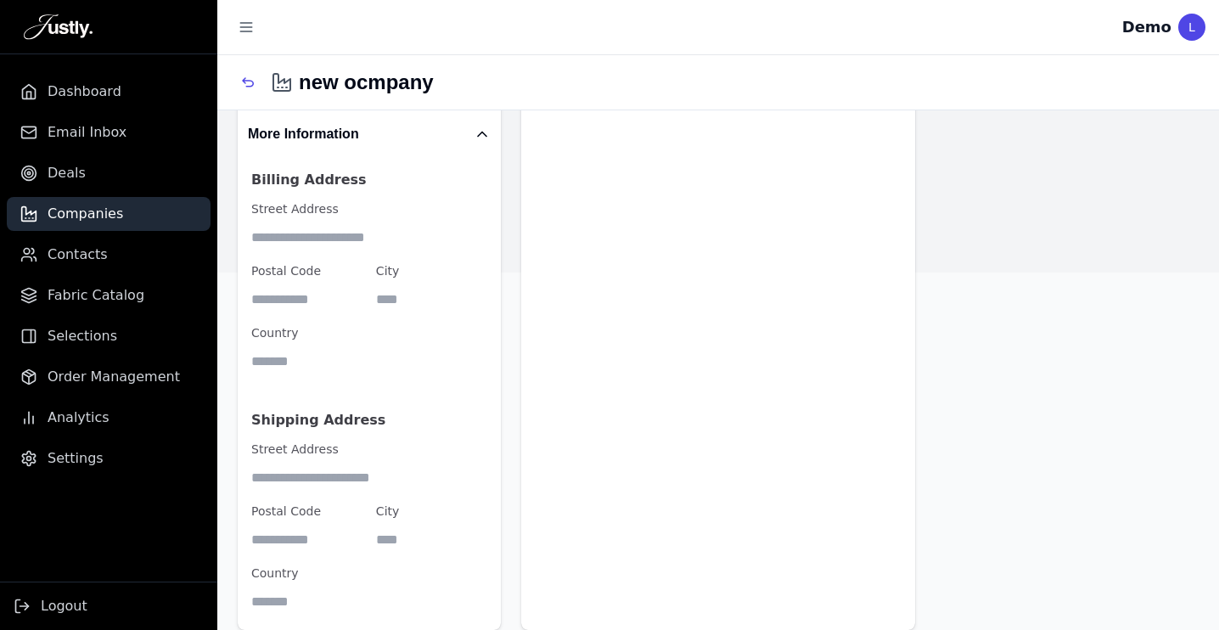
click at [416, 532] on input at bounding box center [431, 539] width 111 height 31
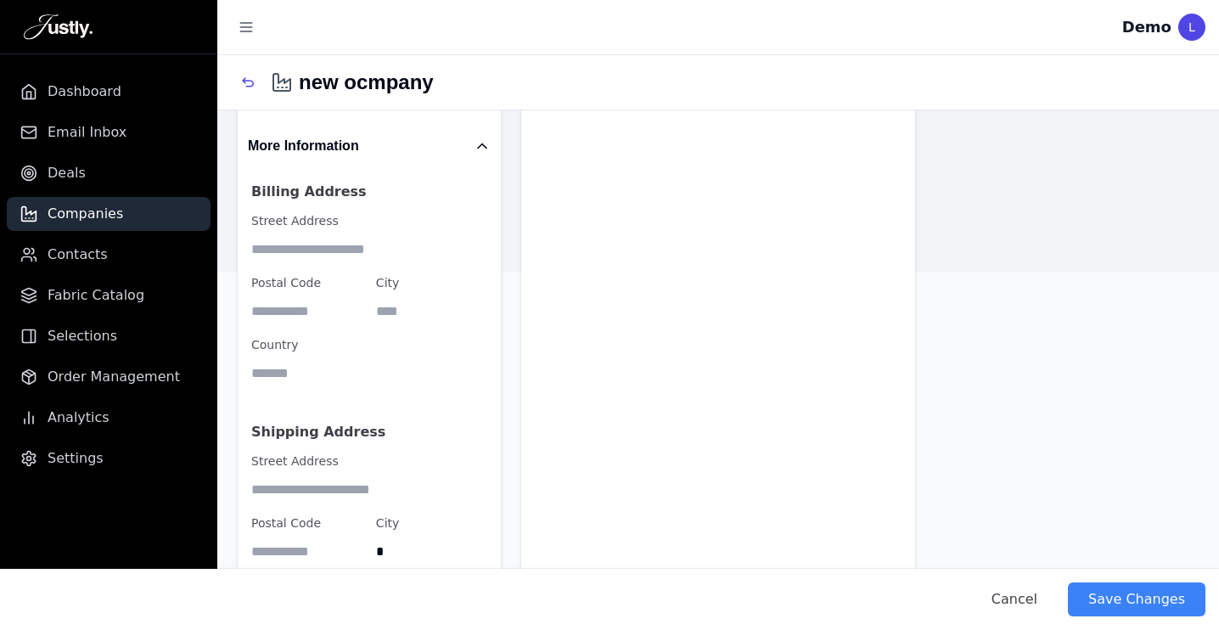
type input "*"
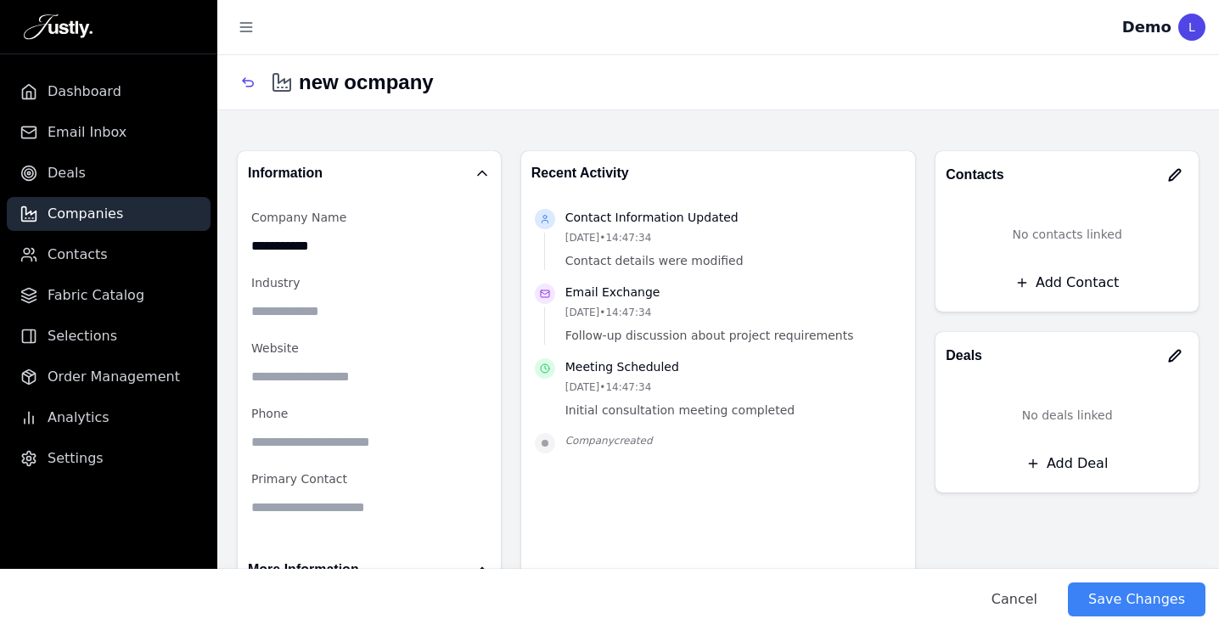
scroll to position [0, 0]
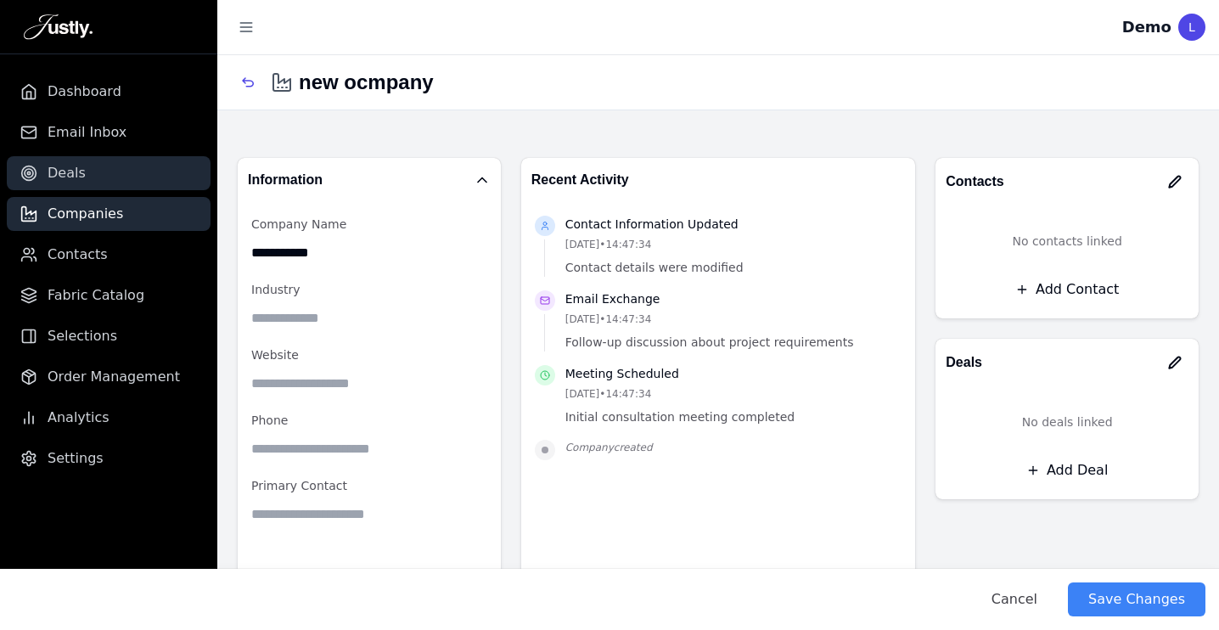
click at [64, 172] on span "Deals" at bounding box center [67, 173] width 38 height 20
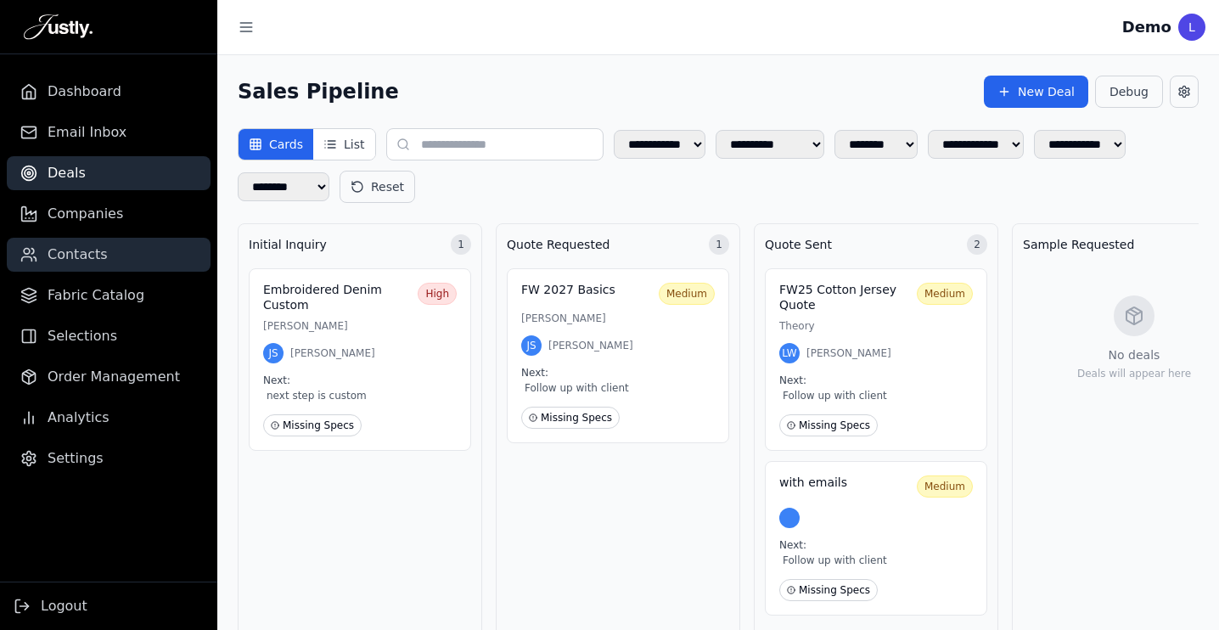
click at [104, 256] on link "Contacts" at bounding box center [109, 255] width 204 height 34
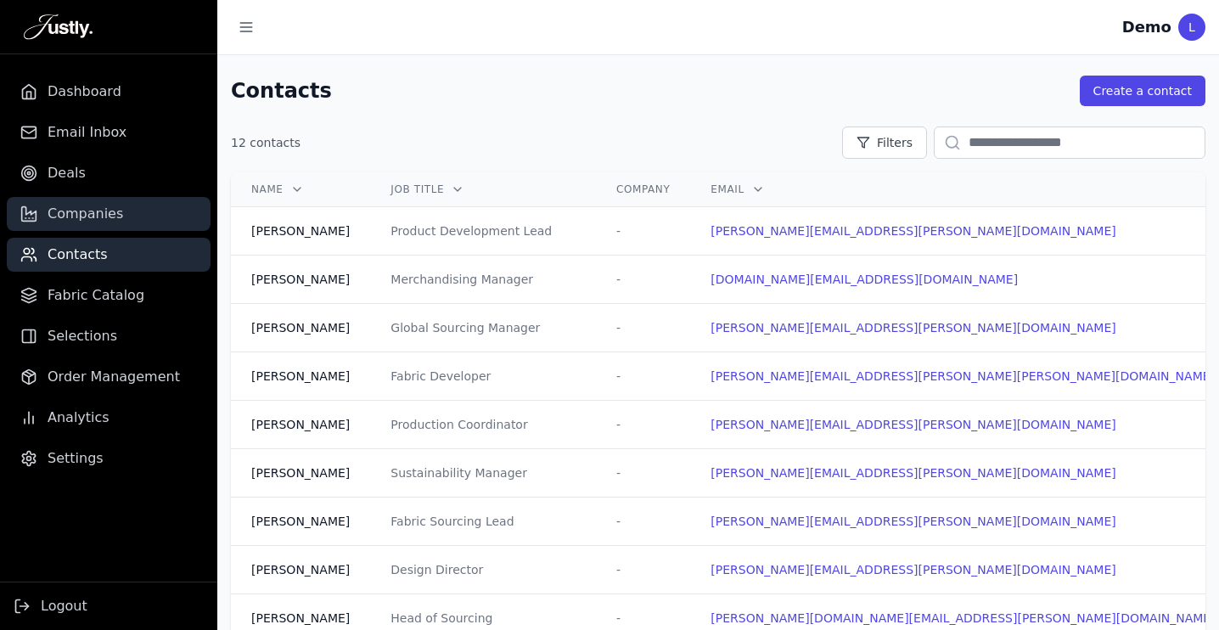
click at [132, 220] on link "Companies" at bounding box center [109, 214] width 204 height 34
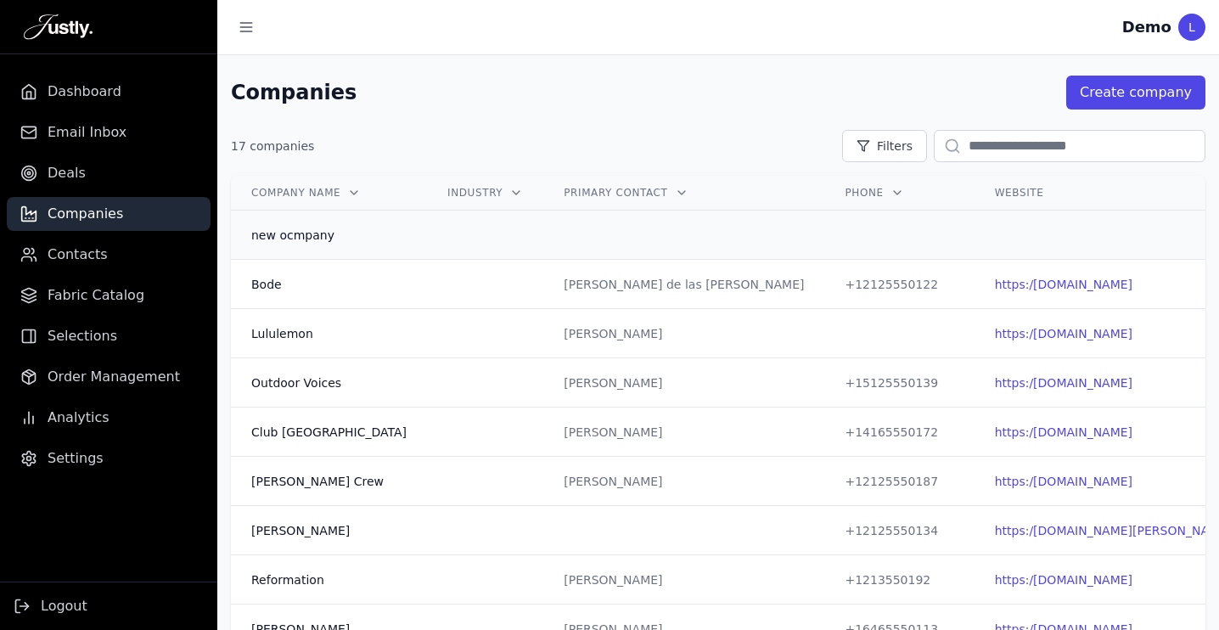
click at [429, 232] on td at bounding box center [485, 234] width 116 height 49
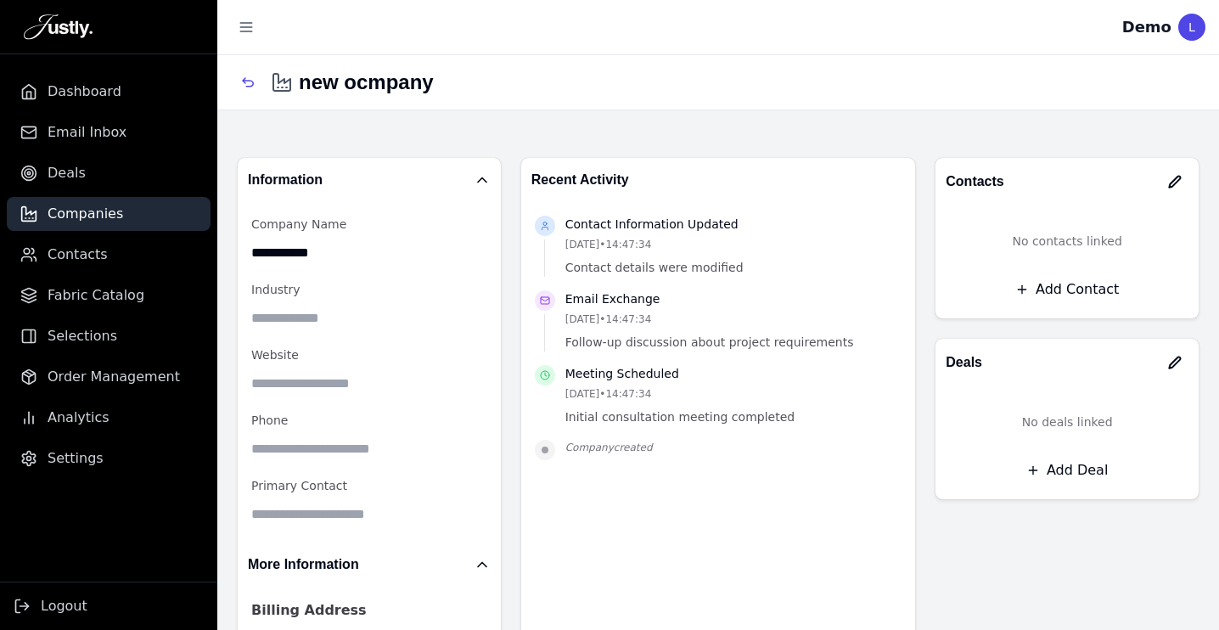
click at [1089, 286] on button "Add Contact" at bounding box center [1067, 289] width 236 height 31
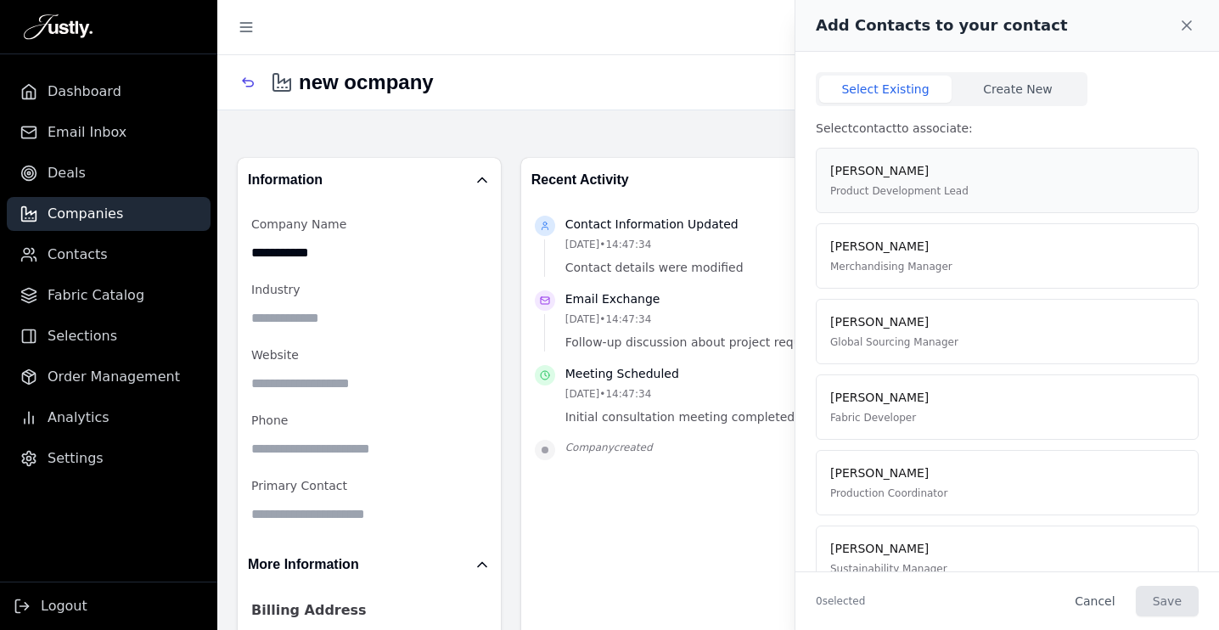
click at [943, 174] on p "[PERSON_NAME]" at bounding box center [899, 171] width 138 height 18
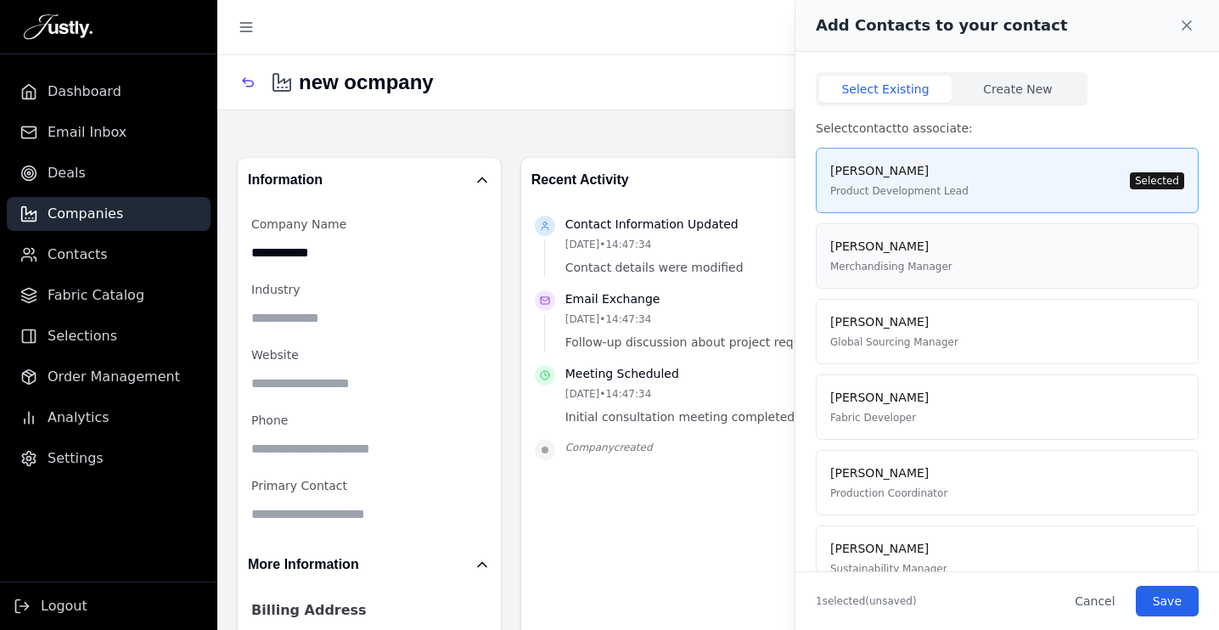
click at [1026, 241] on div "[PERSON_NAME] Merchandising Manager" at bounding box center [1007, 256] width 354 height 36
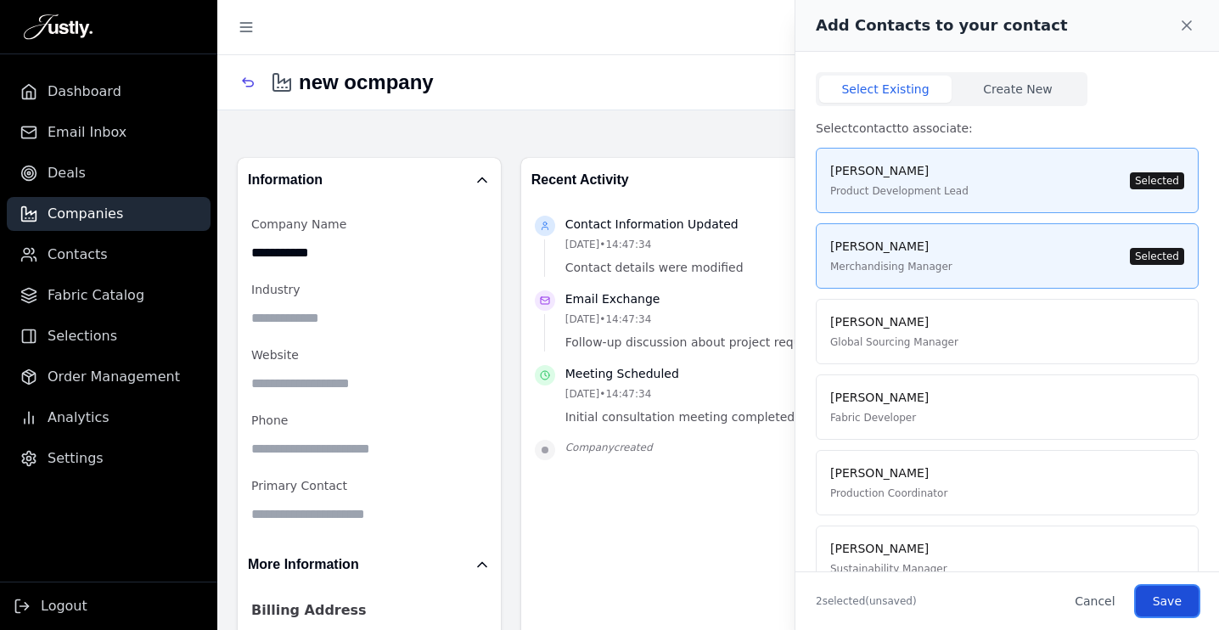
click at [1189, 598] on button "Save" at bounding box center [1166, 601] width 63 height 31
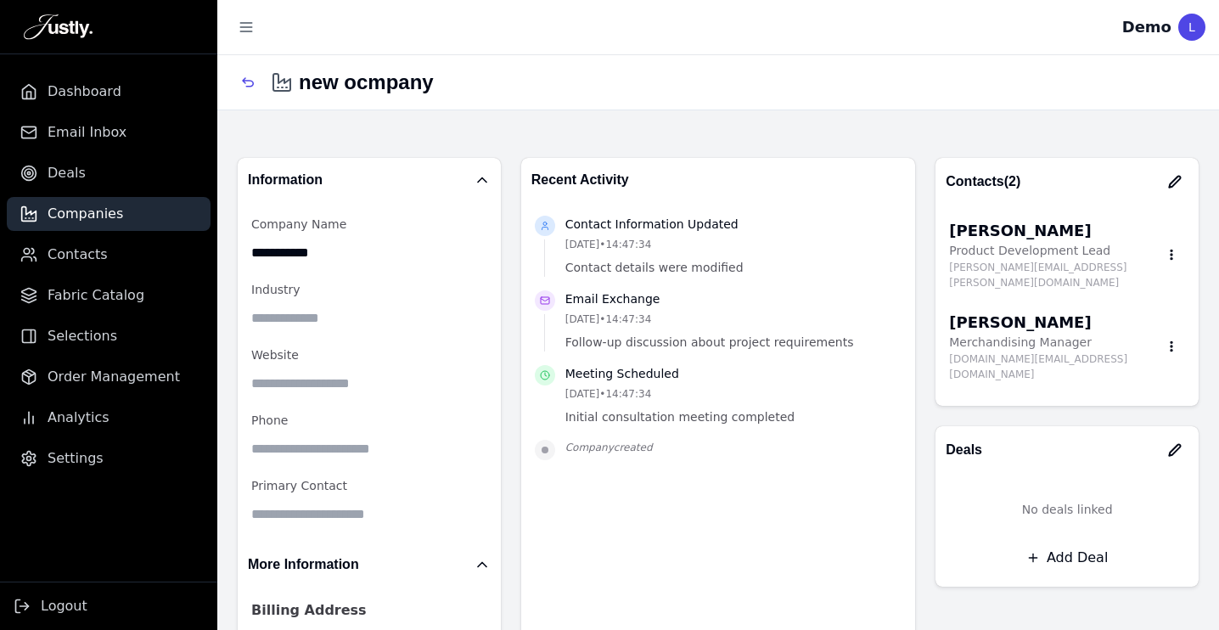
drag, startPoint x: 315, startPoint y: 79, endPoint x: 436, endPoint y: 81, distance: 121.4
click at [436, 81] on div "new ocmpany" at bounding box center [717, 82] width 1001 height 55
click at [455, 94] on div "new ocmpany" at bounding box center [717, 82] width 1001 height 55
drag, startPoint x: 430, startPoint y: 84, endPoint x: 350, endPoint y: 84, distance: 79.8
click at [350, 84] on div "new ocmpany" at bounding box center [717, 82] width 1001 height 55
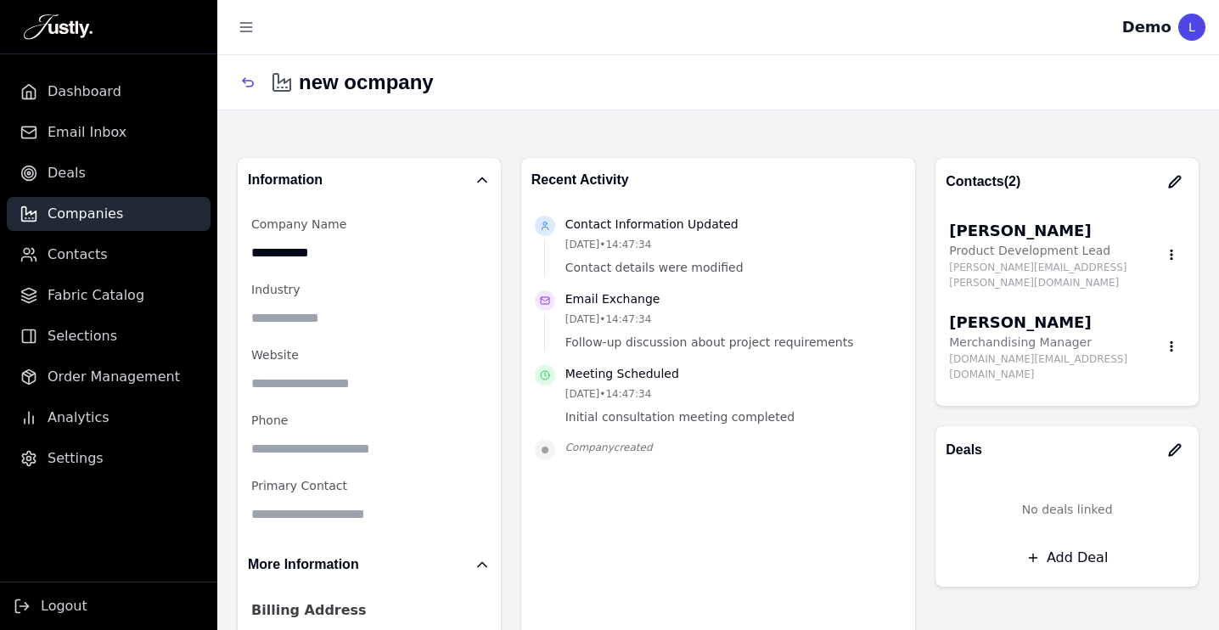
click at [510, 112] on div "**********" at bounding box center [717, 379] width 1001 height 648
click at [89, 167] on link "Deals" at bounding box center [109, 173] width 204 height 34
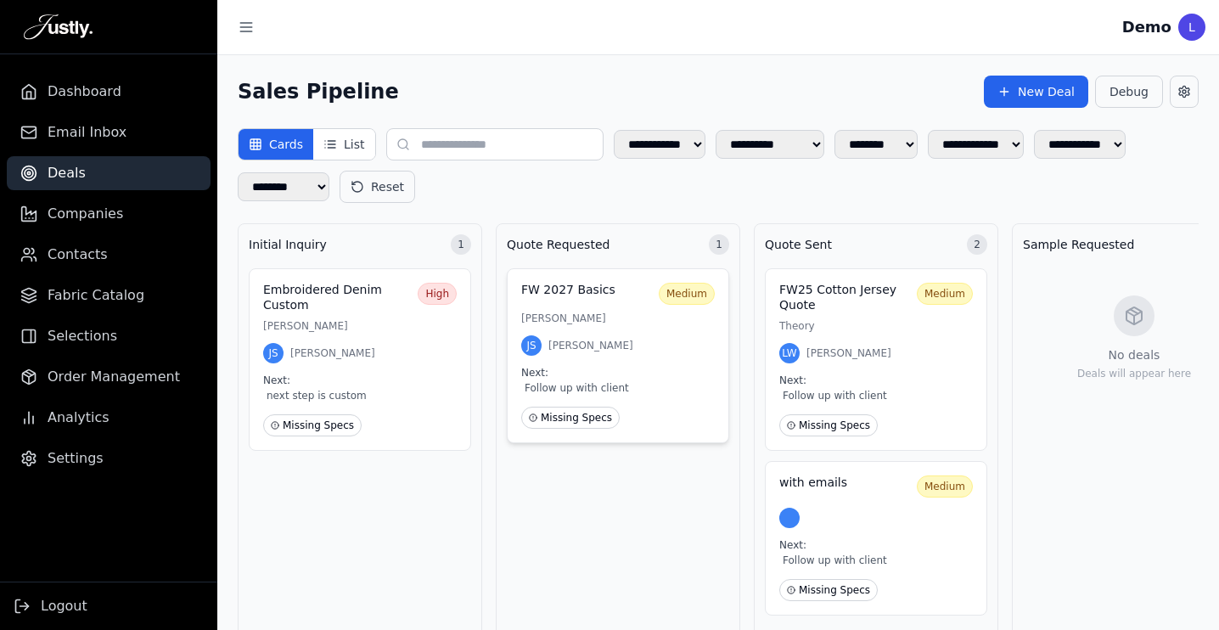
click at [616, 328] on div "FW 2027 Basics Medium [PERSON_NAME] JS [PERSON_NAME] Next: Follow up with clien…" at bounding box center [618, 355] width 222 height 175
select select "**********"
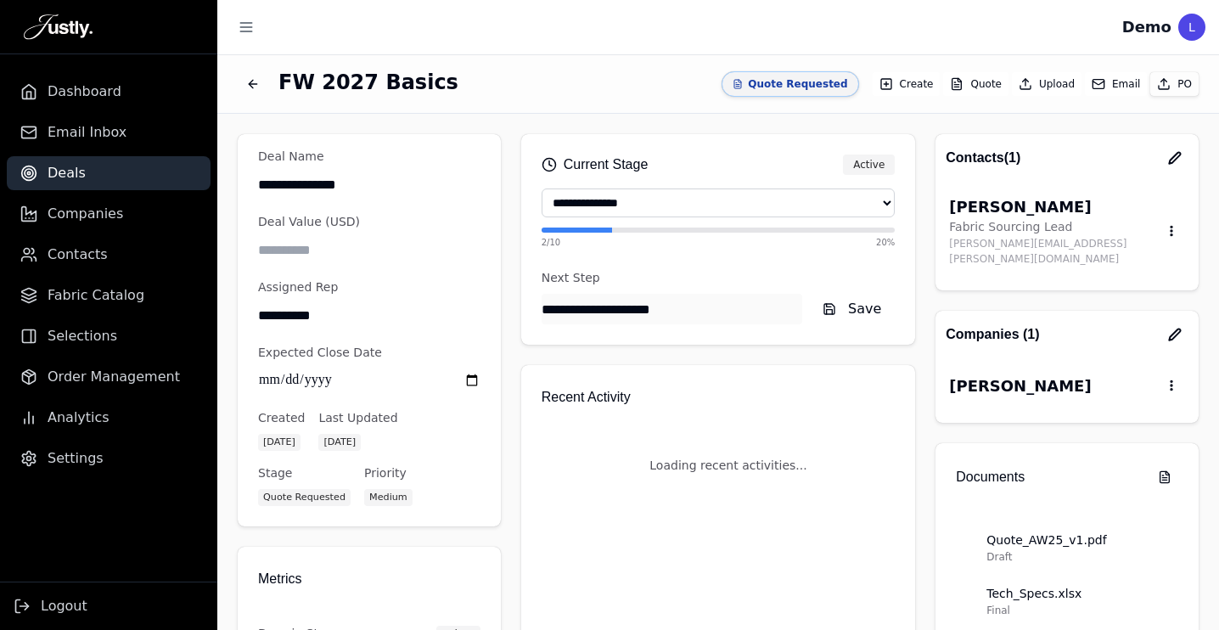
click at [616, 328] on div "**********" at bounding box center [717, 370] width 1001 height 630
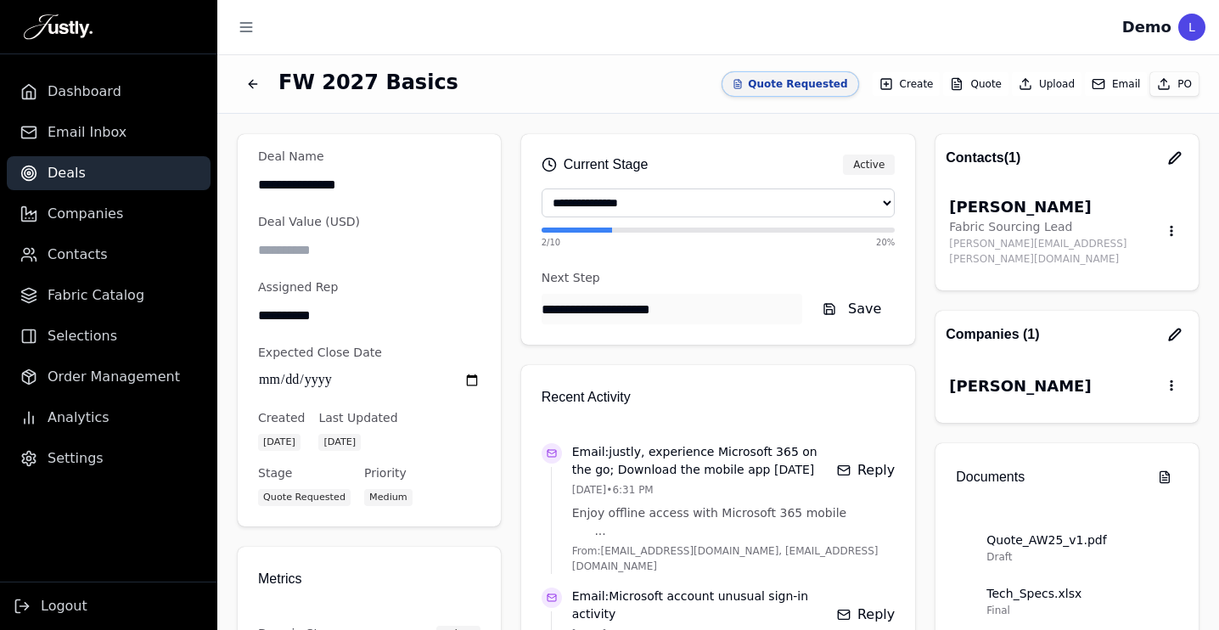
click at [923, 339] on div "**********" at bounding box center [718, 364] width 961 height 460
click at [92, 453] on span "Settings" at bounding box center [76, 458] width 56 height 20
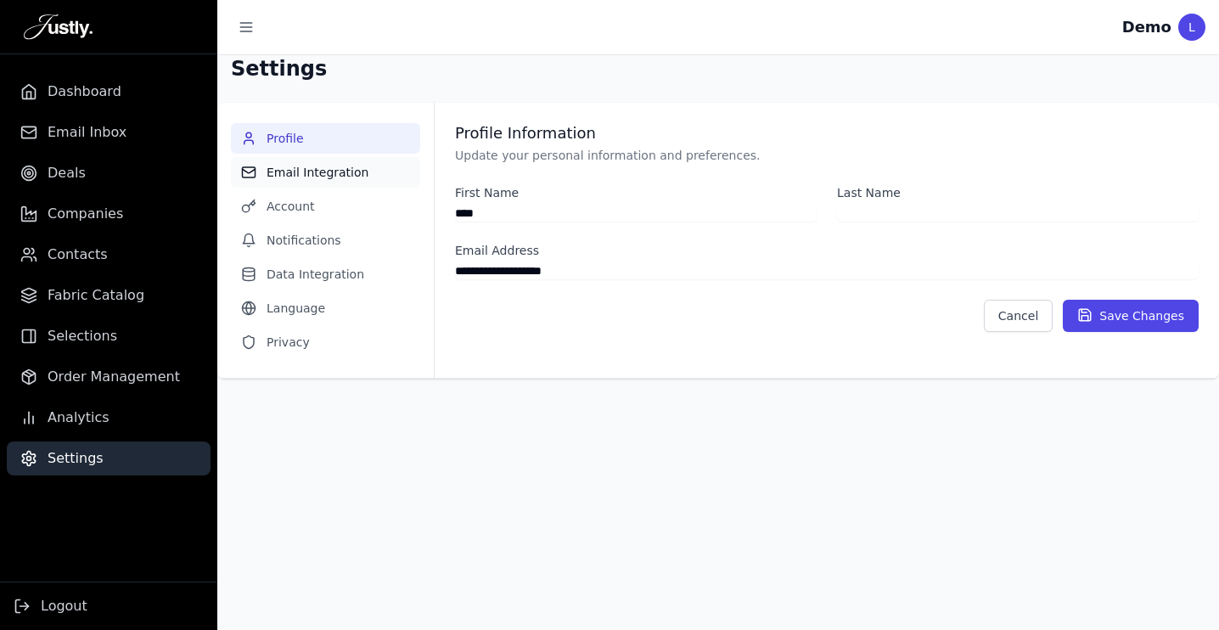
click at [320, 175] on button "Email Integration" at bounding box center [325, 172] width 189 height 31
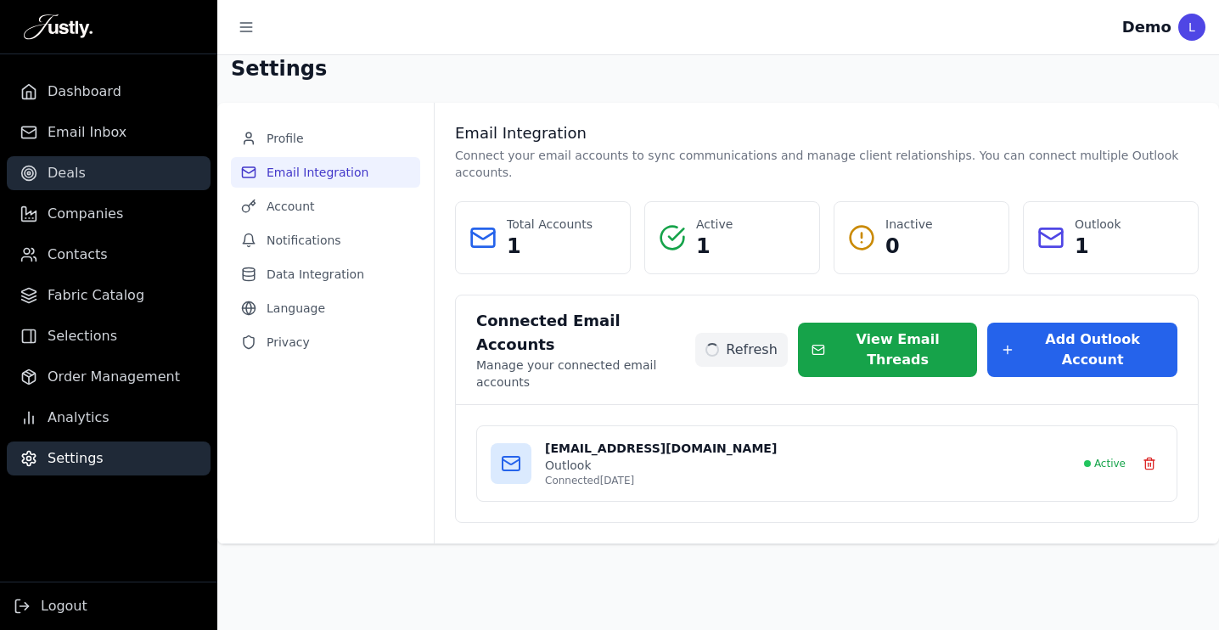
click at [64, 174] on span "Deals" at bounding box center [67, 173] width 38 height 20
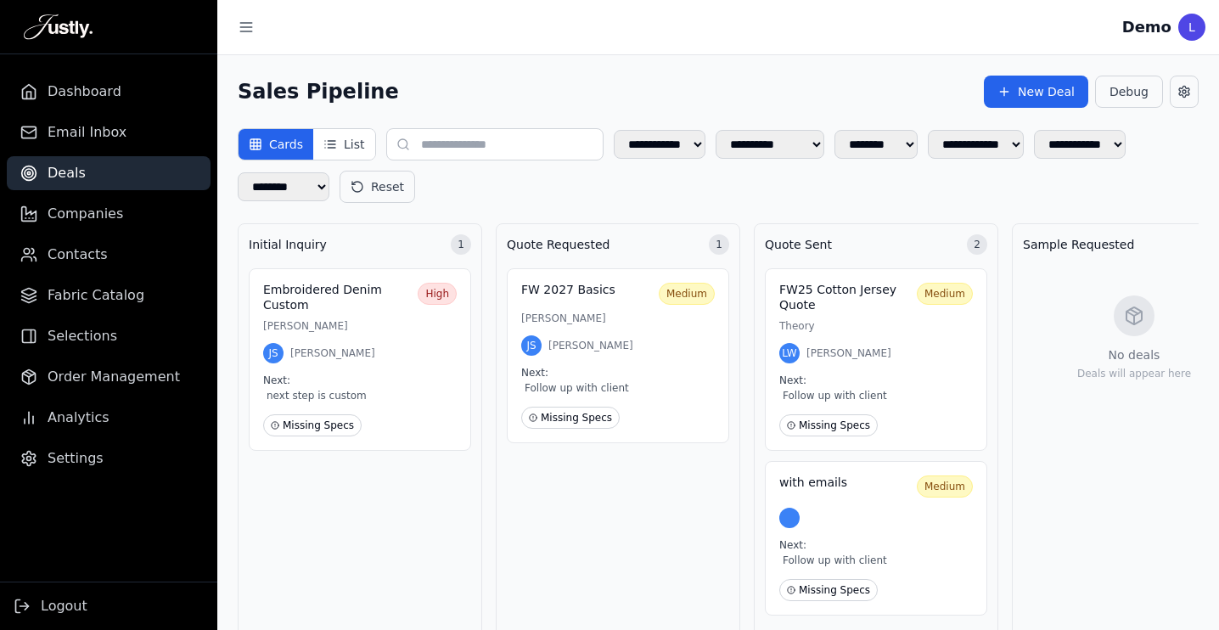
click at [1185, 26] on div "L" at bounding box center [1191, 27] width 27 height 27
click at [373, 325] on p "[PERSON_NAME]" at bounding box center [359, 326] width 193 height 14
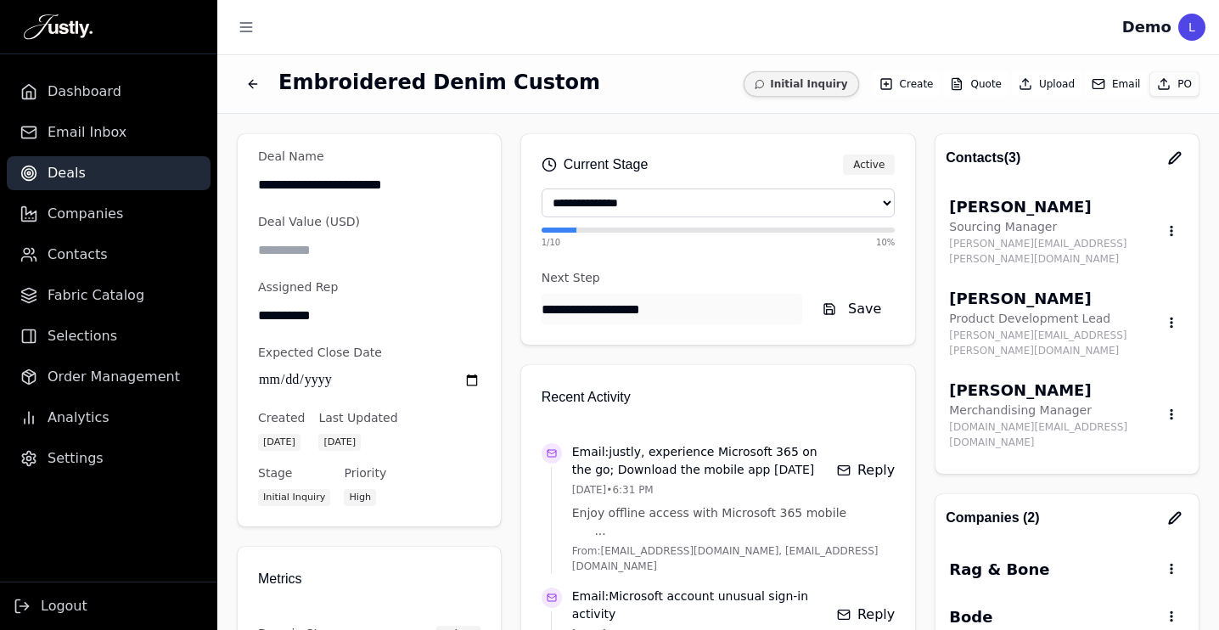
drag, startPoint x: 351, startPoint y: 310, endPoint x: 229, endPoint y: 311, distance: 122.2
click at [229, 311] on div "**********" at bounding box center [717, 364] width 1001 height 501
click at [360, 312] on input "**********" at bounding box center [369, 315] width 222 height 31
drag, startPoint x: 360, startPoint y: 312, endPoint x: 259, endPoint y: 311, distance: 101.0
click at [259, 311] on input "**********" at bounding box center [369, 315] width 222 height 31
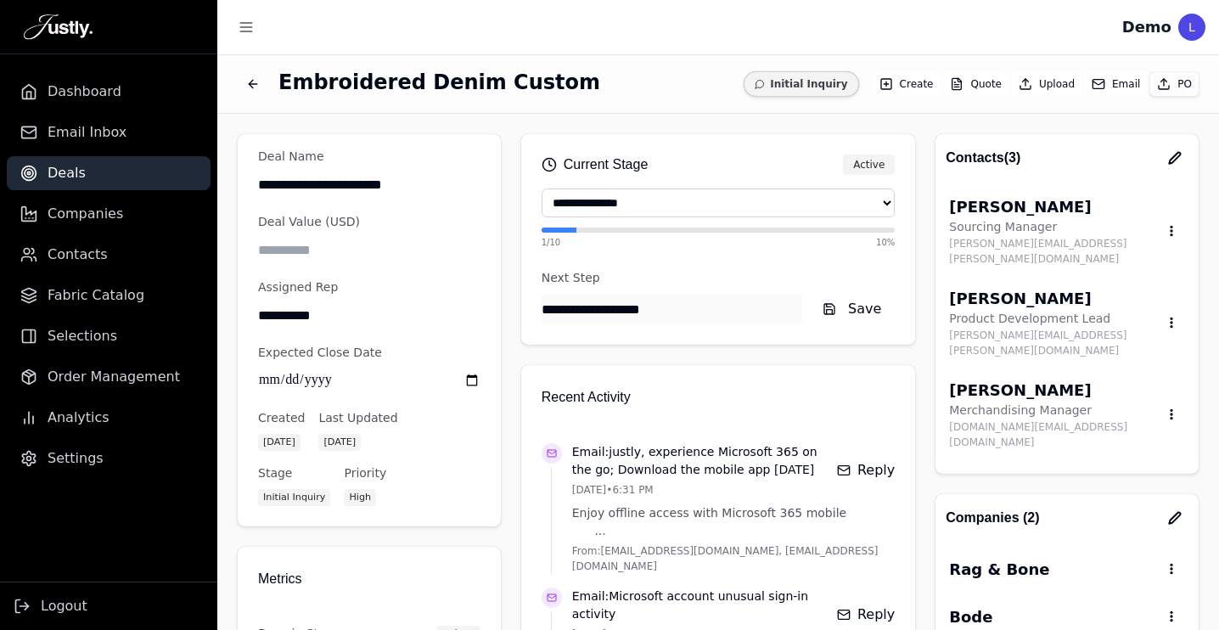
click at [365, 318] on input "**********" at bounding box center [369, 315] width 222 height 31
click at [82, 465] on span "Settings" at bounding box center [76, 458] width 56 height 20
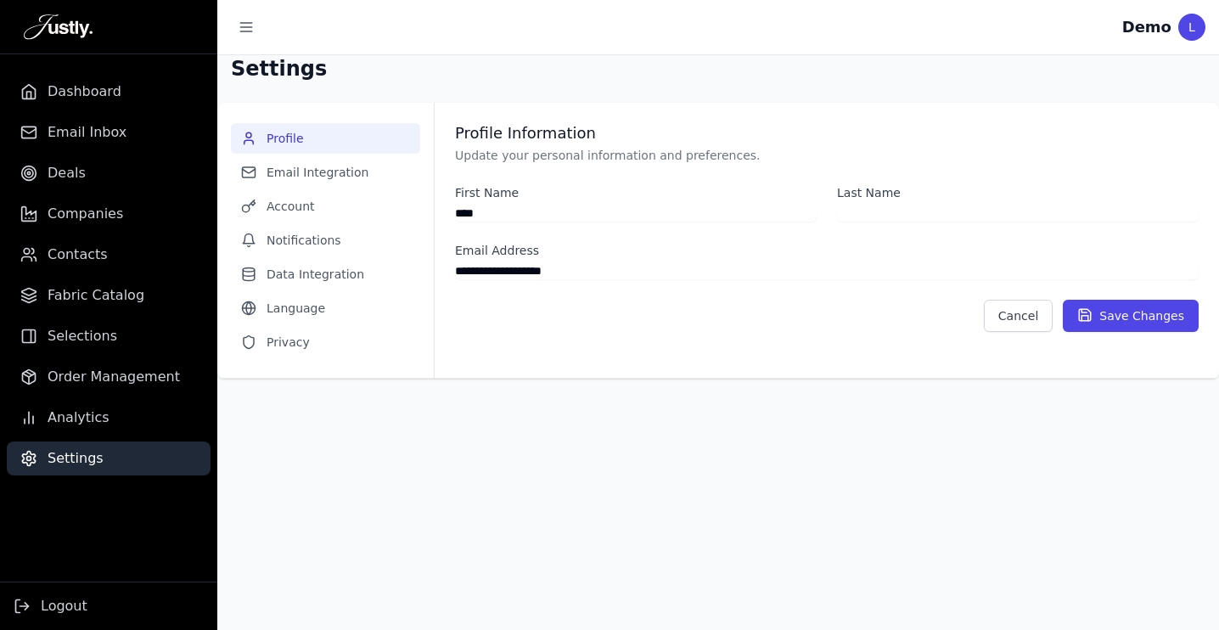
drag, startPoint x: 606, startPoint y: 261, endPoint x: 453, endPoint y: 265, distance: 152.8
click at [453, 265] on div "**********" at bounding box center [826, 240] width 784 height 275
click at [489, 272] on input "**********" at bounding box center [826, 270] width 743 height 17
click at [575, 299] on div "**********" at bounding box center [826, 227] width 743 height 209
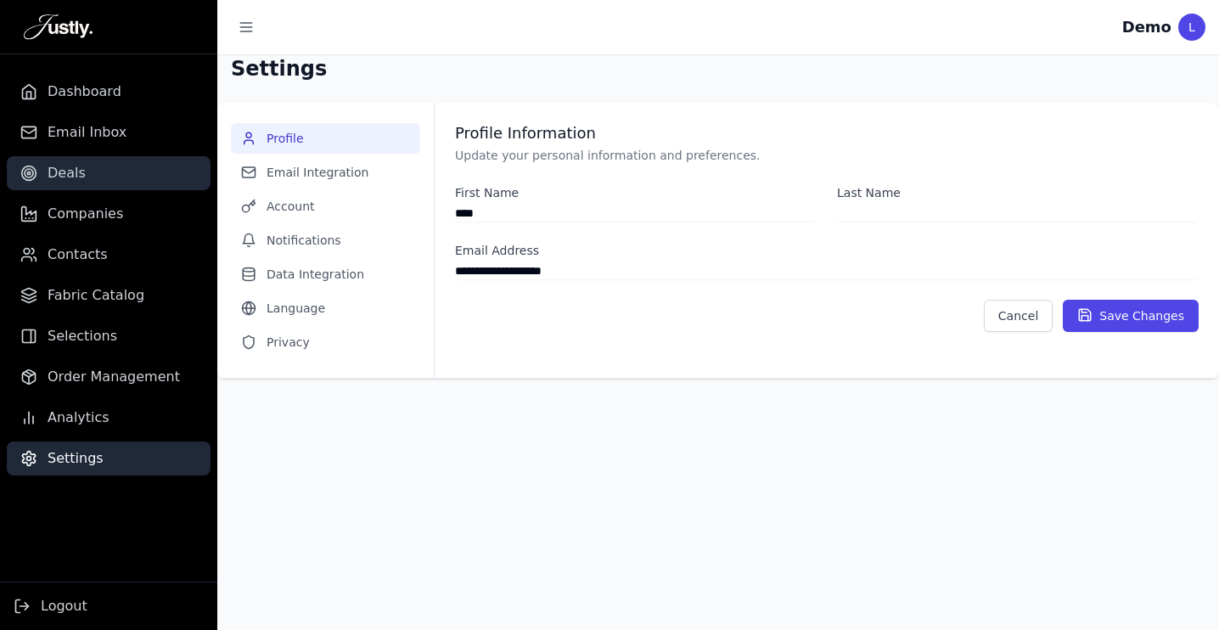
click at [95, 171] on link "Deals" at bounding box center [109, 173] width 204 height 34
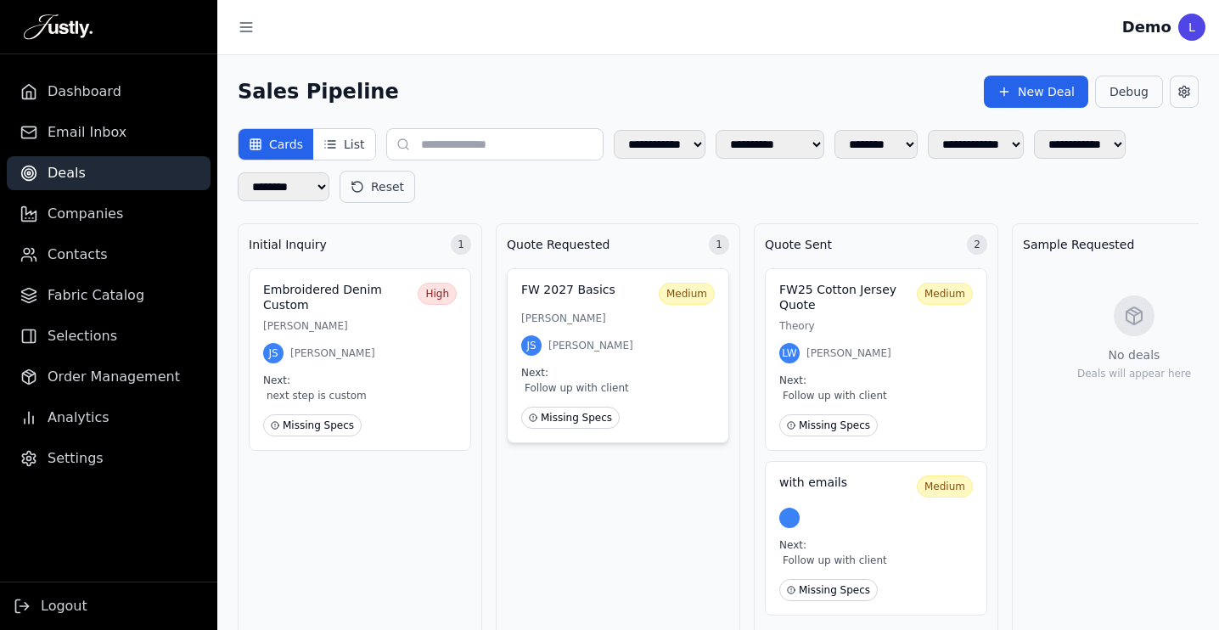
click at [630, 333] on div "FW 2027 Basics Medium [PERSON_NAME] JS [PERSON_NAME] Next: Follow up with clien…" at bounding box center [618, 355] width 222 height 175
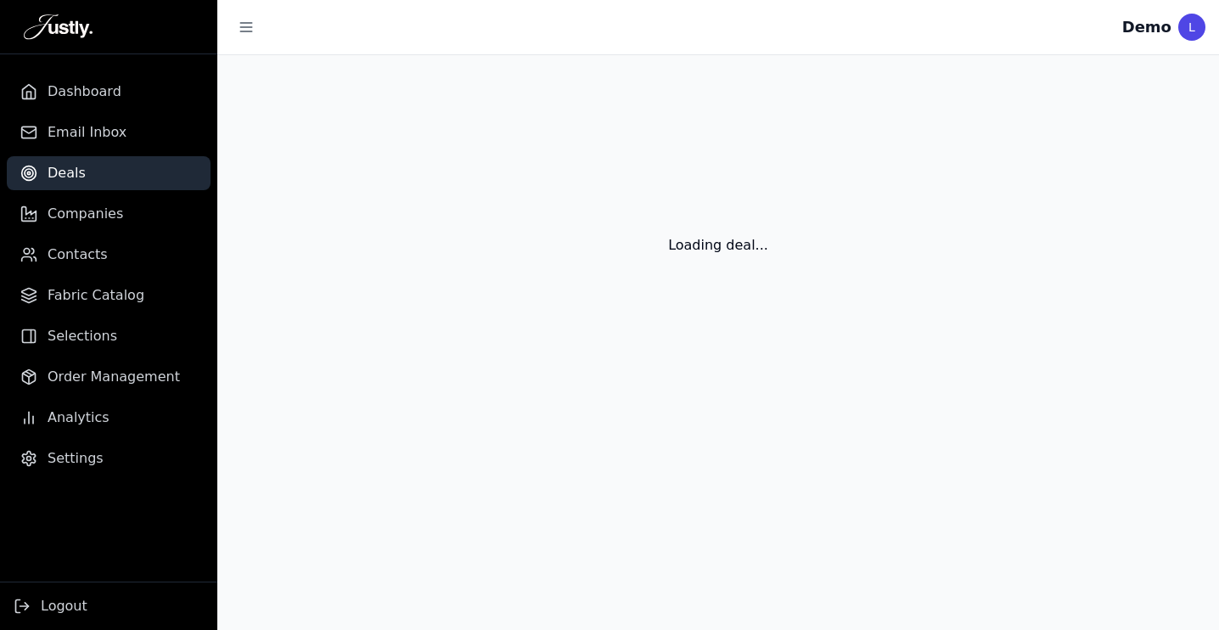
select select "**********"
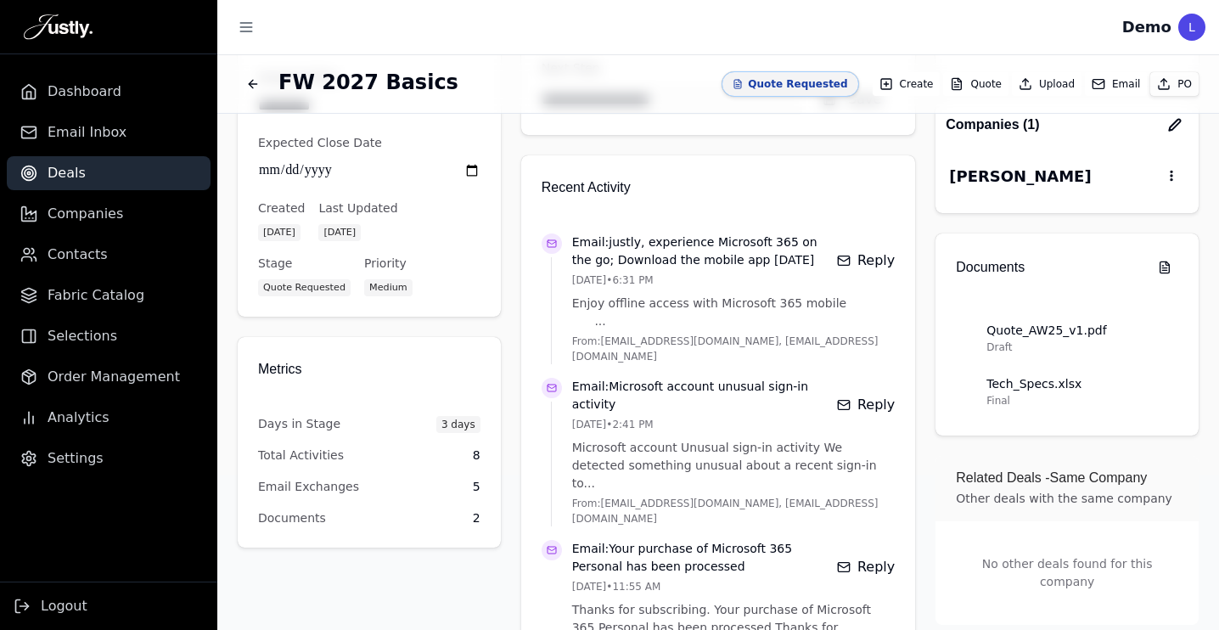
scroll to position [289, 0]
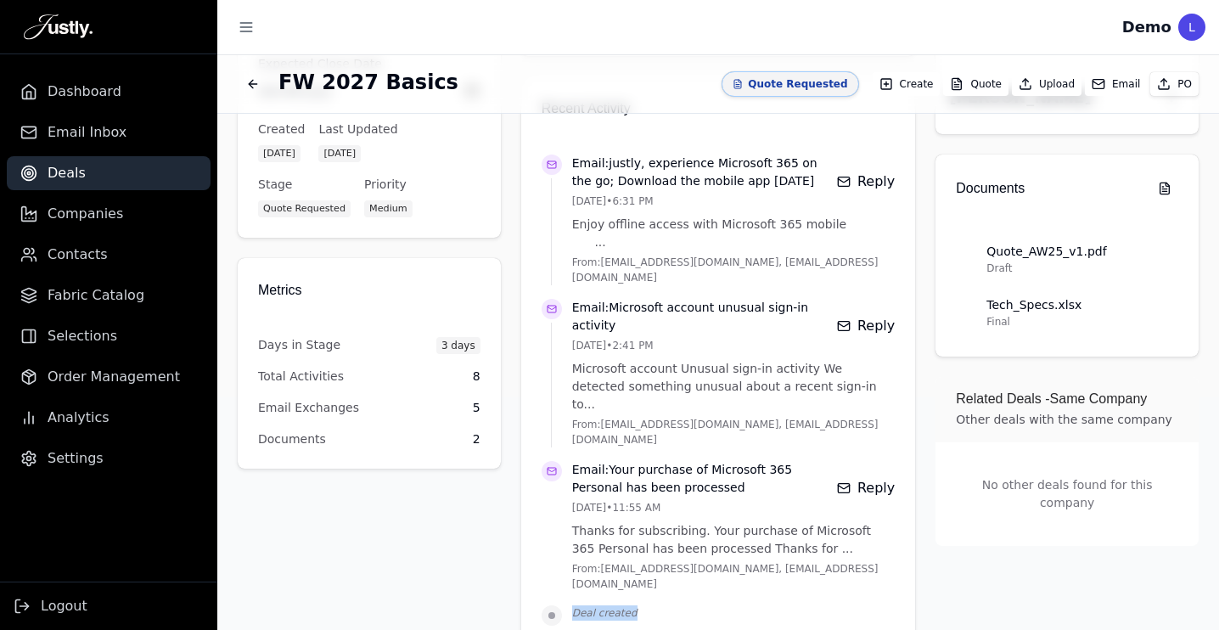
drag, startPoint x: 566, startPoint y: 602, endPoint x: 632, endPoint y: 599, distance: 66.2
click at [633, 605] on div "Deal created" at bounding box center [718, 615] width 354 height 20
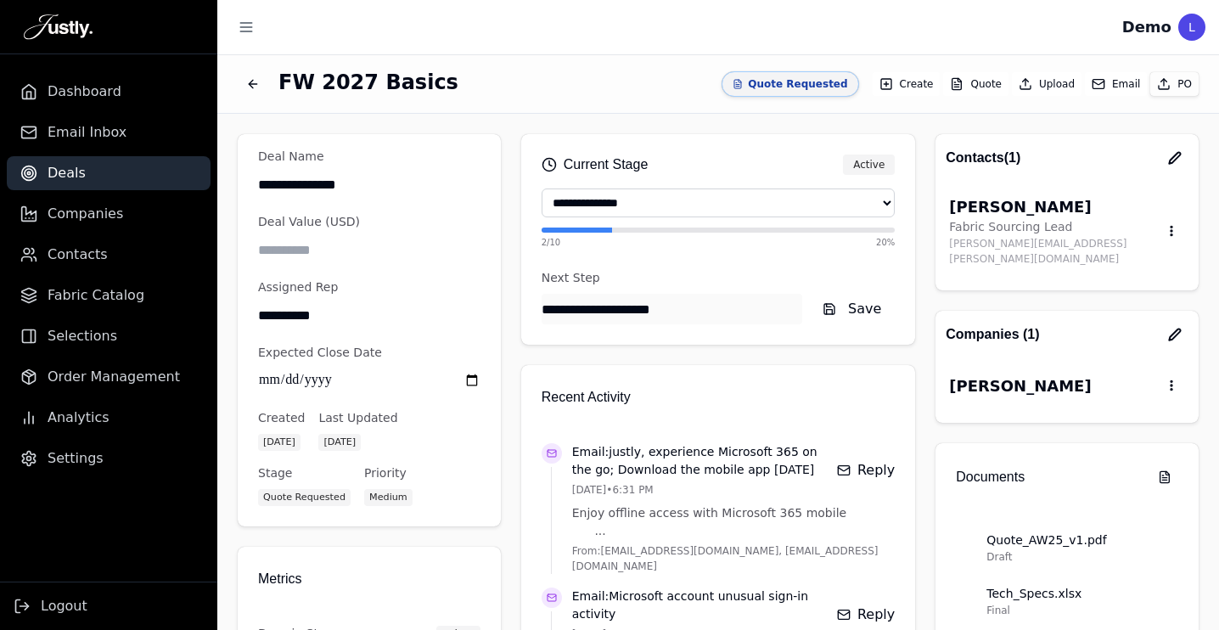
click at [635, 121] on div "**********" at bounding box center [717, 364] width 1001 height 501
click at [101, 455] on link "Settings" at bounding box center [109, 458] width 204 height 34
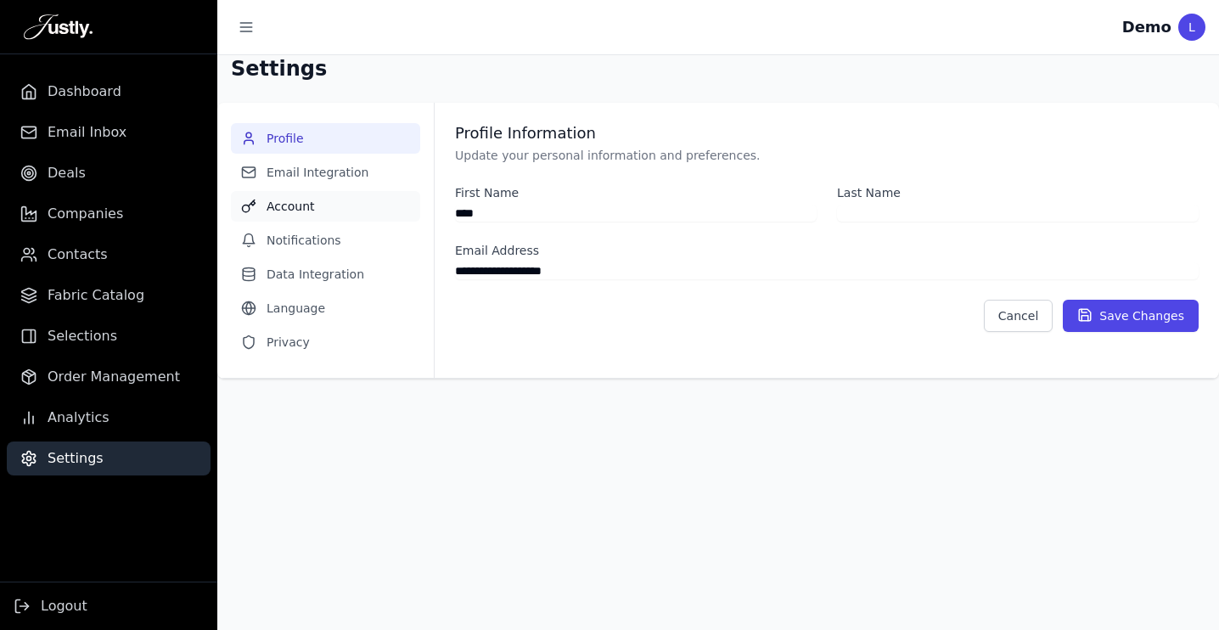
click at [281, 210] on button "Account" at bounding box center [325, 206] width 189 height 31
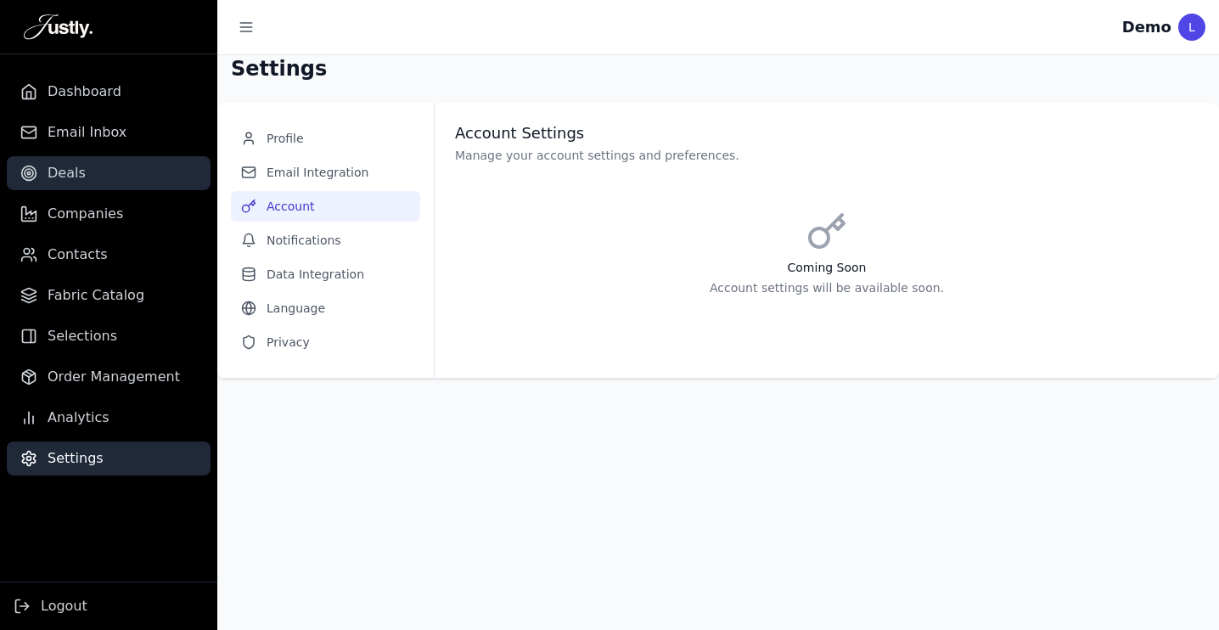
click at [79, 160] on link "Deals" at bounding box center [109, 173] width 204 height 34
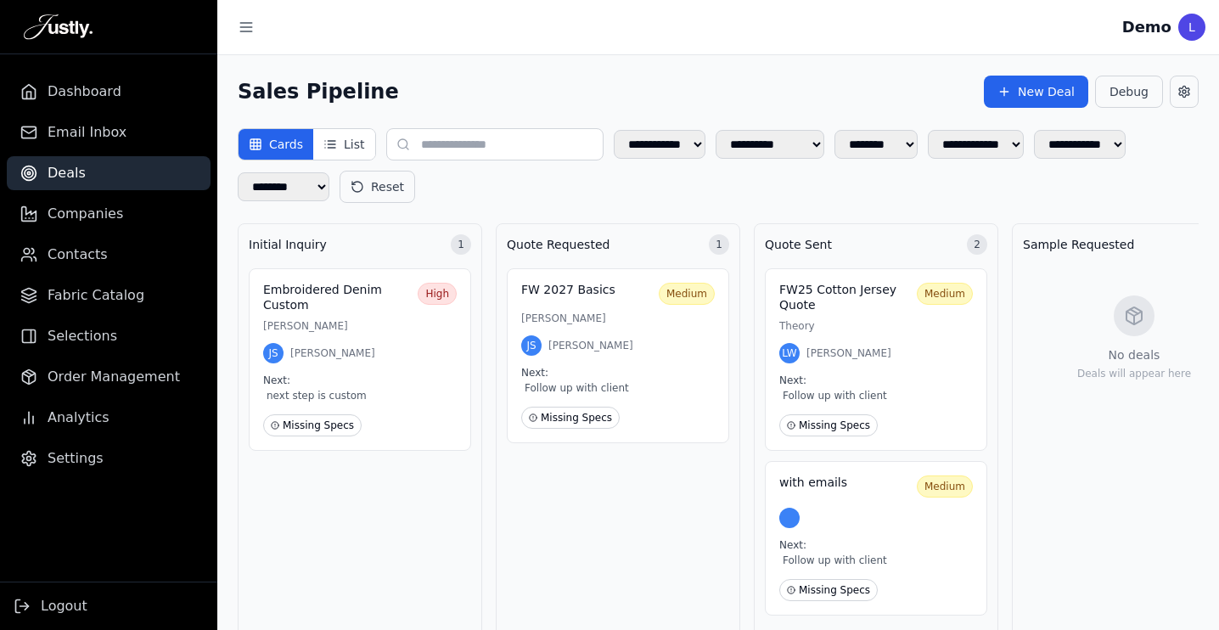
click at [1115, 178] on div "**********" at bounding box center [718, 165] width 961 height 75
click at [609, 191] on div "**********" at bounding box center [718, 165] width 961 height 75
click at [606, 97] on div "Sales Pipeline New Deal Debug" at bounding box center [718, 92] width 961 height 32
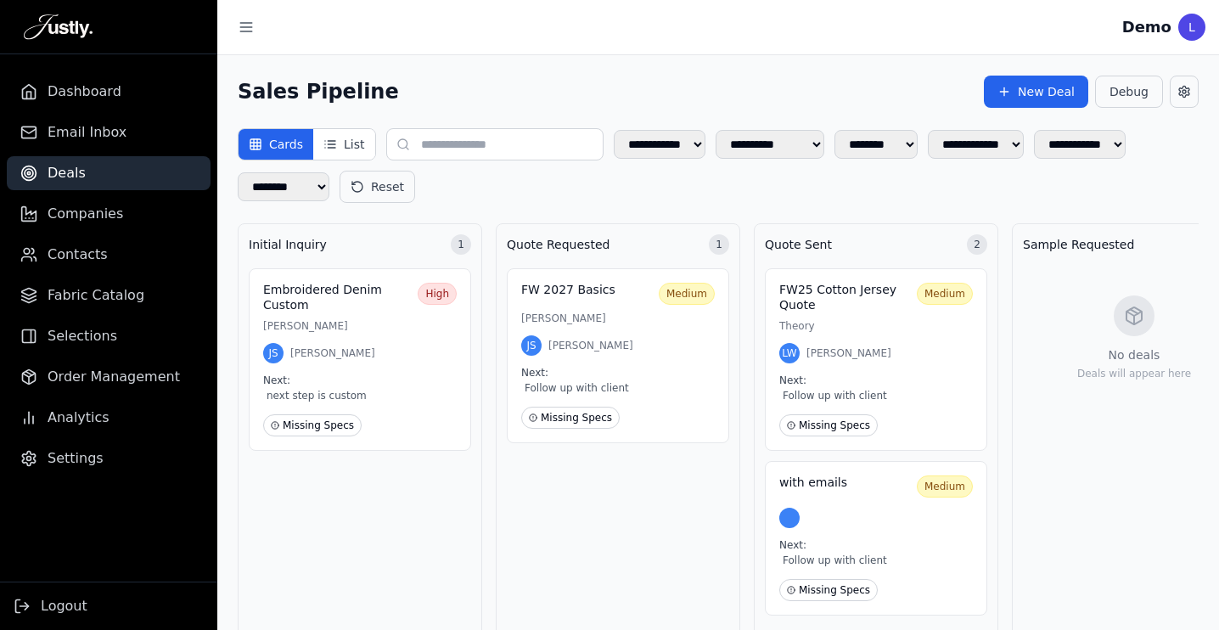
click at [606, 97] on div "Sales Pipeline New Deal Debug" at bounding box center [718, 92] width 961 height 32
click at [614, 97] on div "Sales Pipeline New Deal Debug" at bounding box center [718, 92] width 961 height 32
click at [661, 189] on div "**********" at bounding box center [718, 165] width 961 height 75
click at [82, 208] on span "Companies" at bounding box center [86, 214] width 76 height 20
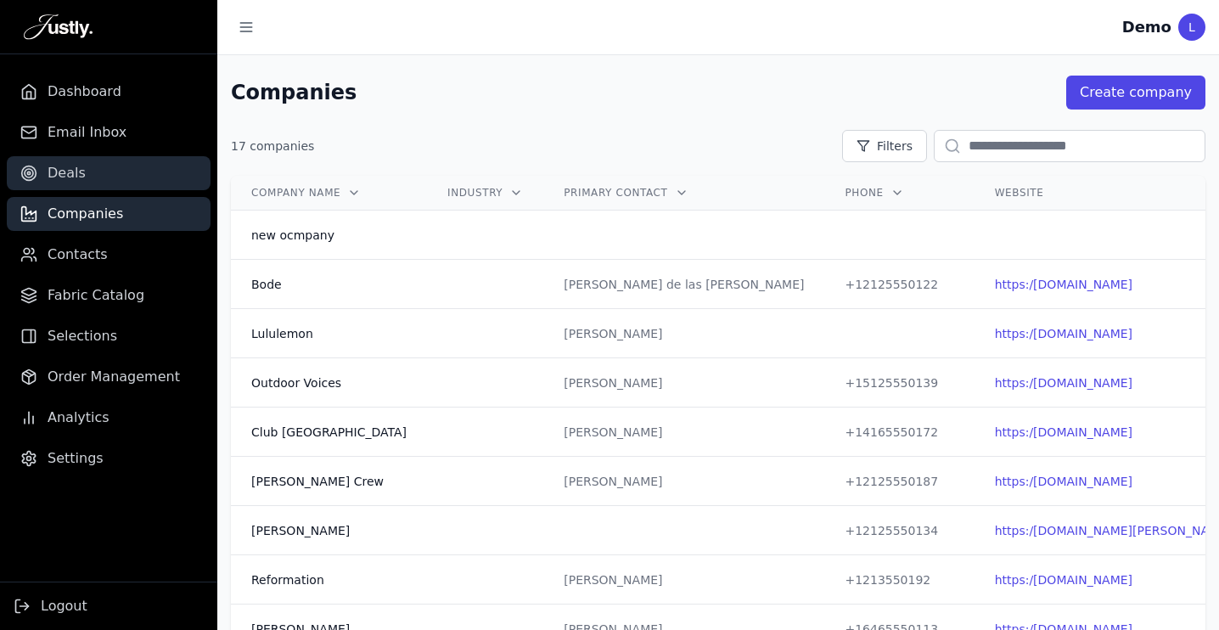
click at [71, 173] on span "Deals" at bounding box center [67, 173] width 38 height 20
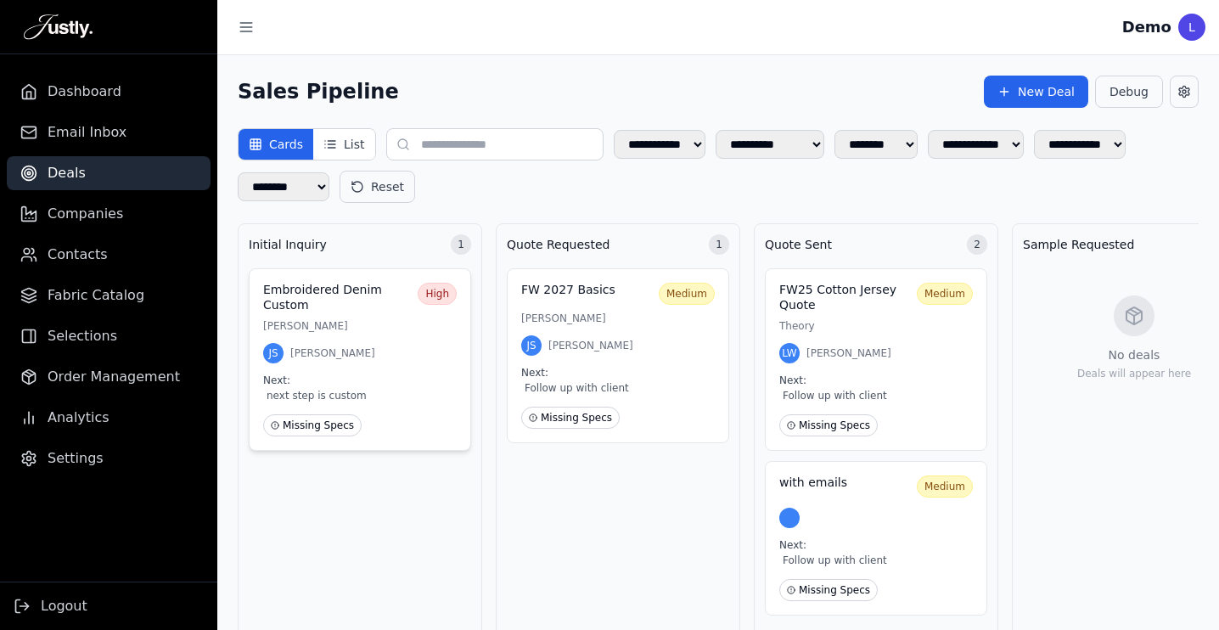
click at [386, 315] on div "Embroidered Denim Custom High [PERSON_NAME] JS [PERSON_NAME] Next: next step is…" at bounding box center [360, 359] width 222 height 182
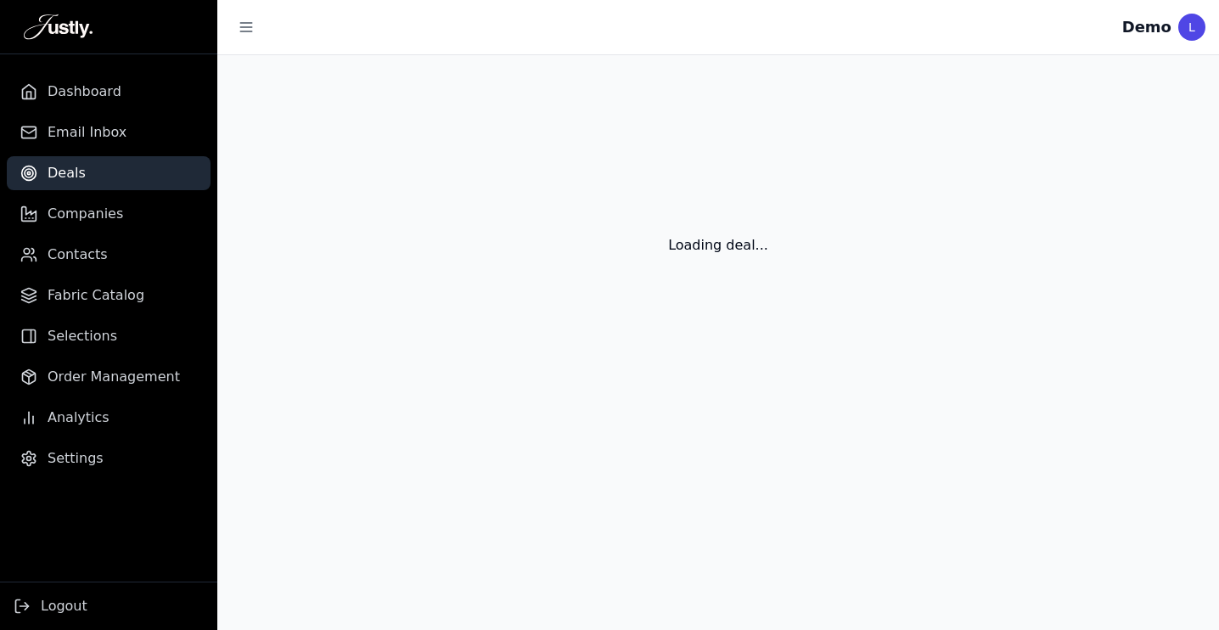
click at [386, 315] on div "Loading deal..." at bounding box center [717, 224] width 1001 height 339
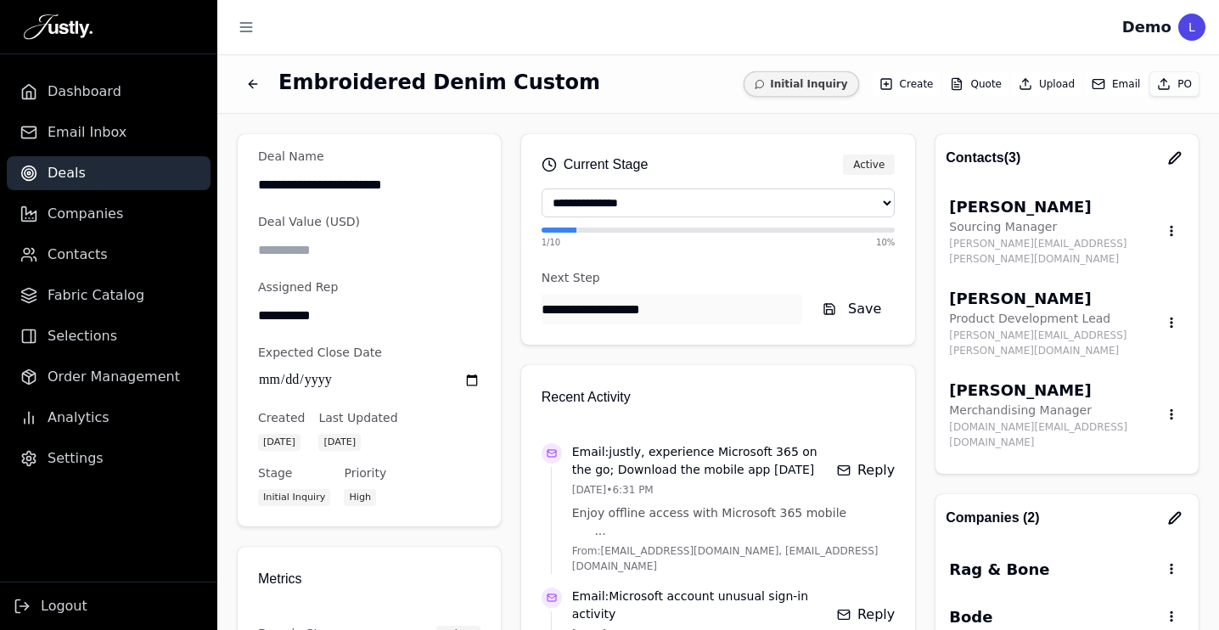
click at [1135, 83] on button "Email" at bounding box center [1116, 84] width 62 height 24
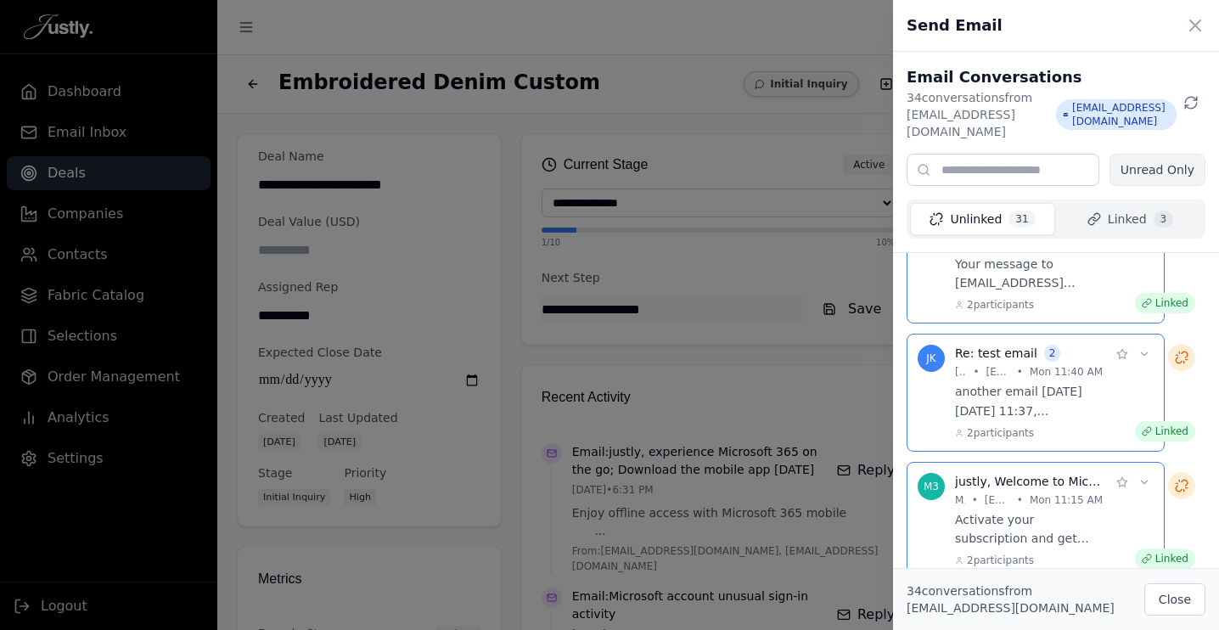
scroll to position [586, 0]
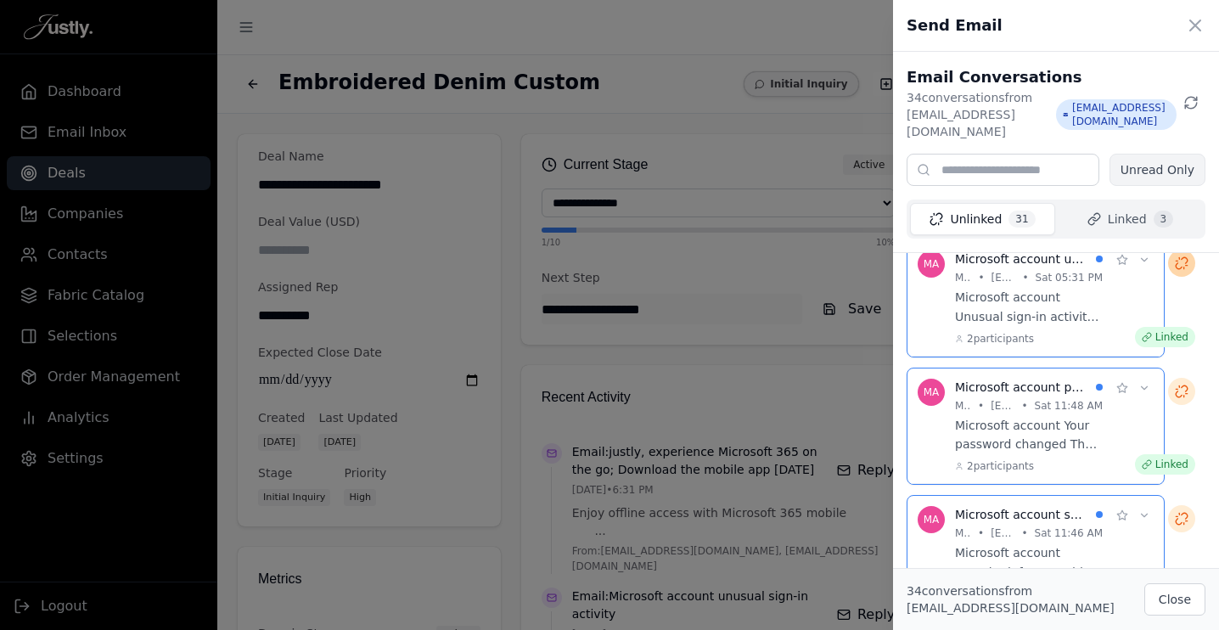
click at [1183, 256] on icon at bounding box center [1182, 263] width 14 height 14
click at [1194, 21] on icon at bounding box center [1195, 25] width 20 height 20
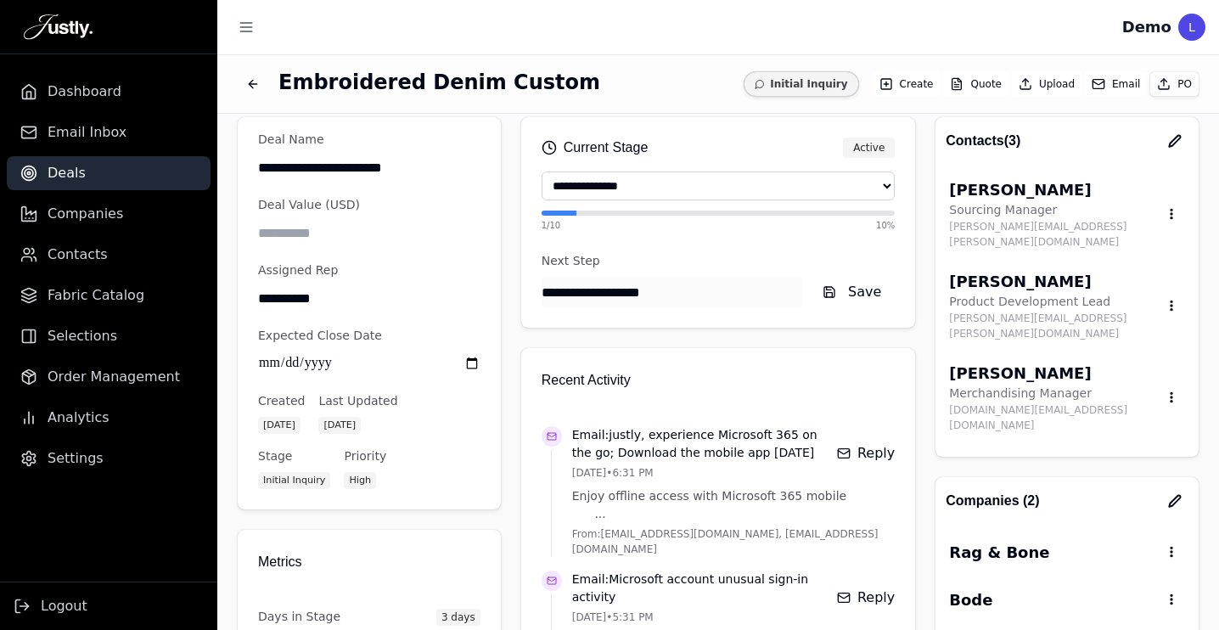
scroll to position [20, 0]
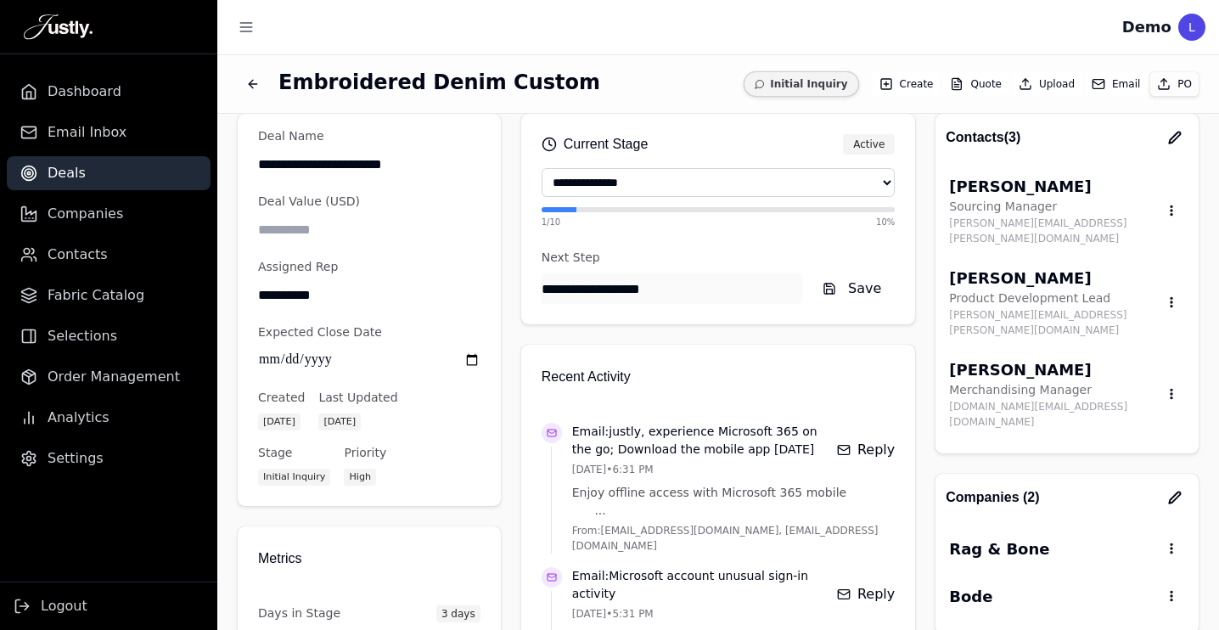
click at [332, 291] on input "**********" at bounding box center [369, 294] width 222 height 31
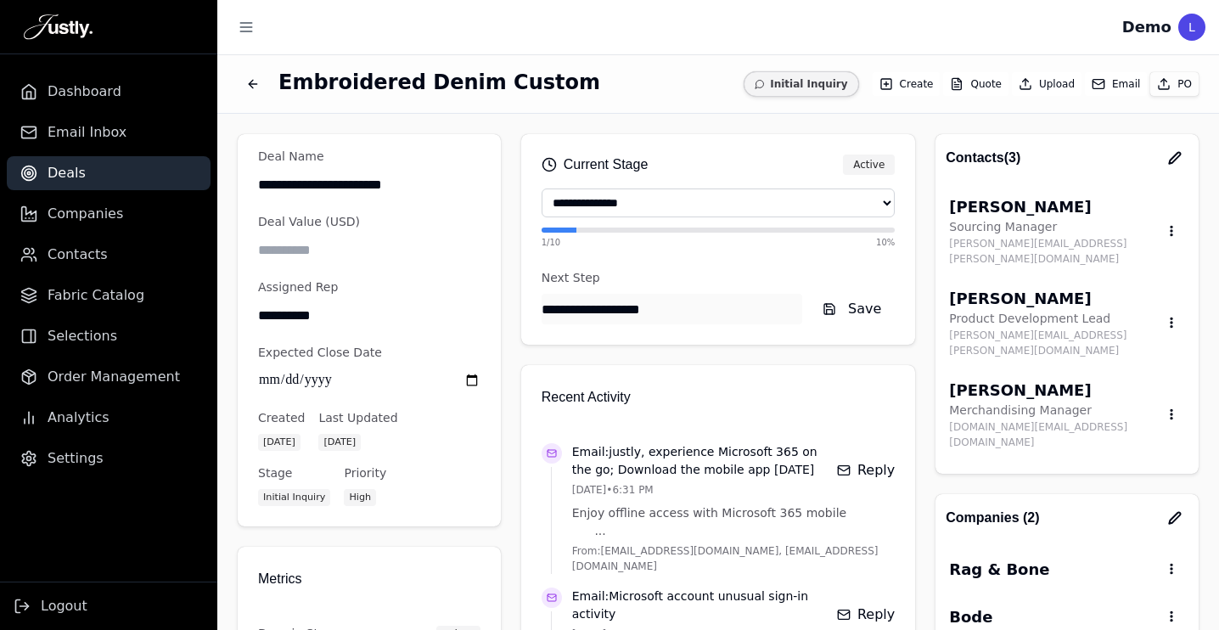
click at [103, 176] on link "Deals" at bounding box center [109, 173] width 204 height 34
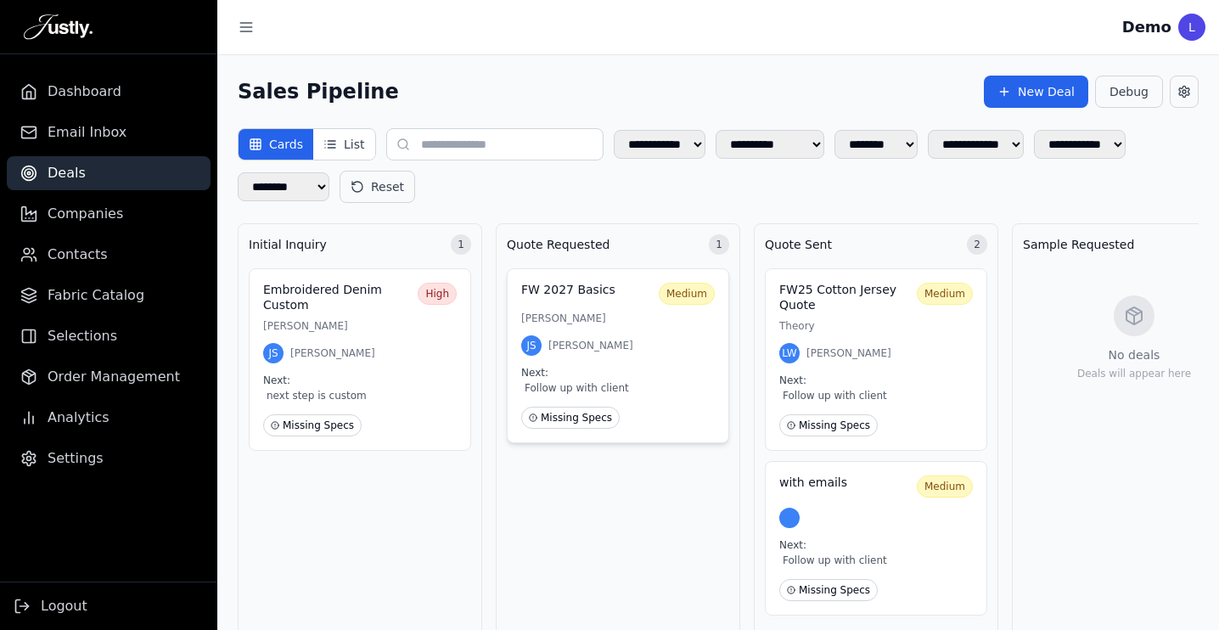
click at [640, 306] on div "FW 2027 Basics Medium [PERSON_NAME] JS [PERSON_NAME] Next: Follow up with clien…" at bounding box center [618, 355] width 222 height 175
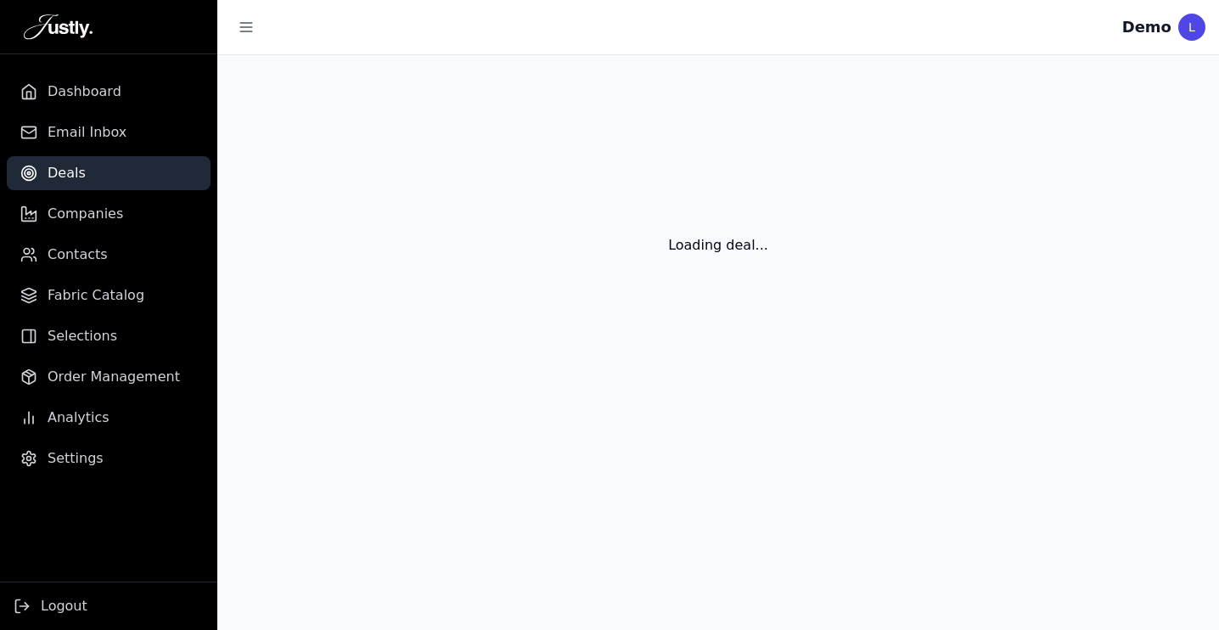
select select "**********"
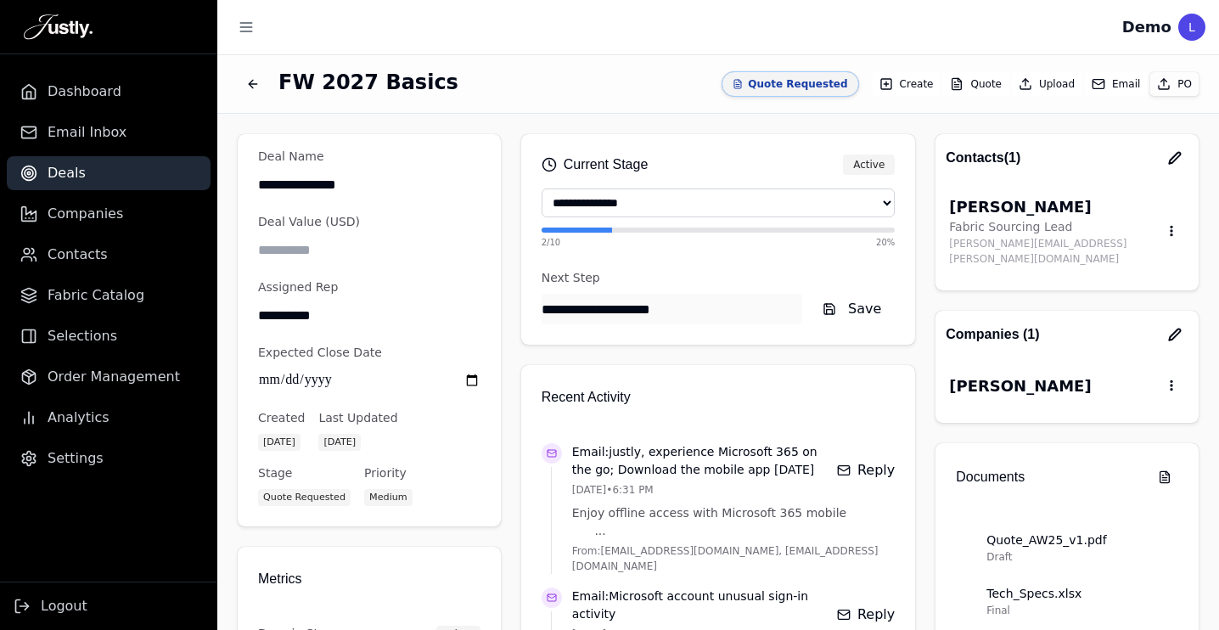
click at [256, 76] on button "Back to deals" at bounding box center [253, 84] width 31 height 31
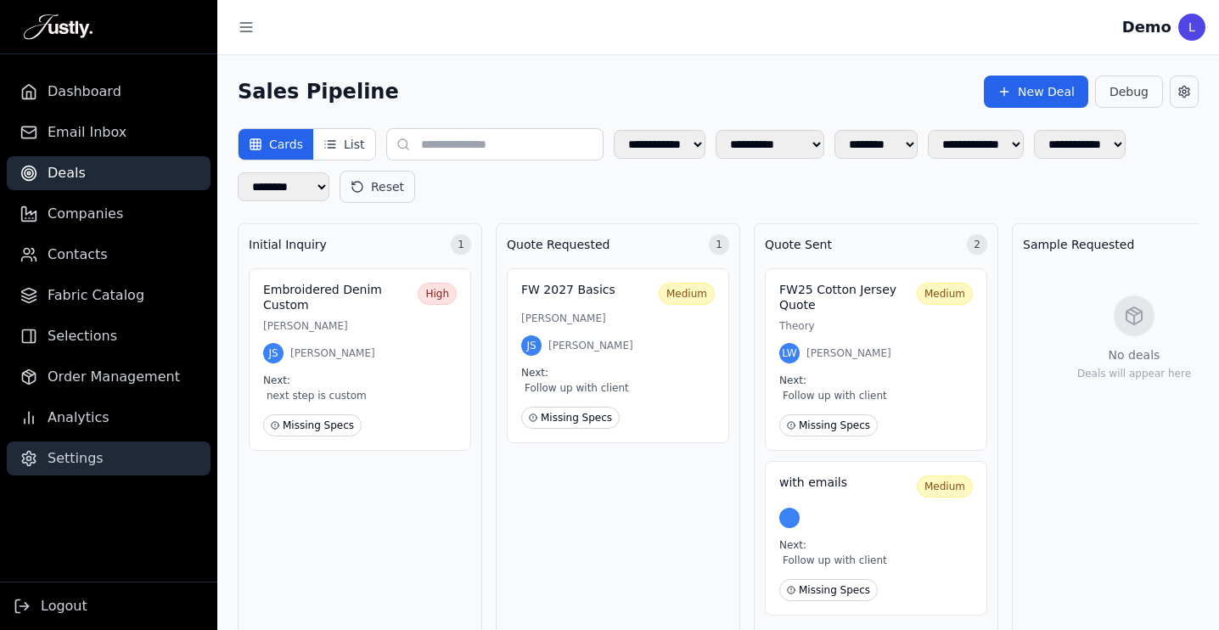
click at [73, 459] on span "Settings" at bounding box center [76, 458] width 56 height 20
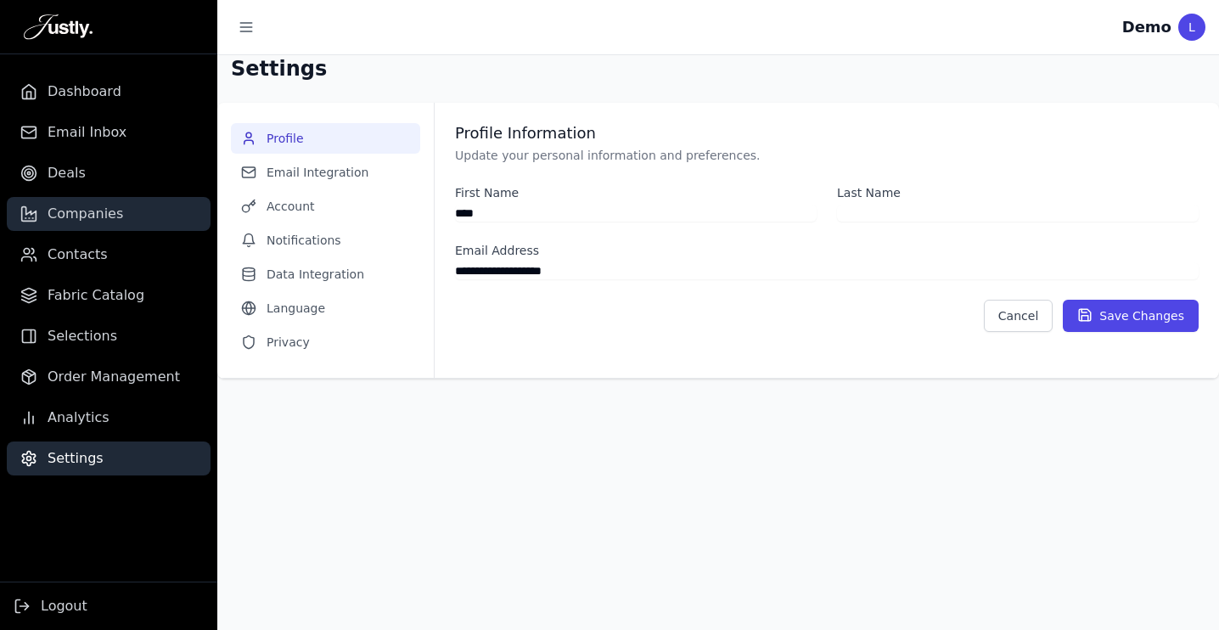
click at [87, 210] on span "Companies" at bounding box center [86, 214] width 76 height 20
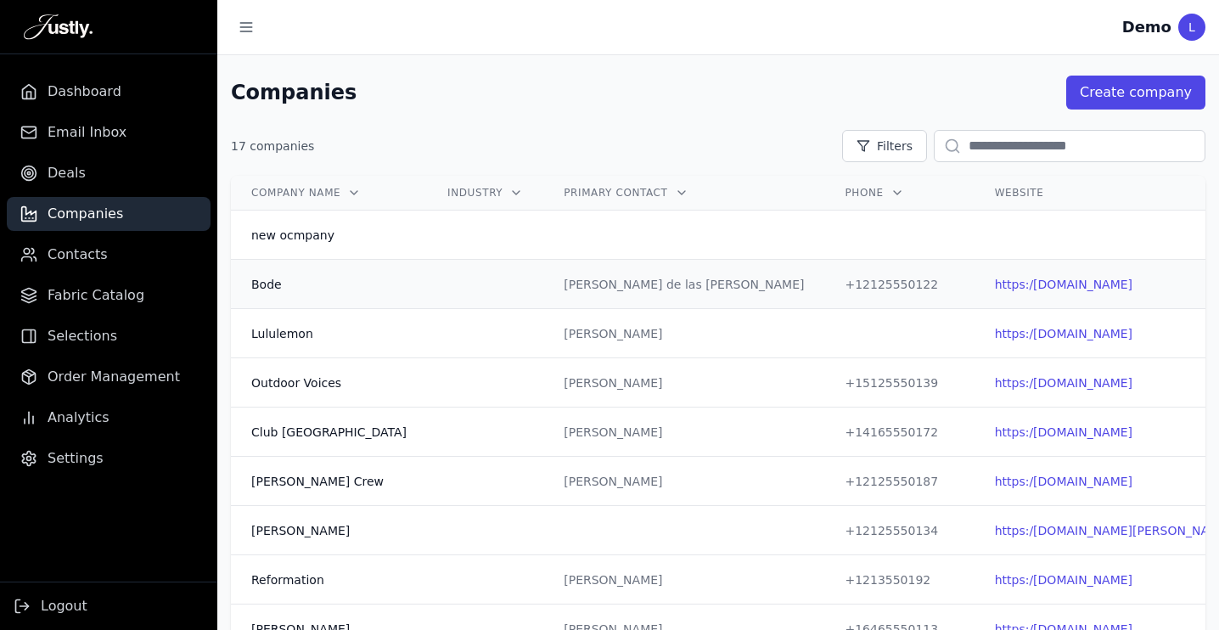
click at [454, 278] on td at bounding box center [485, 284] width 116 height 49
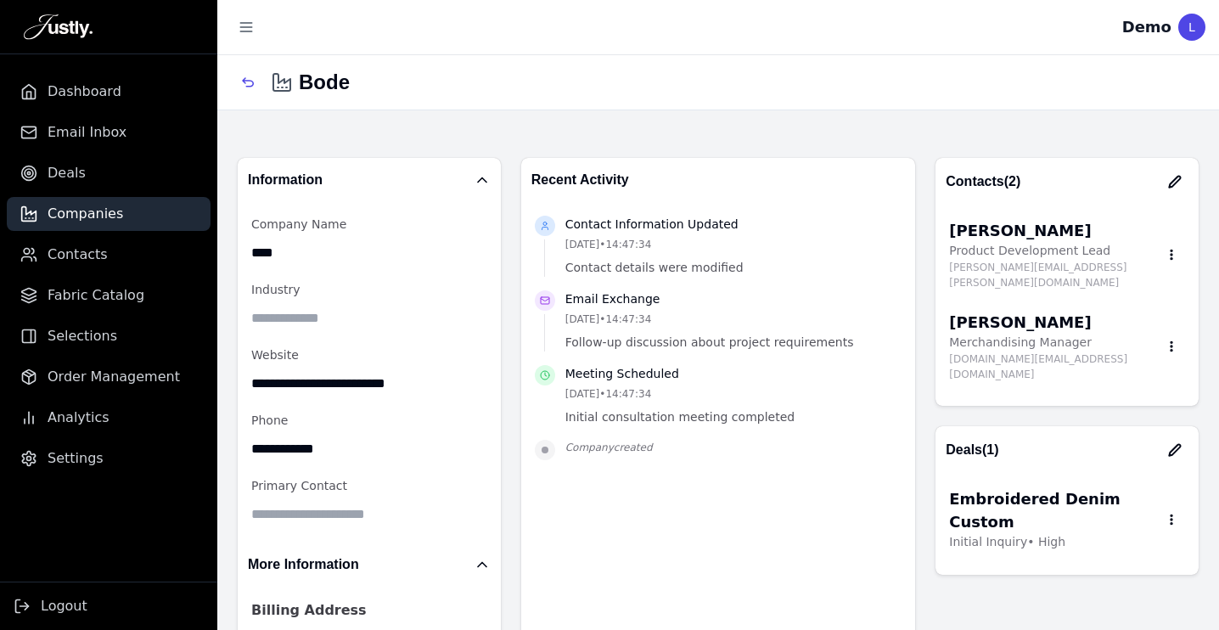
click at [501, 141] on div "**********" at bounding box center [717, 419] width 1001 height 565
click at [513, 140] on div "**********" at bounding box center [717, 419] width 1001 height 565
click at [516, 128] on div "**********" at bounding box center [717, 379] width 1001 height 648
click at [248, 81] on icon "button" at bounding box center [248, 83] width 14 height 14
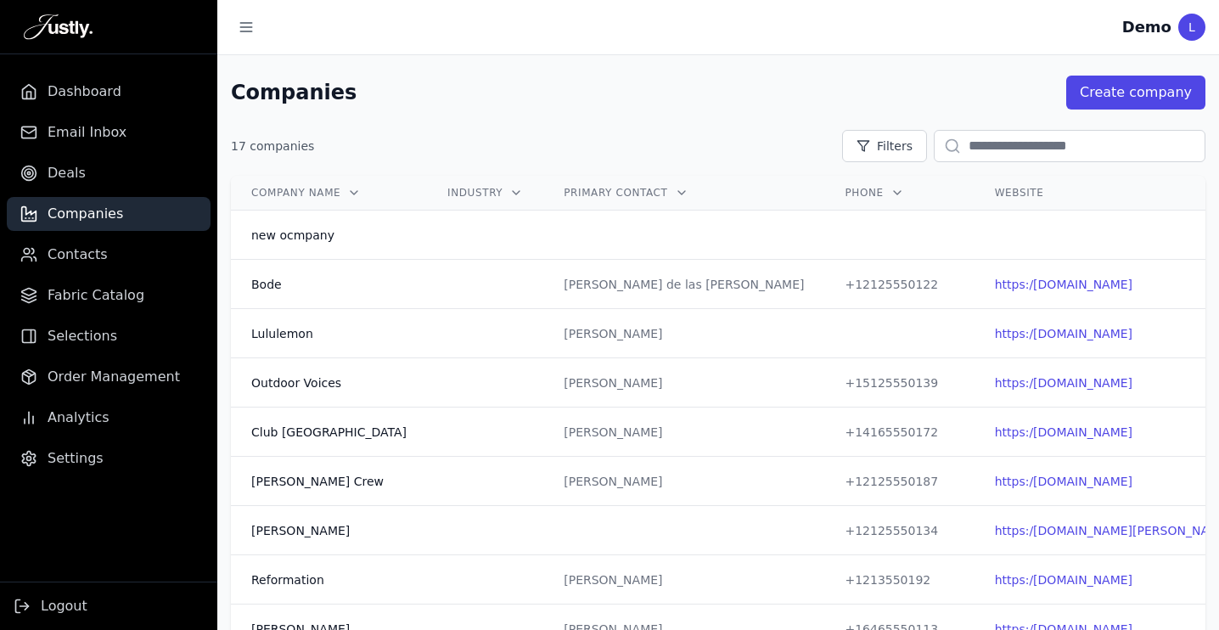
click at [451, 126] on div "Companies Create company 17 companies Filters Company Name Industry Primary Con…" at bounding box center [717, 561] width 1001 height 971
click at [99, 255] on span "Contacts" at bounding box center [78, 254] width 60 height 20
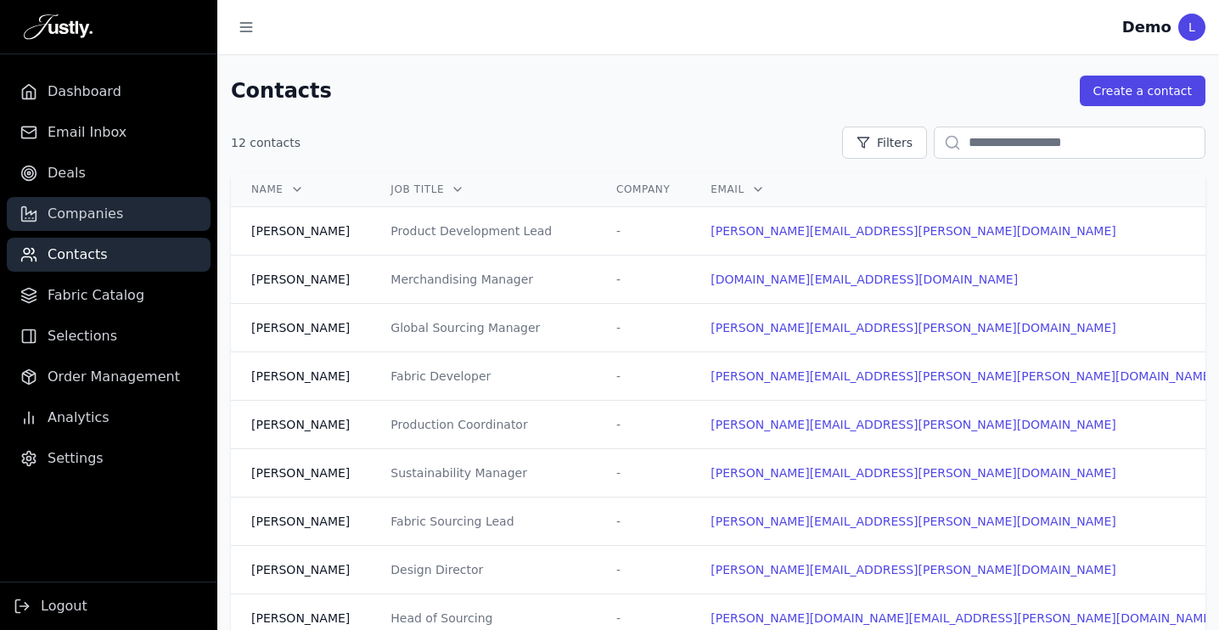
click at [100, 213] on span "Companies" at bounding box center [86, 214] width 76 height 20
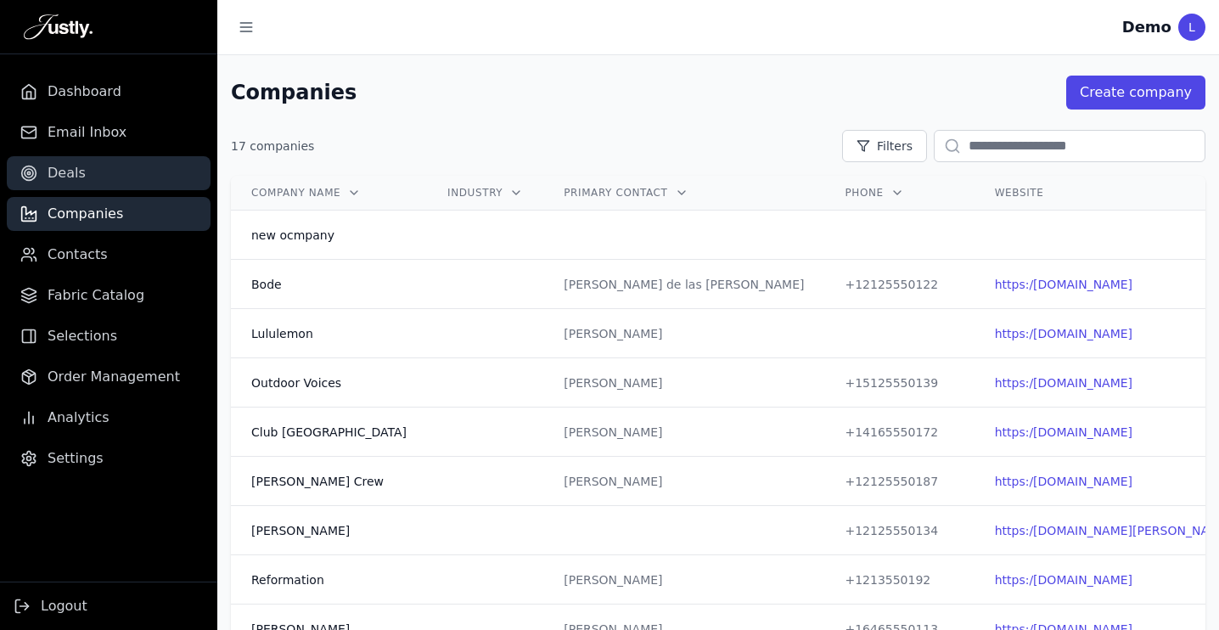
click at [84, 173] on link "Deals" at bounding box center [109, 173] width 204 height 34
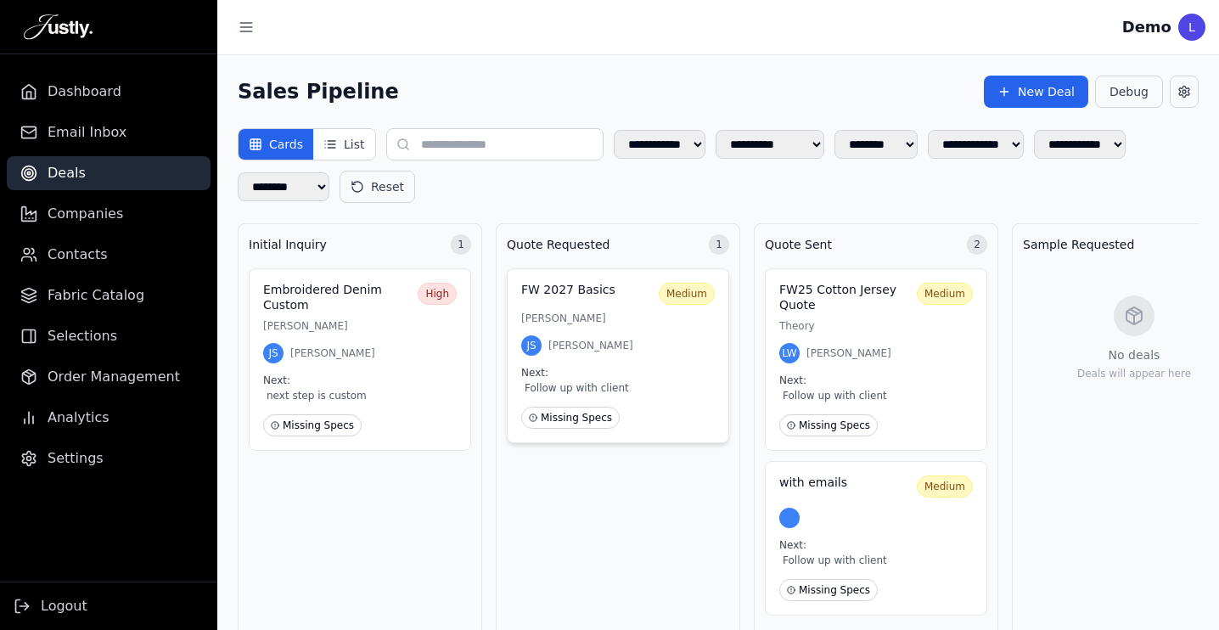
click at [653, 372] on div "Next: Follow up with client" at bounding box center [617, 381] width 193 height 31
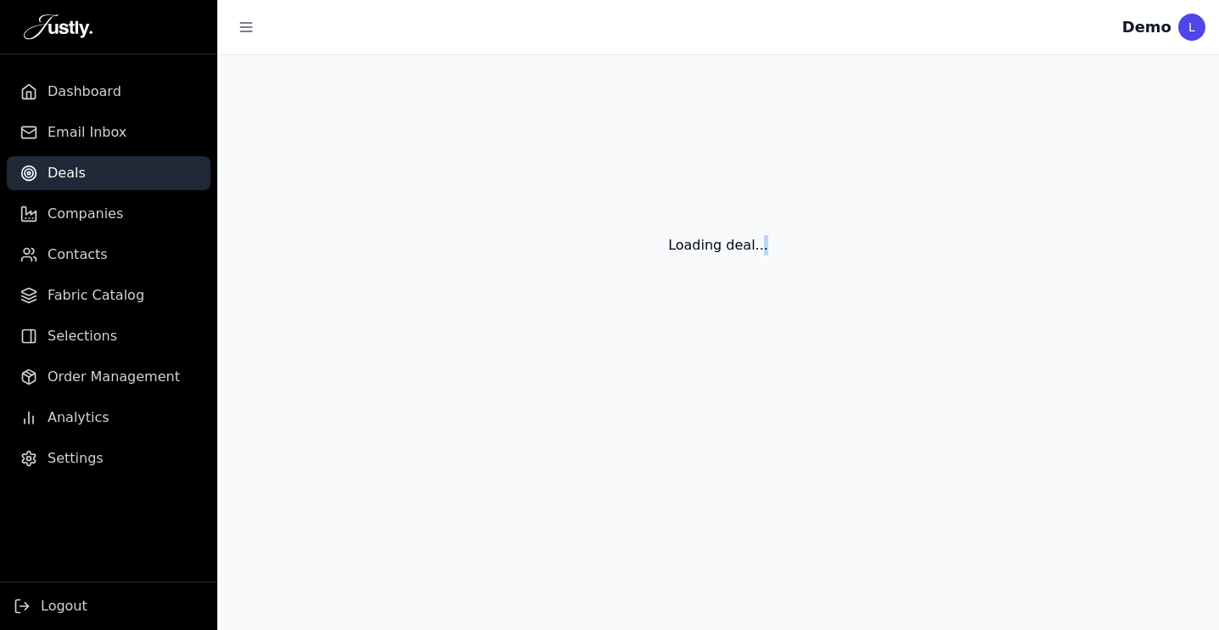
click at [653, 372] on div "Loading deal..." at bounding box center [717, 224] width 1001 height 339
select select "**********"
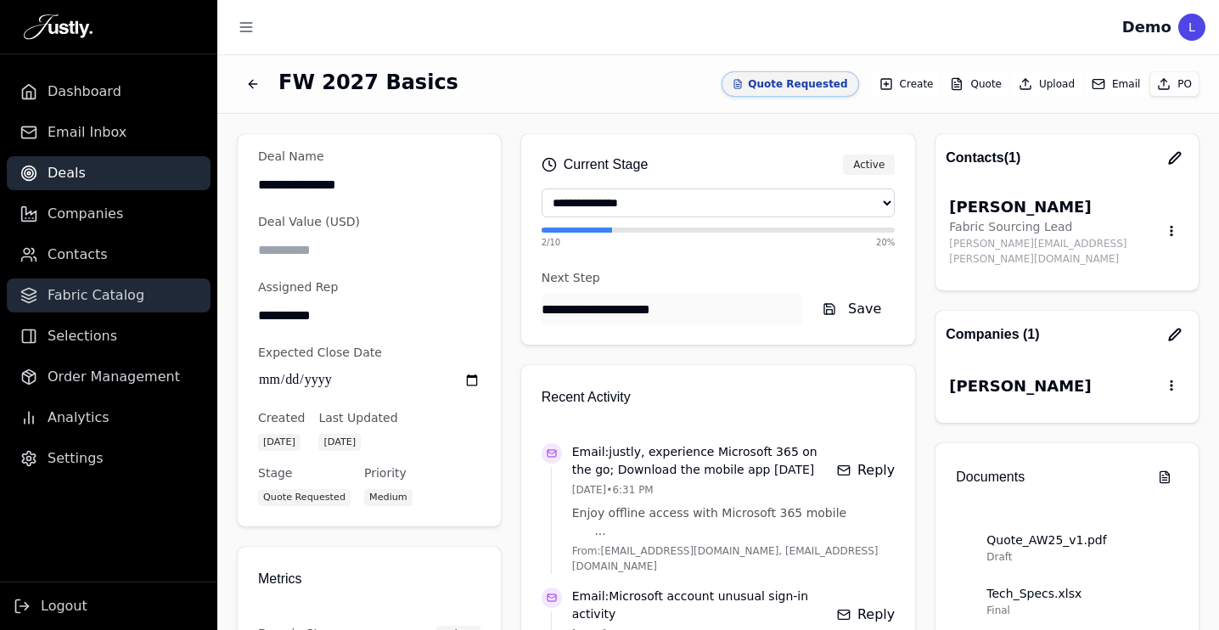
click at [83, 300] on span "Fabric Catalog" at bounding box center [96, 295] width 97 height 20
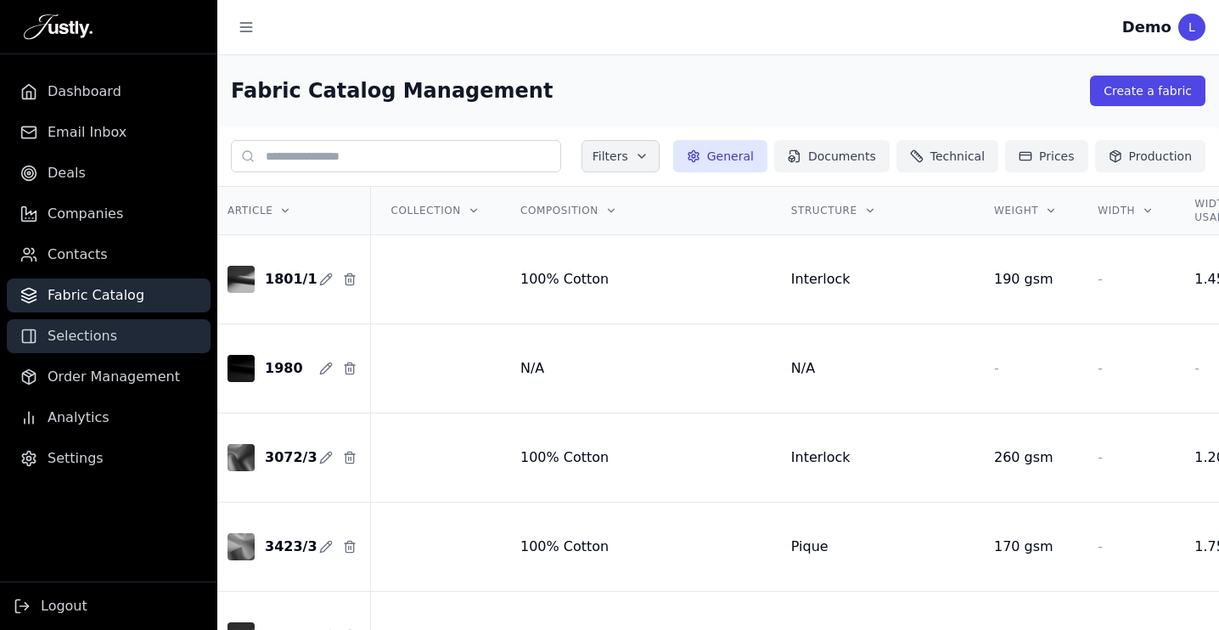
click at [107, 330] on span "Selections" at bounding box center [83, 336] width 70 height 20
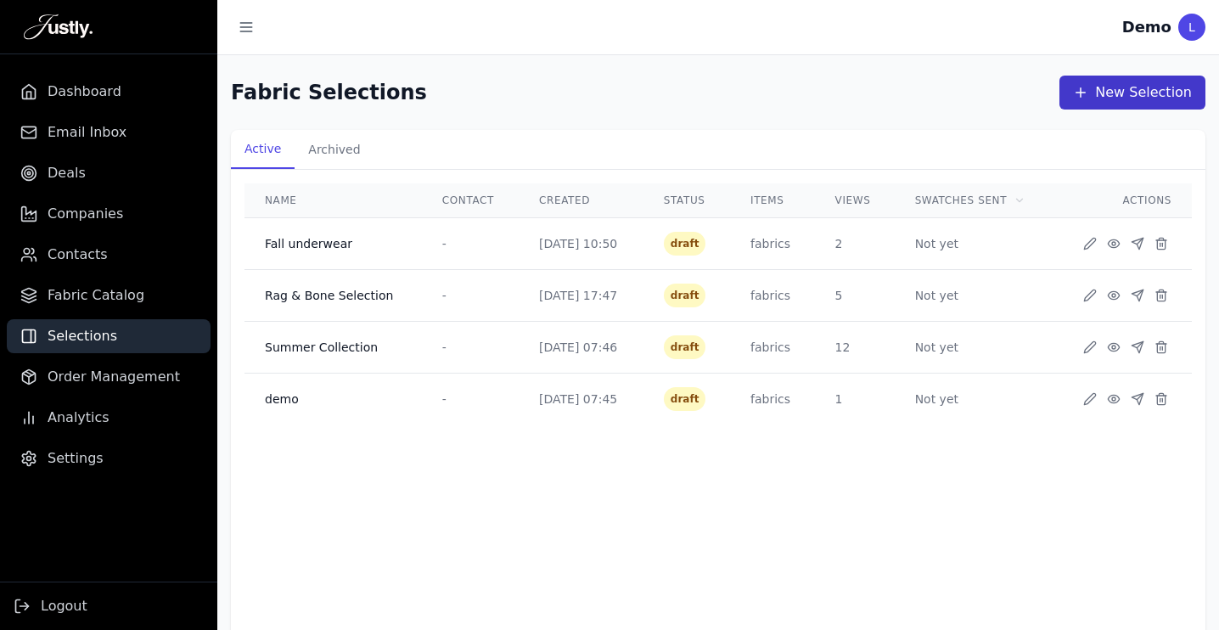
click at [1138, 81] on button "New Selection" at bounding box center [1132, 93] width 146 height 34
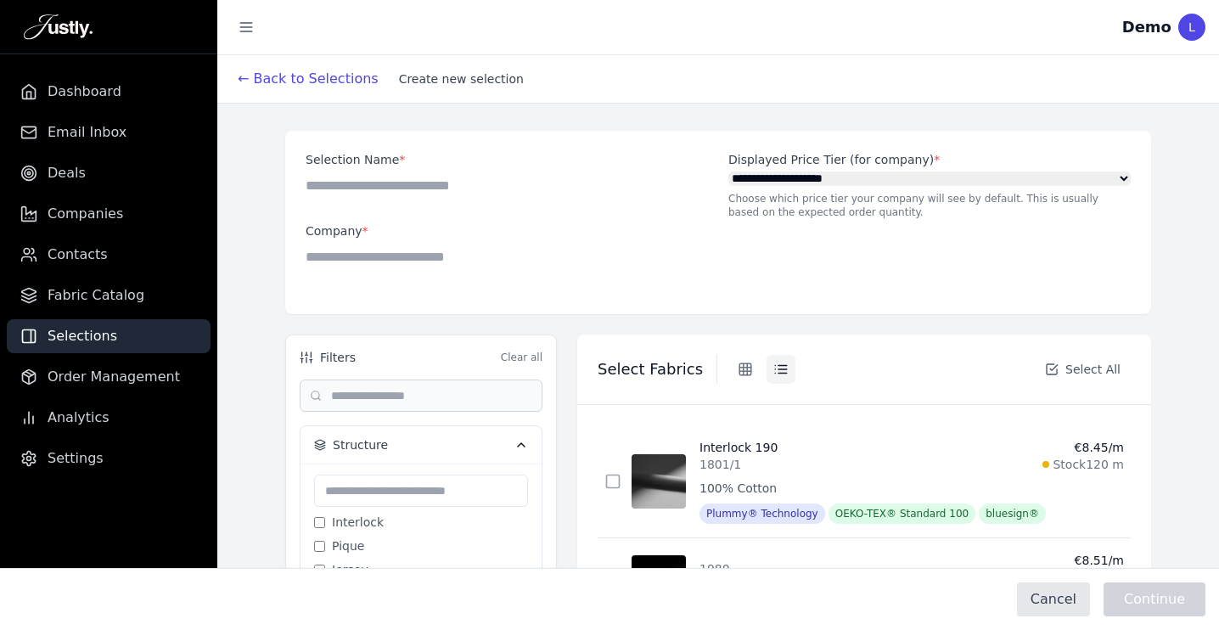
click at [378, 249] on input at bounding box center [507, 256] width 402 height 34
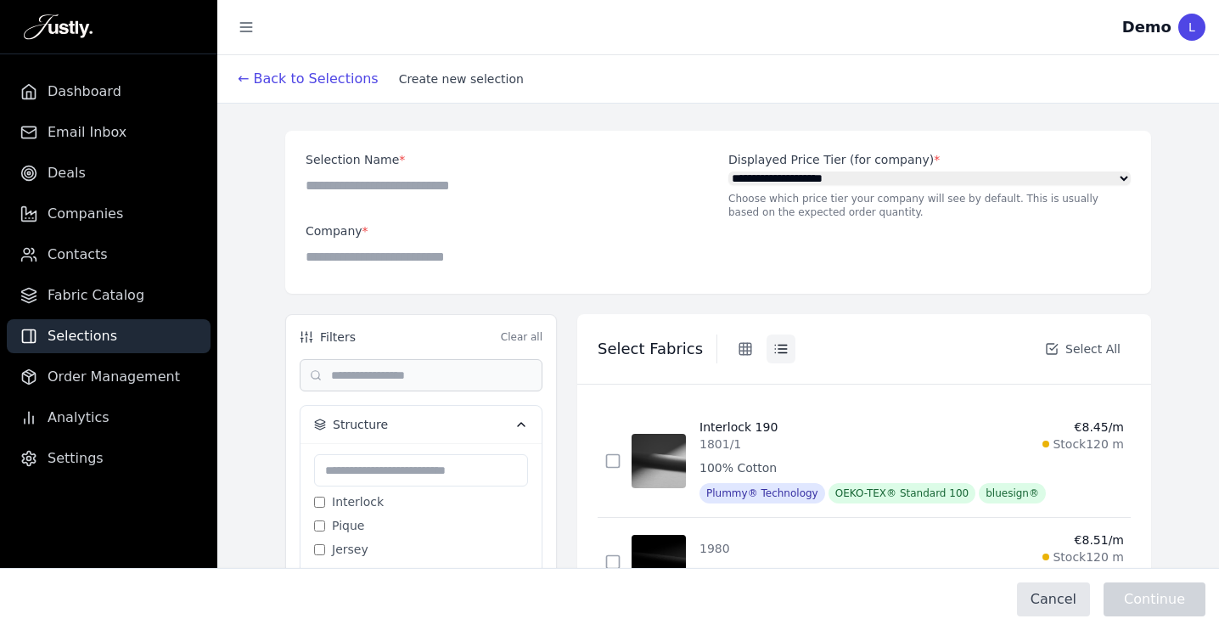
click at [374, 259] on input at bounding box center [507, 256] width 402 height 34
click at [478, 177] on input "Selection Name *" at bounding box center [507, 185] width 402 height 34
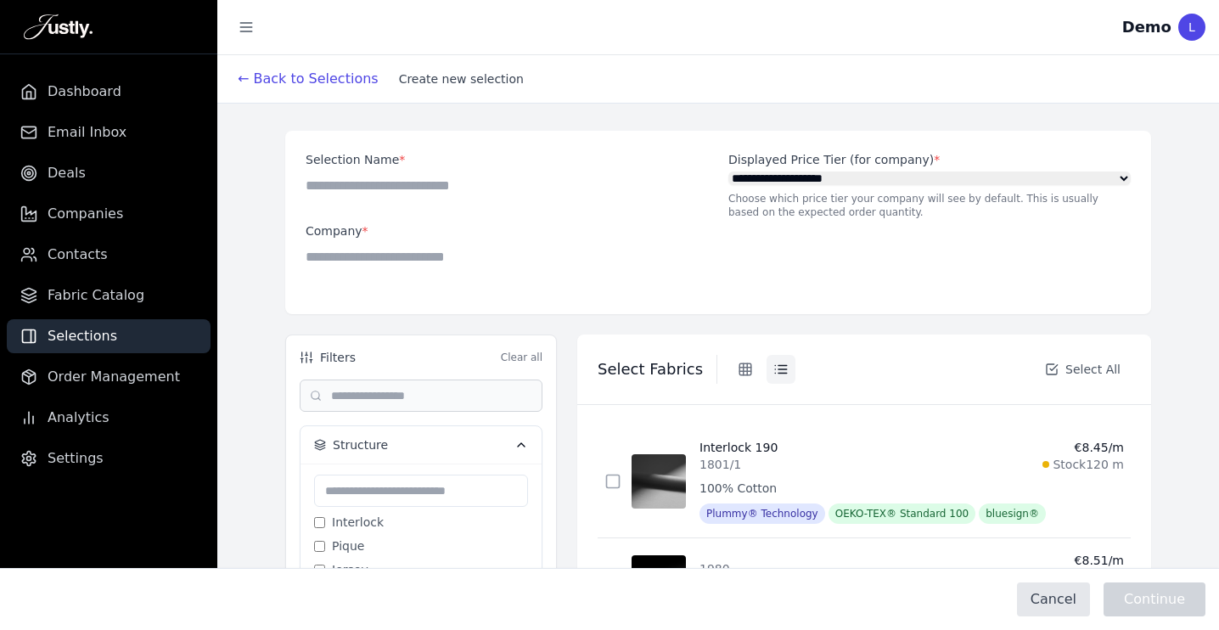
click at [75, 175] on span "Deals" at bounding box center [67, 173] width 38 height 20
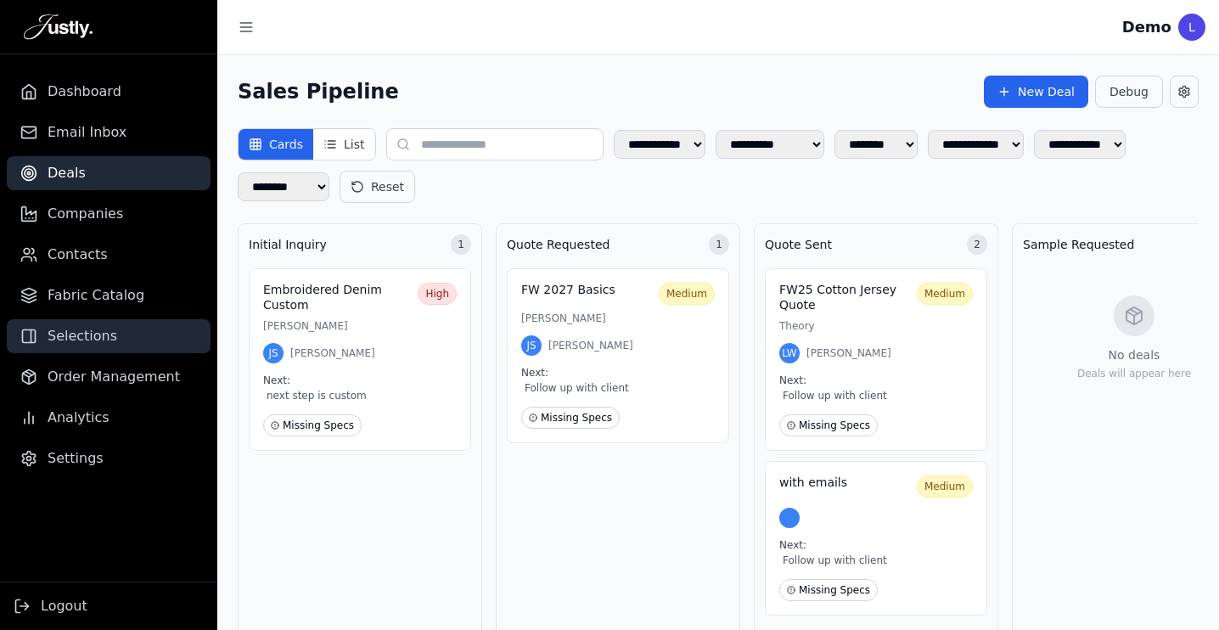
click at [79, 334] on span "Selections" at bounding box center [83, 336] width 70 height 20
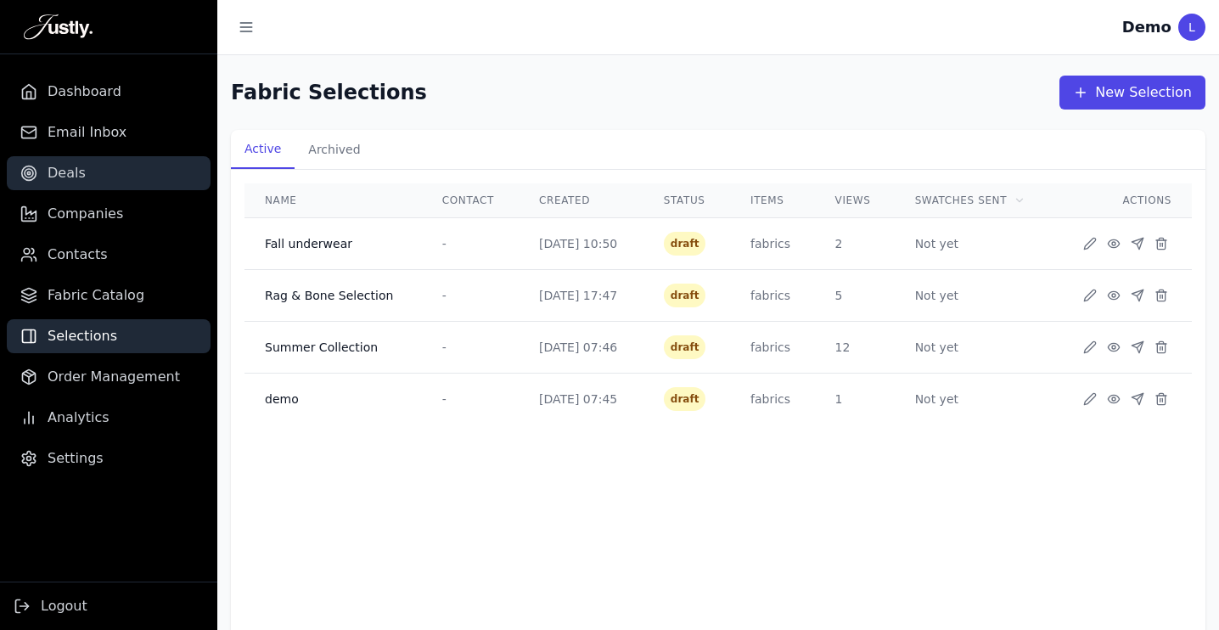
click at [72, 171] on span "Deals" at bounding box center [67, 173] width 38 height 20
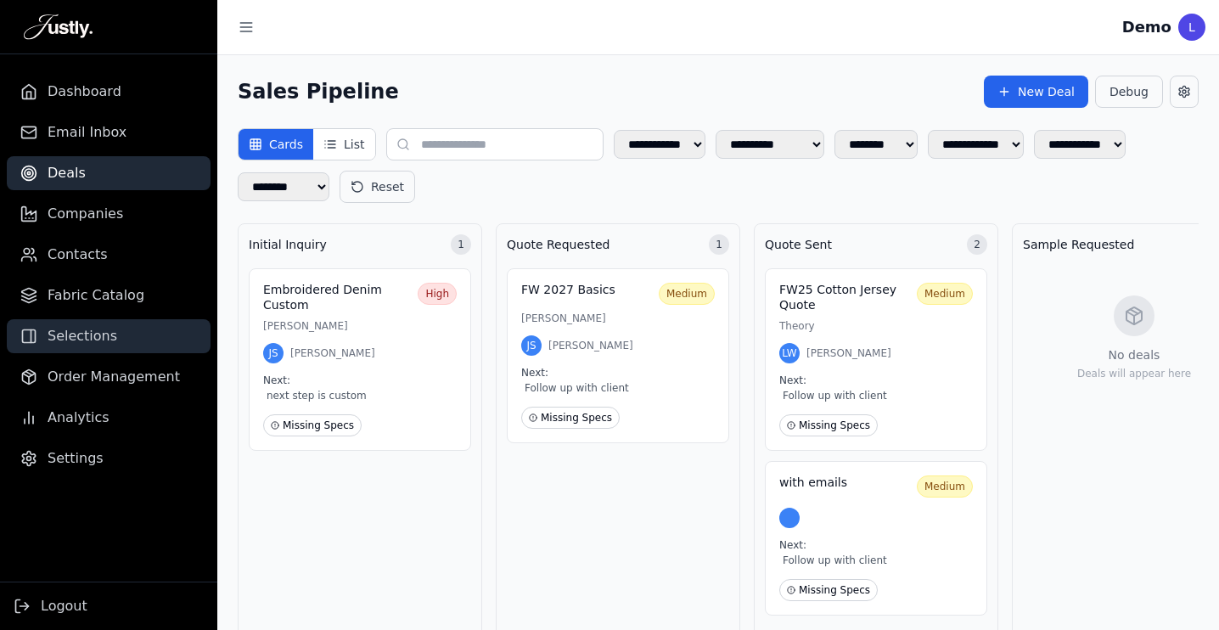
click at [91, 335] on span "Selections" at bounding box center [83, 336] width 70 height 20
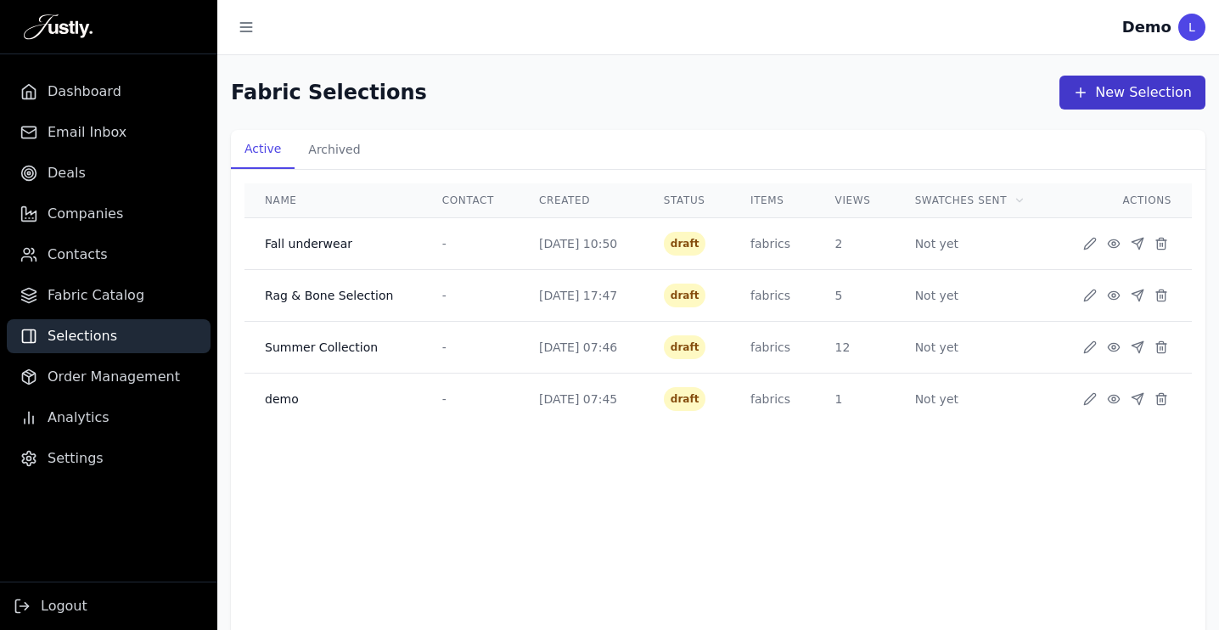
click at [1138, 86] on button "New Selection" at bounding box center [1132, 93] width 146 height 34
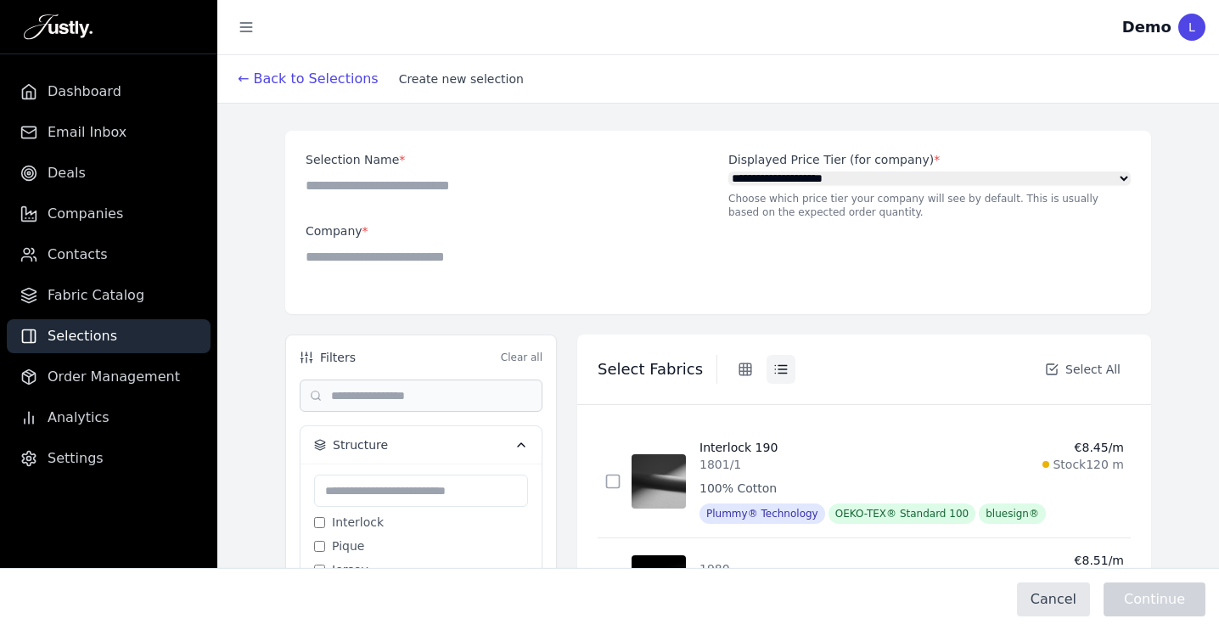
click at [387, 254] on input at bounding box center [507, 256] width 402 height 34
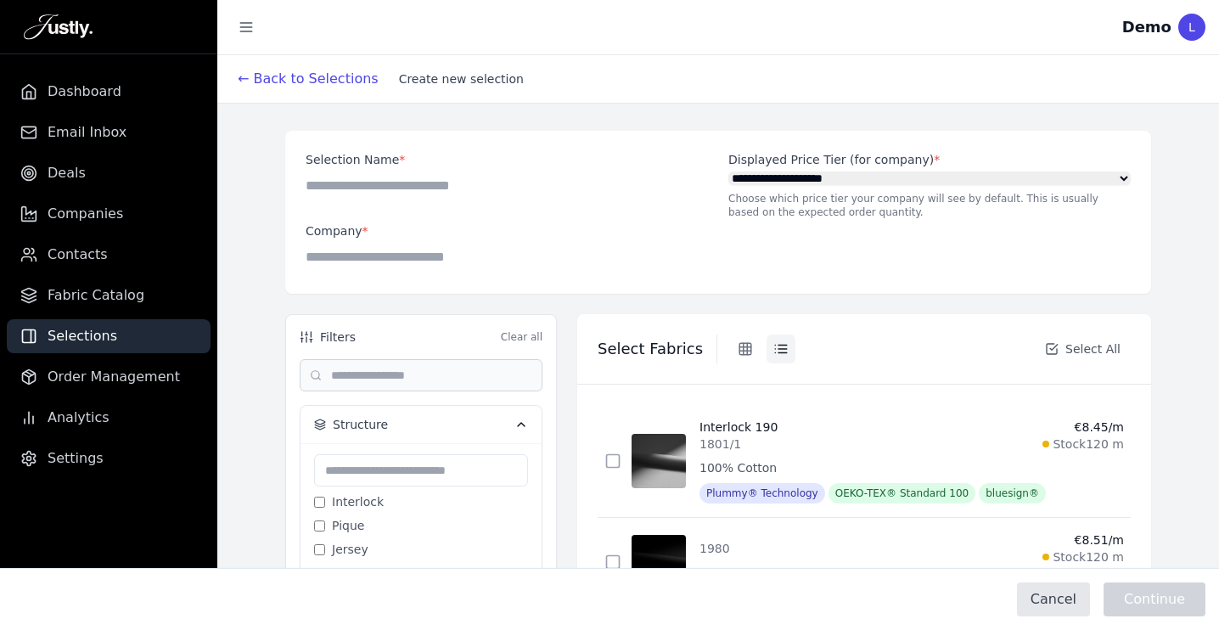
click at [443, 132] on div "**********" at bounding box center [718, 212] width 866 height 163
click at [253, 87] on button "← Back to Selections" at bounding box center [308, 78] width 154 height 27
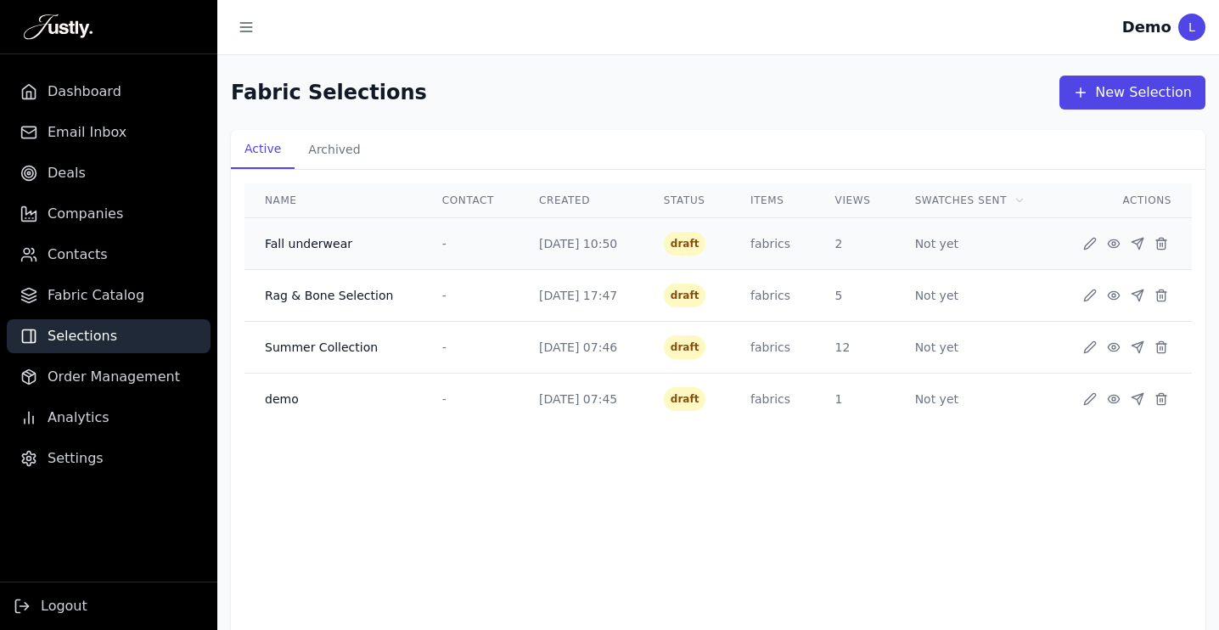
click at [391, 249] on td "Fall underwear" at bounding box center [332, 244] width 177 height 52
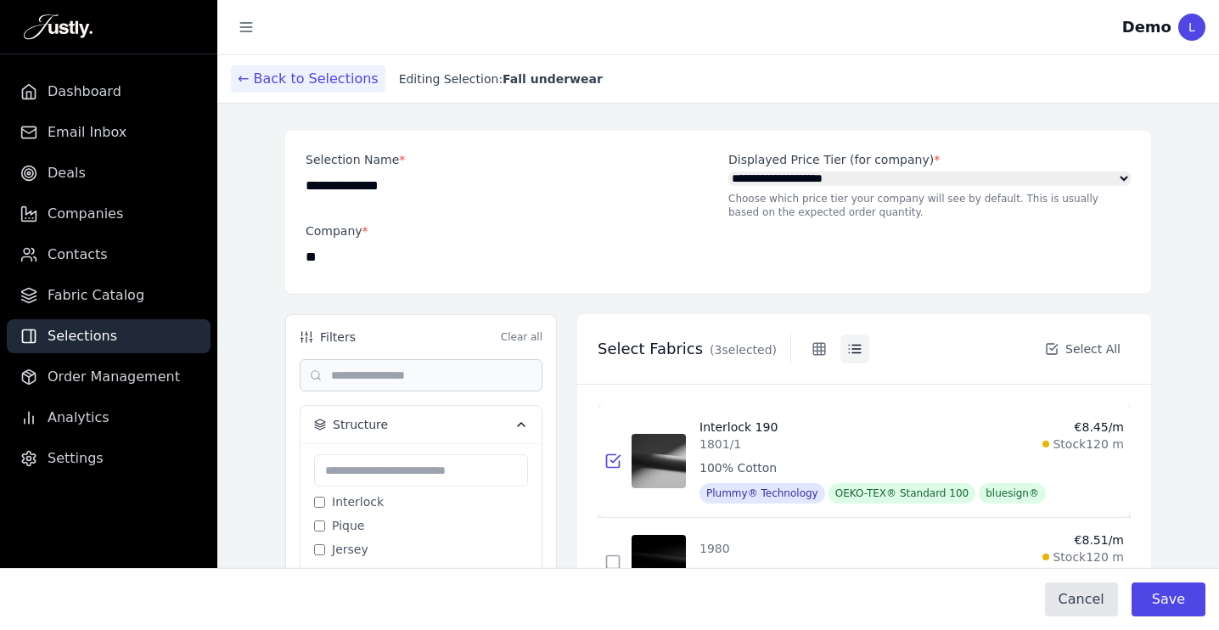
click at [243, 81] on button "← Back to Selections" at bounding box center [308, 78] width 154 height 27
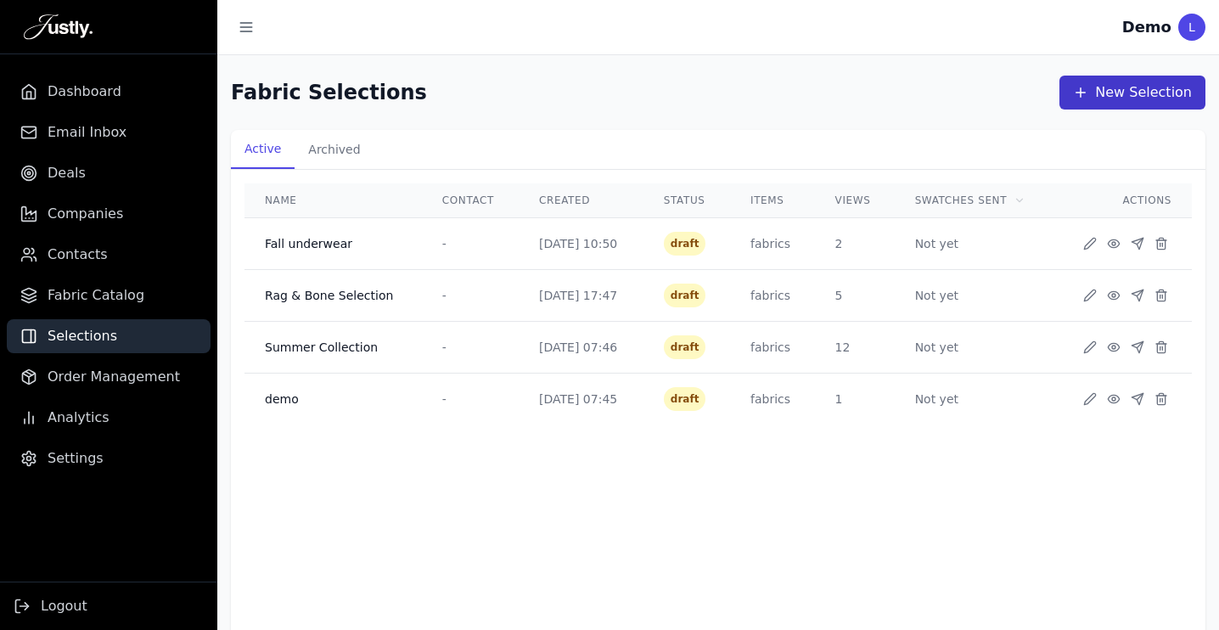
click at [1121, 87] on button "New Selection" at bounding box center [1132, 93] width 146 height 34
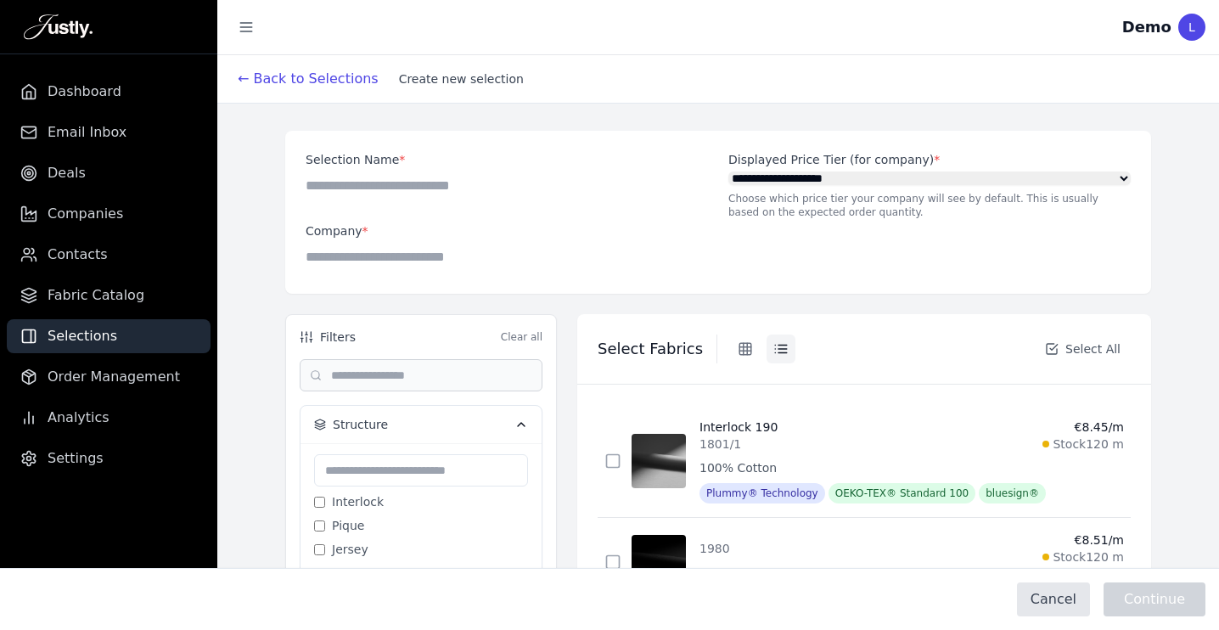
click at [351, 197] on input "Selection Name *" at bounding box center [507, 185] width 402 height 34
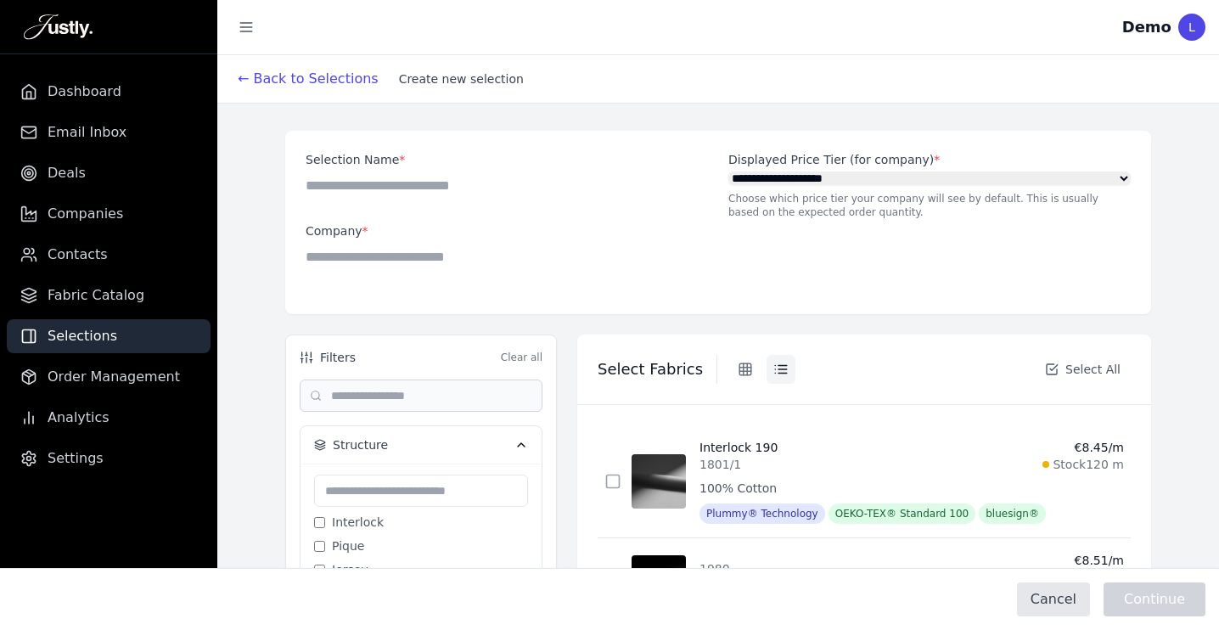
click at [351, 261] on input at bounding box center [507, 256] width 402 height 34
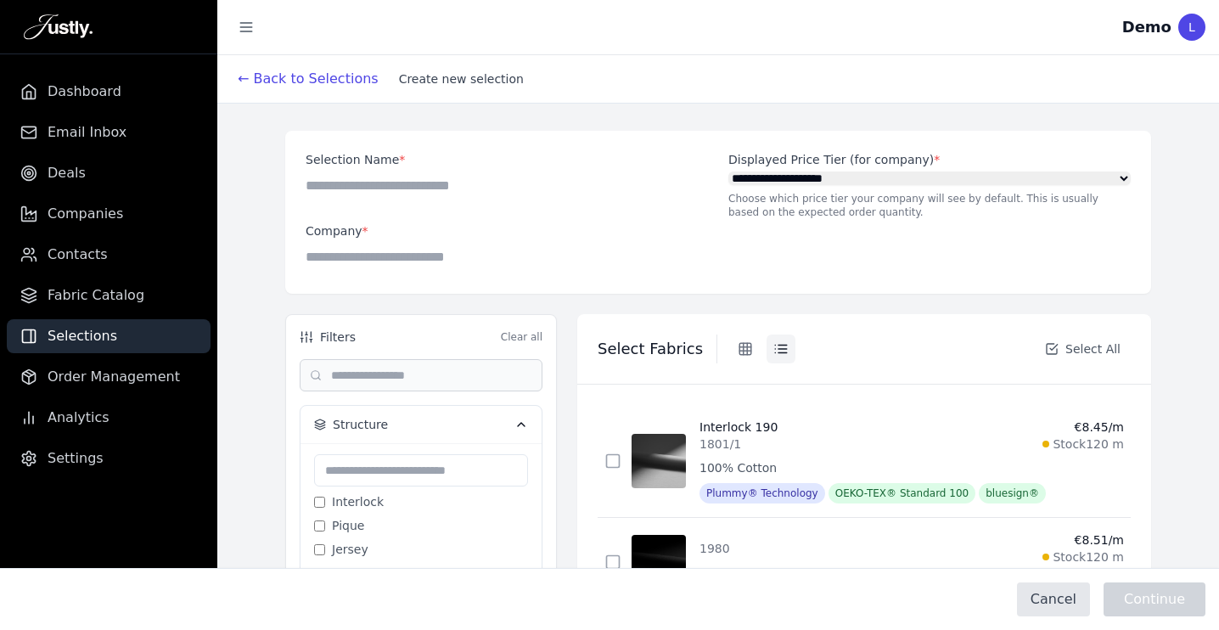
click at [726, 247] on div "**********" at bounding box center [718, 212] width 825 height 122
click at [414, 264] on input at bounding box center [507, 256] width 402 height 34
click at [794, 241] on div "**********" at bounding box center [718, 212] width 825 height 122
click at [242, 83] on button "← Back to Selections" at bounding box center [308, 78] width 154 height 27
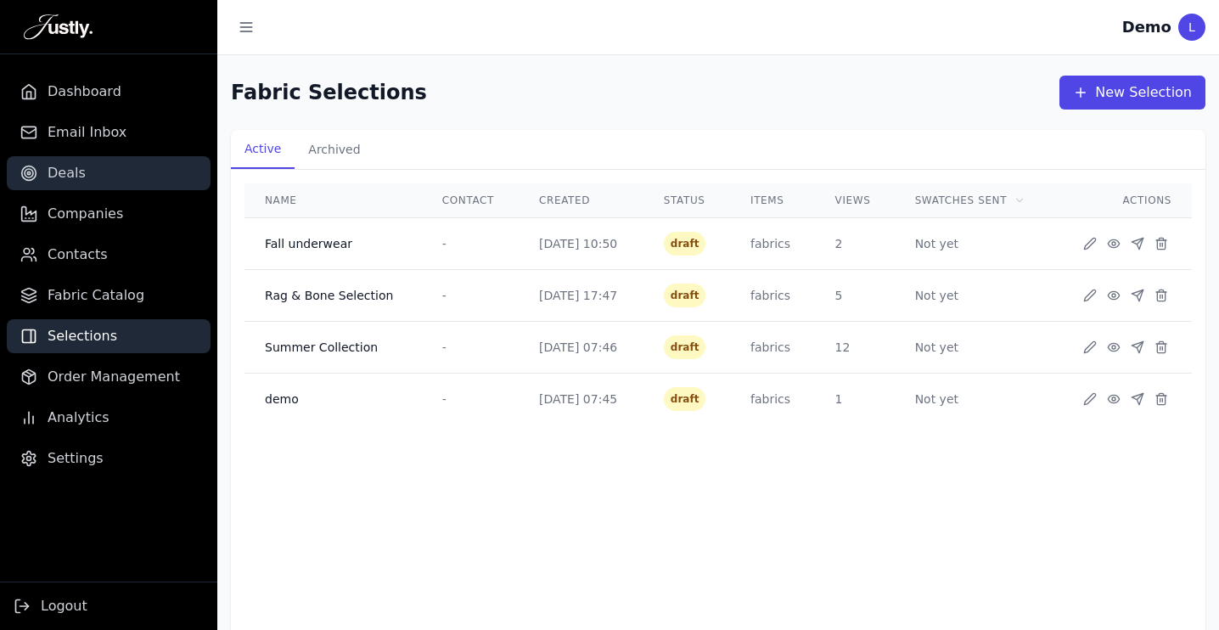
click at [88, 186] on link "Deals" at bounding box center [109, 173] width 204 height 34
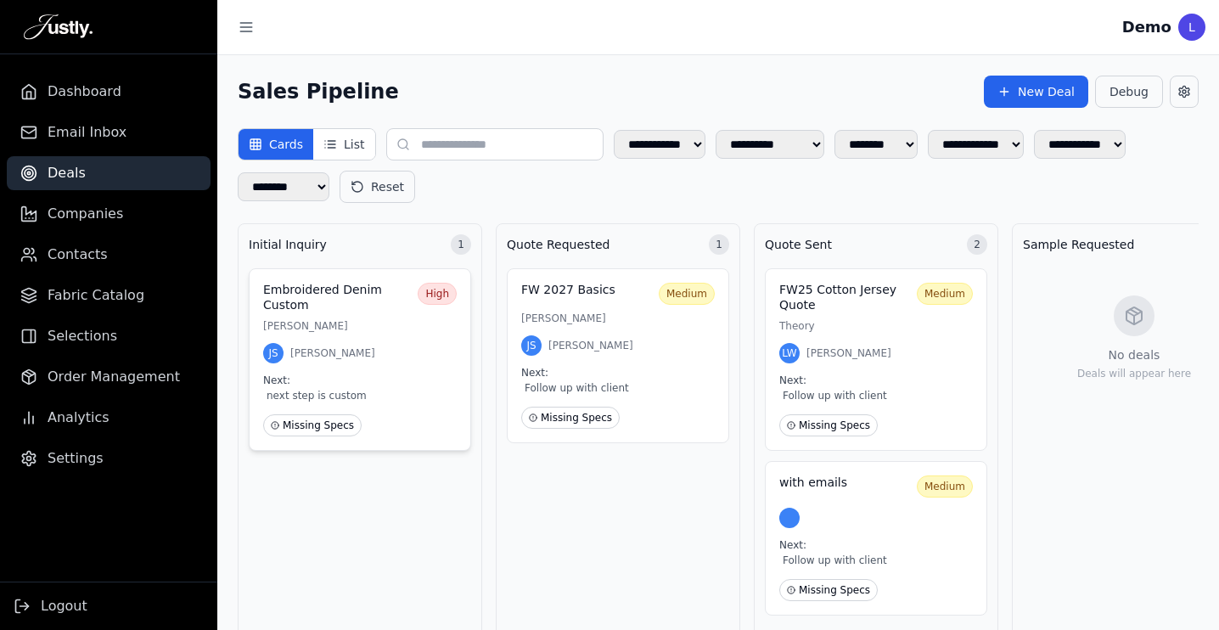
click at [393, 352] on div "JS [PERSON_NAME]" at bounding box center [359, 353] width 193 height 20
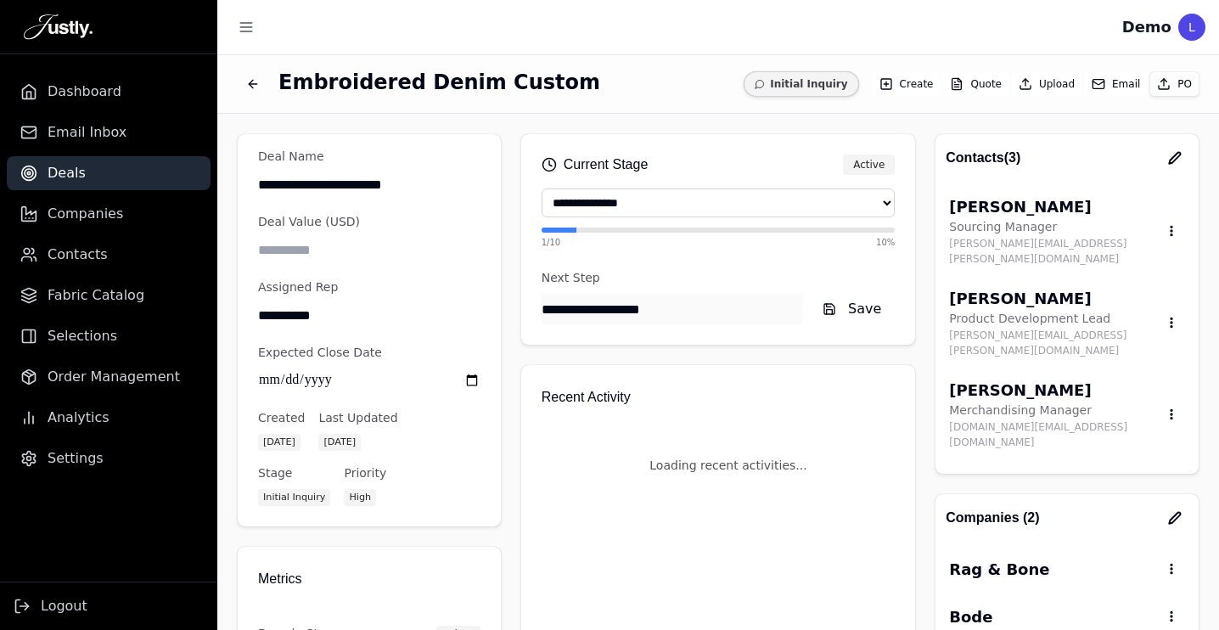
click at [393, 352] on div "**********" at bounding box center [717, 370] width 1001 height 630
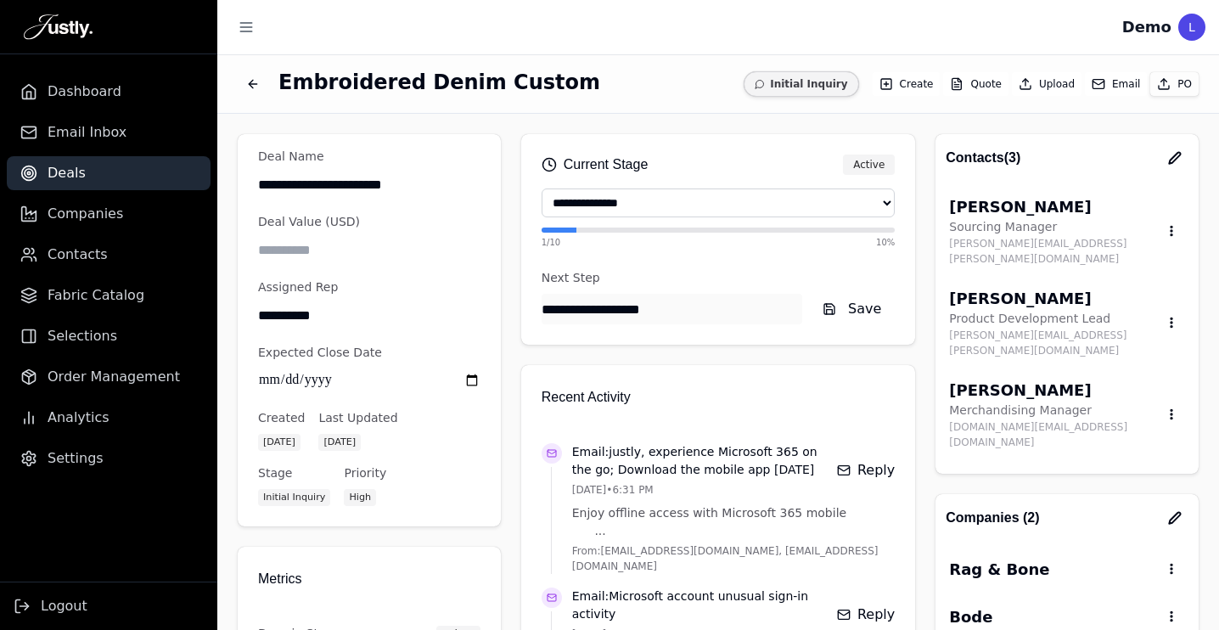
drag, startPoint x: 53, startPoint y: 25, endPoint x: 146, endPoint y: 8, distance: 95.0
